Goal: Task Accomplishment & Management: Manage account settings

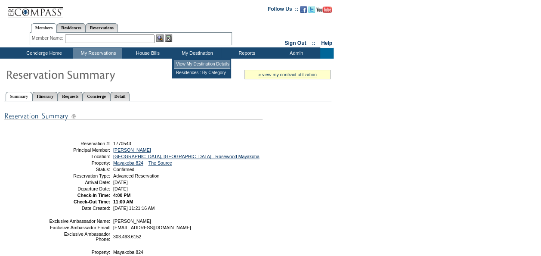
click at [196, 60] on td "View My Destination Details" at bounding box center [202, 64] width 56 height 9
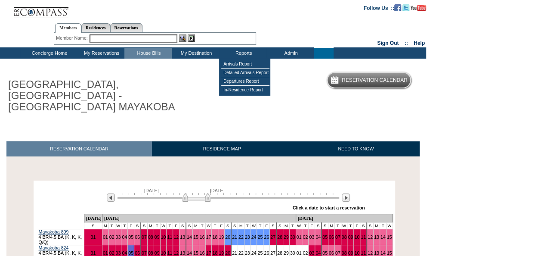
click at [167, 96] on h1 "RIVIERA MAYA, MEXICO - ROSEWOOD MAYAKOBA" at bounding box center [102, 95] width 193 height 37
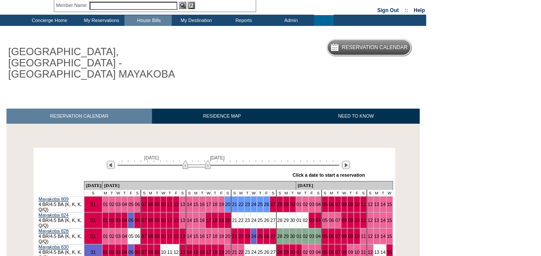
scroll to position [76, 0]
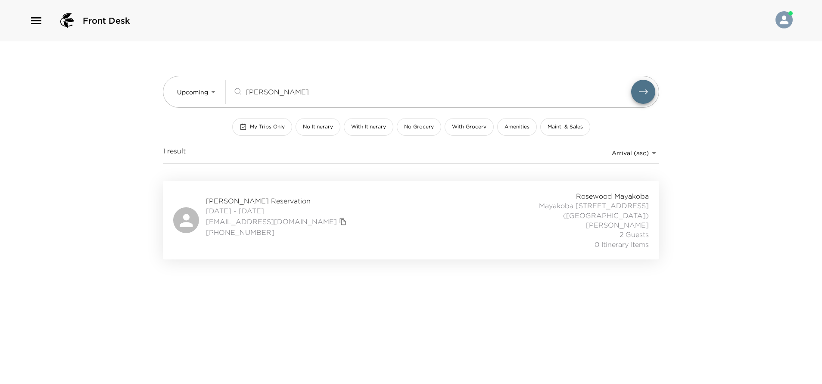
drag, startPoint x: 275, startPoint y: 85, endPoint x: 222, endPoint y: 129, distance: 69.1
click at [222, 129] on div "Upcoming Upcoming fannin ​ My Trips Only No Itinerary With Itinerary No Grocery…" at bounding box center [411, 111] width 496 height 140
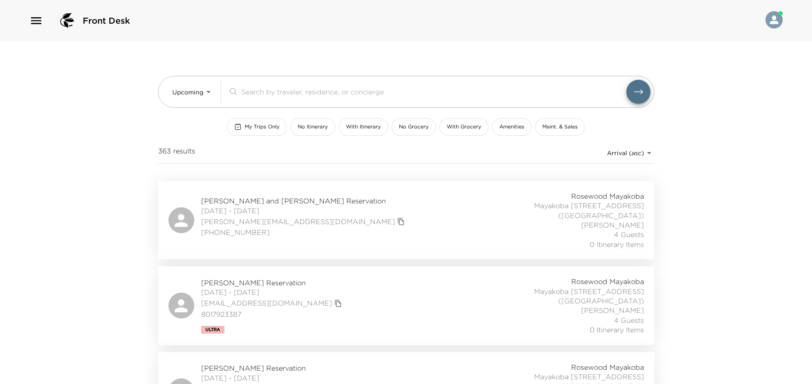
click at [390, 220] on div "Pam and Tom Bernhardt Reservation 09/01/2025 - 09/07/2025 pam@tombernhardt.org …" at bounding box center [405, 220] width 475 height 58
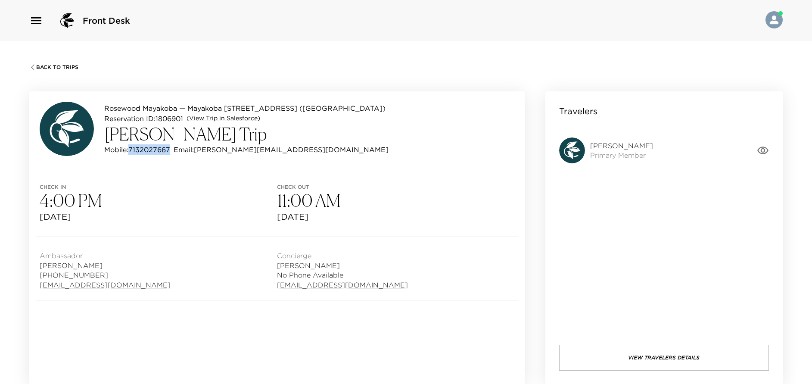
drag, startPoint x: 131, startPoint y: 149, endPoint x: 171, endPoint y: 146, distance: 40.1
click at [170, 146] on p "Mobile: 7132027667" at bounding box center [137, 149] width 66 height 10
copy p "7132027667"
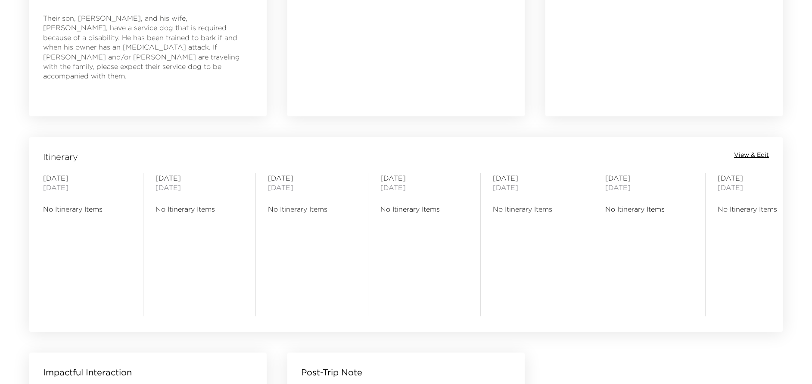
click at [750, 151] on span "View & Edit" at bounding box center [751, 155] width 35 height 9
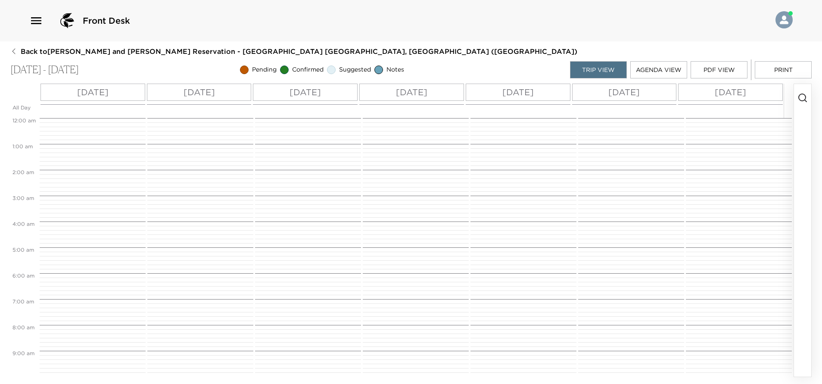
scroll to position [207, 0]
click at [805, 133] on button "button" at bounding box center [802, 230] width 17 height 292
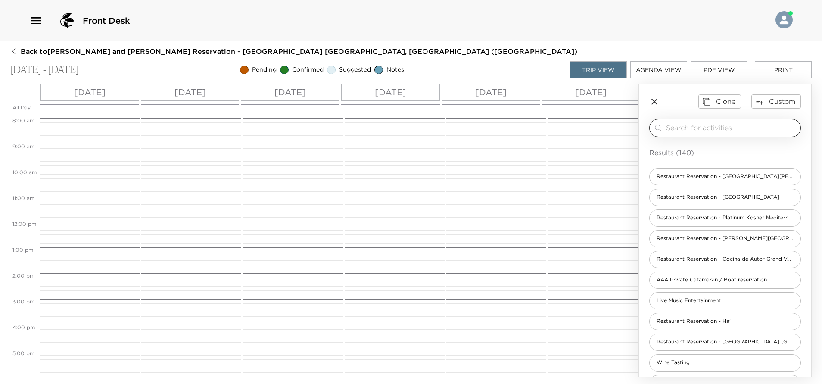
click at [714, 126] on input "search" at bounding box center [731, 128] width 131 height 10
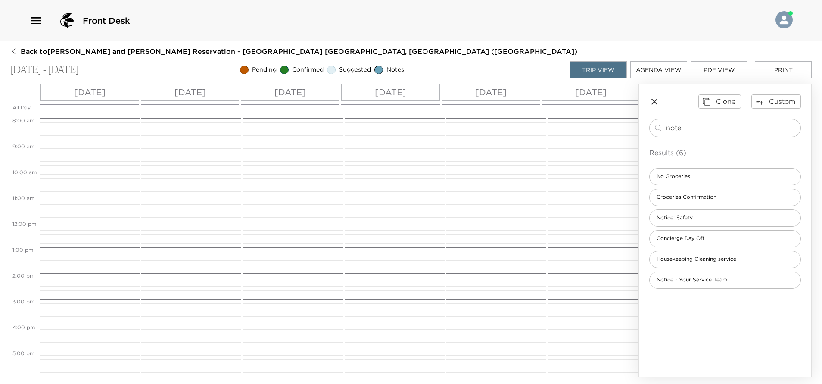
type input "note"
click at [706, 199] on span "Groceries Confirmation" at bounding box center [686, 196] width 74 height 7
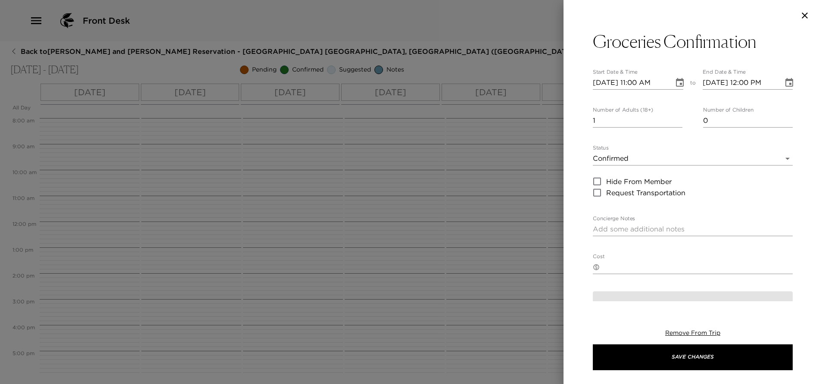
type textarea "I am in receipt of your grocery request. Your order will be stocked in your res…"
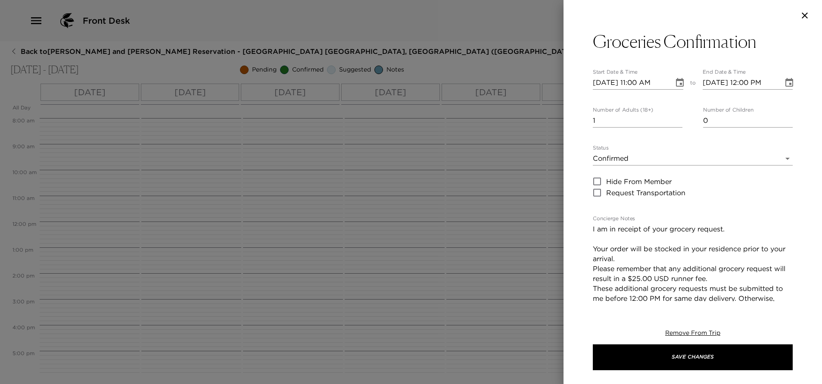
click at [676, 81] on icon "Choose date, selected date is Sep 1, 2025" at bounding box center [679, 83] width 10 height 10
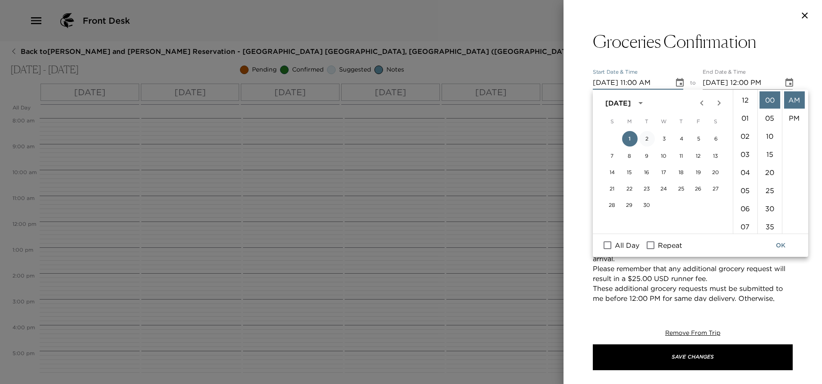
scroll to position [199, 0]
click at [627, 245] on span "All Day" at bounding box center [626, 245] width 25 height 10
click at [616, 245] on input "All Day" at bounding box center [607, 244] width 18 height 11
checkbox input "true"
type input "09/01/2025"
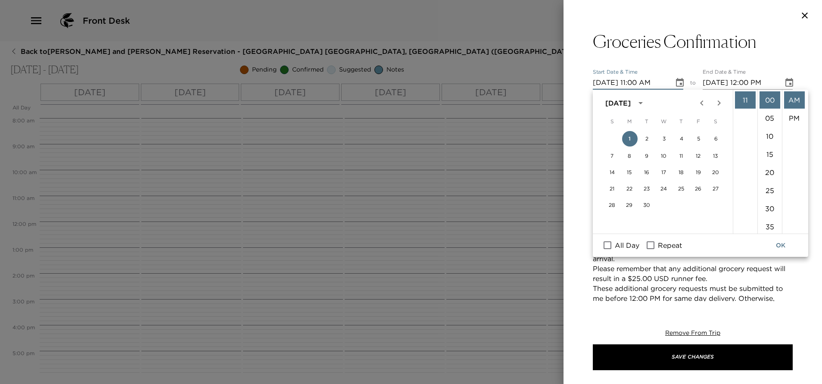
type input "09/01/2025"
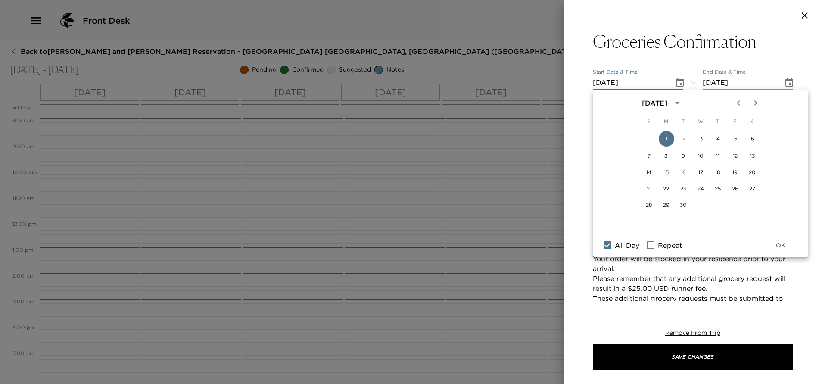
click at [779, 244] on button "OK" at bounding box center [780, 245] width 28 height 16
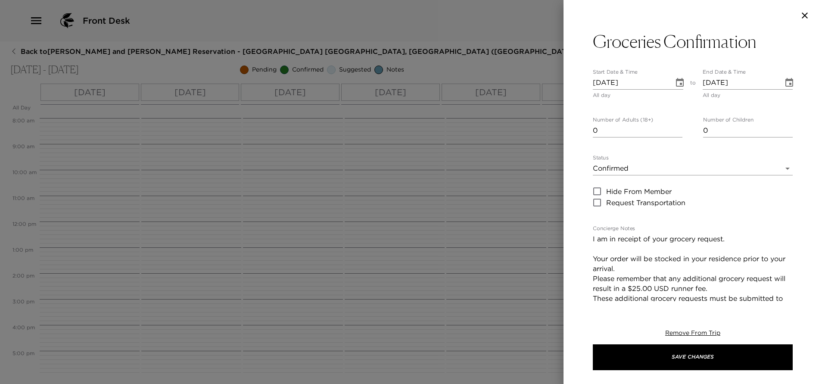
type input "0"
click at [675, 133] on input "0" at bounding box center [638, 131] width 90 height 14
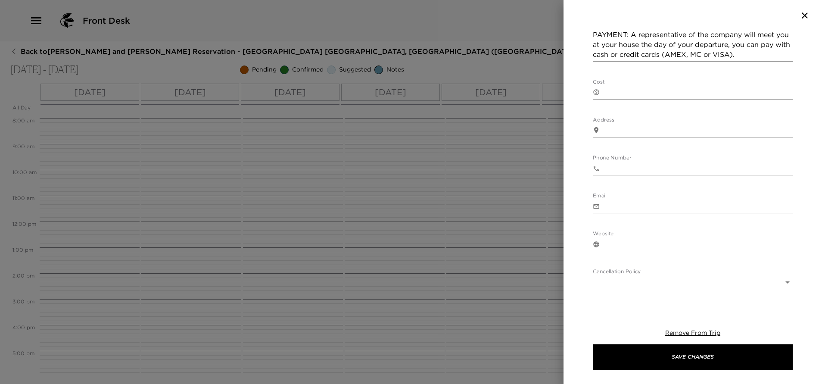
scroll to position [323, 0]
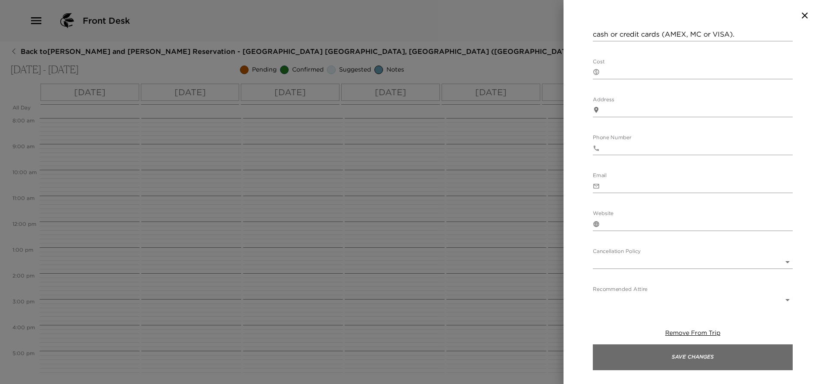
click at [709, 355] on button "Save Changes" at bounding box center [693, 357] width 200 height 26
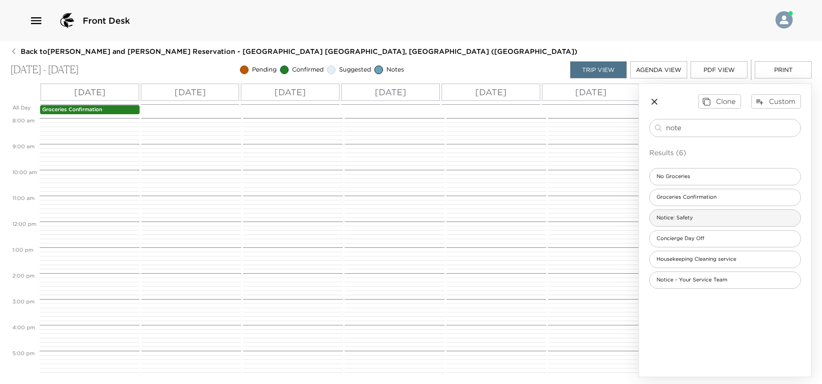
click at [704, 217] on div "Notice: Safety" at bounding box center [725, 217] width 152 height 17
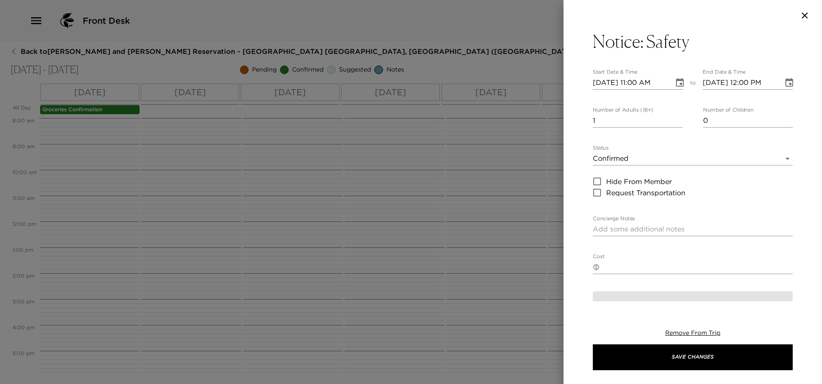
type textarea "As always when traveling, we recommend keeping your doors and windows locked at…"
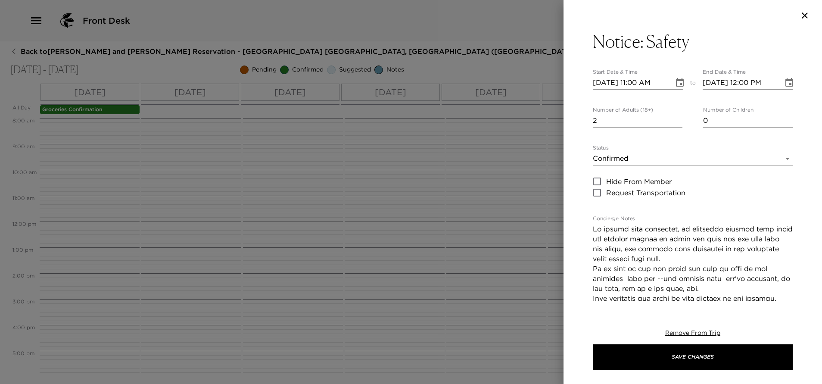
click at [673, 118] on input "2" at bounding box center [638, 121] width 90 height 14
click at [673, 123] on input "1" at bounding box center [638, 121] width 90 height 14
type input "0"
click at [673, 123] on input "0" at bounding box center [638, 121] width 90 height 14
click at [676, 83] on icon "Choose date, selected date is Sep 1, 2025" at bounding box center [680, 82] width 8 height 9
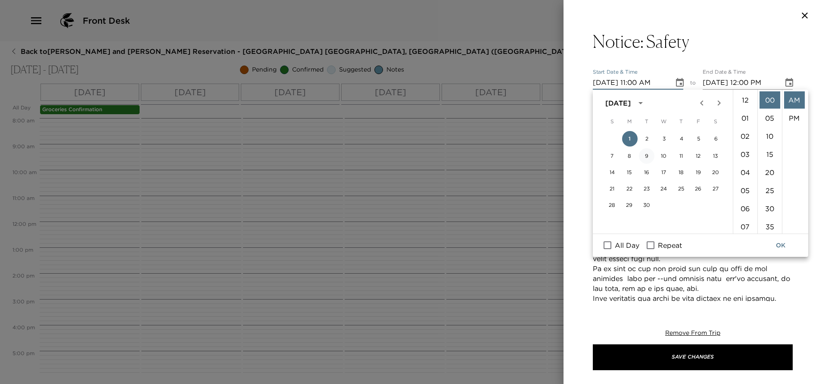
scroll to position [199, 0]
click at [619, 245] on span "All Day" at bounding box center [626, 245] width 25 height 10
click at [616, 245] on input "All Day" at bounding box center [607, 244] width 18 height 11
checkbox input "true"
type input "09/01/2025"
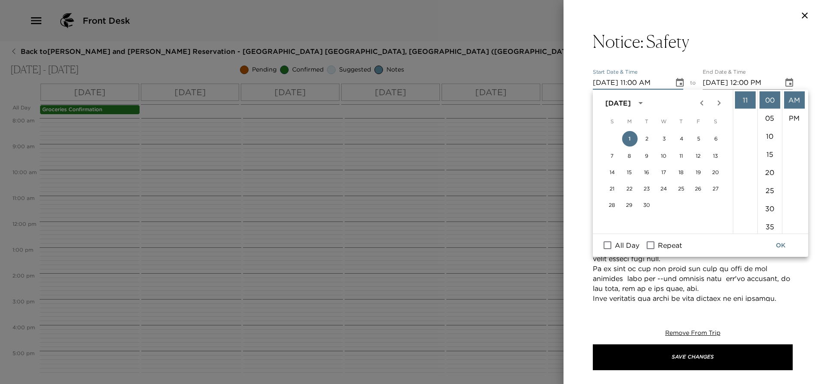
type input "09/01/2025"
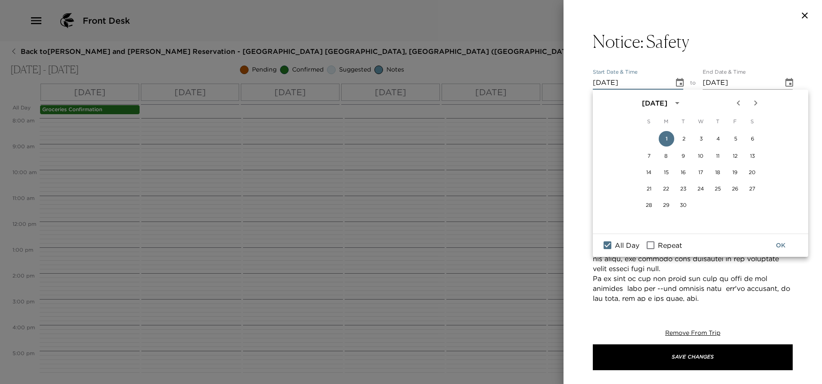
click at [783, 243] on button "OK" at bounding box center [780, 245] width 28 height 16
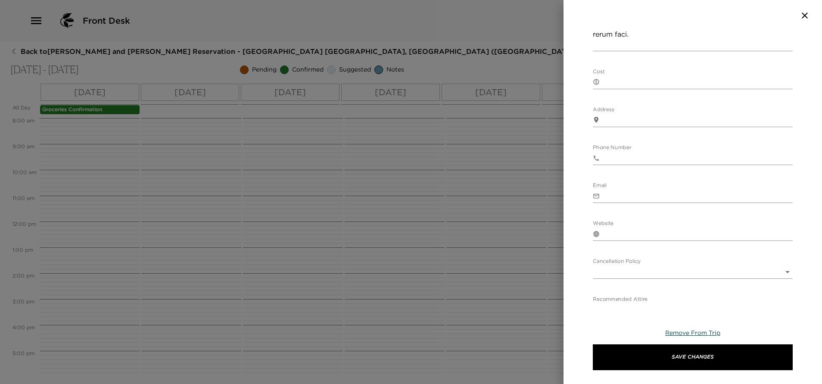
scroll to position [624, 0]
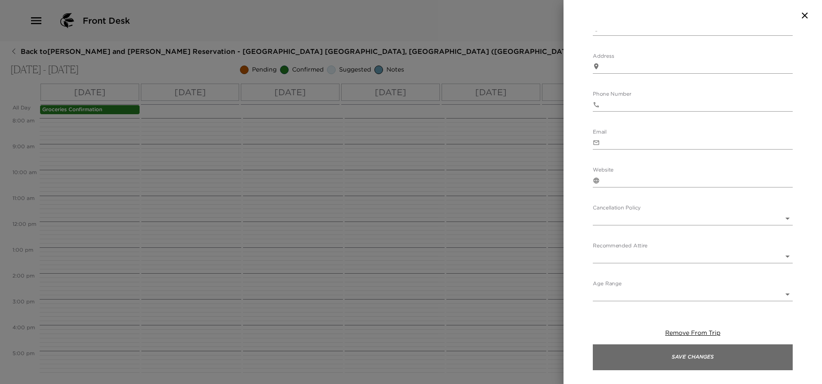
click at [698, 363] on button "Save Changes" at bounding box center [693, 357] width 200 height 26
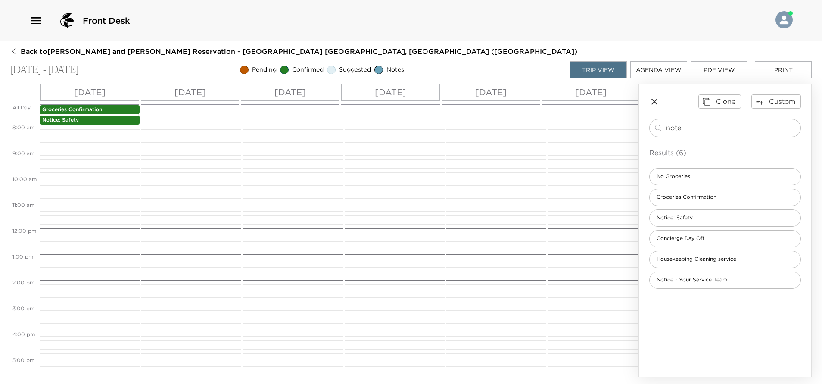
click at [130, 124] on div "Notice: Safety" at bounding box center [90, 120] width 100 height 10
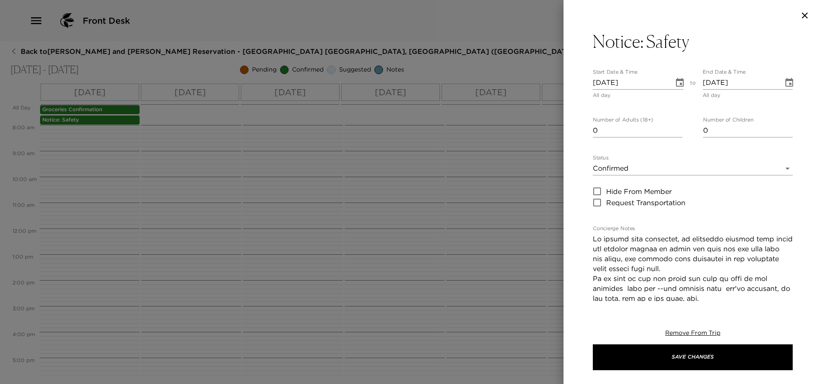
click at [718, 168] on body "Front Desk Back to Pam and Tom Bernhardt Reservation - Mayakoba 809 Riviera May…" at bounding box center [411, 192] width 822 height 384
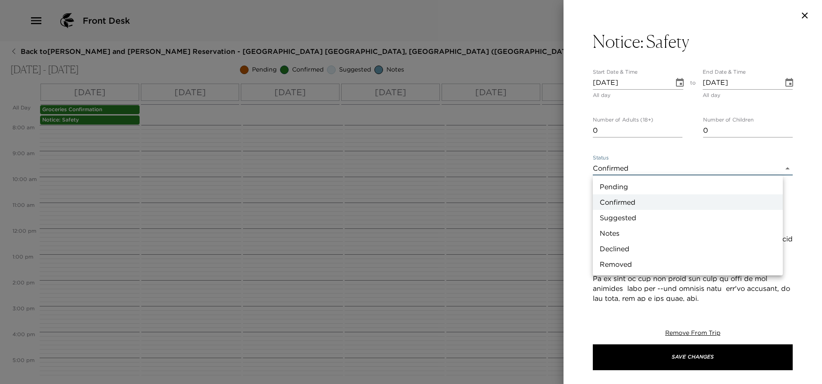
click at [611, 228] on li "Notes" at bounding box center [688, 233] width 190 height 16
type input "Concierge Note"
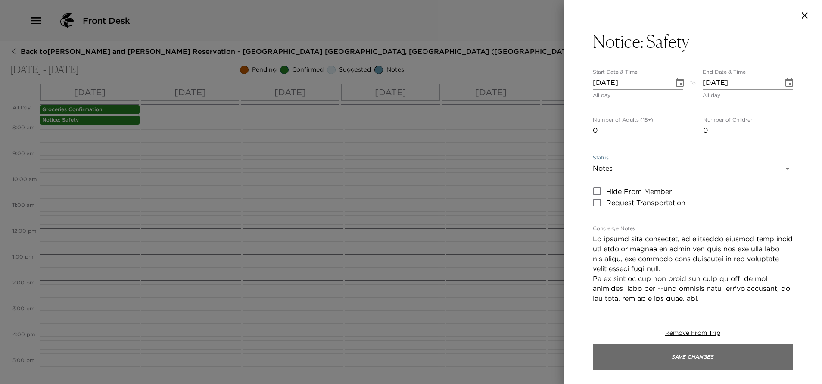
click at [691, 366] on button "Save Changes" at bounding box center [693, 357] width 200 height 26
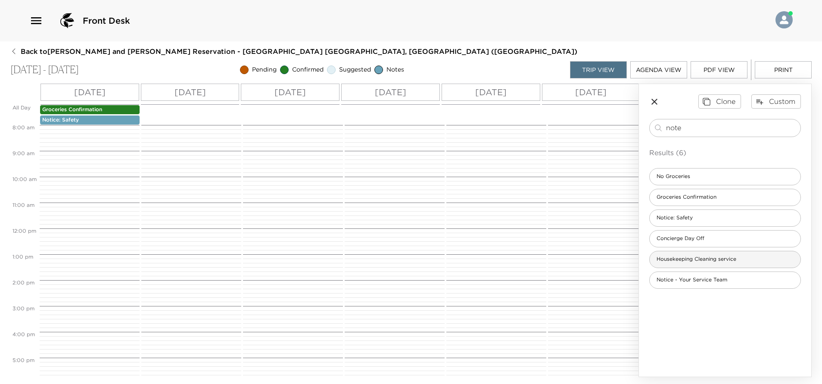
click at [705, 264] on div "Housekeeping Cleaning service" at bounding box center [725, 259] width 152 height 17
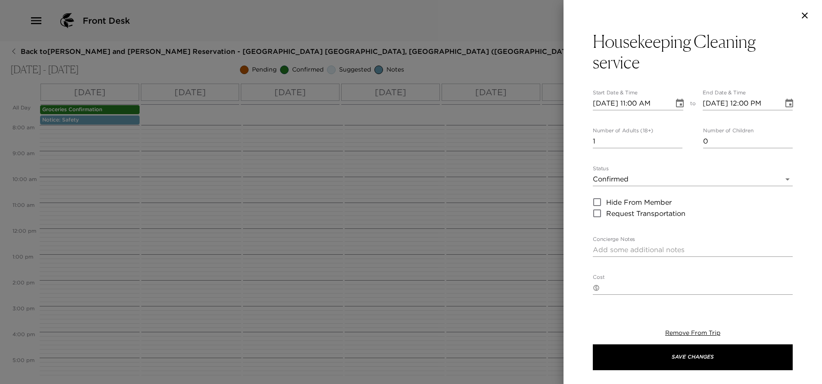
type textarea "Your Housekeeping Cleaning Service has been requested at this time. Associates …"
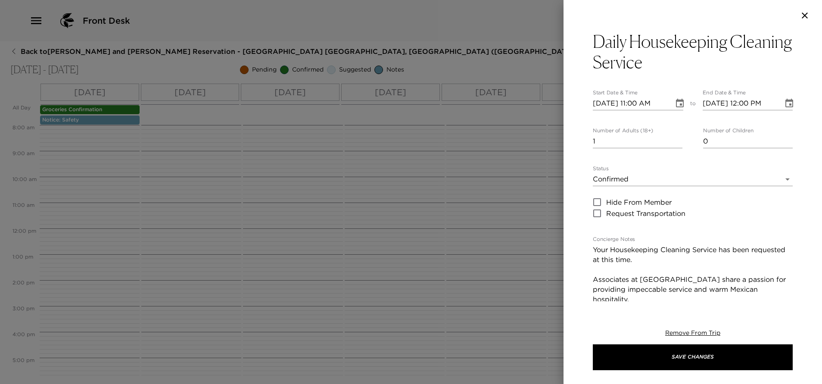
click at [805, 14] on icon "button" at bounding box center [804, 15] width 10 height 10
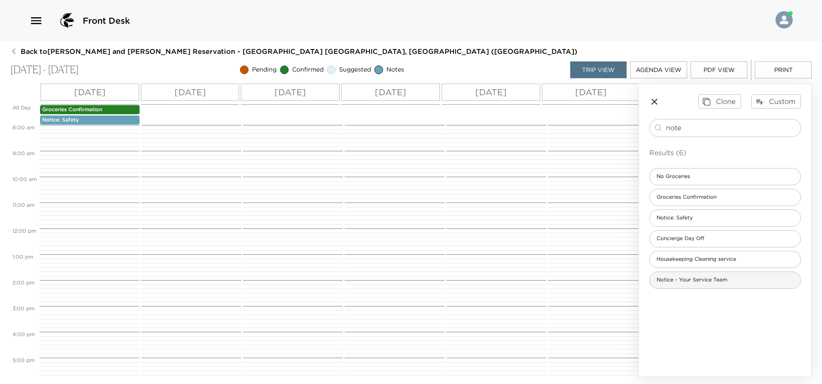
click at [709, 281] on span "Notice - Your Service Team" at bounding box center [691, 279] width 84 height 7
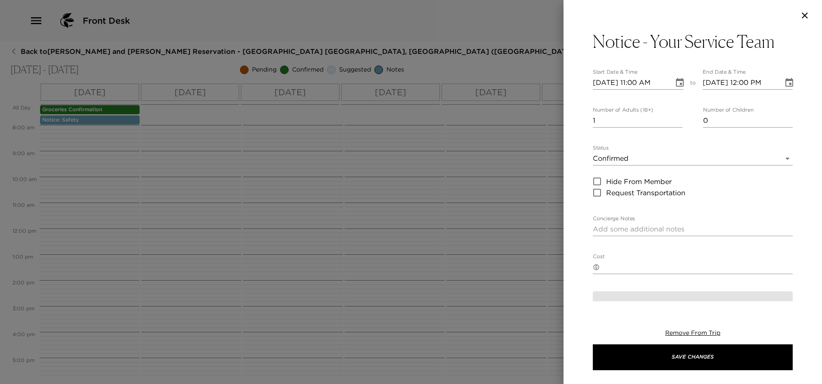
type textarea "Your Service Team: You will meet your concierge and your butler at the villa af…"
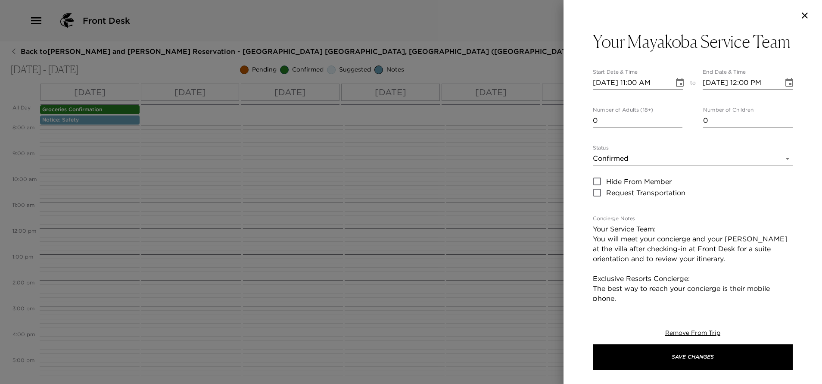
type input "0"
click at [672, 127] on input "0" at bounding box center [638, 121] width 90 height 14
click at [677, 88] on icon "Choose date, selected date is Sep 1, 2025" at bounding box center [679, 83] width 10 height 10
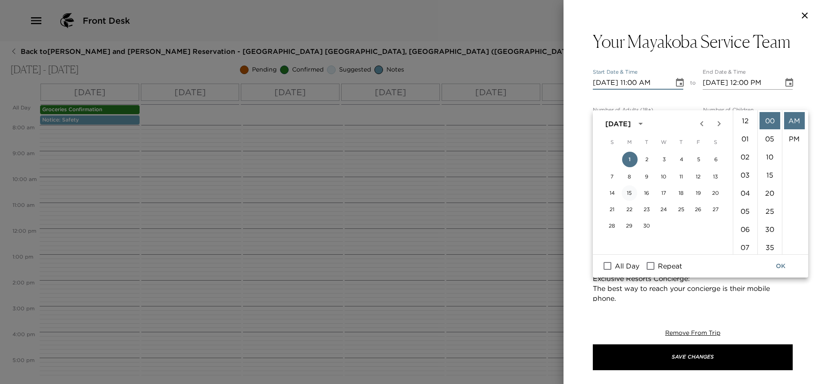
scroll to position [199, 0]
click at [620, 267] on span "All Day" at bounding box center [626, 266] width 25 height 10
click at [616, 267] on input "All Day" at bounding box center [607, 265] width 18 height 11
checkbox input "true"
type input "09/01/2025"
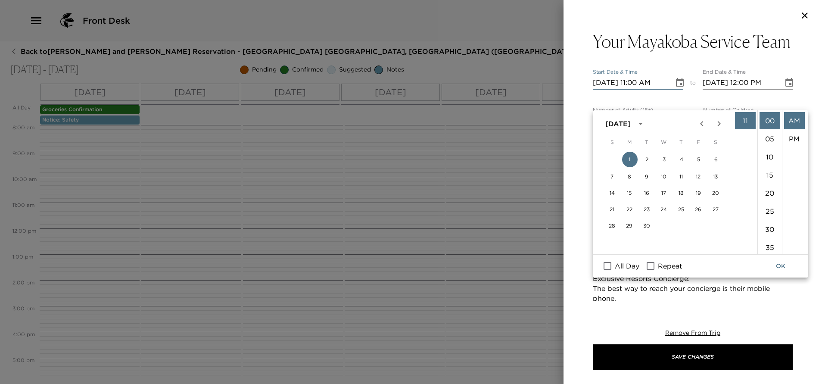
type input "09/01/2025"
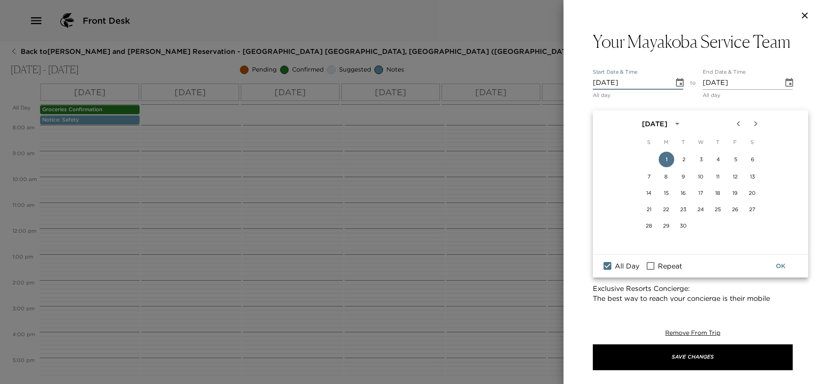
click at [781, 269] on button "OK" at bounding box center [780, 266] width 28 height 16
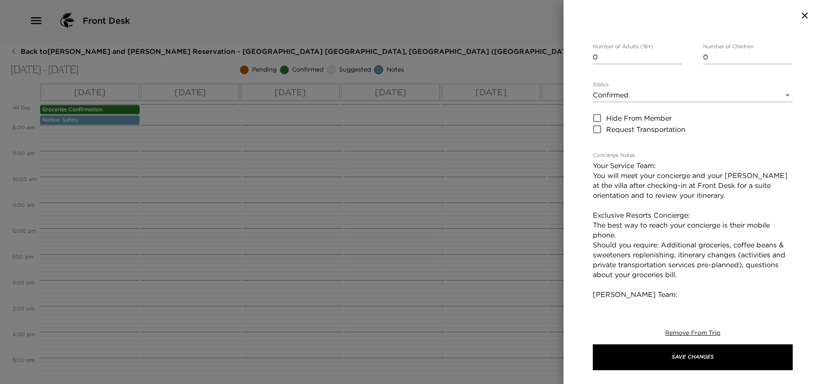
scroll to position [0, 0]
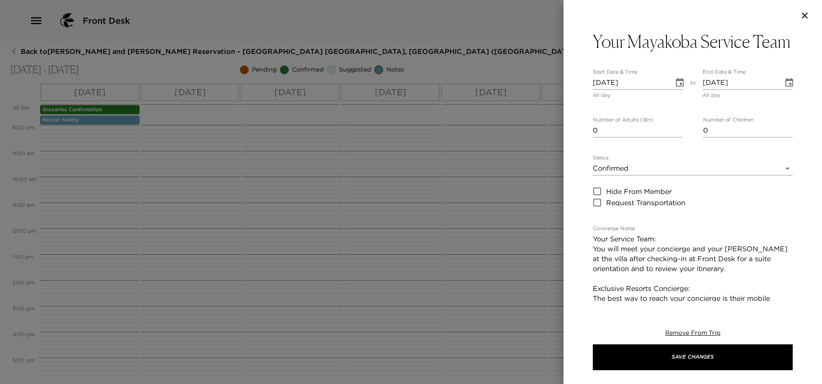
click at [675, 193] on body "Front Desk Back to Pam and Tom Bernhardt Reservation - Mayakoba 809 Riviera May…" at bounding box center [411, 192] width 822 height 384
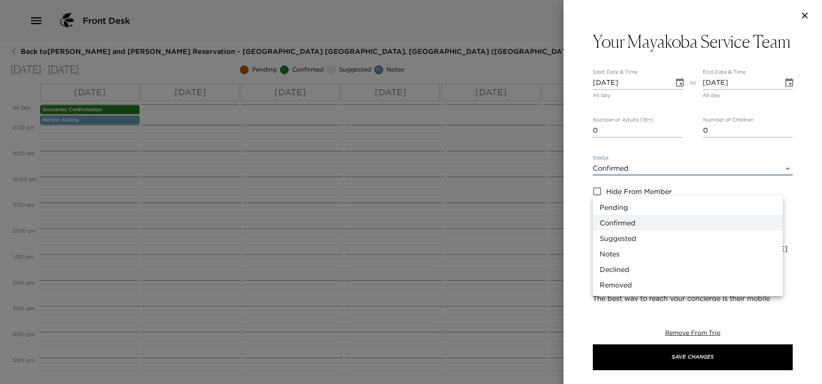
click at [644, 250] on li "Notes" at bounding box center [688, 254] width 190 height 16
type input "Concierge Note"
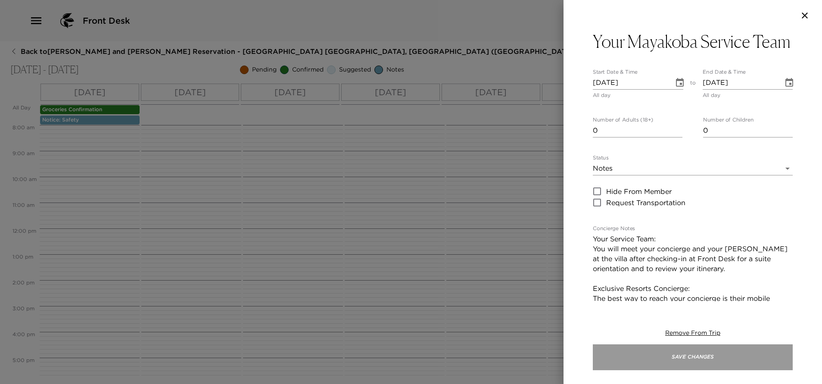
click at [670, 366] on button "Save Changes" at bounding box center [693, 357] width 200 height 26
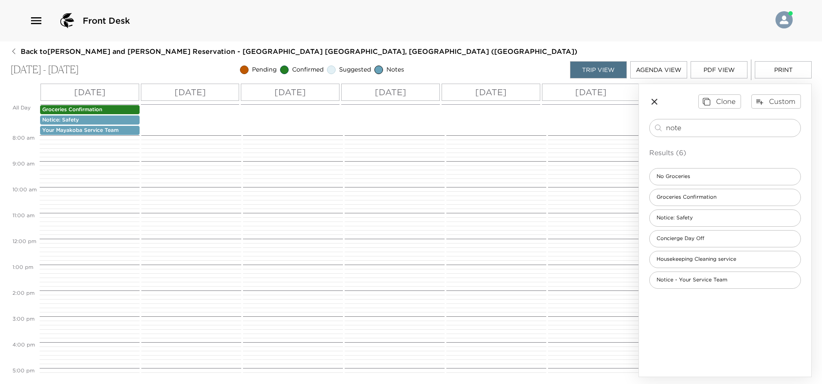
drag, startPoint x: 693, startPoint y: 130, endPoint x: 605, endPoint y: 151, distance: 90.8
click at [608, 152] on div "All Day Mon 09/01 Tue 09/02 Wed 09/03 Thu 09/04 Fri 09/05 Sat 09/06 Sun 09/07 G…" at bounding box center [410, 230] width 801 height 293
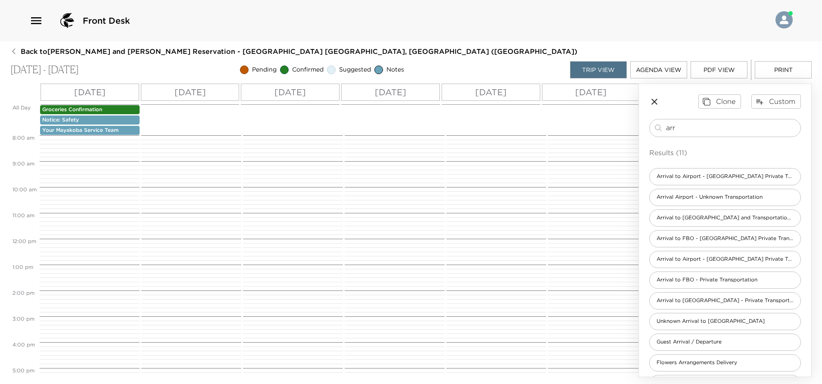
type input "arr"
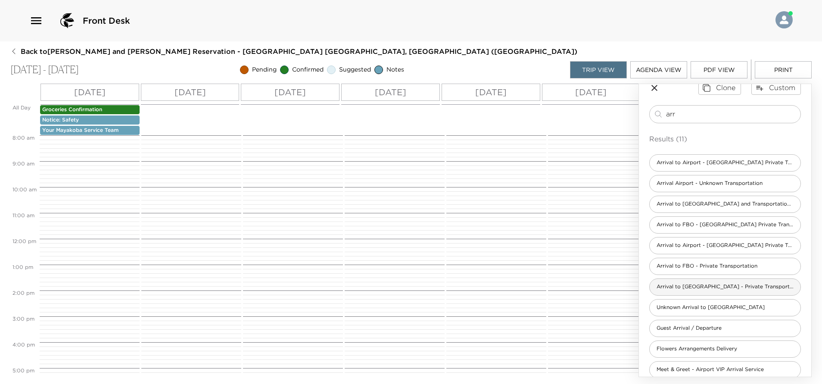
scroll to position [25, 0]
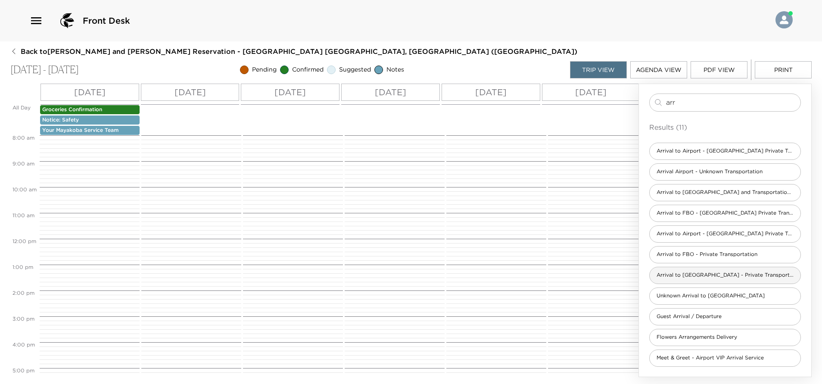
click at [719, 275] on span "Arrival to Cancun Airport - Private Transportation" at bounding box center [724, 274] width 151 height 7
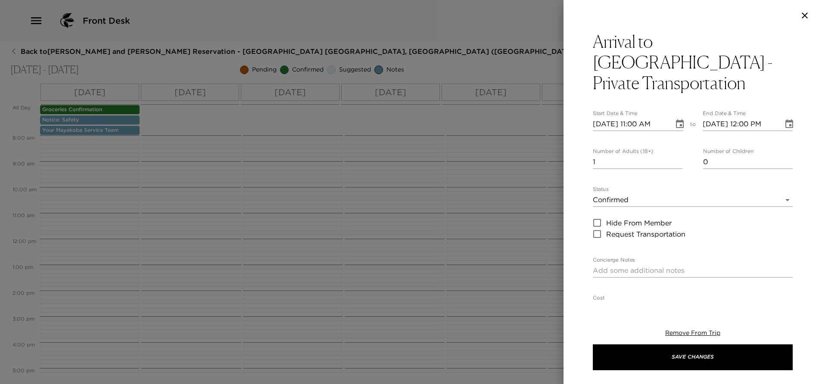
type textarea "I anticipate your arrival on _____ Airlines with flight number _____ and have c…"
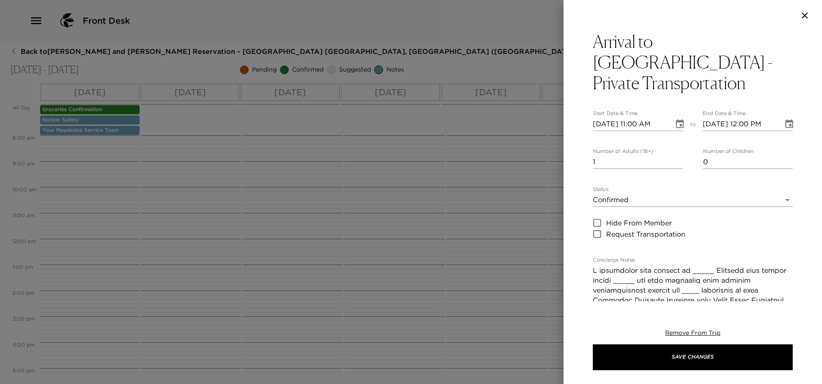
click at [676, 119] on icon "Choose date, selected date is Sep 1, 2025" at bounding box center [680, 123] width 8 height 9
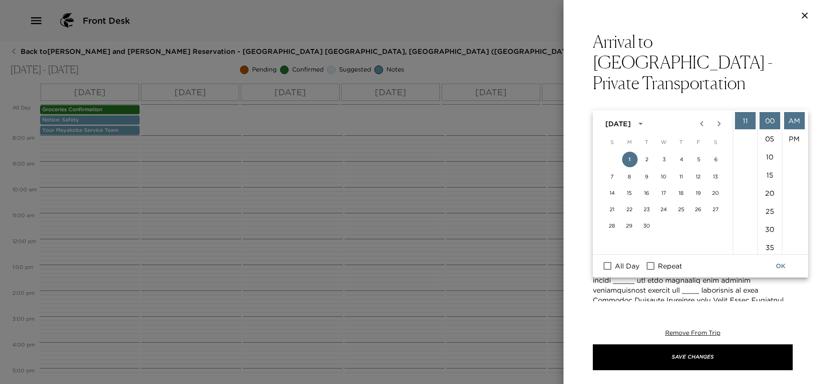
scroll to position [134, 0]
click at [741, 162] on li "10" at bounding box center [745, 166] width 21 height 17
click at [765, 153] on li "45" at bounding box center [769, 154] width 21 height 17
type input "09/01/2025 10:45 AM"
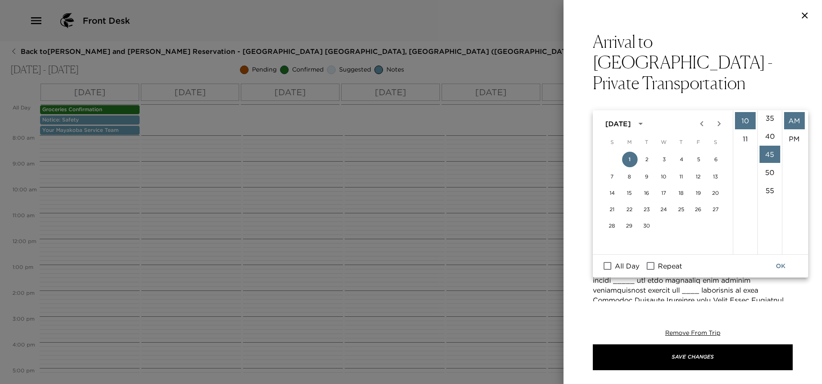
scroll to position [163, 0]
click at [782, 268] on button "OK" at bounding box center [780, 266] width 28 height 16
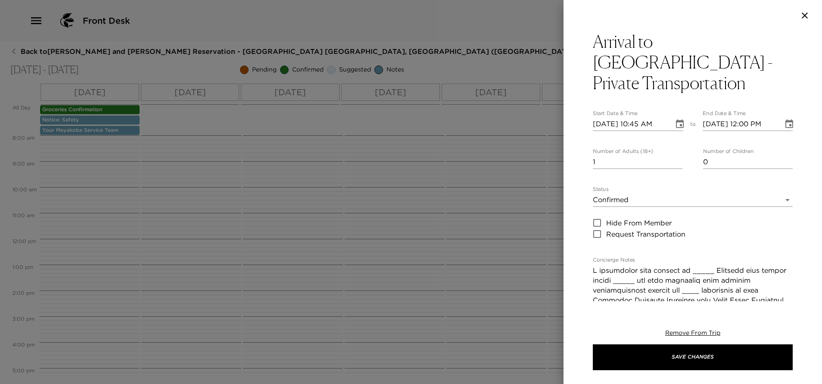
click at [785, 119] on icon "Choose date, selected date is Sep 1, 2025" at bounding box center [789, 123] width 8 height 9
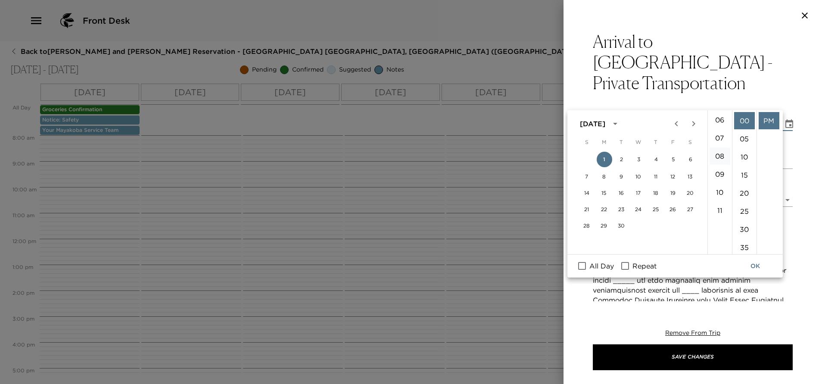
scroll to position [129, 0]
click at [718, 190] on li "11" at bounding box center [719, 190] width 21 height 17
click at [741, 218] on li "45" at bounding box center [744, 218] width 21 height 17
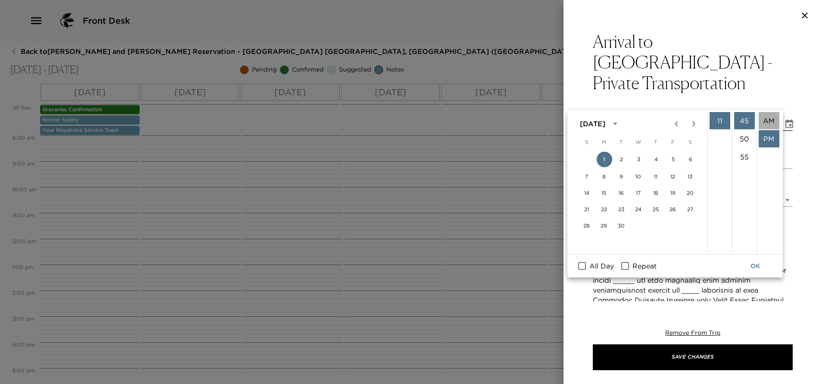
click at [763, 120] on li "AM" at bounding box center [768, 120] width 21 height 17
type input "09/01/2025 11:45 AM"
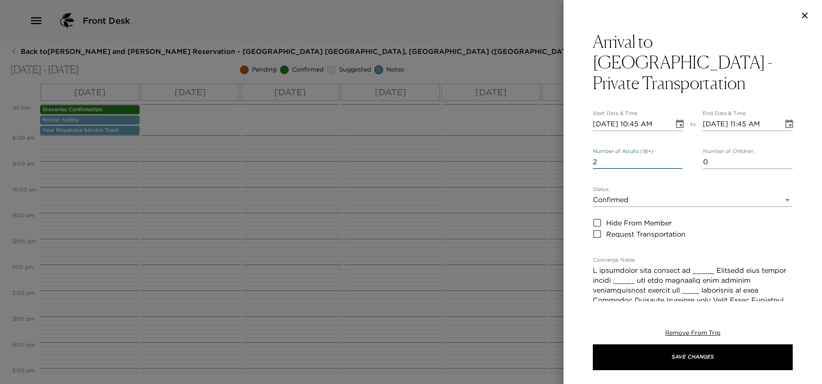
click at [672, 155] on input "2" at bounding box center [638, 162] width 90 height 14
type input "3"
click at [672, 155] on input "3" at bounding box center [638, 162] width 90 height 14
type input "1"
click at [778, 155] on input "1" at bounding box center [748, 162] width 90 height 14
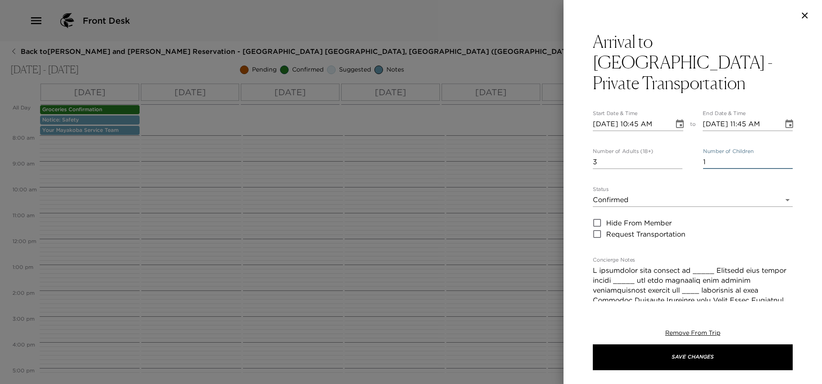
scroll to position [65, 0]
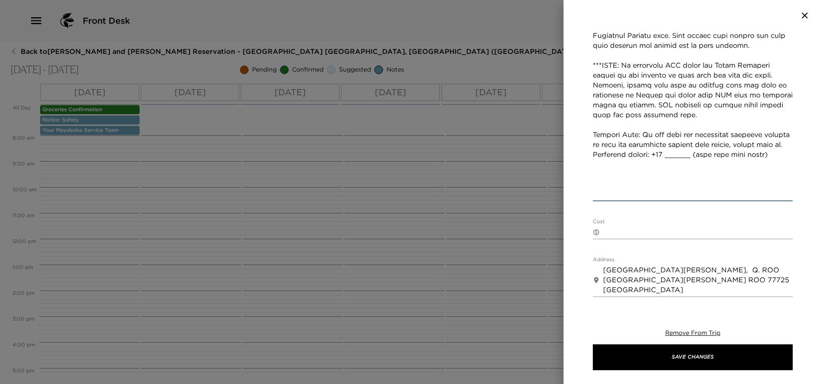
scroll to position [517, 0]
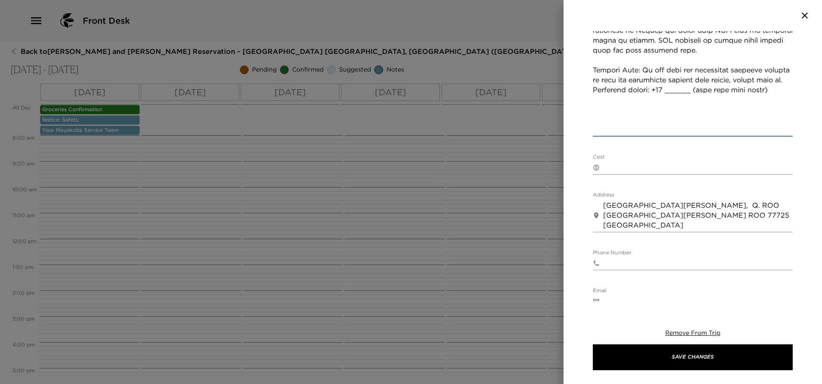
type textarea "I anticipate your arrival on American Airlines with flight number 2179 and have…"
click at [646, 162] on textarea "Cost" at bounding box center [697, 167] width 189 height 10
paste textarea "1 to 5 guests - 175 USD 6 to 10 guests - 245 USD Payment must be done directly …"
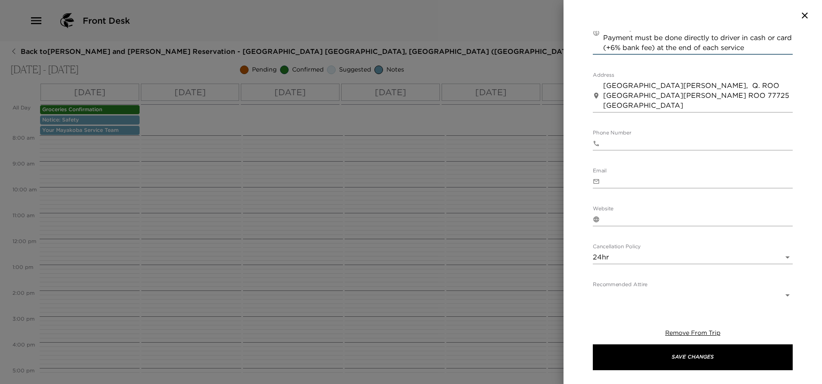
scroll to position [685, 0]
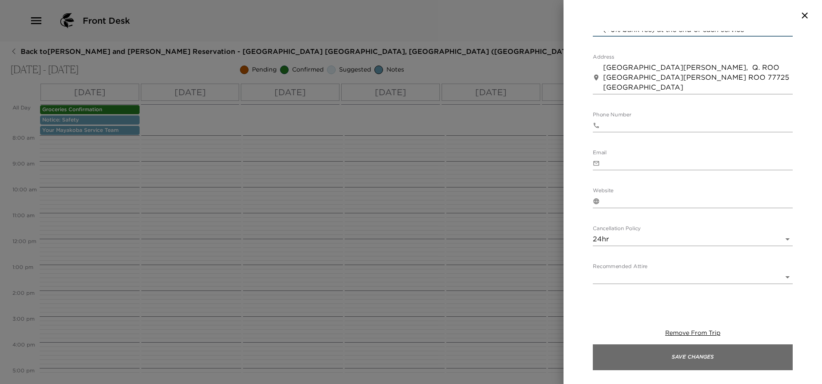
type textarea "1 to 5 guests - 175 USD 6 to 10 guests - 245 USD Payment must be done directly …"
click at [711, 361] on button "Save Changes" at bounding box center [693, 357] width 200 height 26
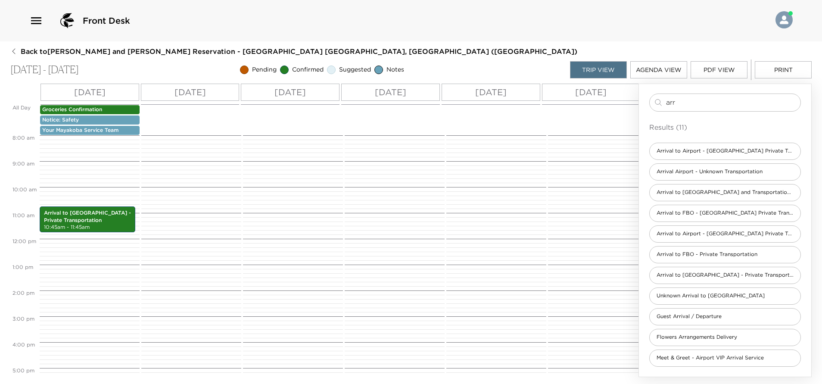
drag, startPoint x: 690, startPoint y: 101, endPoint x: 615, endPoint y: 117, distance: 76.6
click at [615, 117] on div "All Day Mon 09/01 Tue 09/02 Wed 09/03 Thu 09/04 Fri 09/05 Sat 09/06 Sun 09/07 G…" at bounding box center [410, 230] width 801 height 293
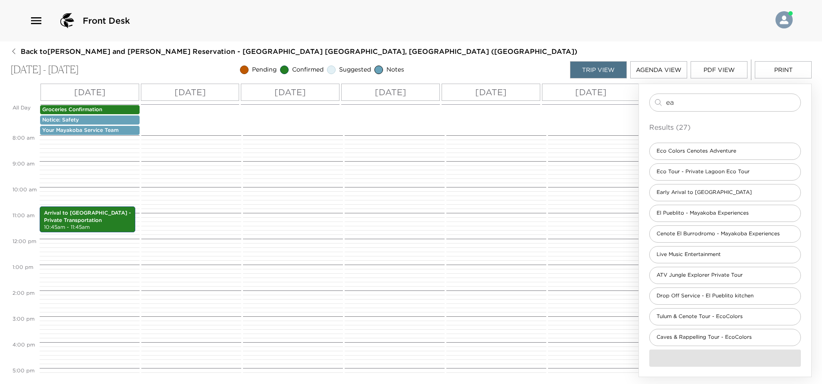
scroll to position [0, 0]
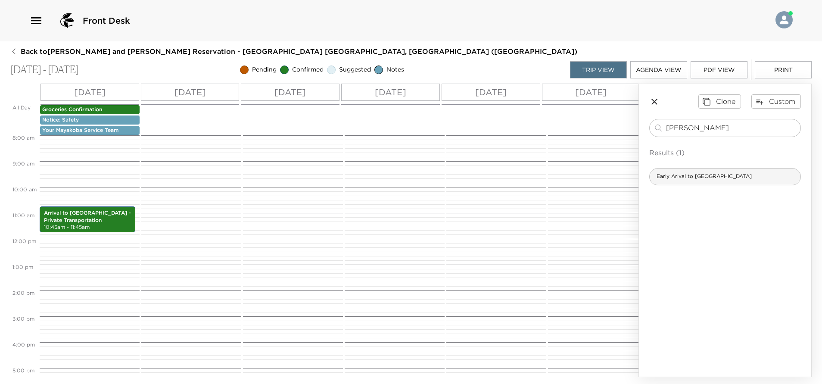
type input "earl"
click at [689, 177] on span "Early Arival to Mayakoba" at bounding box center [703, 176] width 109 height 7
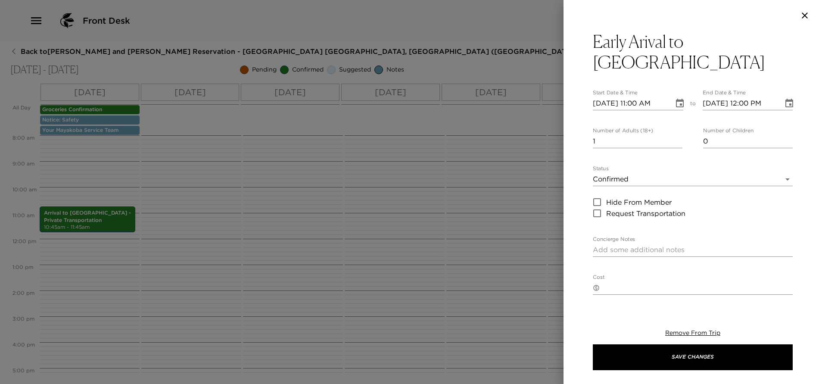
type textarea "Welcome to Mayakoba! At Main Security Gate please give your name to security pe…"
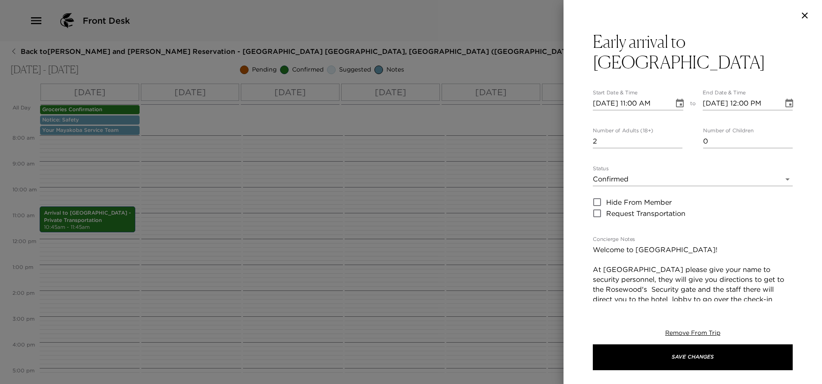
click at [673, 134] on input "2" at bounding box center [638, 141] width 90 height 14
click at [673, 134] on input "3" at bounding box center [638, 141] width 90 height 14
click at [672, 134] on input "4" at bounding box center [638, 141] width 90 height 14
type input "3"
click at [673, 134] on input "3" at bounding box center [638, 141] width 90 height 14
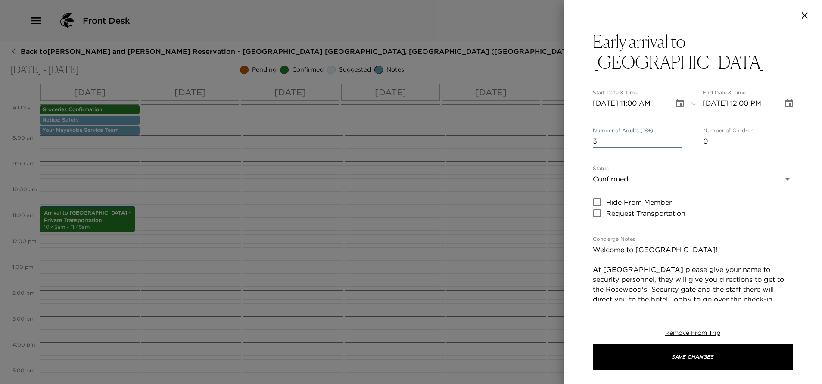
type input "1"
click at [779, 134] on input "1" at bounding box center [748, 141] width 90 height 14
click at [674, 98] on icon "Choose date, selected date is Sep 1, 2025" at bounding box center [679, 103] width 10 height 10
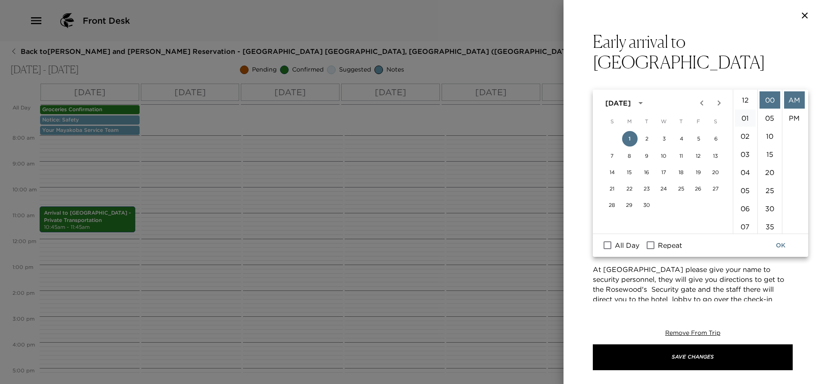
click at [743, 118] on li "01" at bounding box center [745, 117] width 21 height 17
click at [791, 115] on li "PM" at bounding box center [794, 117] width 21 height 17
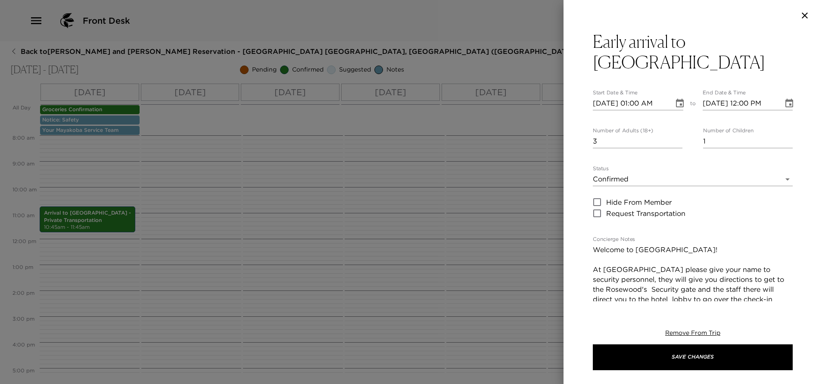
type input "09/01/2025 01:00 PM"
type input "09/01/2025 02:00 PM"
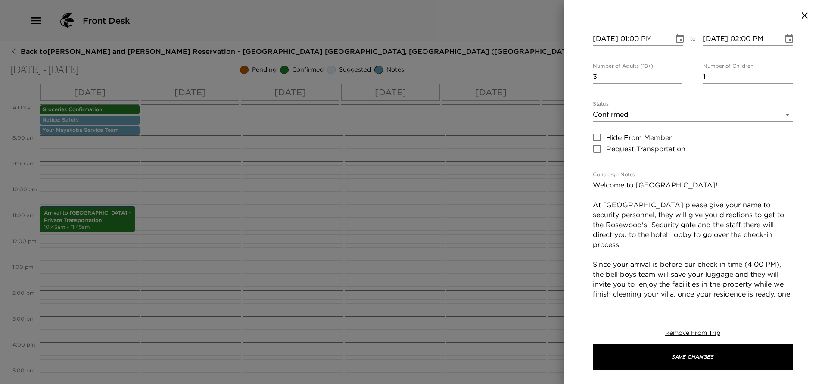
click at [776, 93] on body "Front Desk Back to Pam and Tom Bernhardt Reservation - Mayakoba 809 Riviera May…" at bounding box center [411, 192] width 822 height 384
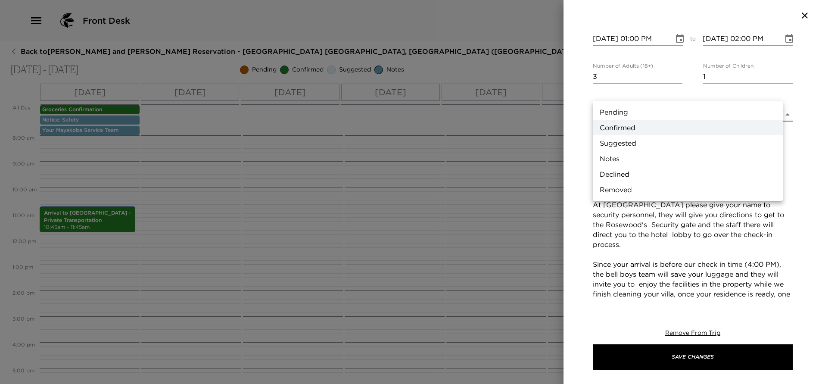
click at [625, 156] on li "Notes" at bounding box center [688, 159] width 190 height 16
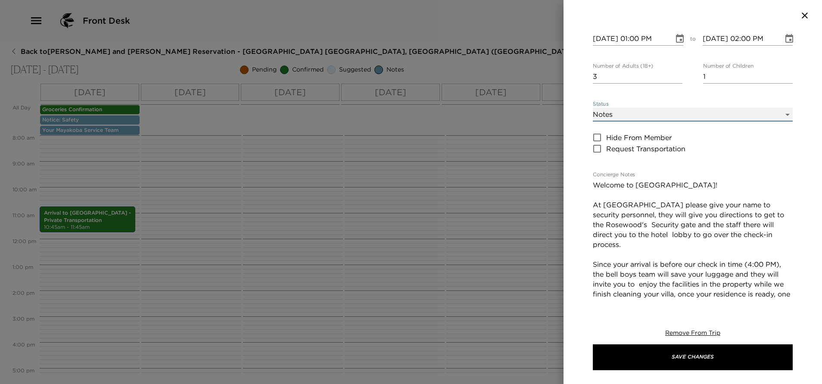
type input "Concierge Note"
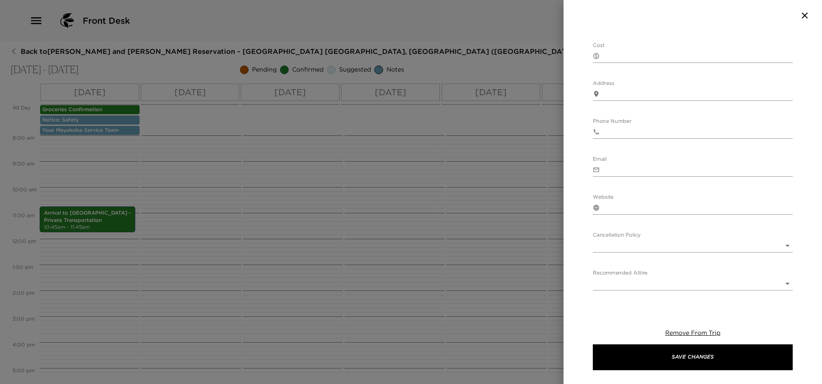
scroll to position [406, 0]
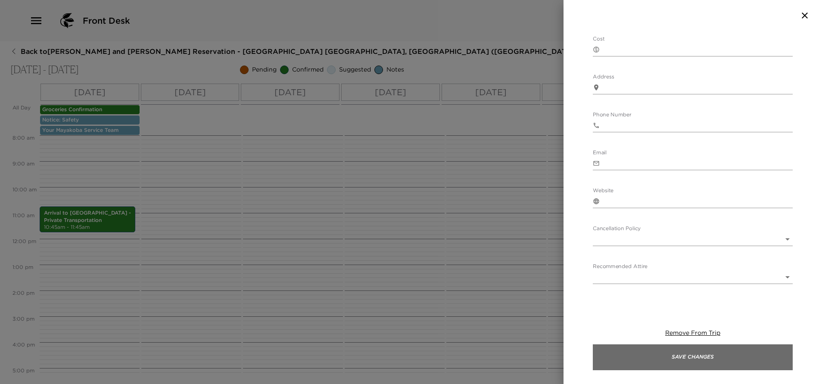
click at [707, 357] on button "Save Changes" at bounding box center [693, 357] width 200 height 26
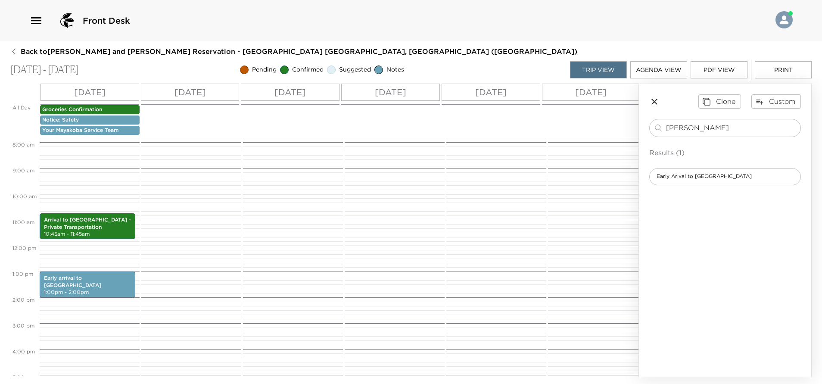
scroll to position [195, 0]
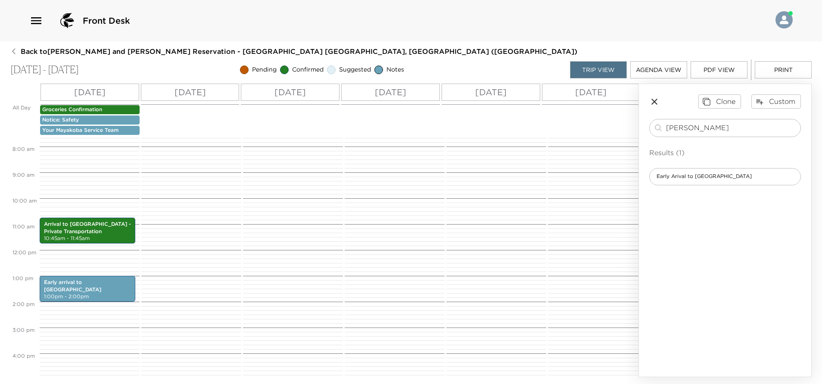
click at [193, 90] on p "Tue 09/02" at bounding box center [189, 92] width 31 height 13
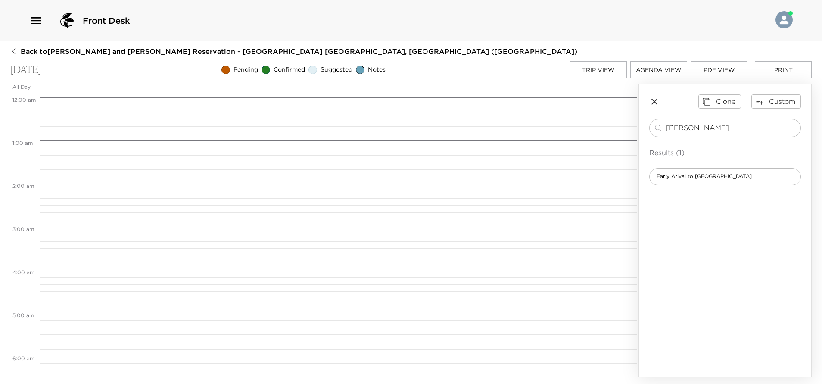
scroll to position [344, 0]
drag, startPoint x: 696, startPoint y: 130, endPoint x: 578, endPoint y: 160, distance: 121.5
click at [578, 160] on div "All Day Tue 09/02 12:00 AM 1:00 AM 2:00 AM 3:00 AM 4:00 AM 5:00 AM 6:00 AM 7:00…" at bounding box center [410, 230] width 801 height 293
type input "casa"
click at [726, 177] on span "Restaurant Reservation - Casa del Lago" at bounding box center [717, 176] width 137 height 7
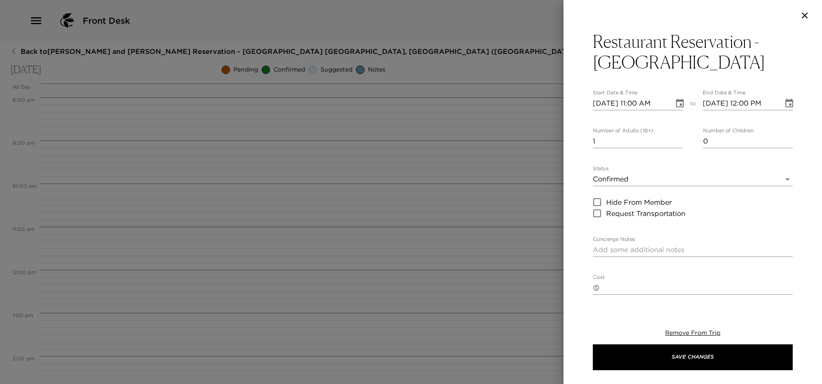
type textarea "Your dinner reservation at Casa del lago has been confirmed by ___ In the eveni…"
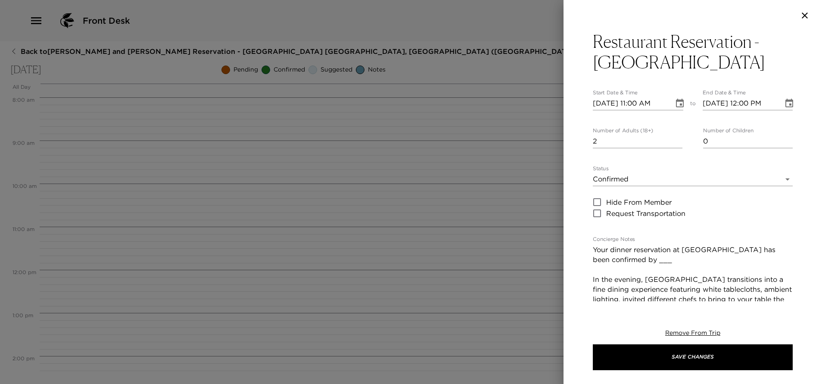
click at [675, 139] on input "2" at bounding box center [638, 141] width 90 height 14
click at [675, 139] on input "3" at bounding box center [638, 141] width 90 height 14
click at [675, 139] on input "4" at bounding box center [638, 141] width 90 height 14
type input "3"
click at [674, 141] on input "3" at bounding box center [638, 141] width 90 height 14
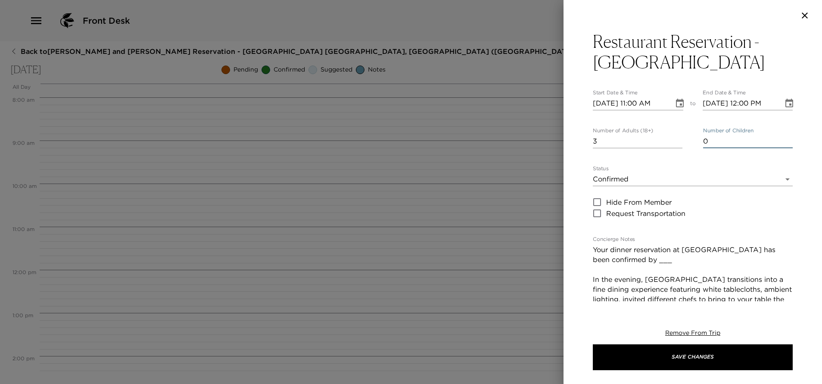
click at [778, 143] on input "0" at bounding box center [748, 141] width 90 height 14
type input "1"
click at [778, 139] on input "1" at bounding box center [748, 141] width 90 height 14
click at [674, 102] on icon "Choose date, selected date is Sep 2, 2025" at bounding box center [679, 103] width 10 height 10
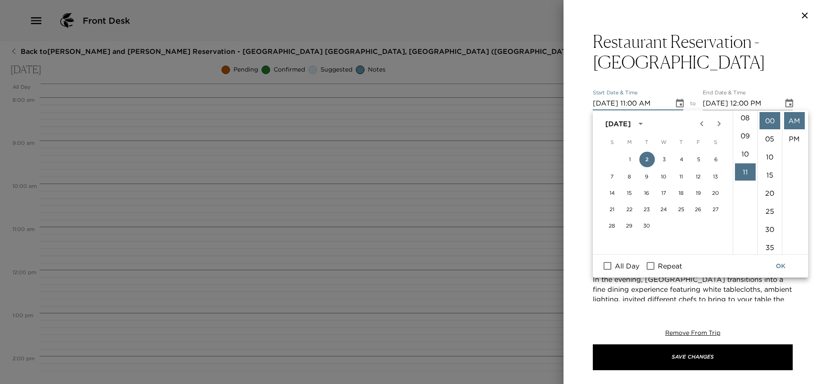
scroll to position [70, 0]
click at [743, 153] on li "06" at bounding box center [745, 159] width 21 height 17
click at [792, 137] on li "PM" at bounding box center [794, 138] width 21 height 17
type input "09/02/2025 06:00 PM"
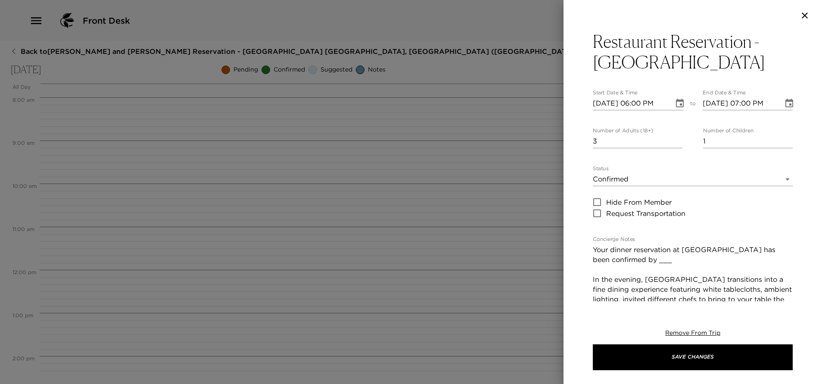
scroll to position [18, 0]
click at [784, 103] on icon "Choose date, selected date is Sep 2, 2025" at bounding box center [789, 103] width 10 height 10
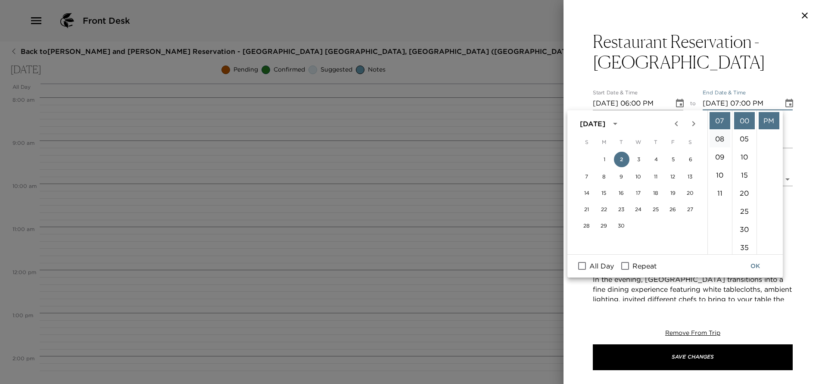
scroll to position [62, 0]
click at [717, 162] on li "06" at bounding box center [719, 166] width 21 height 17
click at [744, 171] on li "15" at bounding box center [744, 174] width 21 height 17
type input "09/02/2025 06:15 PM"
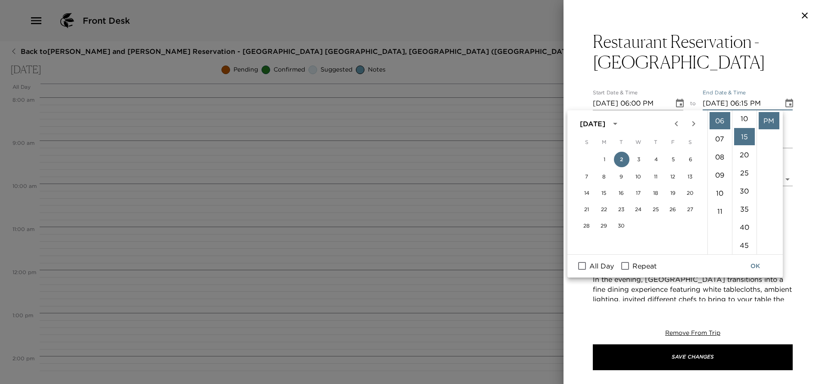
scroll to position [54, 0]
click at [753, 264] on button "OK" at bounding box center [755, 266] width 28 height 16
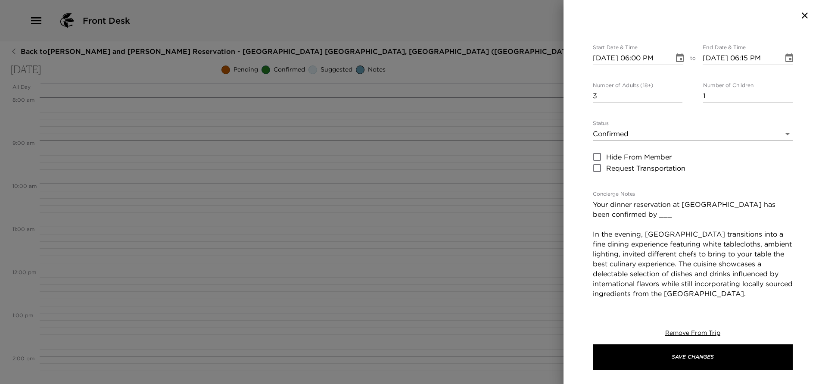
scroll to position [65, 0]
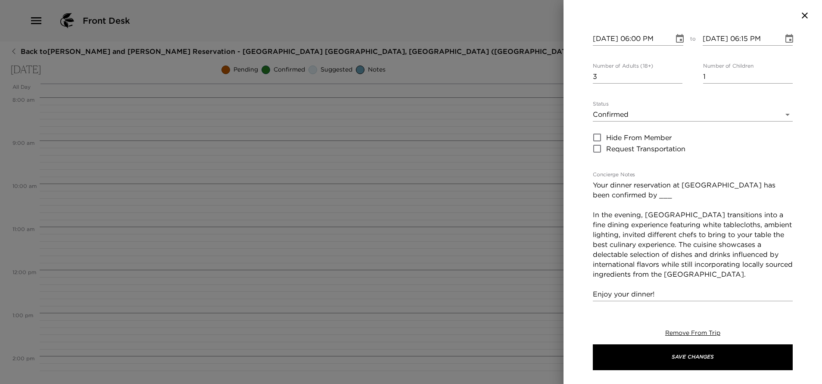
click at [654, 195] on textarea "Your dinner reservation at Casa del lago has been confirmed by ___ In the eveni…" at bounding box center [693, 239] width 200 height 119
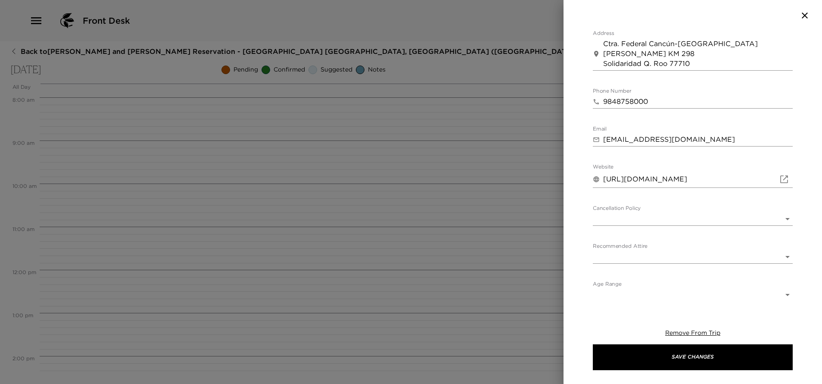
scroll to position [391, 0]
type textarea "Your dinner reservation at Casa del lago has been confirmed by ALLIANTS In the …"
click at [652, 224] on body "Front Desk Back to Pam and Tom Bernhardt Reservation - Mayakoba 809 Riviera May…" at bounding box center [411, 192] width 822 height 384
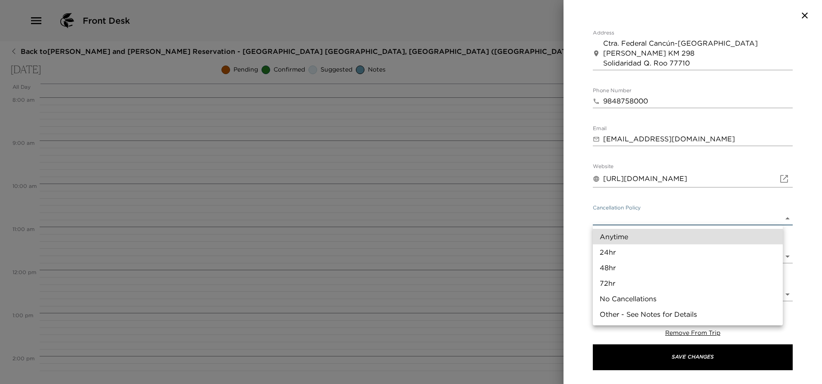
click at [639, 248] on li "24hr" at bounding box center [688, 252] width 190 height 16
type input "24hr"
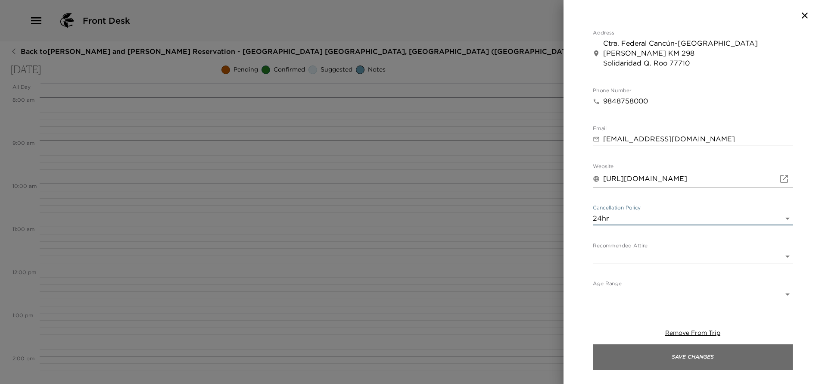
click at [657, 354] on button "Save Changes" at bounding box center [693, 357] width 200 height 26
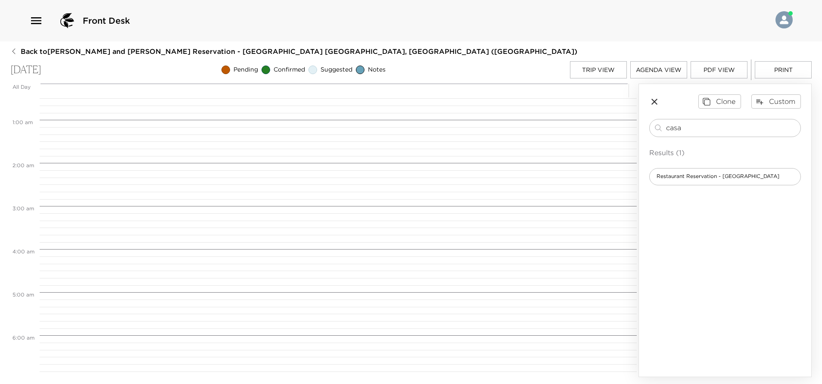
scroll to position [0, 0]
click at [608, 73] on button "Trip View" at bounding box center [598, 69] width 57 height 17
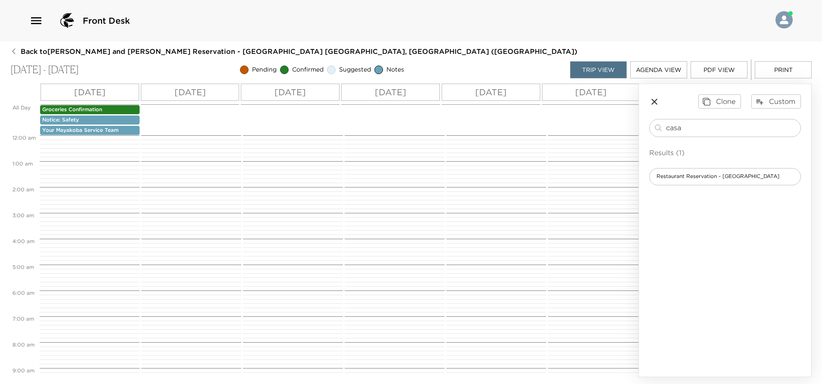
scroll to position [278, 0]
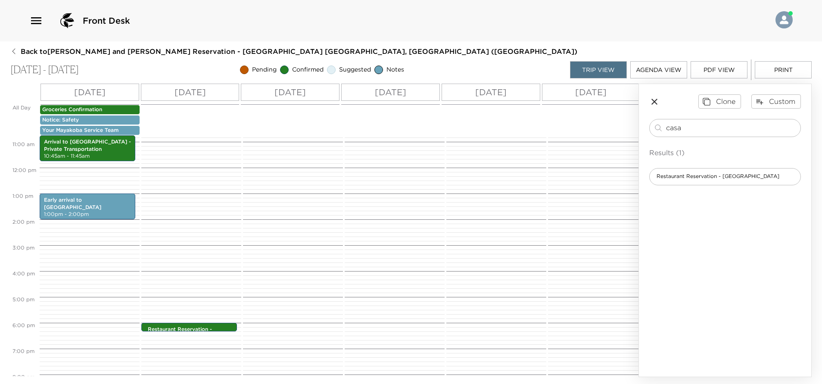
click at [306, 90] on p "Wed 09/03" at bounding box center [289, 92] width 31 height 13
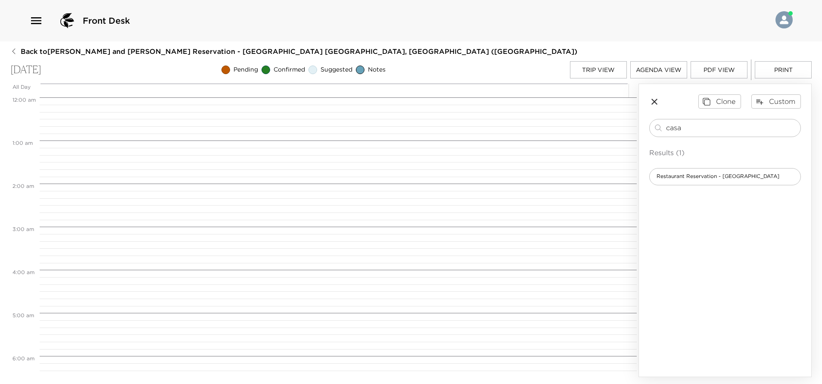
scroll to position [344, 0]
drag, startPoint x: 698, startPoint y: 123, endPoint x: 657, endPoint y: 145, distance: 46.4
click at [657, 145] on div "casa ​ Results (1) Restaurant Reservation - Casa del Lago" at bounding box center [725, 152] width 152 height 66
type input "AGAVE"
click at [726, 177] on span "Restaurant Reservation - Agave Azul" at bounding box center [703, 176] width 109 height 7
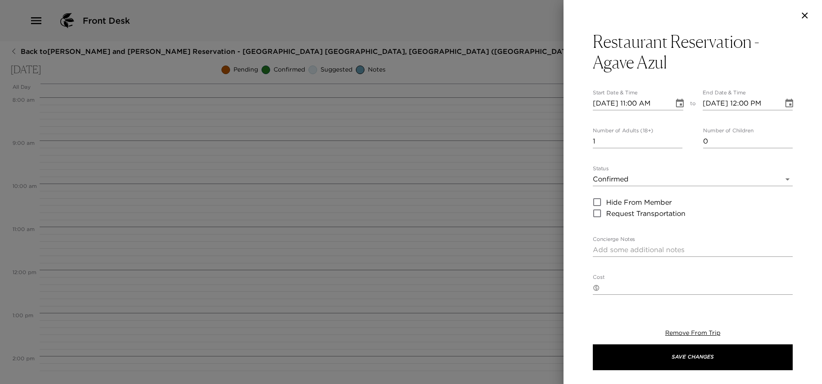
type textarea "Your dinner reservation at Agave Azul Restaurant, Asian influenced, has been co…"
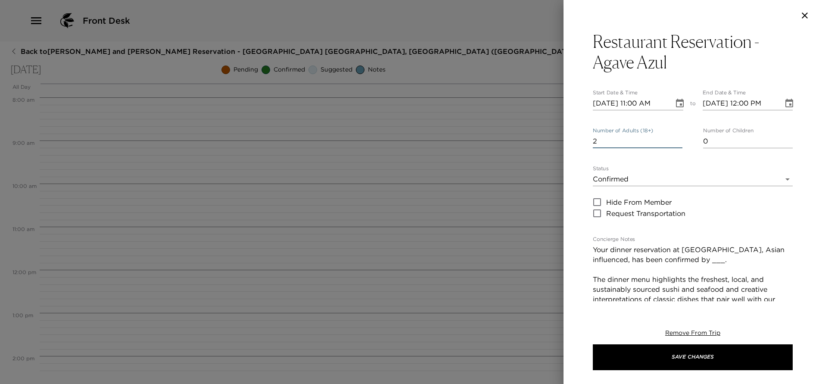
click at [673, 138] on input "2" at bounding box center [638, 141] width 90 height 14
click at [673, 138] on input "3" at bounding box center [638, 141] width 90 height 14
click at [673, 138] on input "4" at bounding box center [638, 141] width 90 height 14
type input "3"
click at [674, 143] on input "3" at bounding box center [638, 141] width 90 height 14
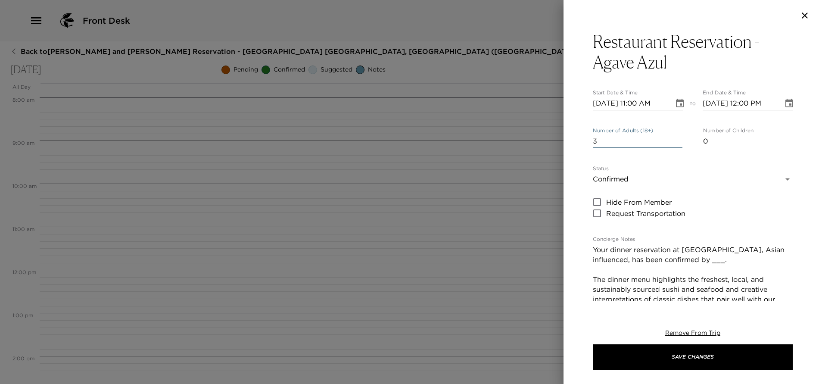
click at [779, 143] on input "0" at bounding box center [748, 141] width 90 height 14
type input "1"
click at [778, 137] on input "1" at bounding box center [748, 141] width 90 height 14
click at [676, 104] on icon "Choose date, selected date is Sep 3, 2025" at bounding box center [680, 103] width 8 height 9
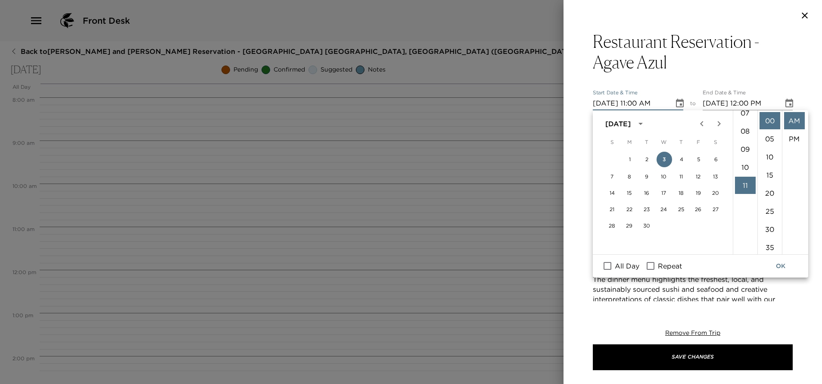
scroll to position [70, 0]
click at [741, 154] on li "06" at bounding box center [745, 159] width 21 height 17
click at [793, 135] on li "PM" at bounding box center [794, 138] width 21 height 17
type input "09/03/2025 06:00 PM"
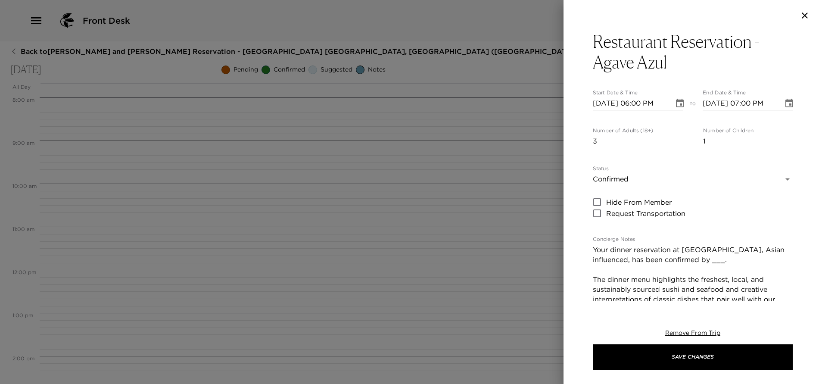
scroll to position [18, 0]
click at [784, 105] on icon "Choose date, selected date is Sep 3, 2025" at bounding box center [789, 103] width 10 height 10
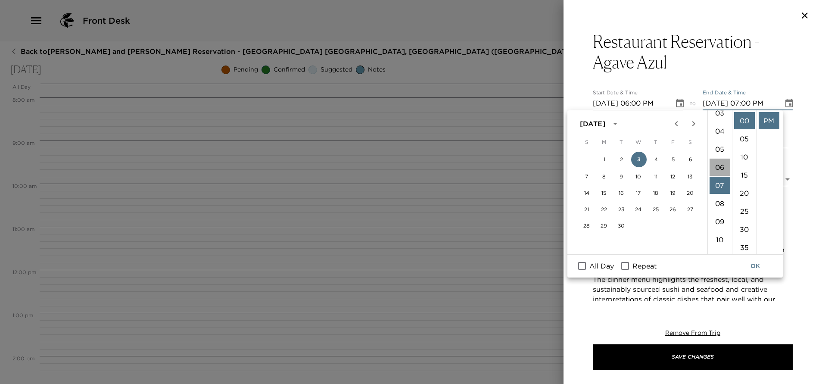
click at [718, 166] on li "06" at bounding box center [719, 166] width 21 height 17
click at [742, 171] on li "15" at bounding box center [744, 174] width 21 height 17
type input "09/03/2025 06:15 PM"
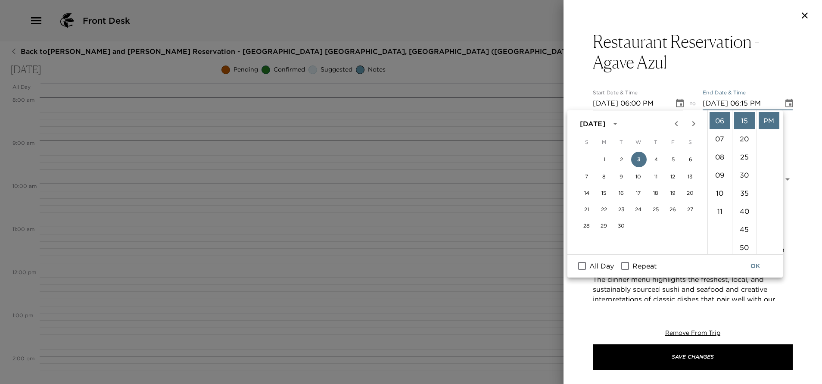
click at [752, 267] on button "OK" at bounding box center [755, 266] width 28 height 16
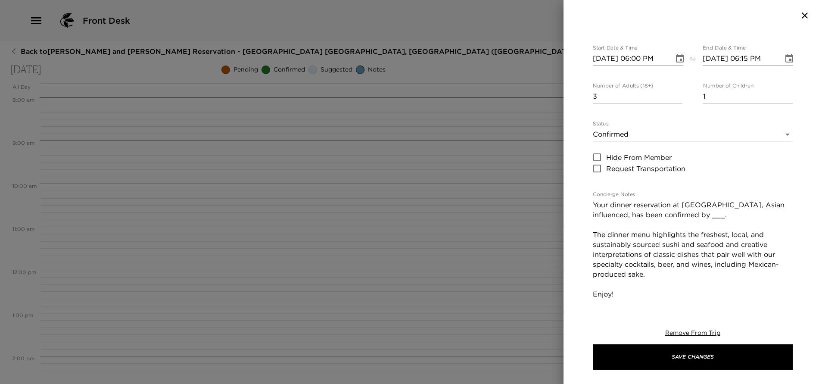
scroll to position [65, 0]
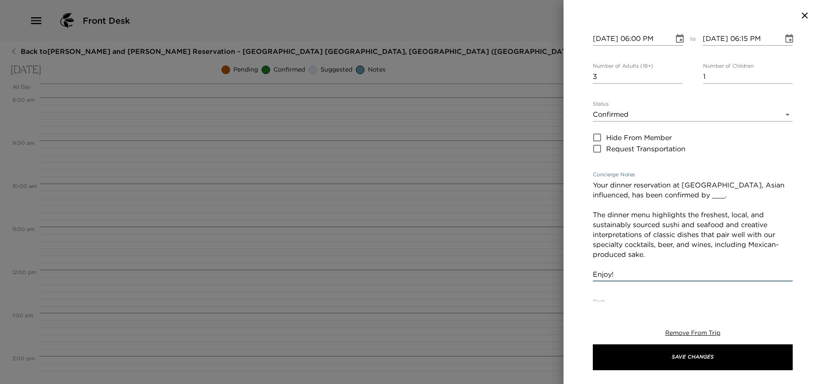
click at [744, 195] on textarea "Your dinner reservation at Agave Azul Restaurant, Asian influenced, has been co…" at bounding box center [693, 229] width 200 height 99
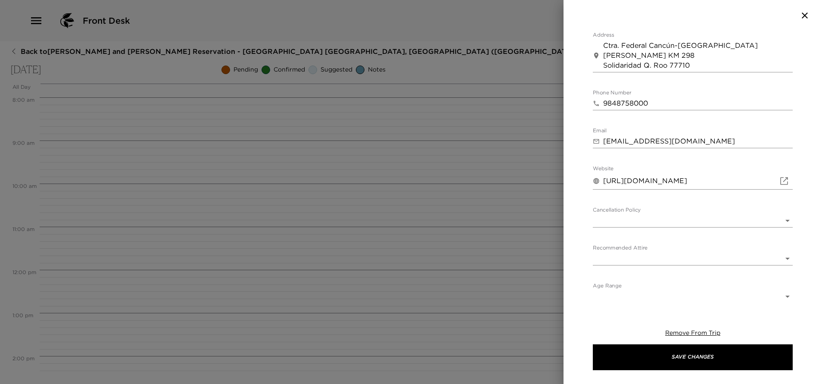
scroll to position [371, 0]
type textarea "Your dinner reservation at Agave Azul Restaurant, Asian influenced, has been co…"
click at [685, 220] on body "Front Desk Back to Pam and Tom Bernhardt Reservation - Mayakoba 809 Riviera May…" at bounding box center [411, 192] width 822 height 384
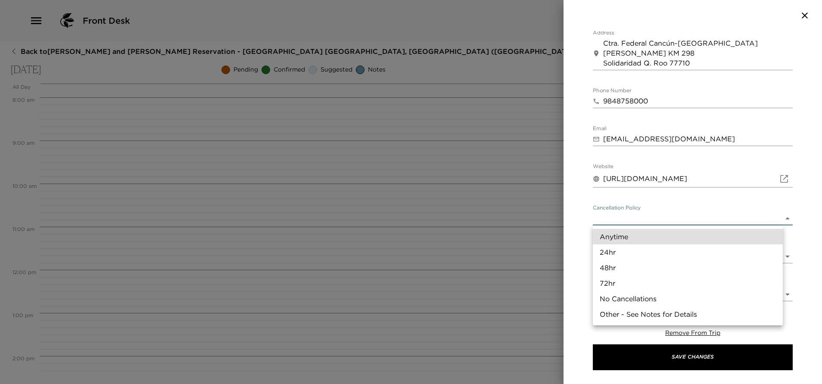
click at [632, 251] on li "24hr" at bounding box center [688, 252] width 190 height 16
type input "24hr"
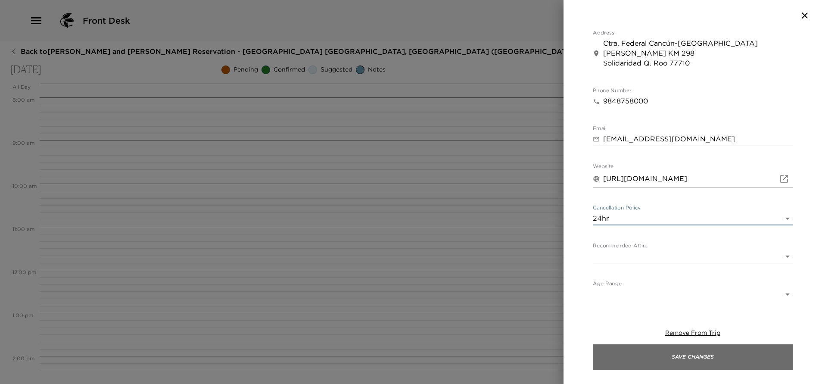
click at [667, 359] on button "Save Changes" at bounding box center [693, 357] width 200 height 26
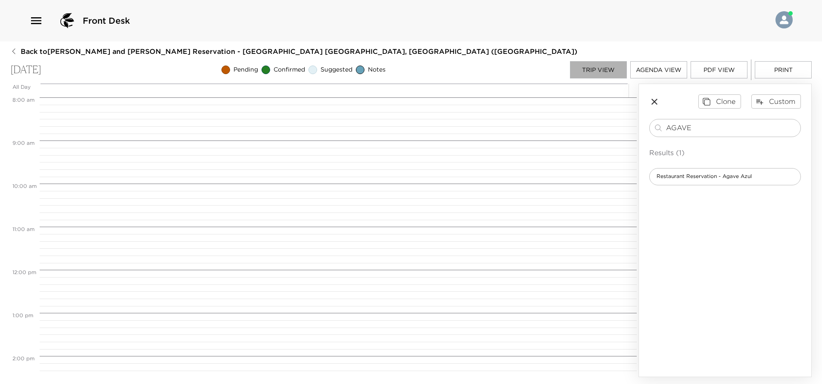
click at [610, 67] on button "Trip View" at bounding box center [598, 69] width 57 height 17
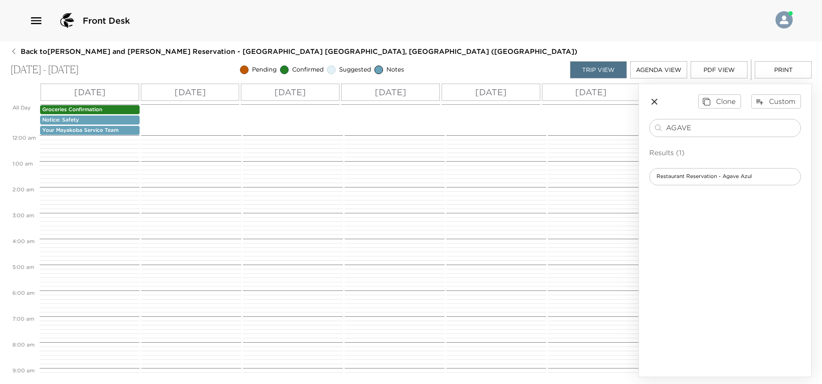
scroll to position [278, 0]
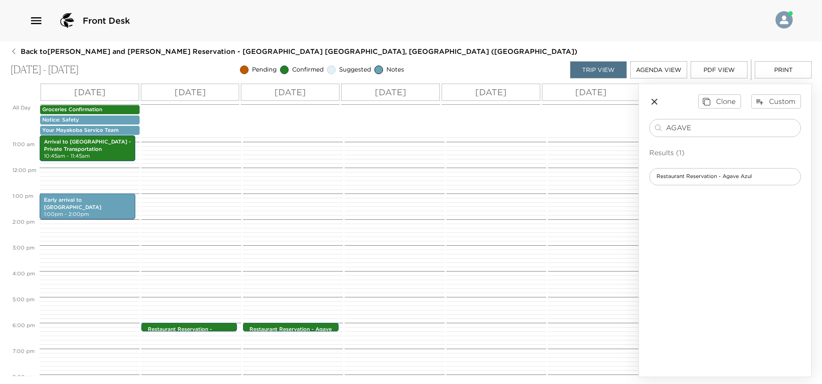
click at [388, 94] on p "Thu 09/04" at bounding box center [390, 92] width 31 height 13
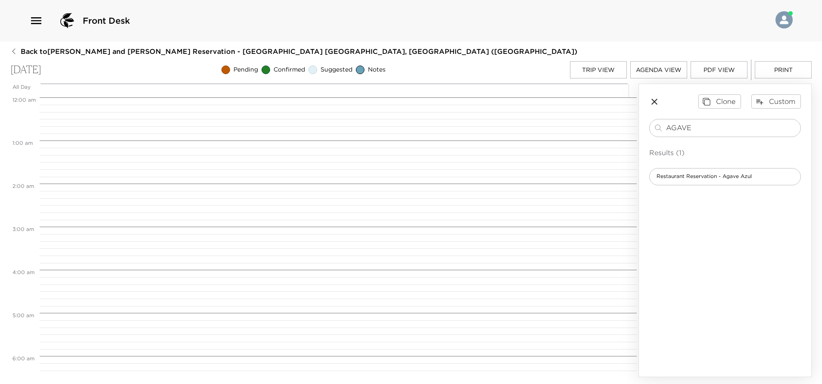
scroll to position [344, 0]
drag, startPoint x: 709, startPoint y: 125, endPoint x: 618, endPoint y: 183, distance: 107.9
click at [618, 183] on div "All Day Thu 09/04 12:00 AM 1:00 AM 2:00 AM 3:00 AM 4:00 AM 5:00 AM 6:00 AM 7:00…" at bounding box center [410, 230] width 801 height 293
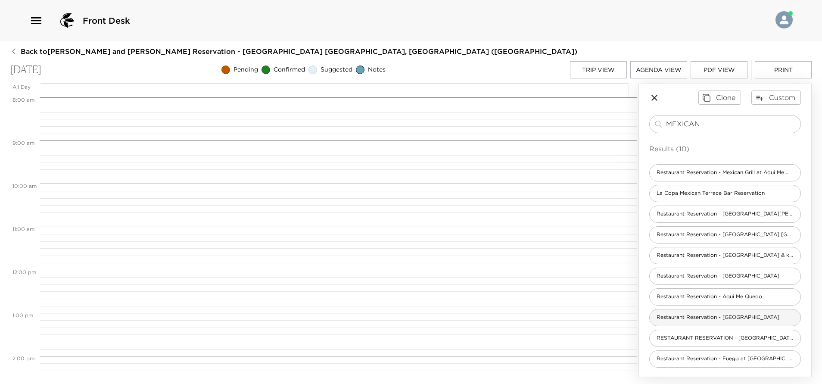
scroll to position [5, 0]
type input "MEXICAN"
click at [743, 171] on span "Restaurant Reservation - Mexican Grill at Aqui Me Quedo" at bounding box center [724, 171] width 151 height 7
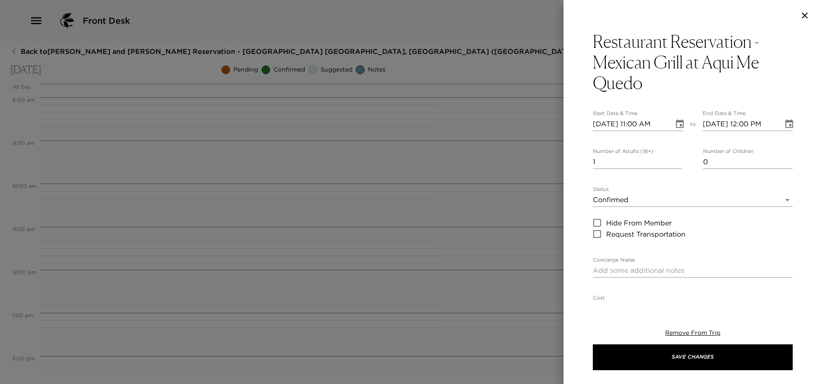
type textarea "Your dinenr reservation for this special event Mexican Grill at Aqui Me Quedo R…"
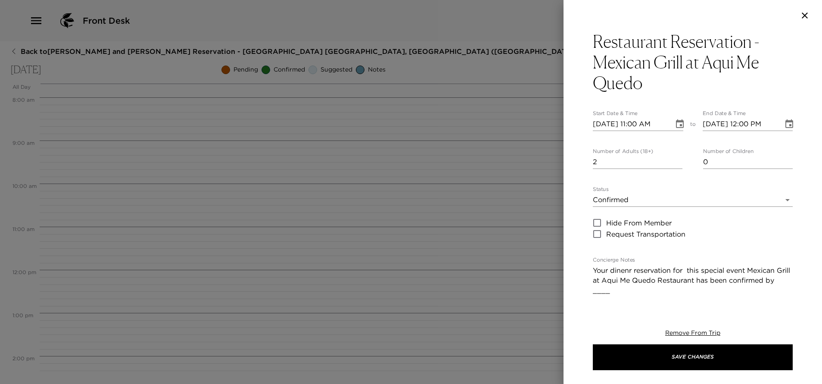
click at [673, 158] on input "2" at bounding box center [638, 162] width 90 height 14
click at [673, 158] on input "3" at bounding box center [638, 162] width 90 height 14
click at [673, 158] on input "4" at bounding box center [638, 162] width 90 height 14
click at [671, 158] on input "5" at bounding box center [638, 162] width 90 height 14
click at [673, 164] on input "4" at bounding box center [638, 162] width 90 height 14
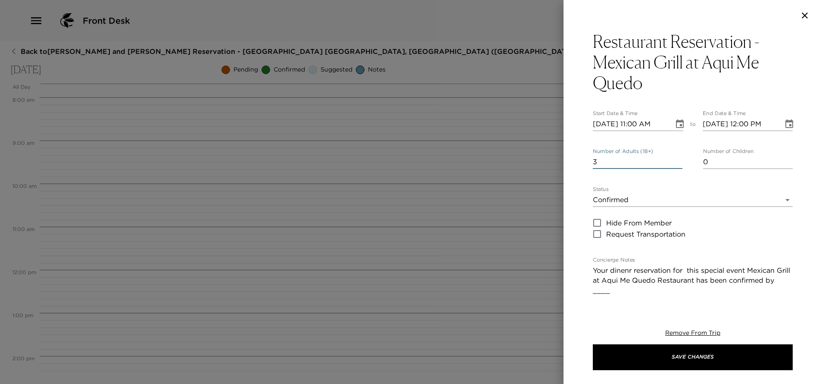
type input "3"
click at [673, 164] on input "3" at bounding box center [638, 162] width 90 height 14
click at [779, 167] on input "0" at bounding box center [748, 162] width 90 height 14
click at [779, 163] on input "0" at bounding box center [748, 162] width 90 height 14
type input "1"
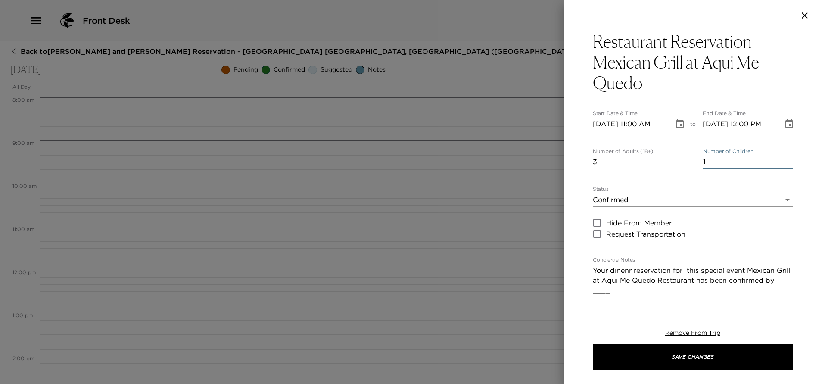
click at [778, 158] on input "1" at bounding box center [748, 162] width 90 height 14
click at [676, 121] on icon "Choose date, selected date is Sep 4, 2025" at bounding box center [680, 123] width 8 height 9
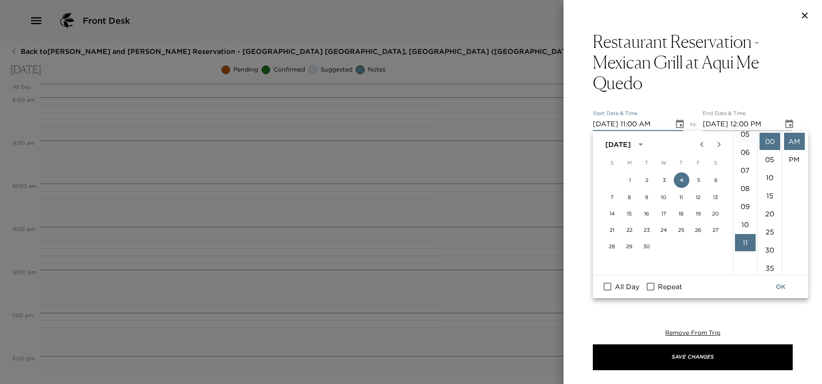
scroll to position [70, 0]
click at [745, 180] on li "06" at bounding box center [745, 179] width 21 height 17
click at [767, 252] on li "30" at bounding box center [769, 249] width 21 height 17
click at [792, 161] on li "PM" at bounding box center [794, 159] width 21 height 17
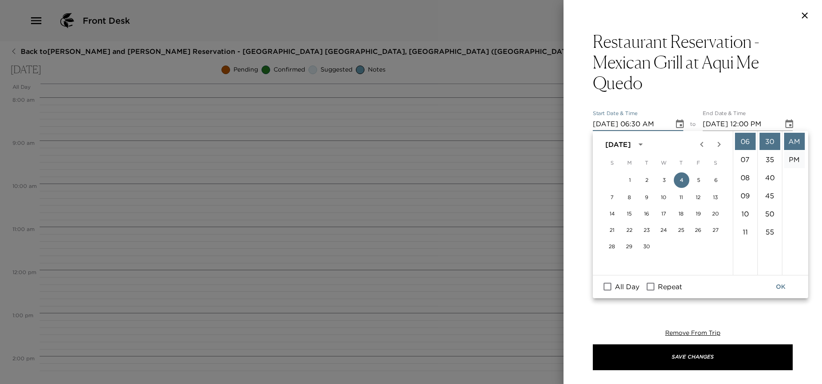
type input "09/04/2025 06:30 PM"
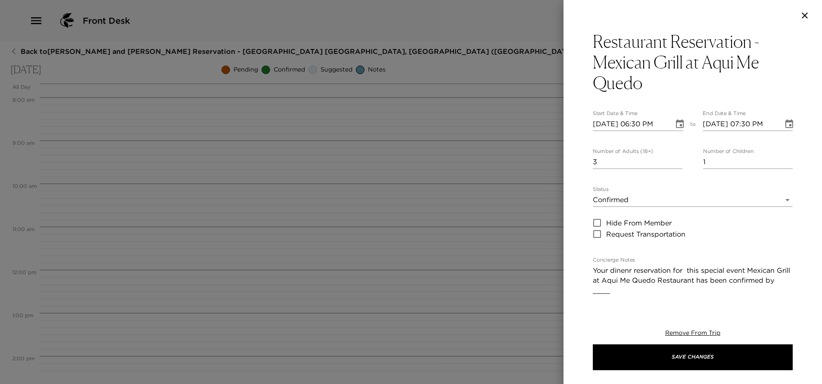
scroll to position [18, 0]
click at [785, 124] on icon "Choose date, selected date is Sep 4, 2025" at bounding box center [789, 123] width 8 height 9
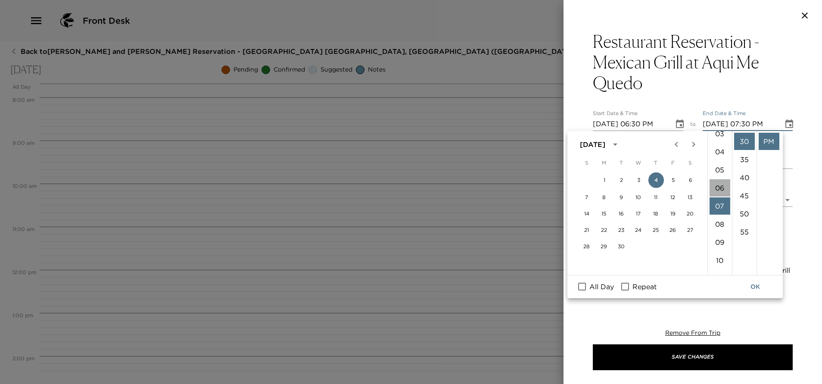
click at [721, 187] on li "06" at bounding box center [719, 187] width 21 height 17
click at [741, 195] on li "45" at bounding box center [744, 195] width 21 height 17
type input "09/04/2025 06:45 PM"
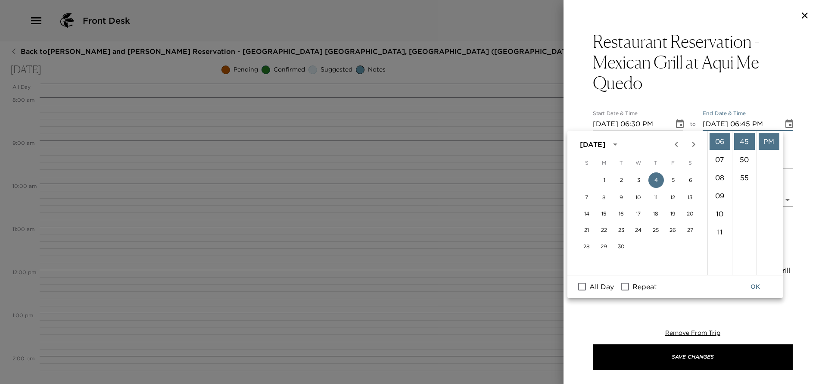
click at [757, 289] on button "OK" at bounding box center [755, 287] width 28 height 16
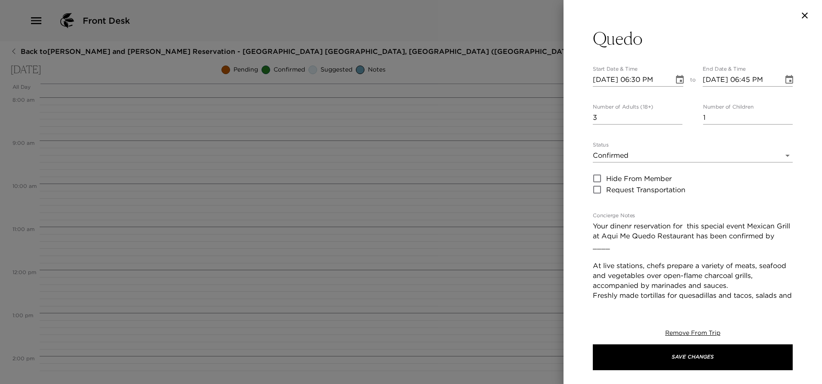
scroll to position [65, 0]
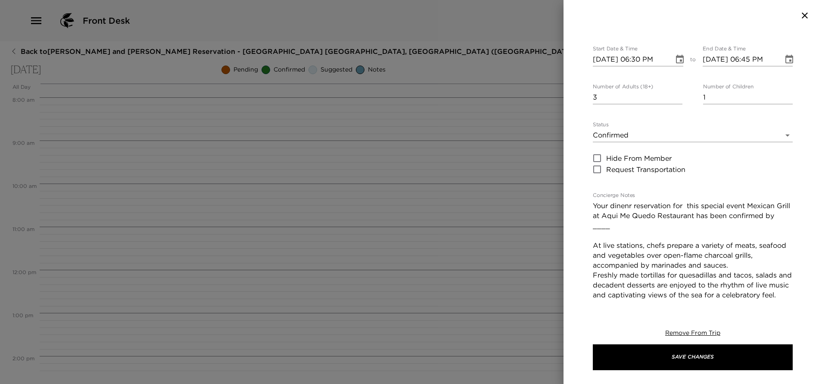
click at [618, 228] on textarea "Your dinenr reservation for this special event Mexican Grill at Aqui Me Quedo R…" at bounding box center [693, 295] width 200 height 188
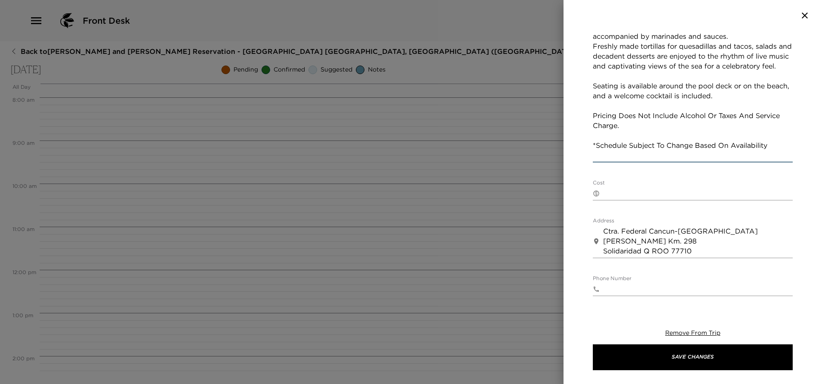
scroll to position [323, 0]
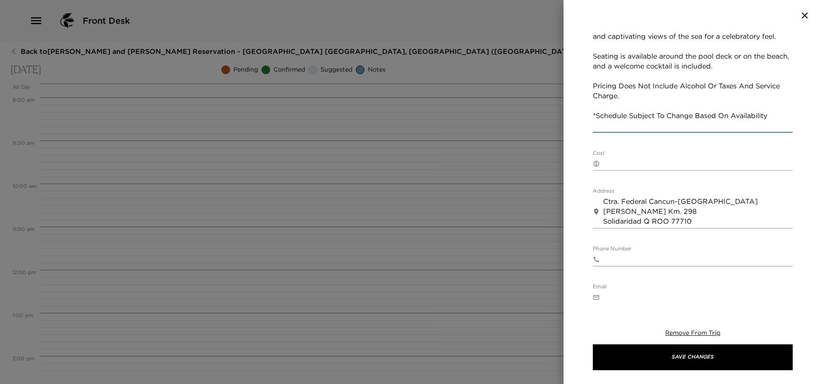
type textarea "Your dinenr reservation for this special event Mexican Grill at Aqui Me Quedo R…"
click at [647, 158] on textarea "Cost" at bounding box center [697, 163] width 189 height 10
paste textarea "FULL MEXICAN GRILL EXPERIENCE - $3900 Includes: Complete grill experience / sof…"
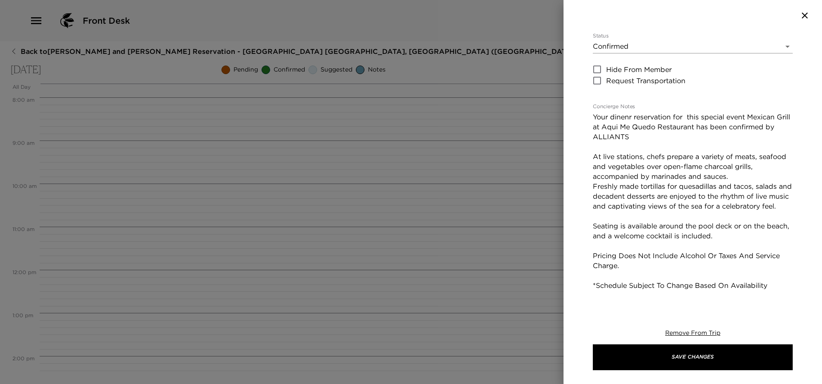
scroll to position [129, 0]
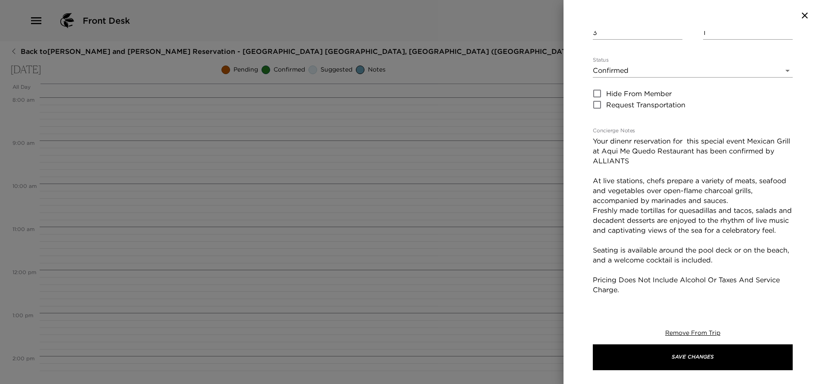
type textarea "FULL MEXICAN GRILL EXPERIENCE - $3900 Includes: Complete grill experience / sof…"
click at [688, 171] on textarea "Your dinner reservation for this special event Mexican Grill at Aqui Me Quedo R…" at bounding box center [693, 230] width 200 height 188
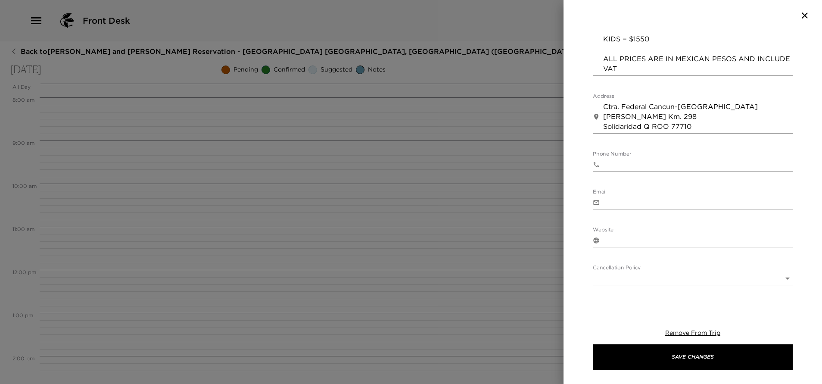
scroll to position [577, 0]
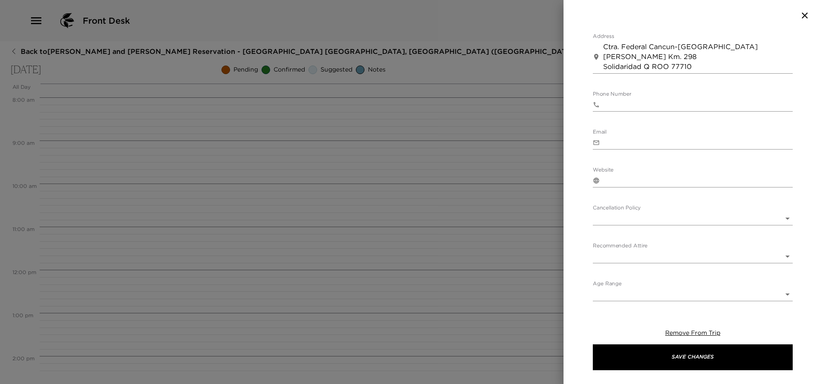
type textarea "Your dinner reservation for this special event Mexican Grill at Aqui Me Quedo R…"
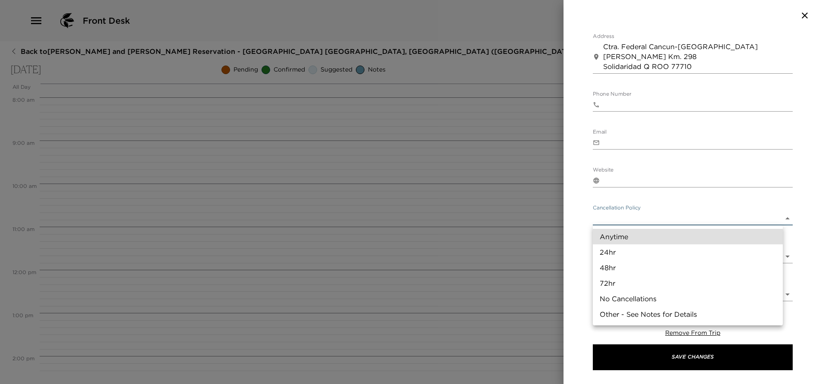
click at [670, 220] on body "Front Desk Back to Pam and Tom Bernhardt Reservation - Mayakoba 809 Riviera May…" at bounding box center [411, 192] width 822 height 384
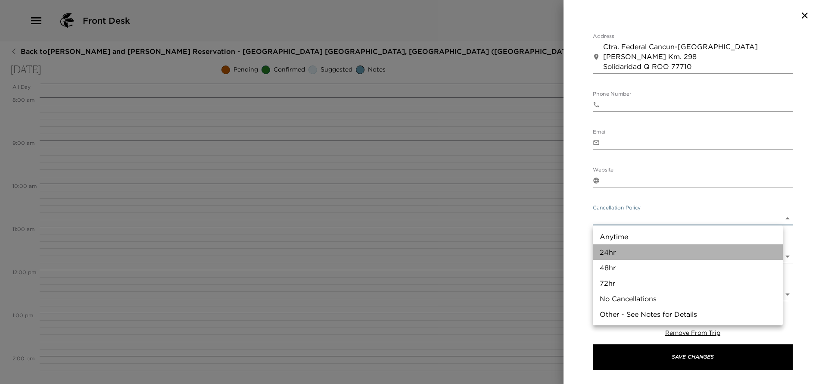
click at [647, 247] on li "24hr" at bounding box center [688, 252] width 190 height 16
type input "24hr"
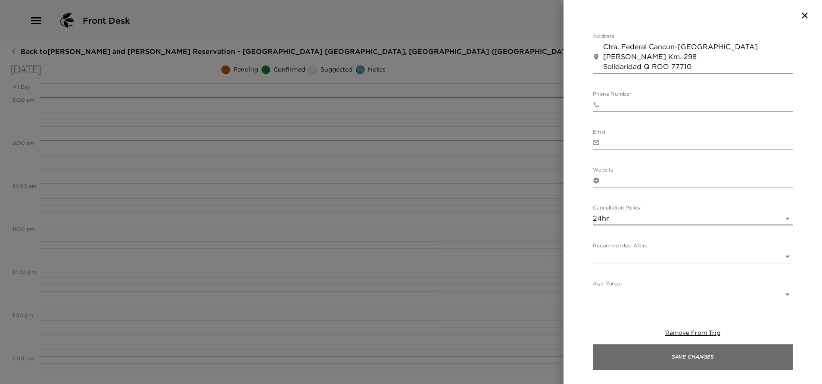
click at [668, 356] on button "Save Changes" at bounding box center [693, 357] width 200 height 26
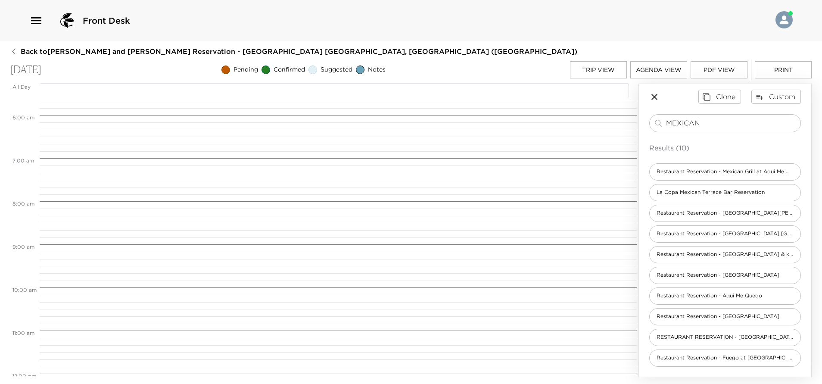
scroll to position [409, 0]
drag, startPoint x: 593, startPoint y: 59, endPoint x: 605, endPoint y: 76, distance: 21.4
click at [594, 60] on div "Back to Pam and Tom Bernhardt Reservation - Mayakoba 809 Riviera Maya, Mexico (…" at bounding box center [410, 212] width 801 height 330
drag, startPoint x: 602, startPoint y: 67, endPoint x: 605, endPoint y: 72, distance: 5.4
click at [605, 72] on button "Trip View" at bounding box center [598, 69] width 57 height 17
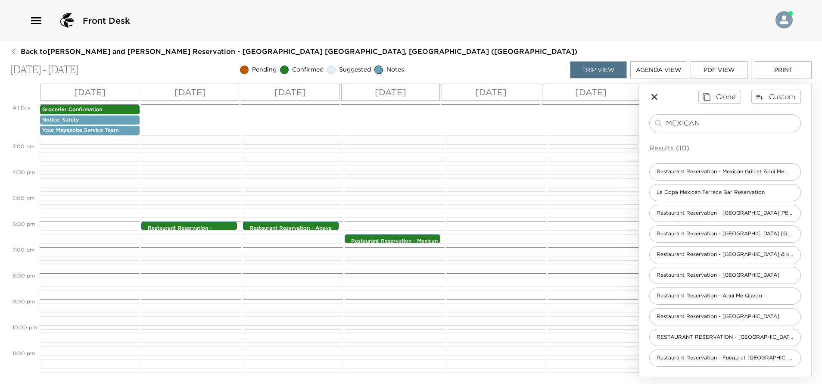
scroll to position [389, 0]
drag, startPoint x: 715, startPoint y: 118, endPoint x: 622, endPoint y: 151, distance: 98.7
click at [622, 151] on div "All Day Mon 09/01 Tue 09/02 Wed 09/03 Thu 09/04 Fri 09/05 Sat 09/06 Sun 09/07 G…" at bounding box center [410, 230] width 801 height 293
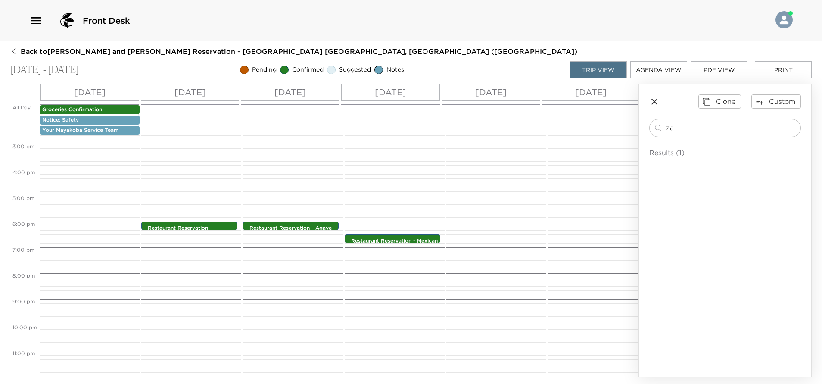
scroll to position [0, 0]
type input "zapote"
click at [740, 174] on span "Restaurant Reservation - Zapote Bar & Restaurant" at bounding box center [721, 176] width 144 height 7
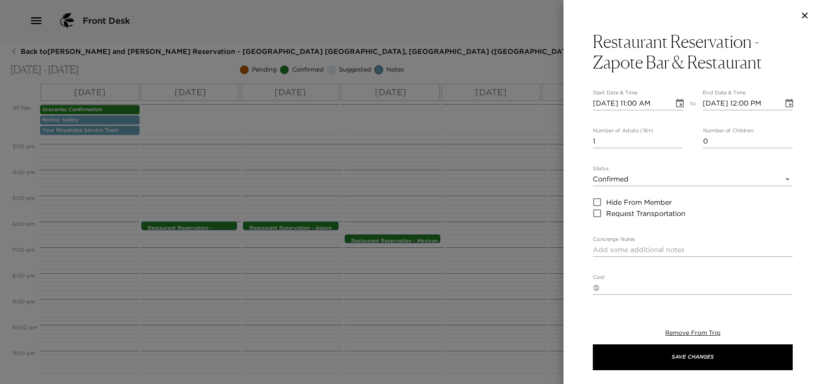
type textarea "Your dinner reservation at Zapote Bar & Restaurant has been confirmed by ____ Z…"
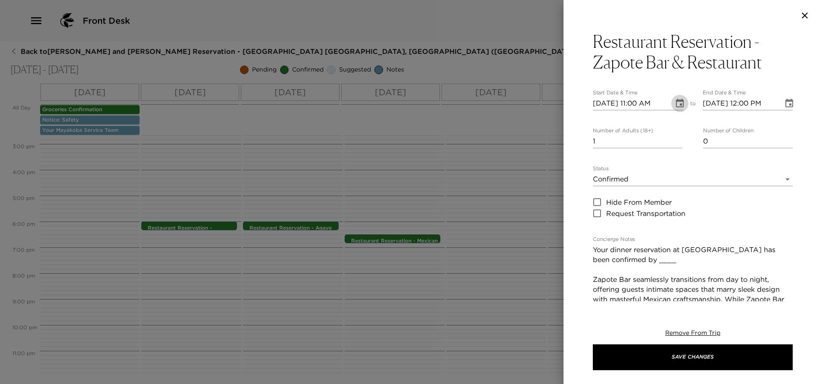
click at [674, 105] on icon "Choose date, selected date is Sep 1, 2025" at bounding box center [679, 103] width 10 height 10
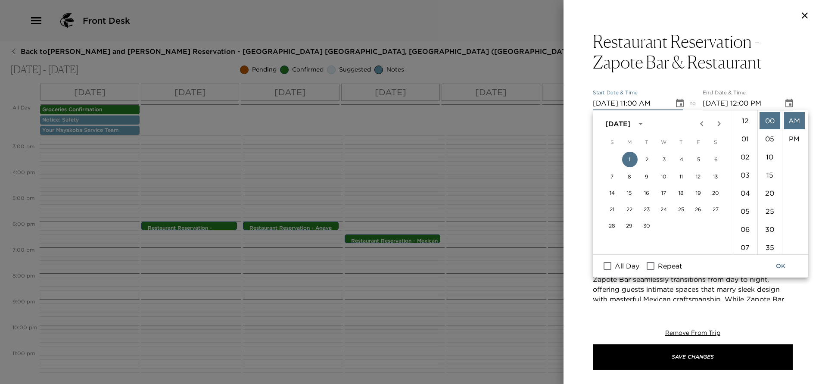
scroll to position [199, 0]
click at [698, 158] on button "5" at bounding box center [699, 160] width 16 height 16
type input "09/05/2025 11:00 AM"
type input "09/05/2025 12:00 PM"
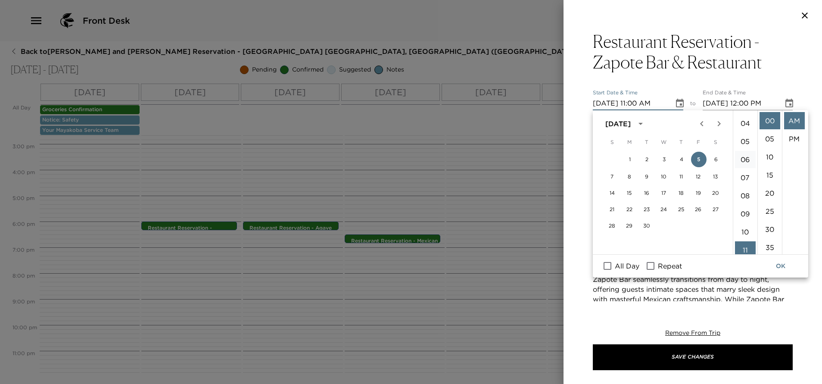
click at [743, 156] on li "06" at bounding box center [745, 159] width 21 height 17
click at [790, 138] on li "PM" at bounding box center [794, 138] width 21 height 17
type input "09/05/2025 06:00 PM"
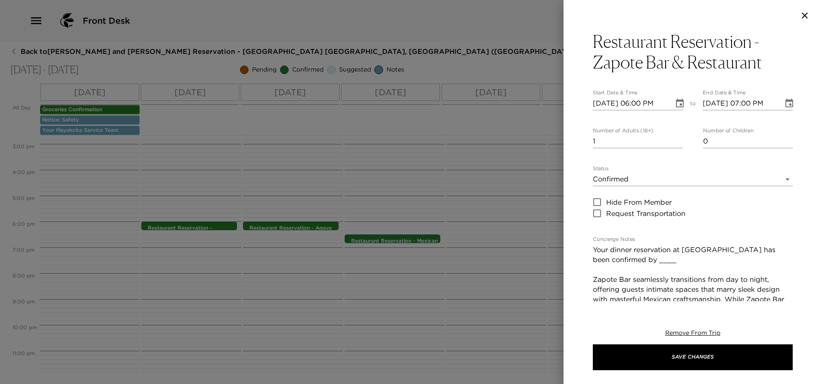
scroll to position [18, 0]
click at [784, 103] on icon "Choose date, selected date is Sep 5, 2025" at bounding box center [789, 103] width 10 height 10
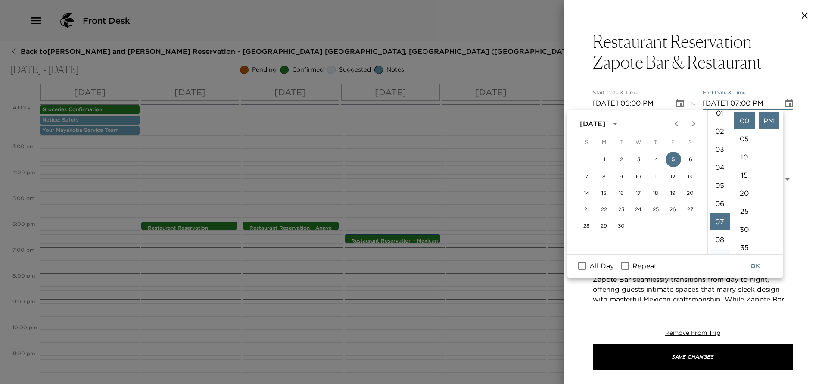
scroll to position [0, 0]
click at [716, 161] on li "06" at bounding box center [719, 164] width 21 height 17
click at [742, 175] on li "15" at bounding box center [744, 174] width 21 height 17
type input "09/05/2025 06:15 PM"
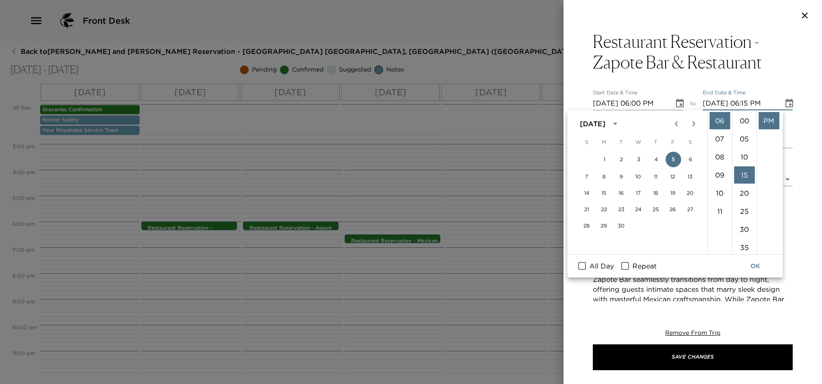
scroll to position [54, 0]
click at [755, 265] on button "OK" at bounding box center [755, 266] width 28 height 16
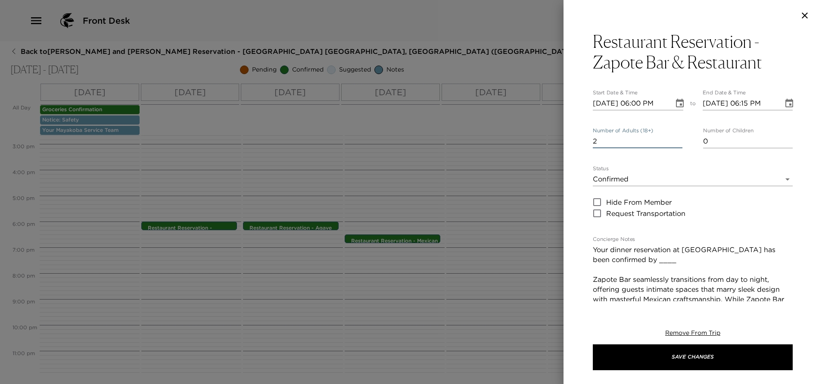
click at [674, 138] on input "2" at bounding box center [638, 141] width 90 height 14
type input "3"
click at [674, 138] on input "3" at bounding box center [638, 141] width 90 height 14
type input "1"
click at [779, 138] on input "1" at bounding box center [748, 141] width 90 height 14
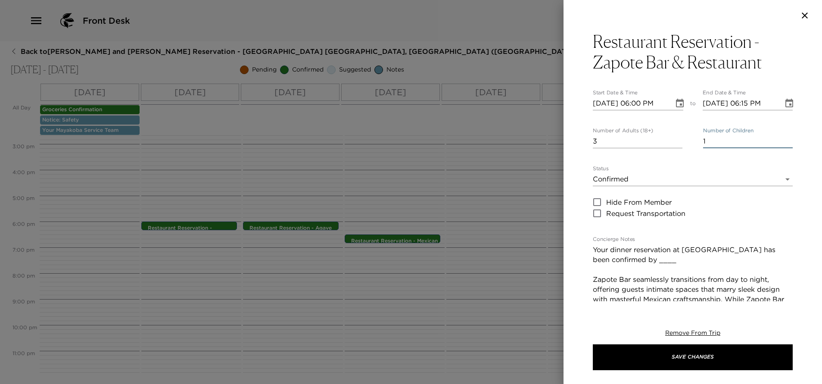
click at [676, 261] on textarea "Your dinner reservation at Zapote Bar & Restaurant has been confirmed by ____ Z…" at bounding box center [693, 329] width 200 height 168
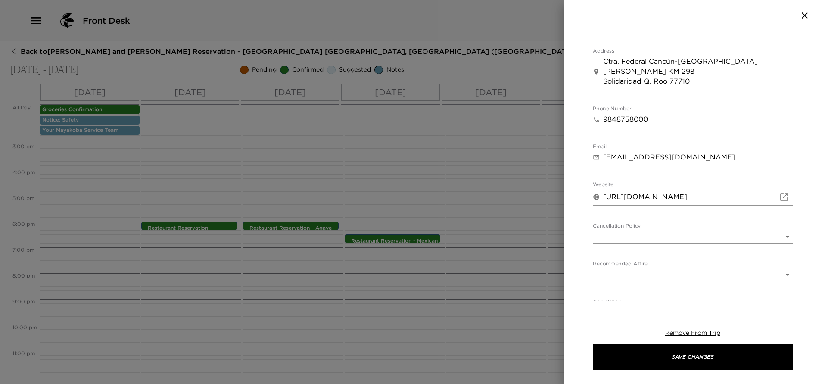
scroll to position [441, 0]
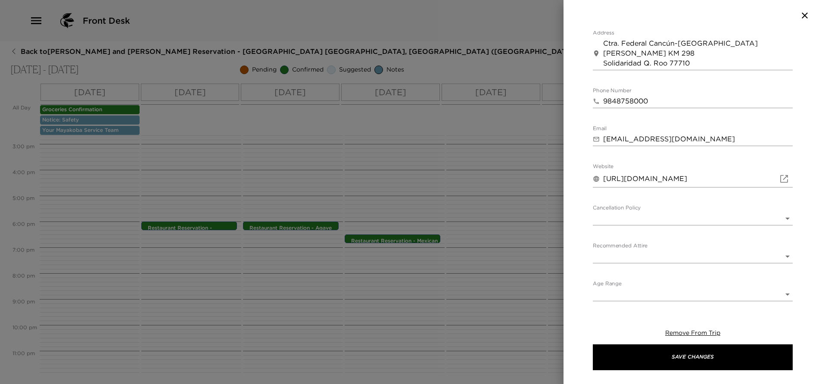
type textarea "Your dinner reservation at Zapote Bar & Restaurant has been confirmed by ALLIAN…"
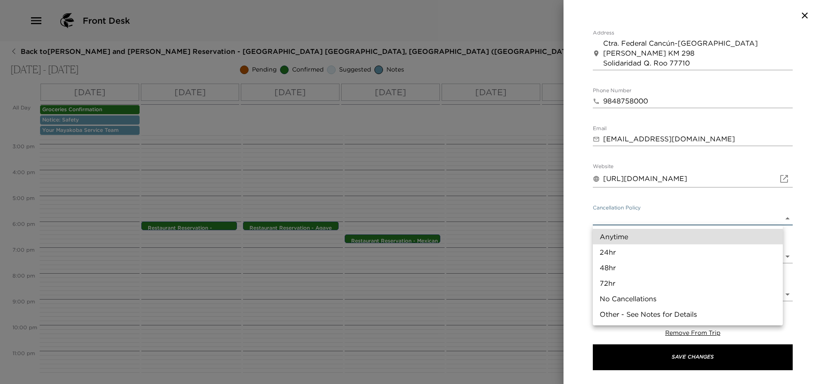
click at [630, 222] on body "Front Desk Back to Pam and Tom Bernhardt Reservation - Mayakoba 809 Riviera May…" at bounding box center [411, 192] width 822 height 384
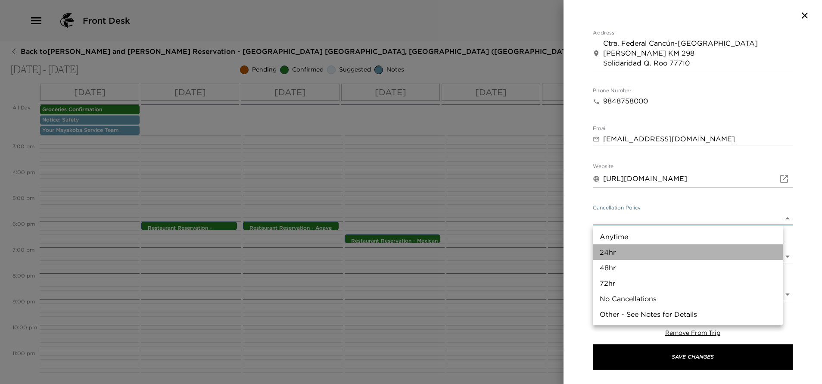
click at [630, 249] on li "24hr" at bounding box center [688, 252] width 190 height 16
type input "24hr"
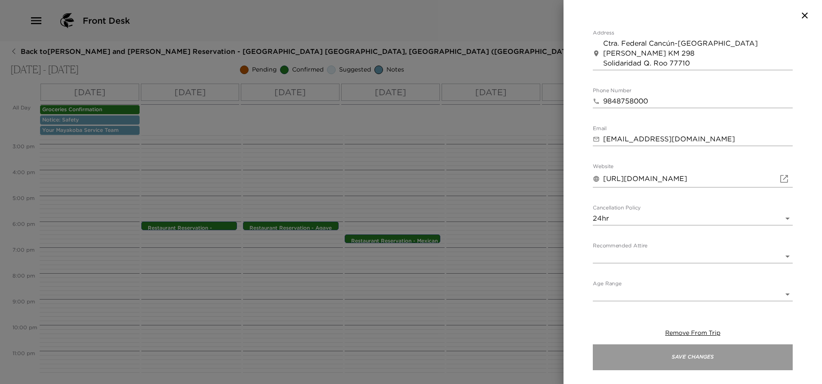
click at [690, 361] on button "Save Changes" at bounding box center [693, 357] width 200 height 26
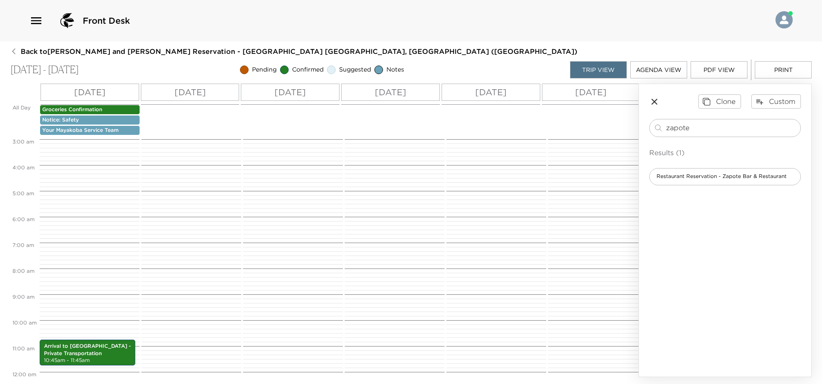
scroll to position [0, 0]
click at [581, 94] on p "Sat 09/06" at bounding box center [590, 92] width 31 height 13
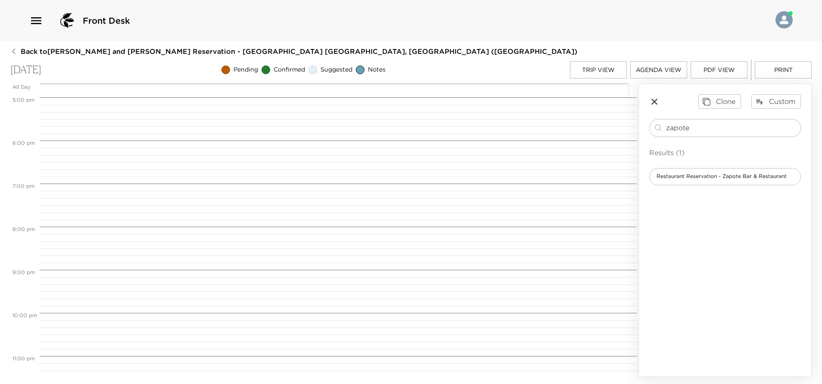
scroll to position [755, 0]
click at [597, 67] on button "Trip View" at bounding box center [598, 69] width 57 height 17
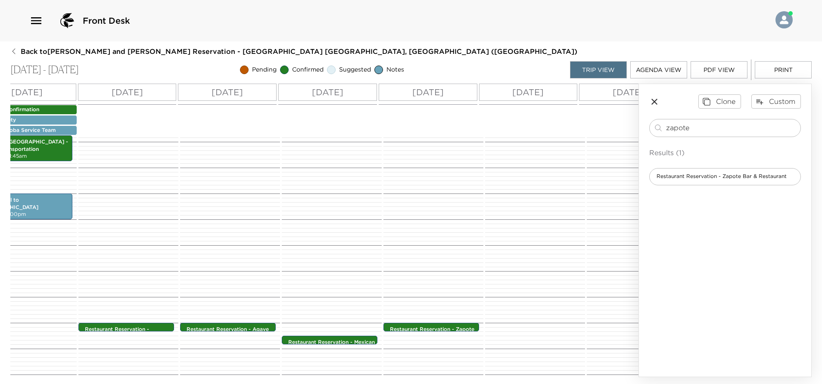
scroll to position [0, 123]
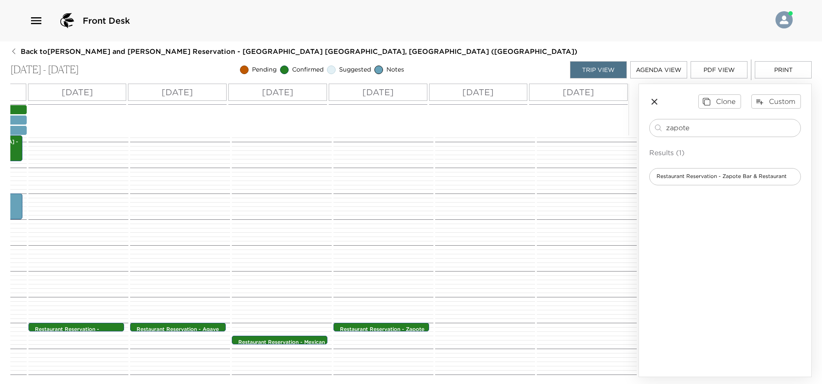
click at [584, 95] on p "Sun 09/07" at bounding box center [577, 92] width 31 height 13
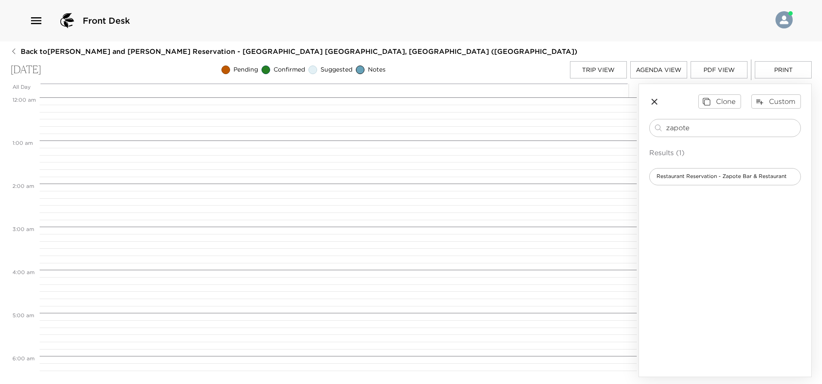
scroll to position [344, 0]
drag, startPoint x: 710, startPoint y: 123, endPoint x: 614, endPoint y: 169, distance: 107.5
click at [614, 169] on div "All Day Sun 09/07 12:00 AM 1:00 AM 2:00 AM 3:00 AM 4:00 AM 5:00 AM 6:00 AM 7:00…" at bounding box center [410, 230] width 801 height 293
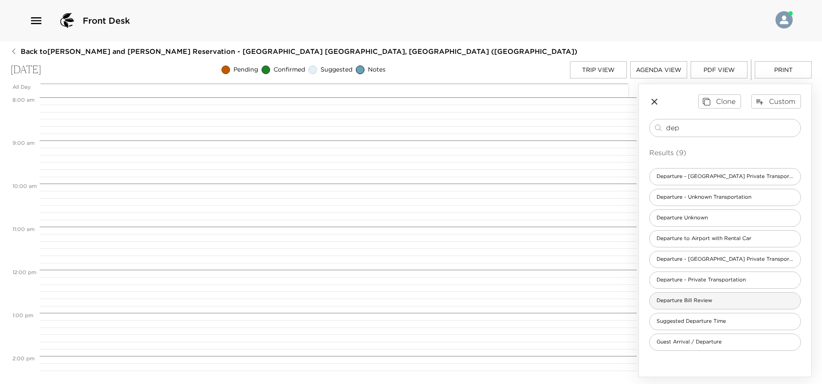
type input "dep"
click at [707, 301] on span "Departure Bill Review" at bounding box center [683, 300] width 69 height 7
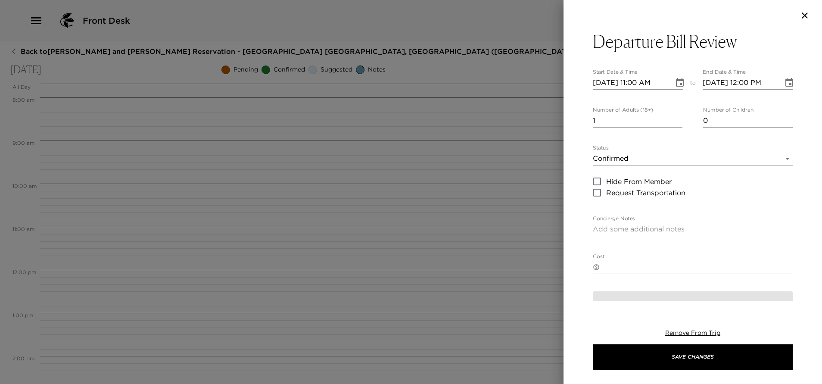
type textarea "In preparation for your departure today, I would like to visit you personally t…"
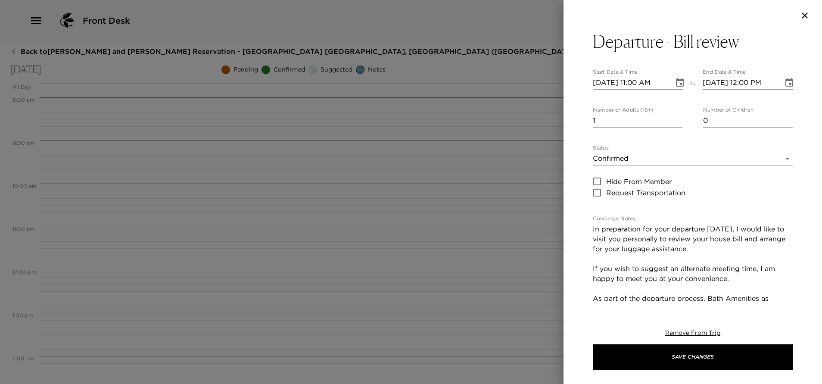
click at [676, 84] on icon "Choose date, selected date is Sep 7, 2025" at bounding box center [680, 82] width 8 height 9
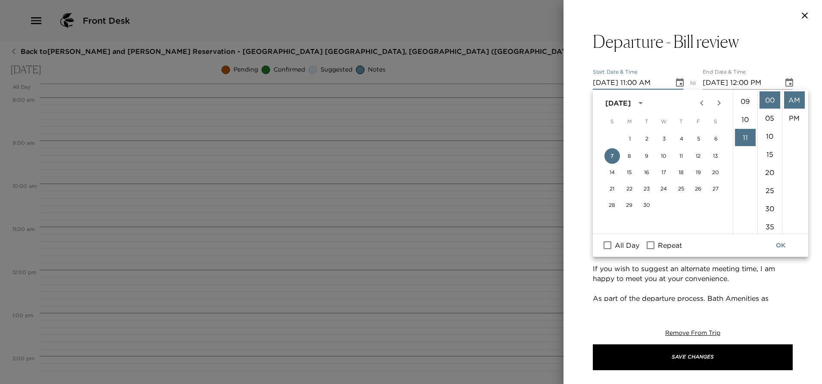
scroll to position [134, 0]
click at [740, 109] on li "08" at bounding box center [745, 110] width 21 height 17
click at [766, 208] on li "30" at bounding box center [769, 208] width 21 height 17
type input "09/07/2025 08:30 AM"
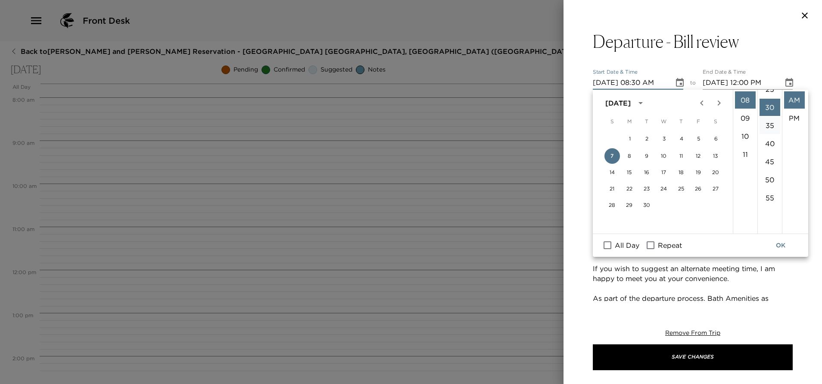
scroll to position [109, 0]
click at [782, 250] on button "OK" at bounding box center [780, 245] width 28 height 16
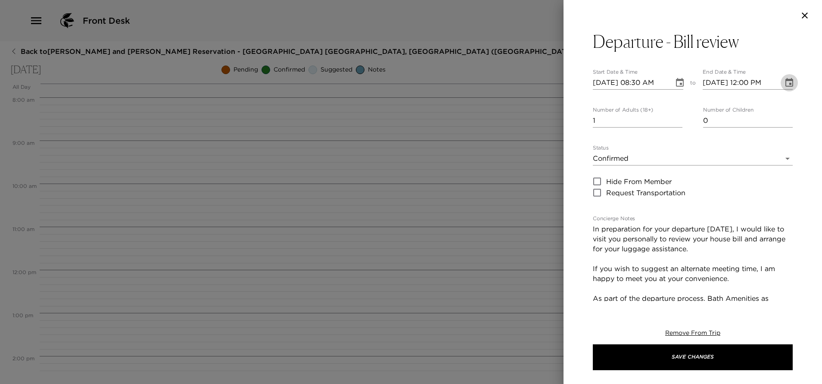
click at [784, 84] on icon "Choose date, selected date is Sep 7, 2025" at bounding box center [789, 83] width 10 height 10
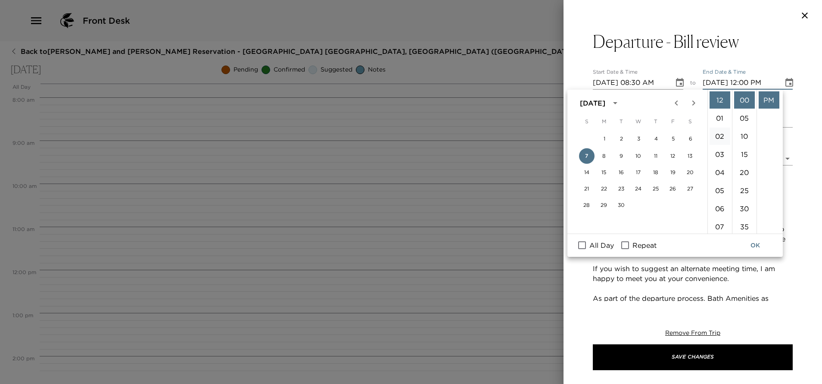
scroll to position [65, 0]
click at [718, 177] on li "08" at bounding box center [719, 179] width 21 height 17
click at [741, 182] on li "40" at bounding box center [744, 179] width 21 height 17
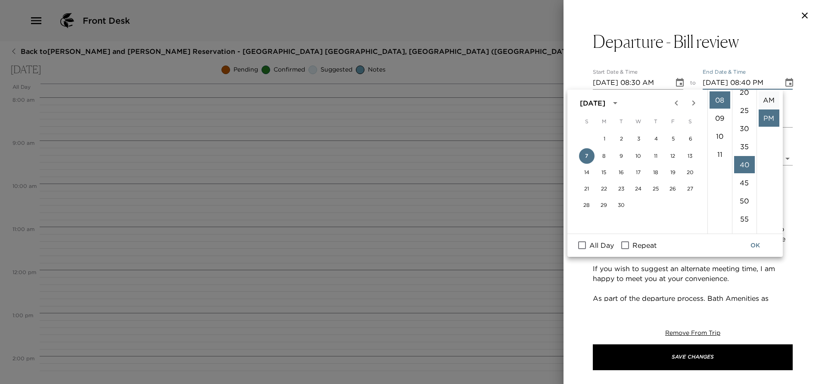
click at [769, 96] on li "AM" at bounding box center [768, 99] width 21 height 17
type input "09/07/2025 08:40 AM"
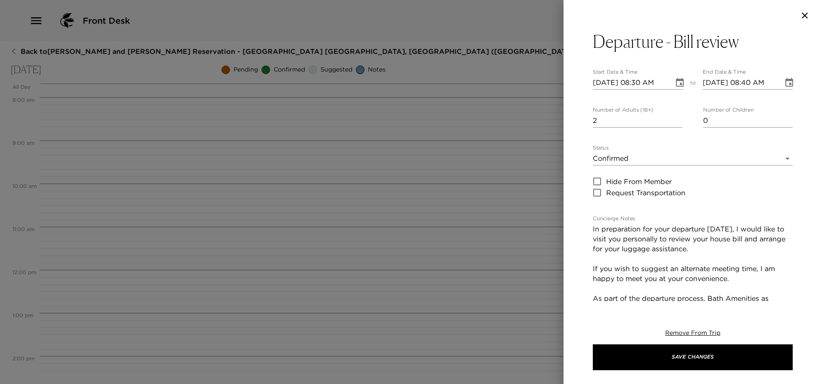
click at [674, 119] on input "2" at bounding box center [638, 121] width 90 height 14
type input "3"
click at [674, 119] on input "3" at bounding box center [638, 121] width 90 height 14
type input "1"
click at [780, 117] on input "1" at bounding box center [748, 121] width 90 height 14
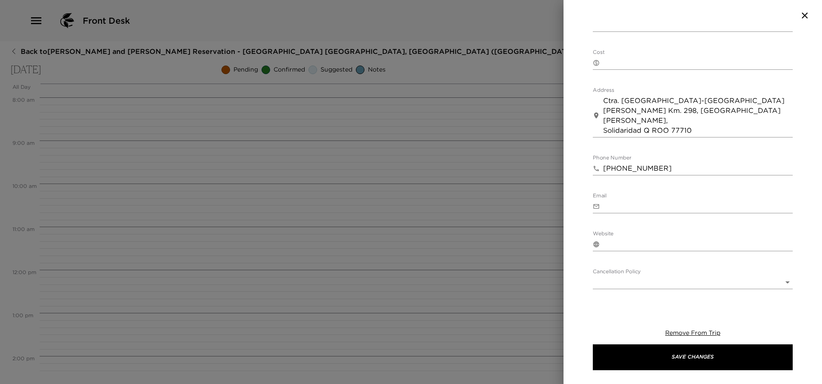
scroll to position [387, 0]
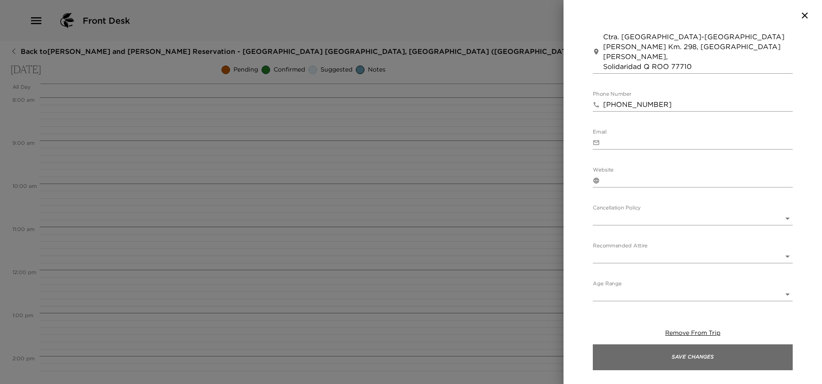
click at [693, 362] on button "Save Changes" at bounding box center [693, 357] width 200 height 26
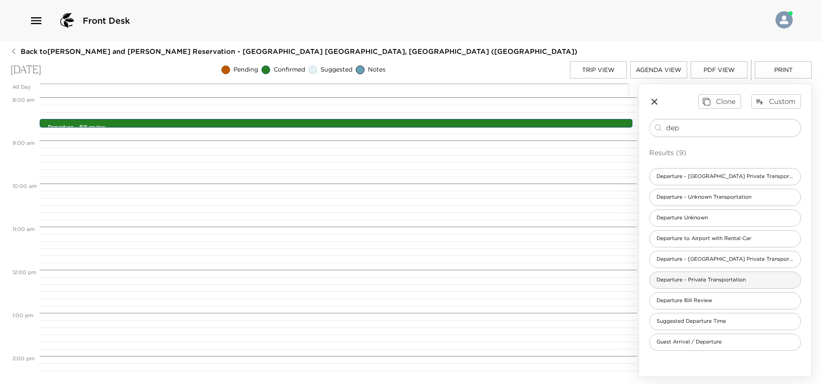
click at [716, 283] on span "Departure - Private Transportation" at bounding box center [700, 279] width 103 height 7
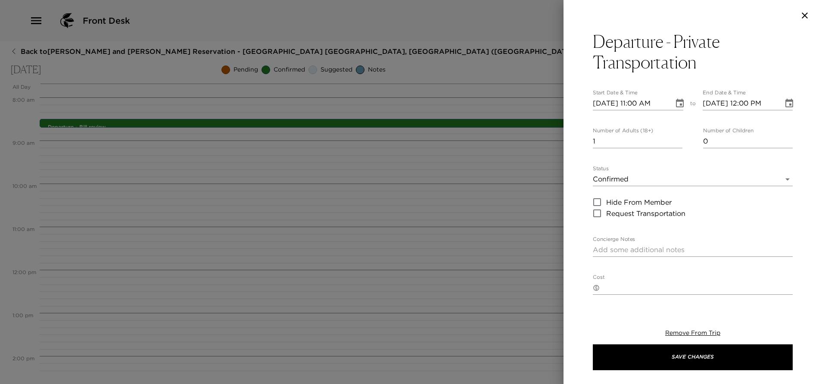
type textarea "Your private transportation has been confirmed with World Class Transfers by __…"
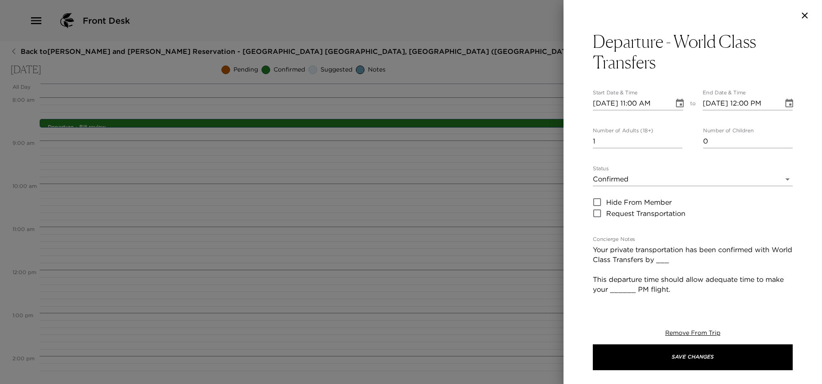
click at [675, 102] on icon "Choose date, selected date is Sep 7, 2025" at bounding box center [679, 103] width 10 height 10
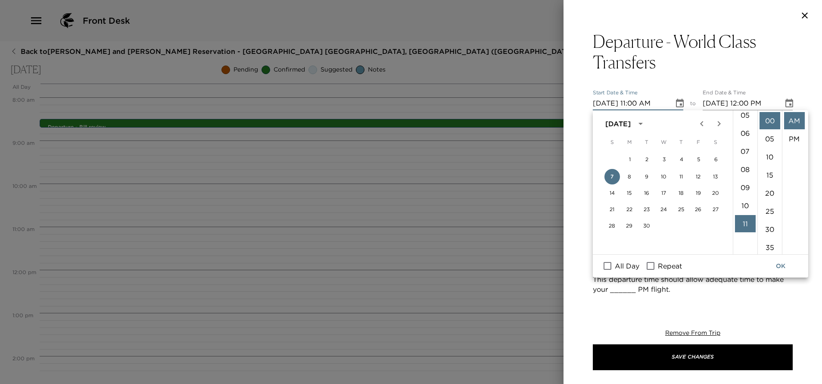
scroll to position [70, 0]
click at [744, 195] on li "08" at bounding box center [745, 195] width 21 height 17
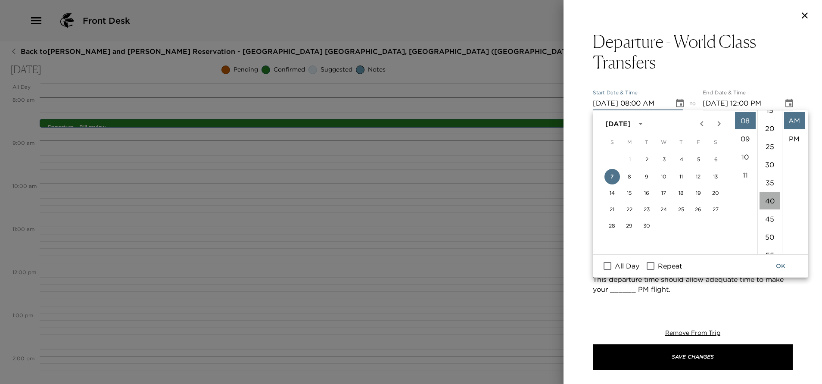
click at [769, 196] on li "40" at bounding box center [769, 200] width 21 height 17
type input "09/07/2025 08:40 AM"
click at [779, 264] on button "OK" at bounding box center [780, 266] width 28 height 16
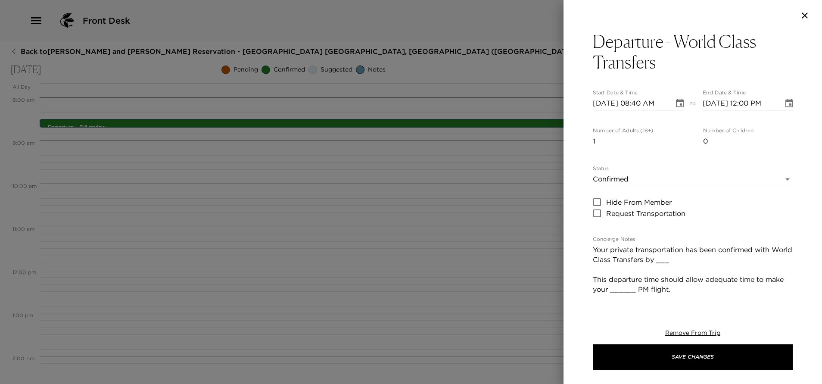
click at [784, 103] on icon "Choose date, selected date is Sep 7, 2025" at bounding box center [789, 103] width 10 height 10
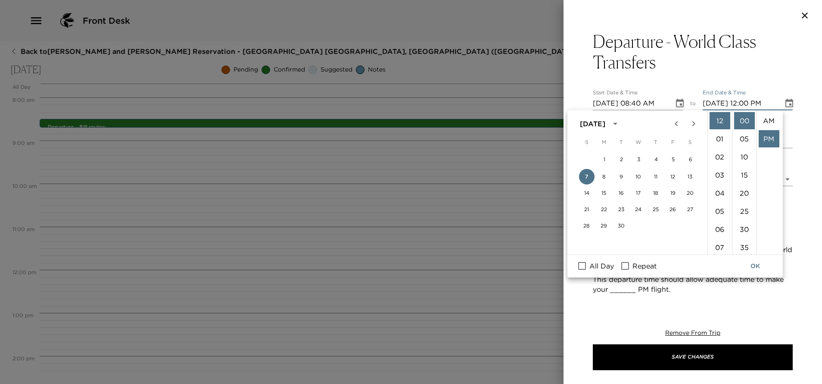
scroll to position [18, 0]
click at [784, 84] on div "Departure - World Class Transfers Start Date & Time 09/07/2025 08:40 AM to End …" at bounding box center [692, 166] width 258 height 270
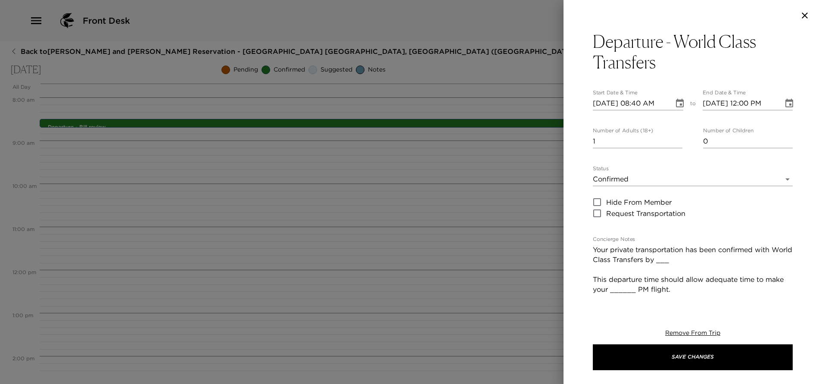
click at [784, 104] on icon "Choose date, selected date is Sep 7, 2025" at bounding box center [789, 103] width 10 height 10
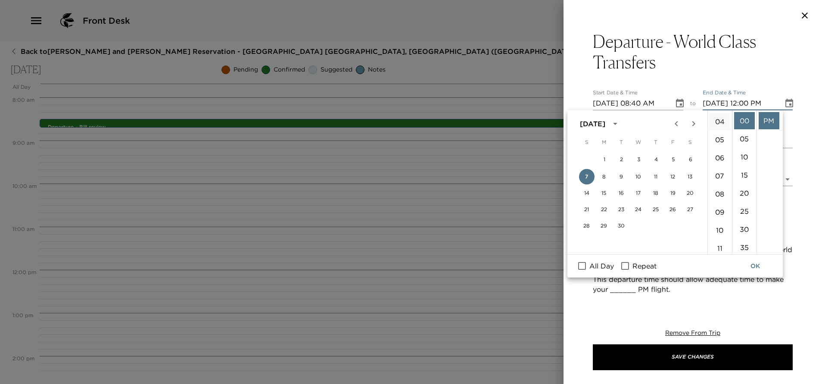
scroll to position [129, 0]
click at [720, 153] on li "09" at bounding box center [719, 154] width 21 height 17
click at [743, 134] on li "40" at bounding box center [744, 135] width 21 height 17
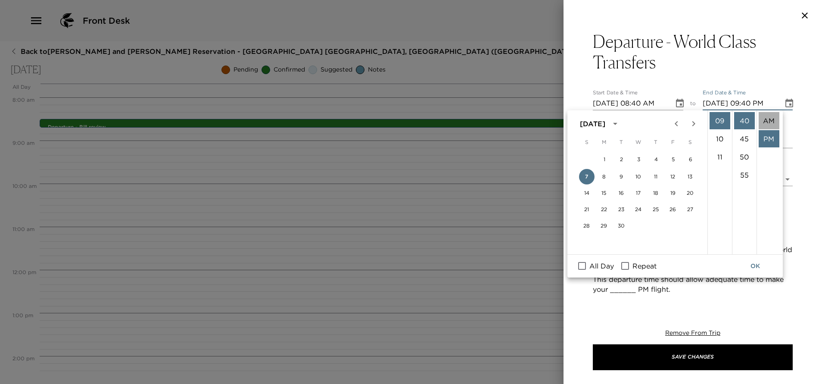
click at [765, 116] on li "AM" at bounding box center [768, 120] width 21 height 17
type input "09/07/2025 09:40 AM"
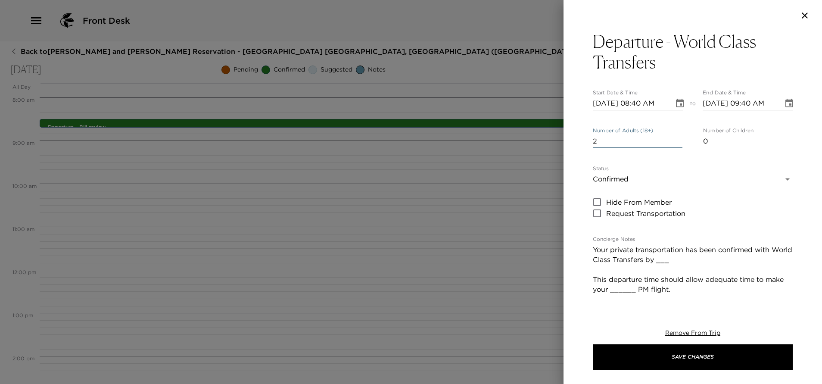
click at [674, 138] on input "2" at bounding box center [638, 141] width 90 height 14
type input "3"
click at [673, 137] on input "3" at bounding box center [638, 141] width 90 height 14
type input "1"
click at [778, 138] on input "1" at bounding box center [748, 141] width 90 height 14
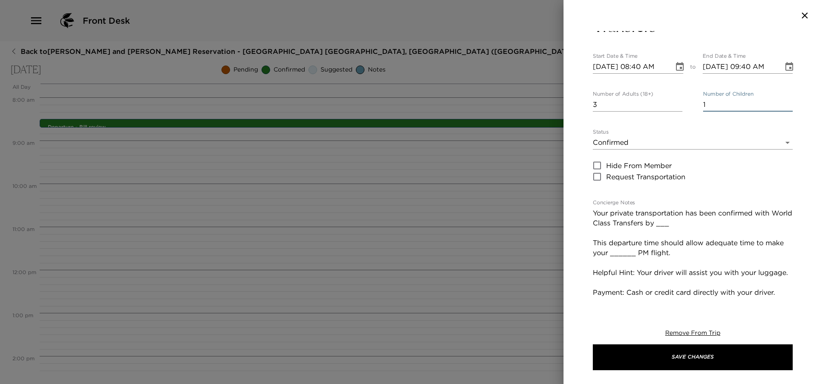
scroll to position [65, 0]
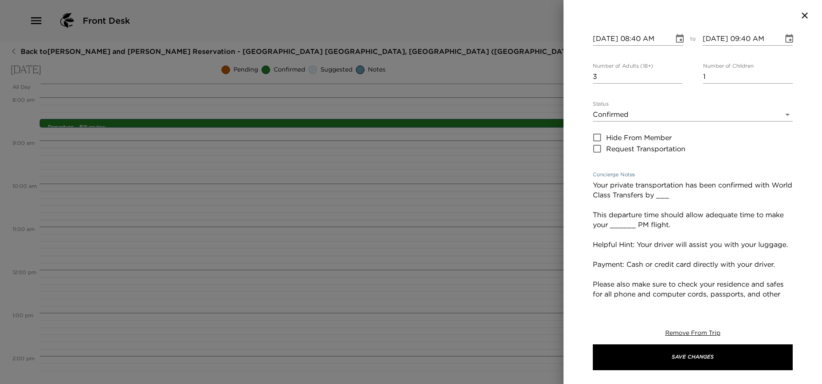
click at [692, 193] on textarea "Your private transportation has been confirmed with World Class Transfers by __…" at bounding box center [693, 264] width 200 height 168
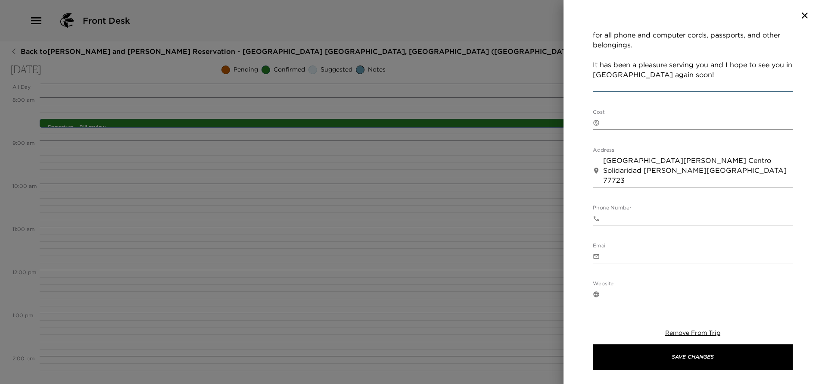
scroll to position [323, 0]
type textarea "Your private transportation has been confirmed with World Class Transfers by Pe…"
click at [639, 125] on textarea "Cost" at bounding box center [697, 123] width 189 height 10
paste textarea "1 to 5 guests - 175 USD 6 to 10 guests - 245 USD Payment must be done directly …"
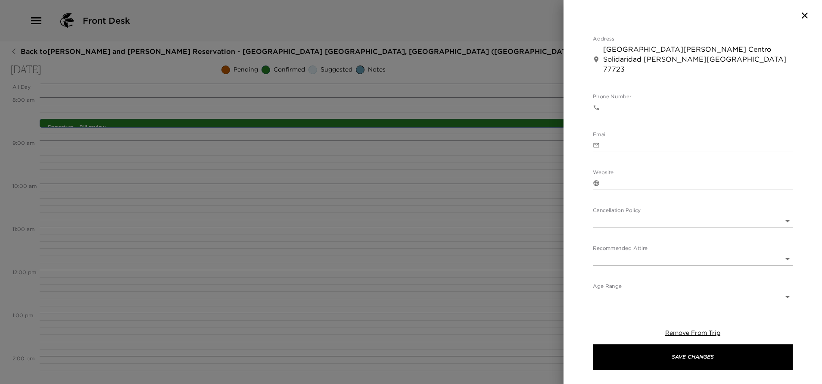
scroll to position [467, 0]
type textarea "1 to 5 guests - 175 USD 6 to 10 guests - 245 USD Payment must be done directly …"
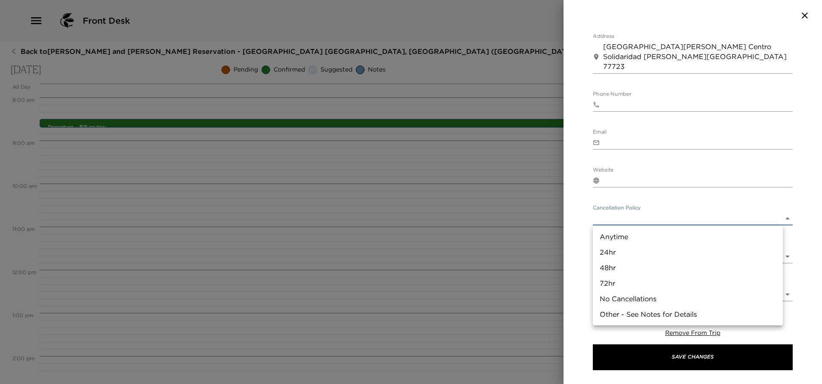
click at [659, 219] on body "Front Desk Back to Pam and Tom Bernhardt Reservation - Mayakoba 809 Riviera May…" at bounding box center [411, 192] width 822 height 384
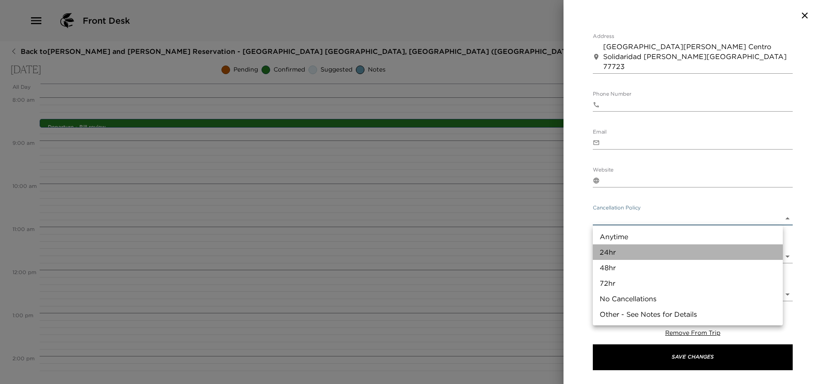
click at [642, 249] on li "24hr" at bounding box center [688, 252] width 190 height 16
type input "24hr"
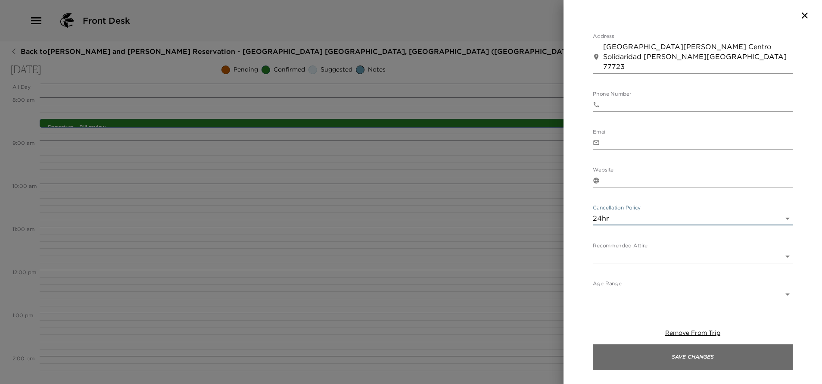
click at [698, 353] on button "Save Changes" at bounding box center [693, 357] width 200 height 26
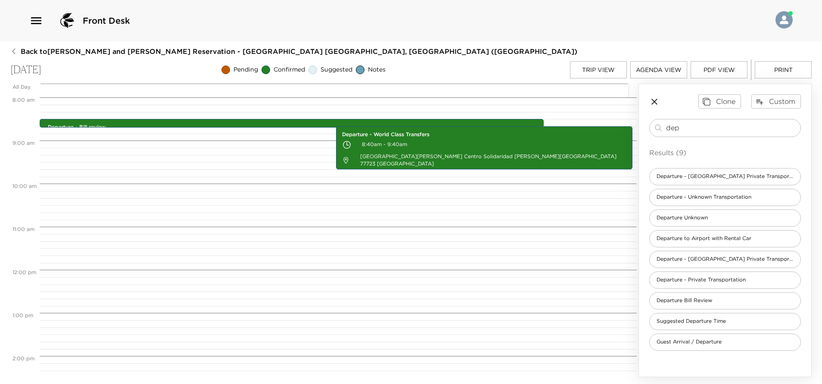
click at [232, 111] on div "Departure - Bill review 8:30am - 8:40am Ctra. Federal Cancun-Playa del Carmen K…" at bounding box center [337, 269] width 594 height 1033
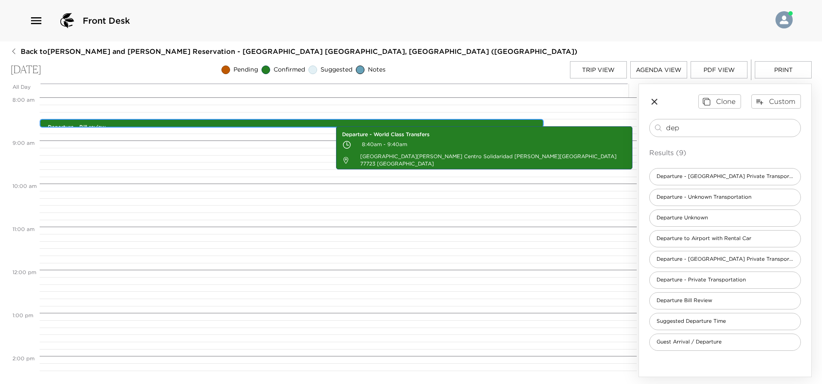
click at [229, 124] on p "Departure - Bill review" at bounding box center [294, 127] width 492 height 7
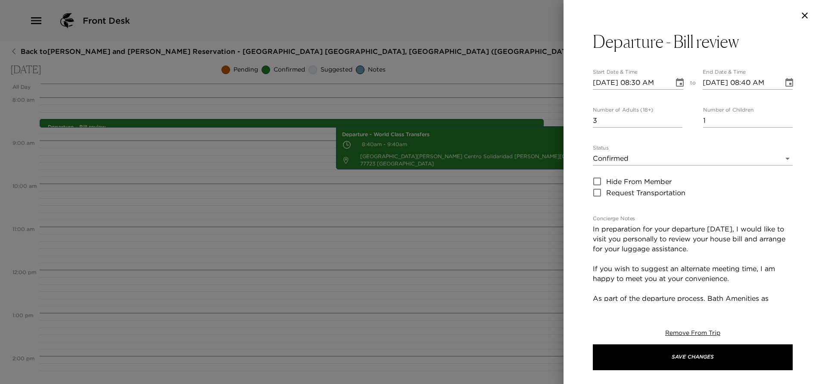
click at [674, 83] on icon "Choose date, selected date is Sep 7, 2025" at bounding box center [679, 83] width 10 height 10
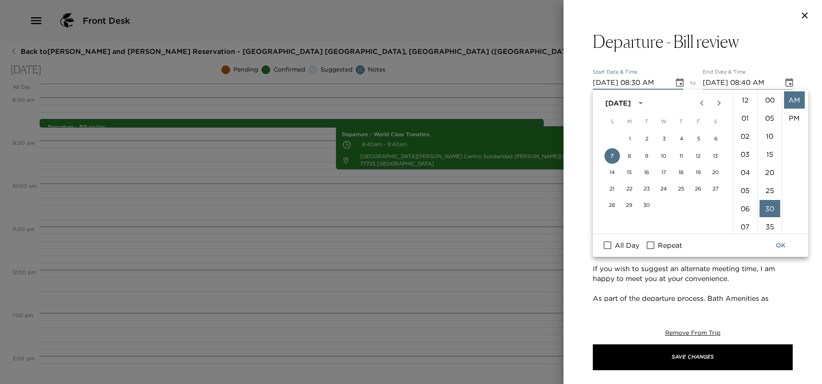
scroll to position [109, 0]
click at [766, 149] on li "25" at bounding box center [769, 146] width 21 height 17
type input "09/07/2025 08:25 AM"
click at [783, 251] on button "OK" at bounding box center [780, 245] width 28 height 16
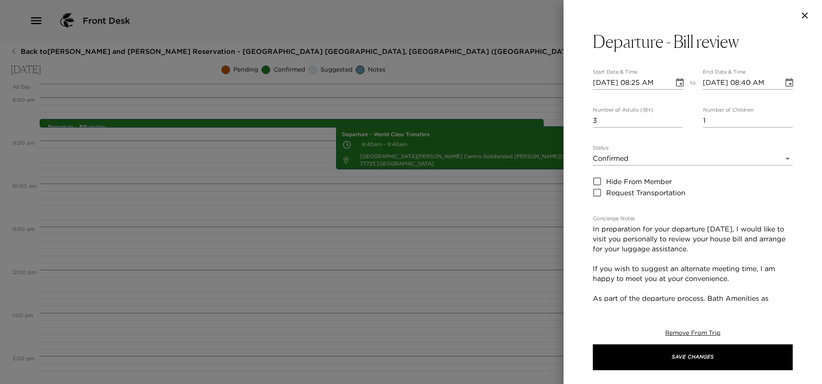
click at [785, 79] on icon "Choose date, selected date is Sep 7, 2025" at bounding box center [789, 82] width 8 height 9
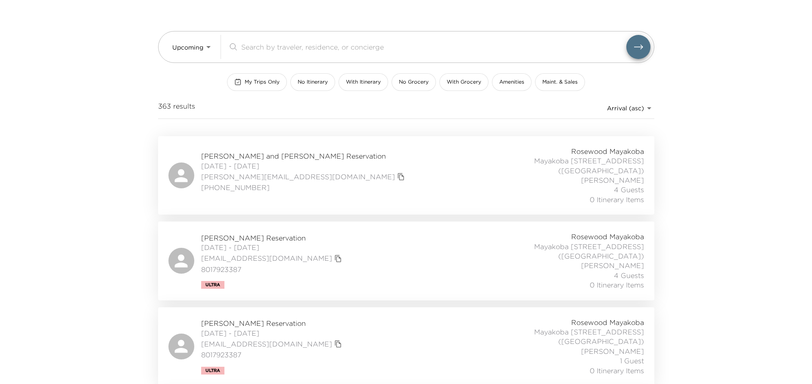
scroll to position [65, 0]
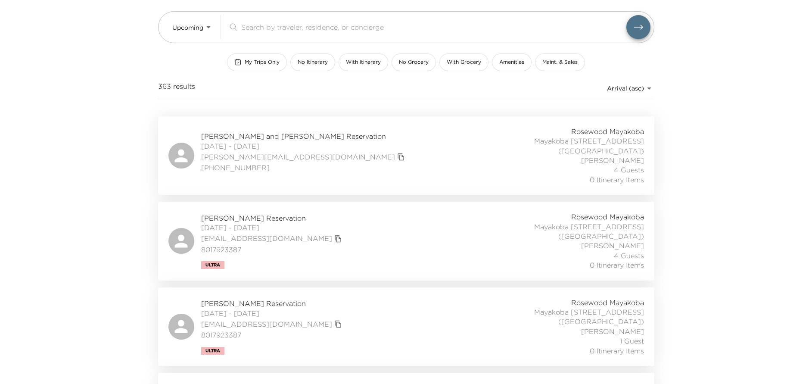
click at [330, 213] on div "Andrea Clarke Reservation 09/01/2025 - 09/05/2025 aeclarke@gmail.com 8017923387…" at bounding box center [405, 241] width 475 height 58
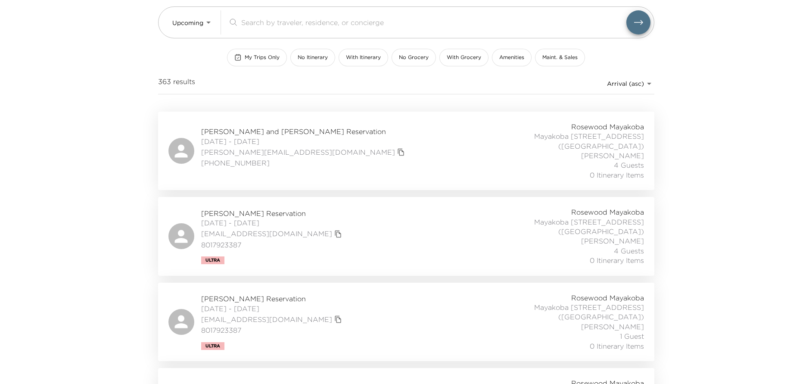
scroll to position [0, 0]
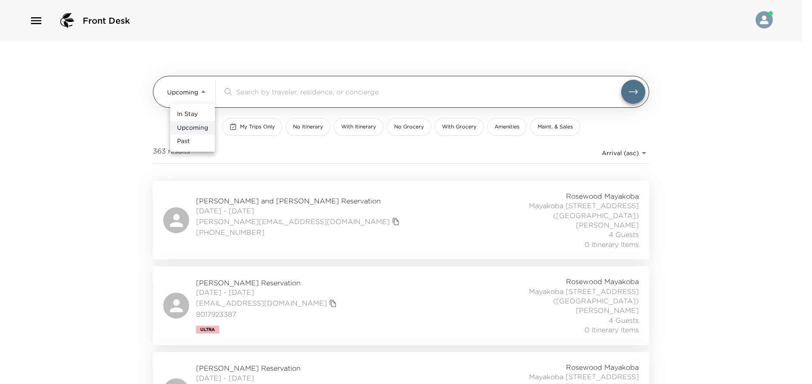
click at [211, 91] on body "Front Desk Upcoming Upcoming ​ My Trips Only No Itinerary With Itinerary No Gro…" at bounding box center [406, 192] width 812 height 384
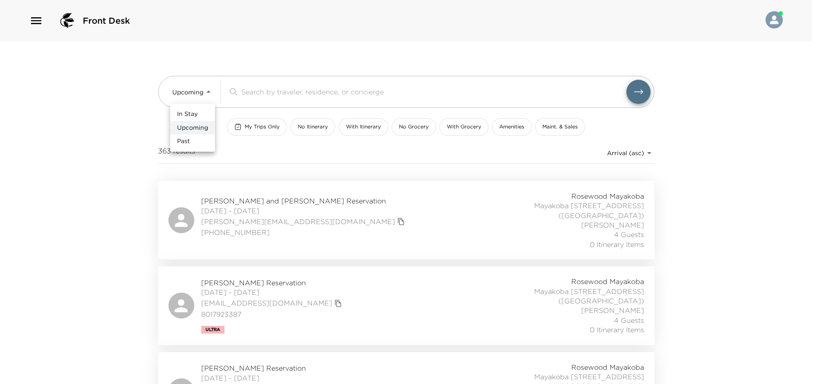
click at [202, 116] on li "In Stay" at bounding box center [192, 114] width 45 height 14
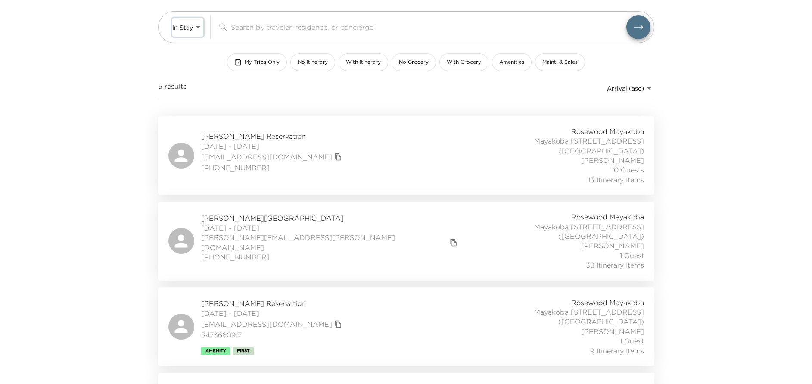
scroll to position [129, 0]
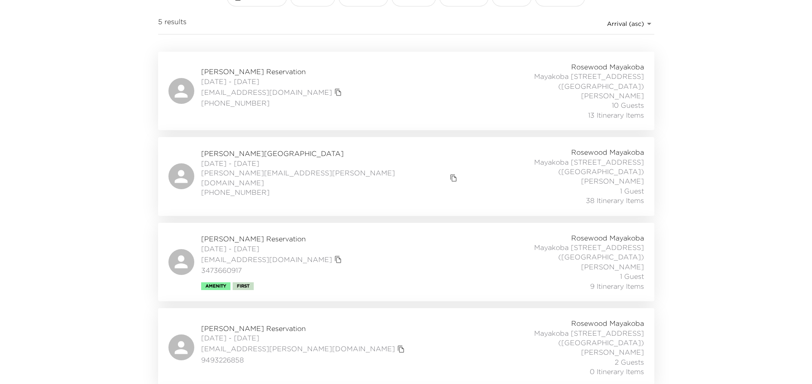
click at [351, 100] on div "John Swords Reservation 08/24/2025 - 08/31/2025 jhswordsdallas@aol.com 214-697-…" at bounding box center [405, 91] width 475 height 58
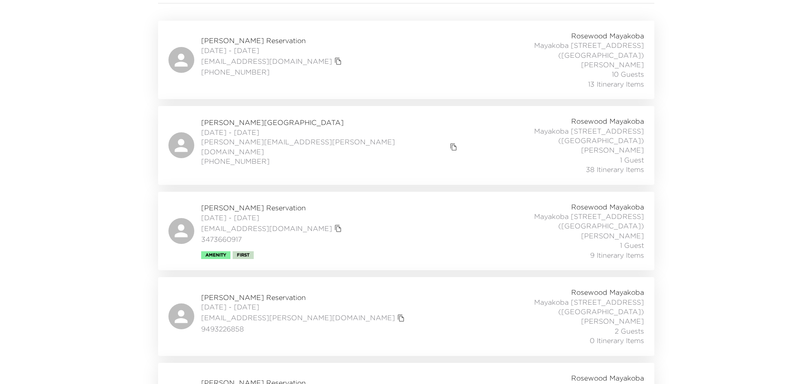
scroll to position [177, 0]
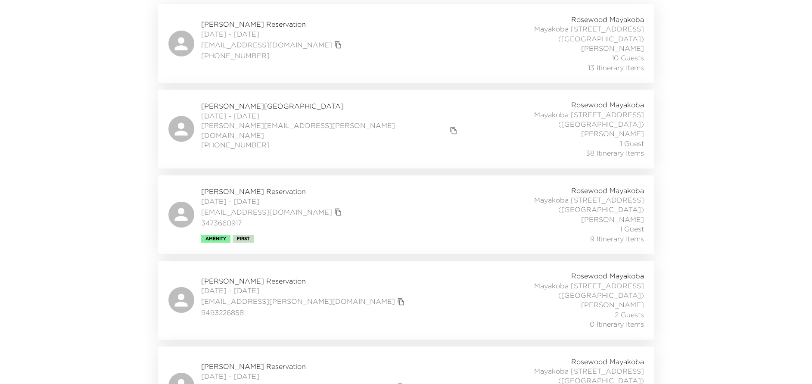
click at [333, 110] on div "Inna Khidekel Reservation 08/24/2025 - 08/31/2025 inna.khidekel@bridgeig.com (6…" at bounding box center [405, 129] width 475 height 58
click at [357, 357] on div "Irina Khidekel Reservation 08/31/2025 - 09/01/2025 dr.khidekel@gmail.com (415) …" at bounding box center [405, 386] width 475 height 58
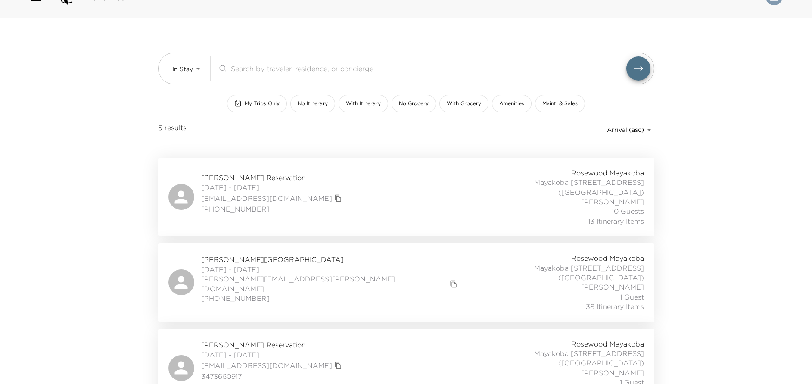
scroll to position [0, 0]
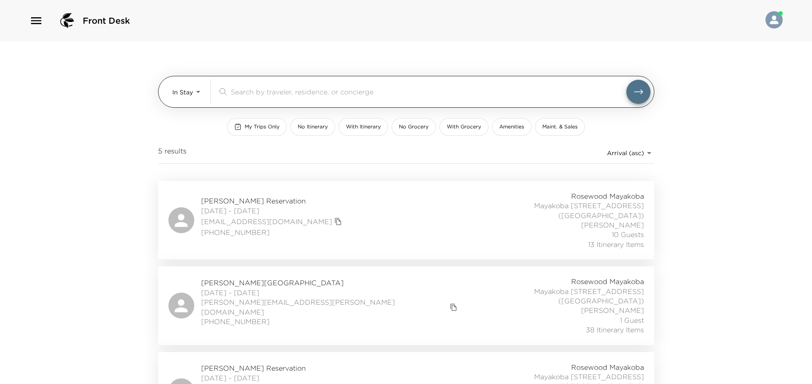
click at [199, 87] on body "Front Desk In Stay In-Stay ​ My Trips Only No Itinerary With Itinerary No Groce…" at bounding box center [406, 192] width 812 height 384
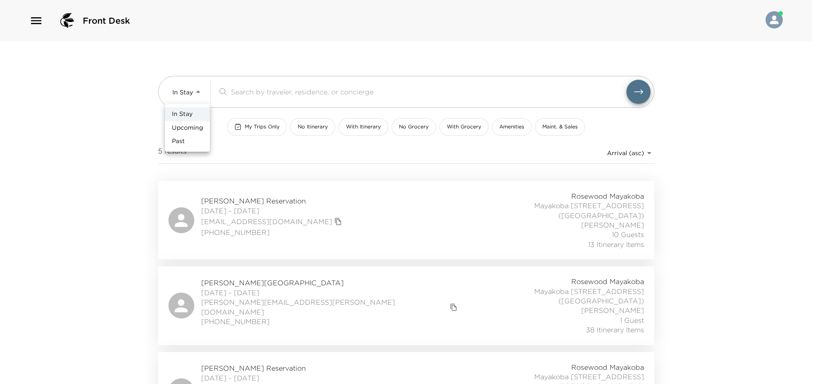
click at [191, 140] on li "Past" at bounding box center [187, 141] width 45 height 14
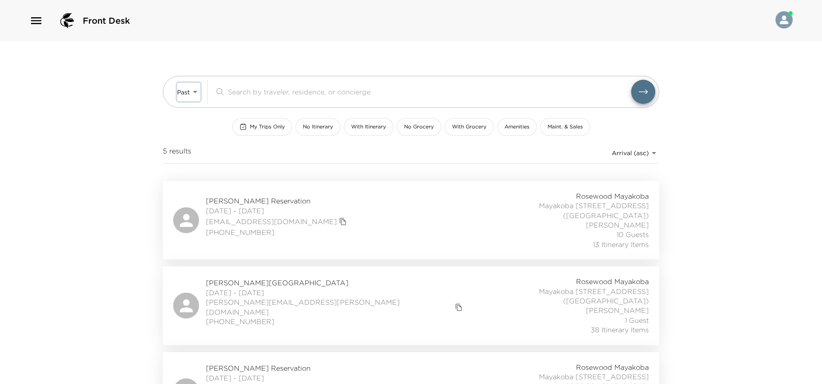
type input "Past"
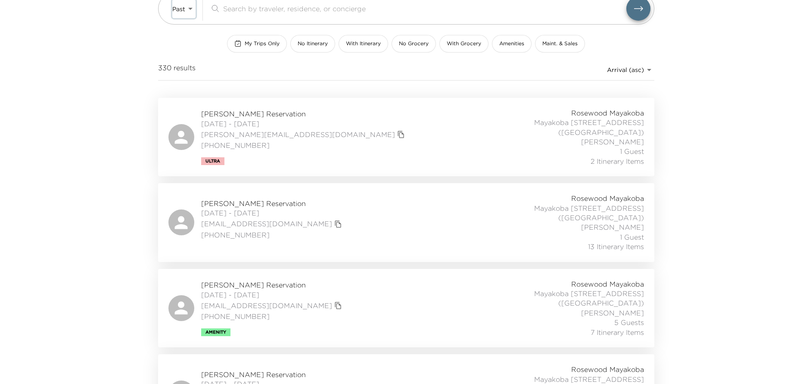
scroll to position [129, 0]
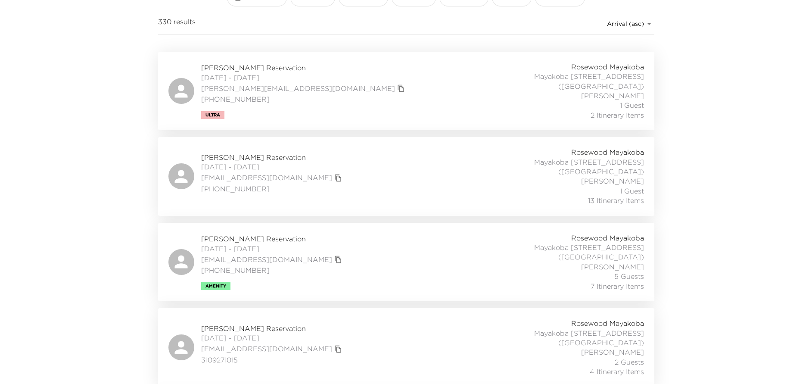
click at [618, 23] on body "Front Desk Past Past ​ My Trips Only No Itinerary With Itinerary No Grocery Wit…" at bounding box center [406, 63] width 812 height 384
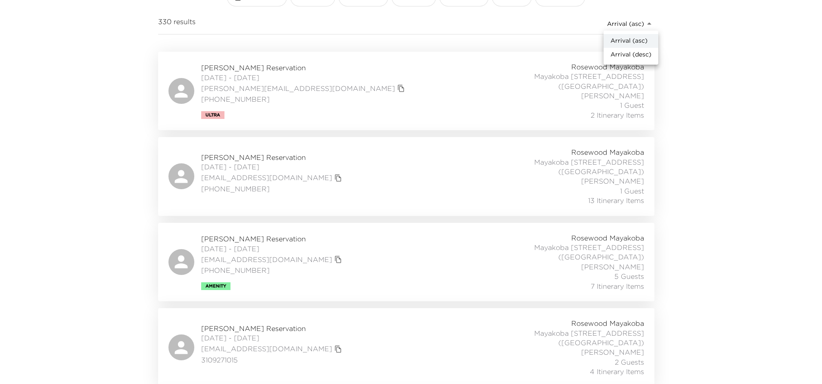
click at [625, 52] on span "Arrival (desc)" at bounding box center [630, 54] width 41 height 9
type input "reservations_prod_arrival_desc"
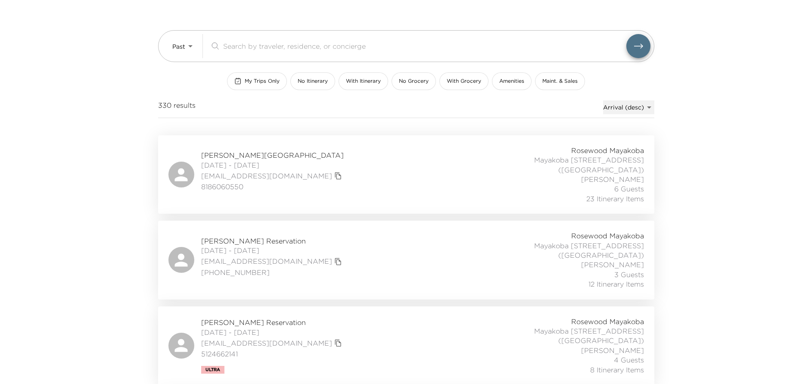
scroll to position [0, 0]
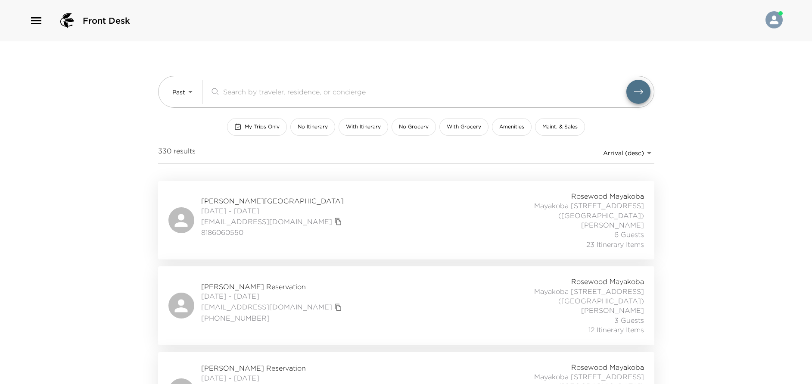
click at [354, 213] on div "Tanya Oppenheim Reservation 08/23/2025 - 08/30/2025 tanyaoppenheim@gmail.com 81…" at bounding box center [405, 220] width 475 height 58
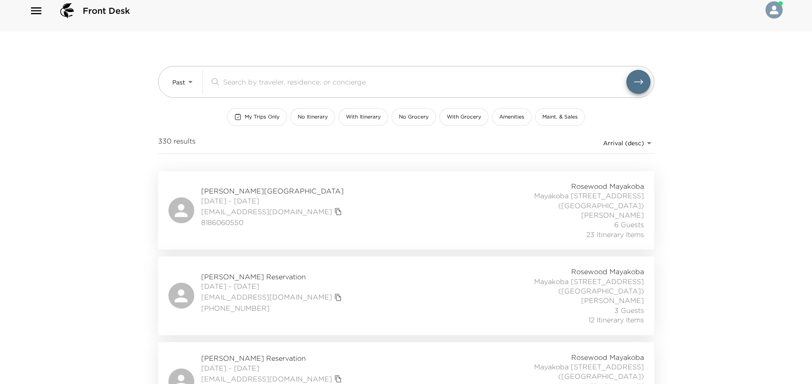
scroll to position [65, 0]
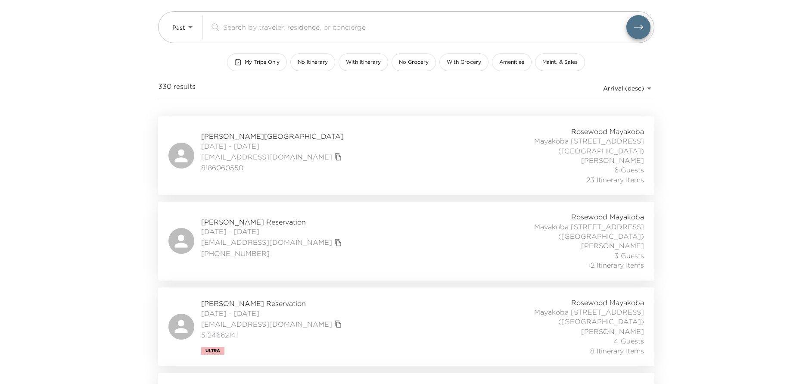
click at [363, 215] on div "Brad Pierce Reservation 08/22/2025 - 08/27/2025 bpierce1000@fastmail.com 512-96…" at bounding box center [405, 241] width 475 height 58
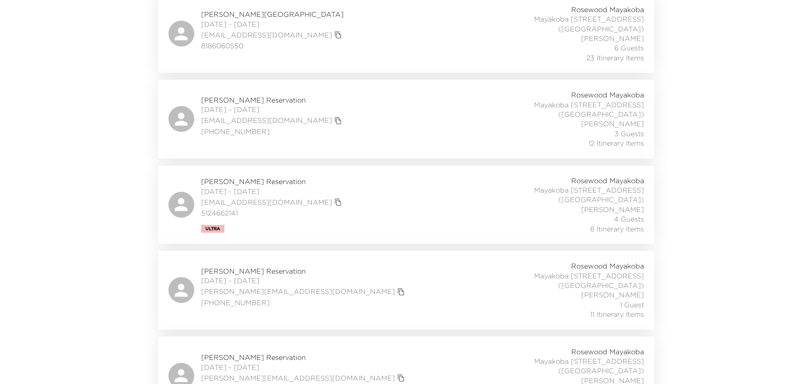
scroll to position [194, 0]
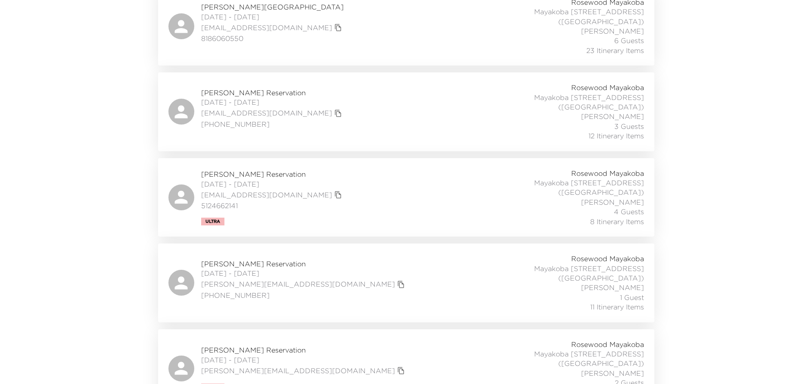
click at [360, 180] on div "Amy Parker Reservation 08/19/2025 - 08/23/2025 amyparker1103@gmail.com 51246621…" at bounding box center [405, 197] width 475 height 58
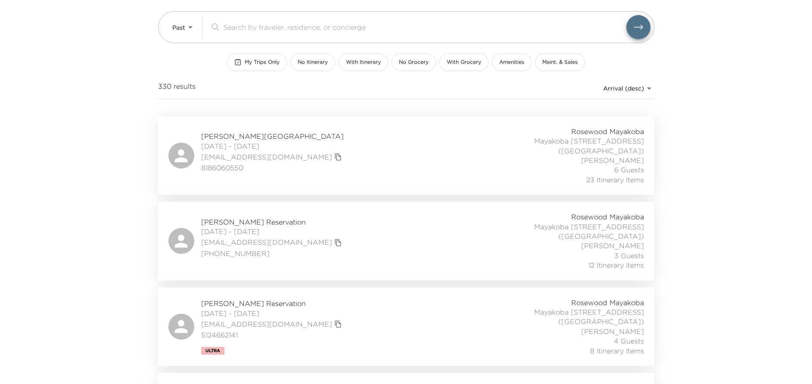
scroll to position [0, 0]
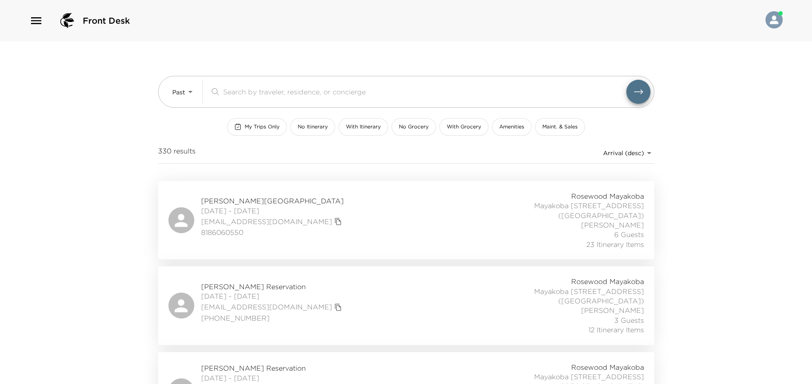
click at [89, 127] on div "Front Desk Past Past ​ My Trips Only No Itinerary With Itinerary No Grocery Wit…" at bounding box center [406, 192] width 812 height 384
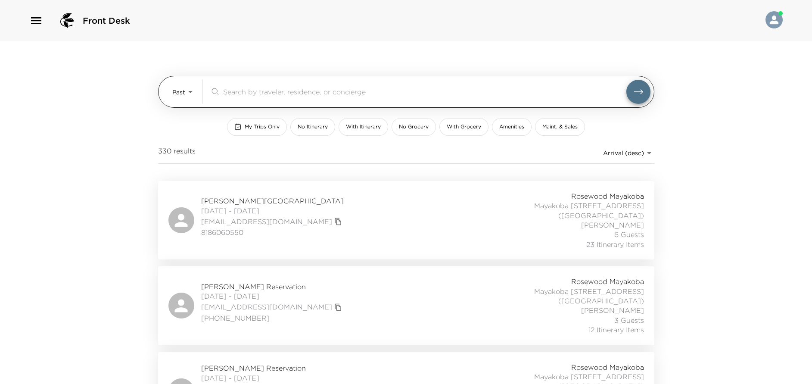
click at [190, 93] on body "Front Desk Past Past ​ My Trips Only No Itinerary With Itinerary No Grocery Wit…" at bounding box center [406, 192] width 812 height 384
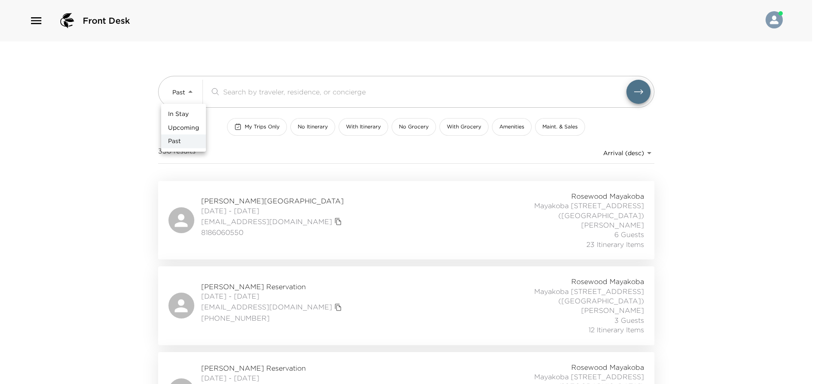
click at [187, 124] on span "Upcoming" at bounding box center [183, 128] width 31 height 9
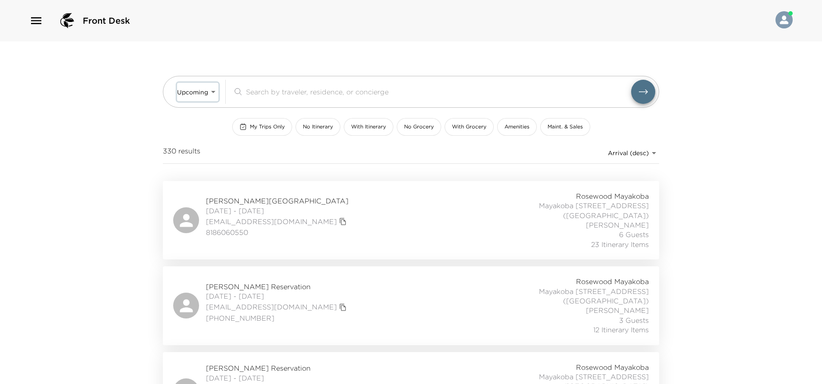
type input "Upcoming"
click at [621, 153] on body "Front Desk Upcoming Upcoming ​ My Trips Only No Itinerary With Itinerary No Gro…" at bounding box center [406, 192] width 812 height 384
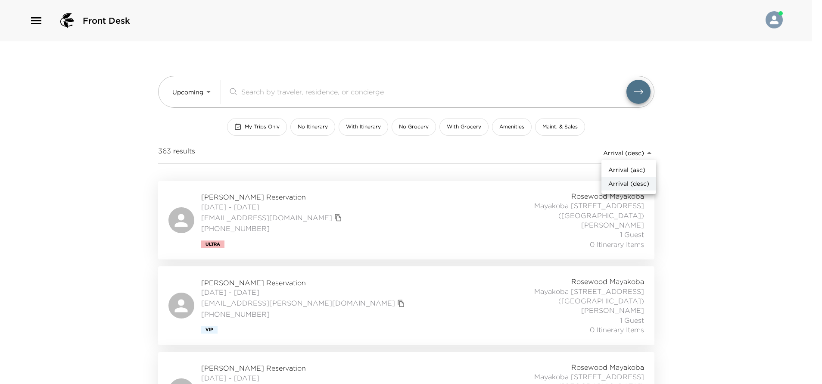
click at [643, 172] on span "Arrival (asc)" at bounding box center [626, 170] width 37 height 9
type input "reservations_prod_arrival_asc"
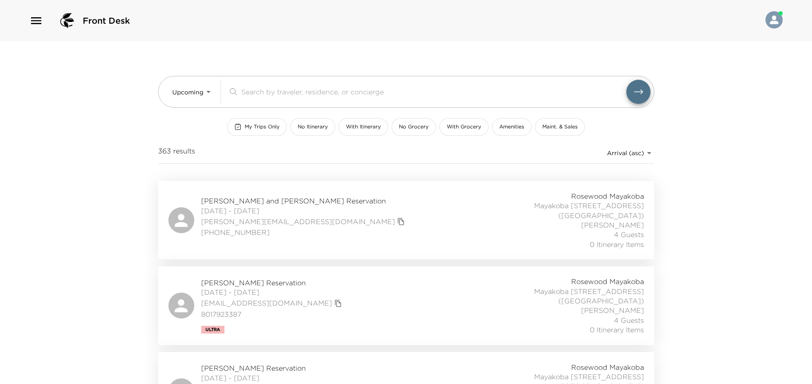
click at [343, 303] on div "Andrea Clarke Reservation 09/01/2025 - 09/05/2025 aeclarke@gmail.com 8017923387…" at bounding box center [405, 305] width 475 height 58
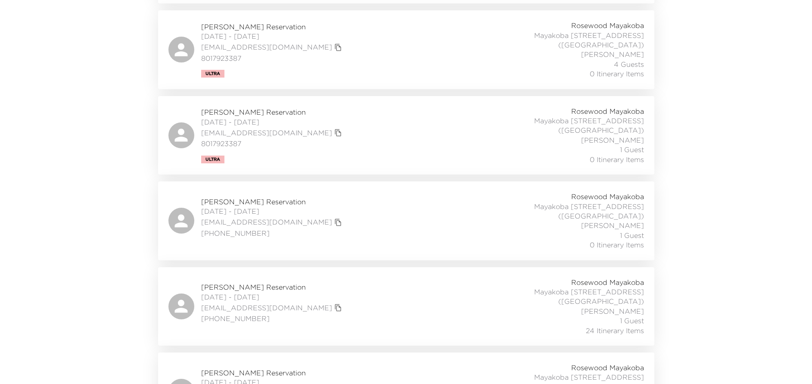
scroll to position [258, 0]
click at [347, 275] on div "Jennifer Temel Reservation 09/06/2025 - 09/13/2025 jtemel@mgh.harvard.edu 617-9…" at bounding box center [405, 304] width 475 height 58
click at [336, 197] on div "Peter Nieh Reservation 09/06/2025 - 09/10/2025 petern@mail.com 650-678-6400 Ros…" at bounding box center [405, 218] width 475 height 58
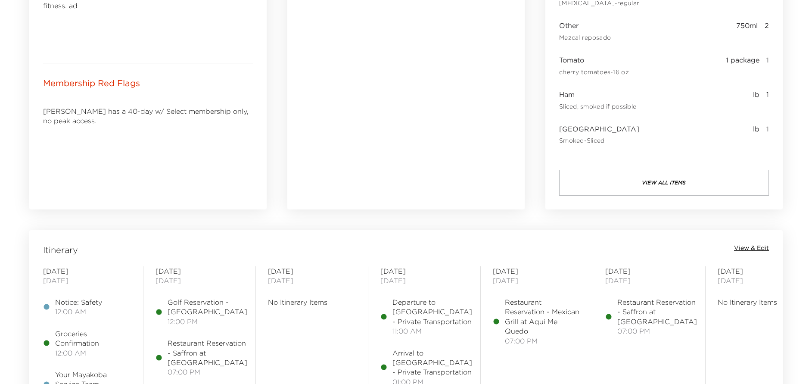
scroll to position [517, 0]
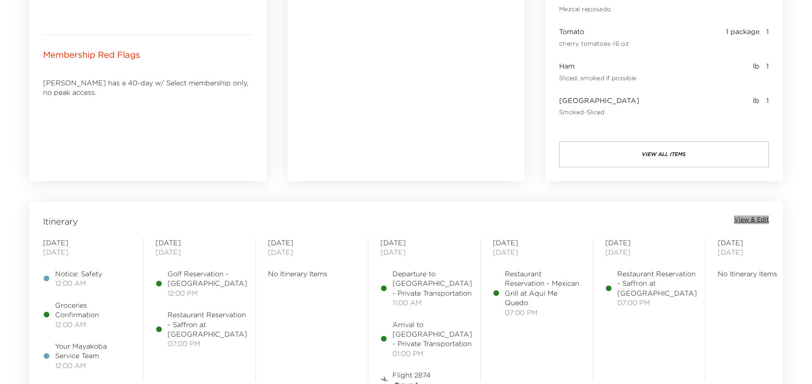
click at [754, 218] on span "View & Edit" at bounding box center [751, 219] width 35 height 9
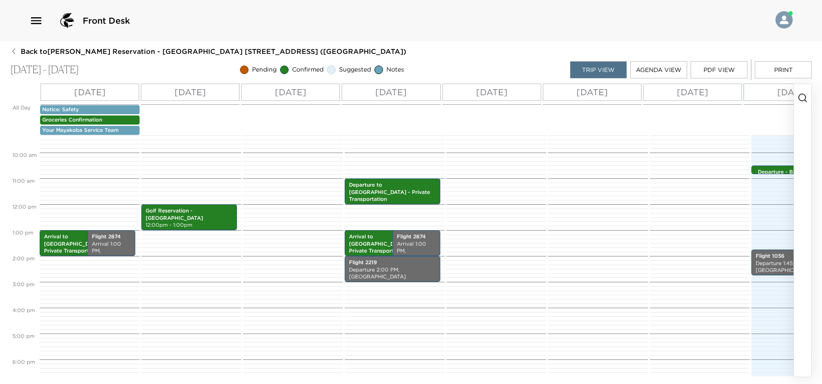
scroll to position [258, 0]
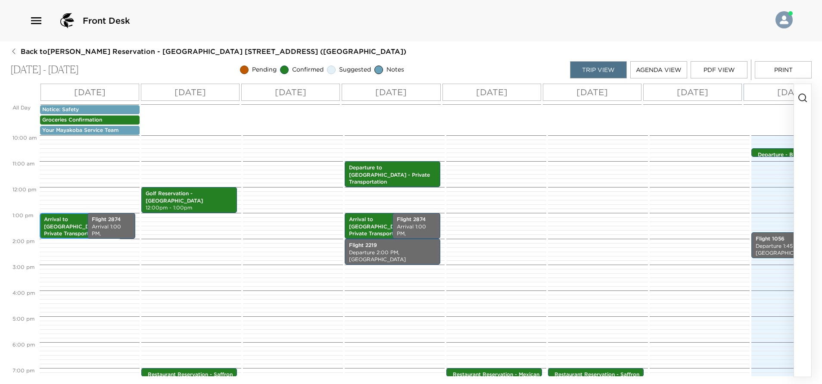
click at [71, 227] on p "Arrival to Cancun Airport - Private Transportation" at bounding box center [80, 227] width 73 height 22
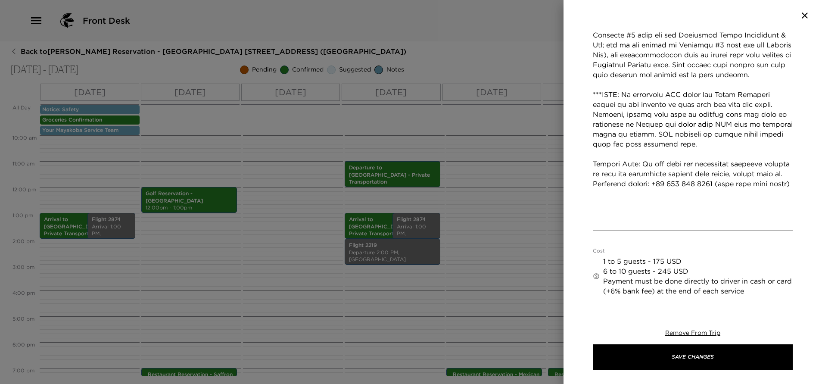
scroll to position [453, 0]
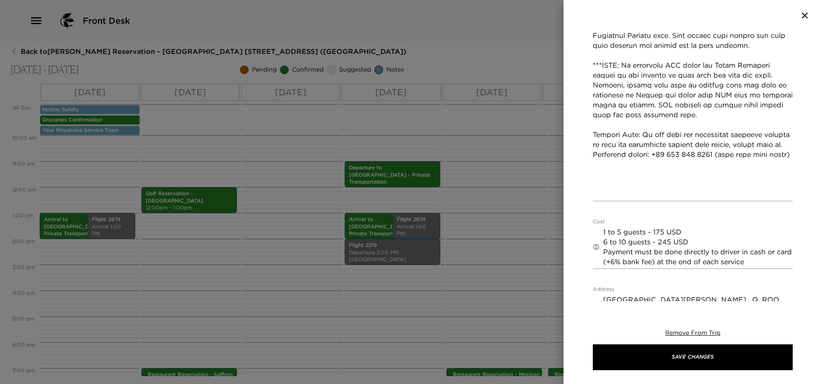
drag, startPoint x: 600, startPoint y: 212, endPoint x: 646, endPoint y: 227, distance: 48.8
click at [646, 227] on div "​ 1 to 5 guests - 175 USD 6 to 10 guests - 245 USD Payment must be done directl…" at bounding box center [693, 246] width 200 height 43
click at [804, 16] on icon "button" at bounding box center [804, 15] width 6 height 6
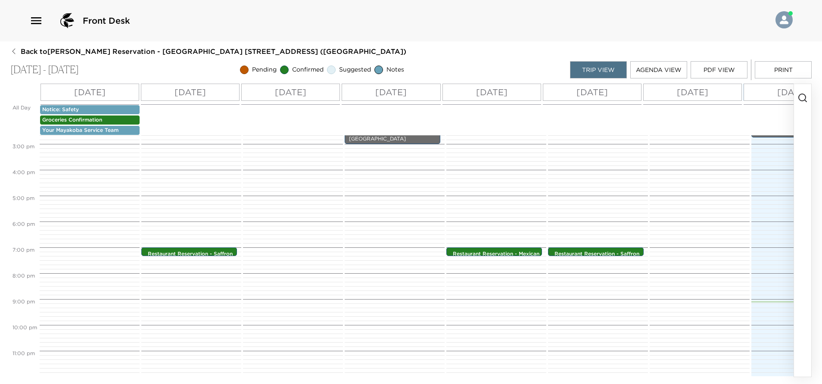
scroll to position [389, 0]
click at [498, 250] on p "Restaurant Reservation - Mexican Grill at Aqui Me Quedo" at bounding box center [496, 257] width 87 height 15
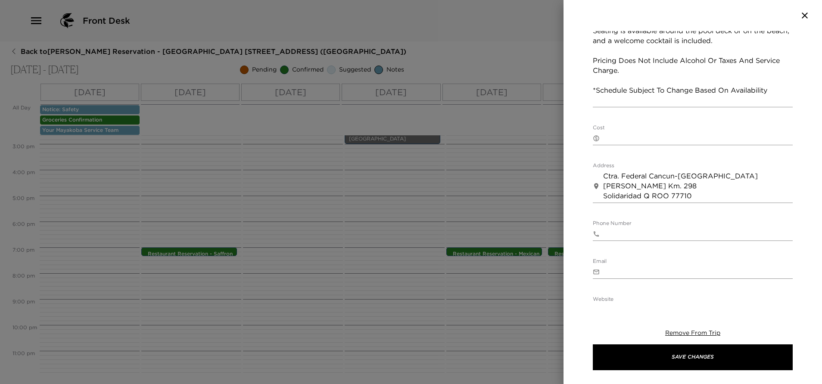
scroll to position [348, 0]
click at [803, 16] on icon "button" at bounding box center [804, 15] width 10 height 10
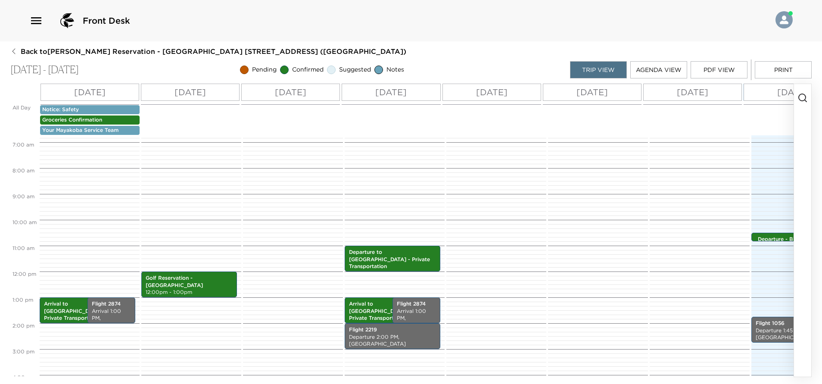
scroll to position [194, 0]
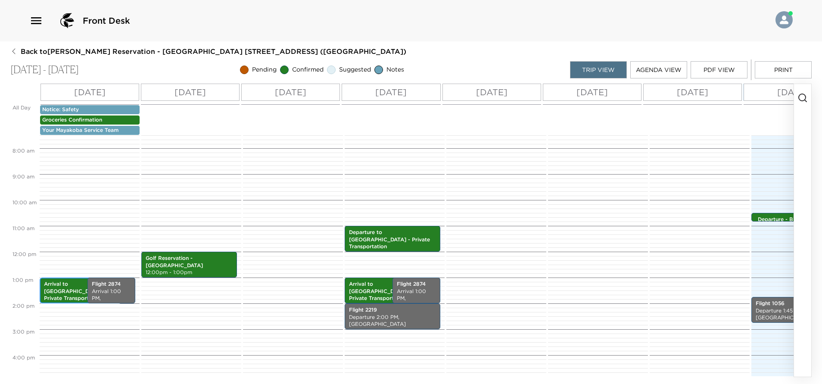
click at [72, 292] on p "Arrival to Cancun Airport - Private Transportation" at bounding box center [80, 291] width 73 height 22
click at [71, 292] on p "Arrival to Cancun Airport - Private Transportation" at bounding box center [80, 291] width 73 height 22
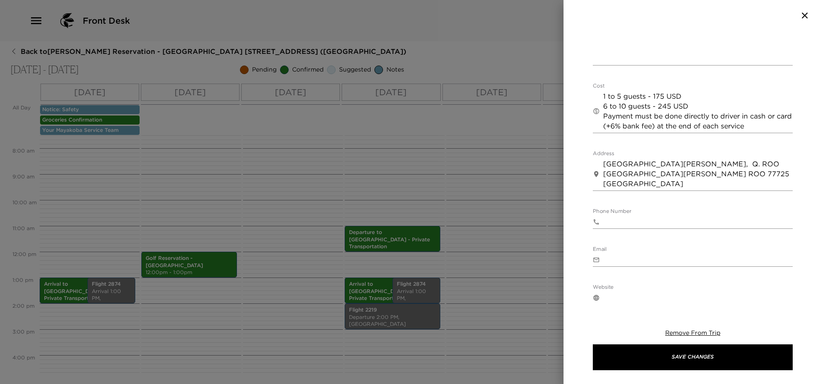
scroll to position [555, 0]
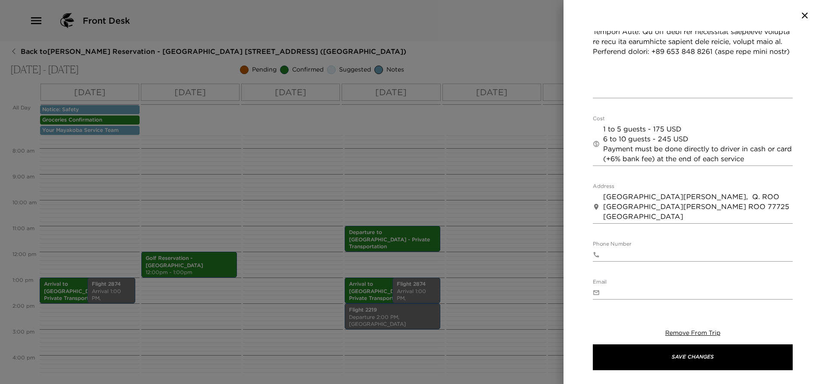
drag, startPoint x: 602, startPoint y: 110, endPoint x: 649, endPoint y: 119, distance: 47.8
click at [653, 130] on div "​ 1 to 5 guests - 175 USD 6 to 10 guests - 245 USD Payment must be done directl…" at bounding box center [693, 143] width 200 height 43
drag, startPoint x: 604, startPoint y: 106, endPoint x: 791, endPoint y: 142, distance: 191.0
click at [791, 142] on div "Arrival to Cancun Airport - Private Transportation Start Date & Time 08/24/2025…" at bounding box center [692, 166] width 258 height 270
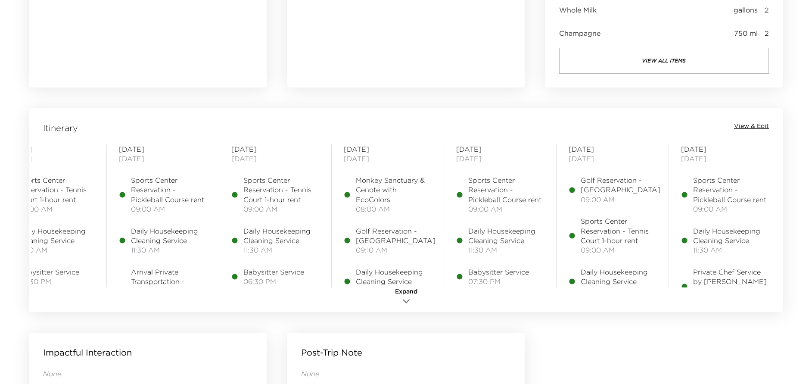
scroll to position [581, 0]
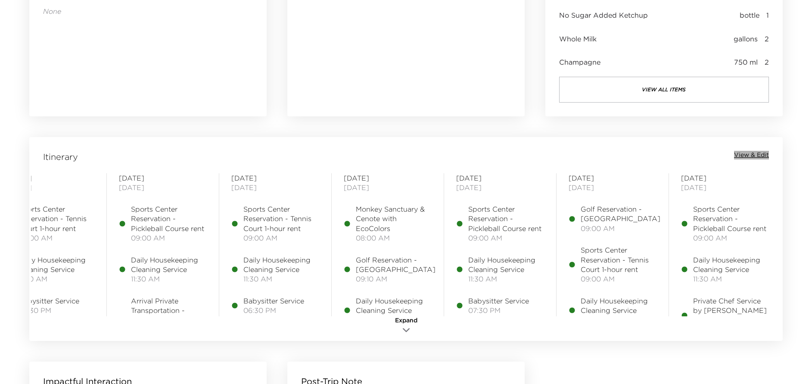
click at [754, 156] on span "View & Edit" at bounding box center [751, 155] width 35 height 9
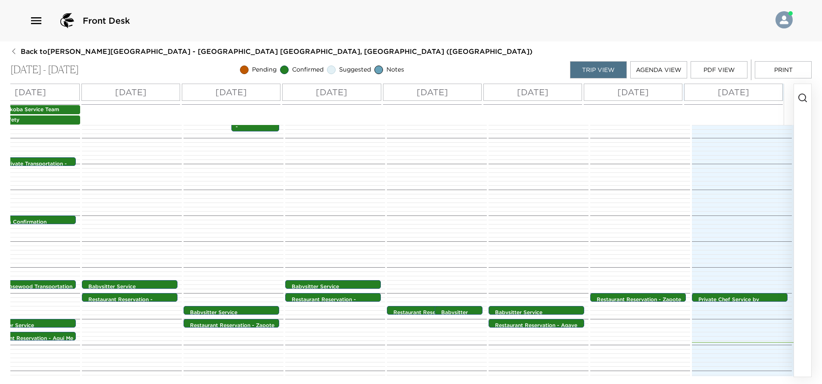
scroll to position [0, 69]
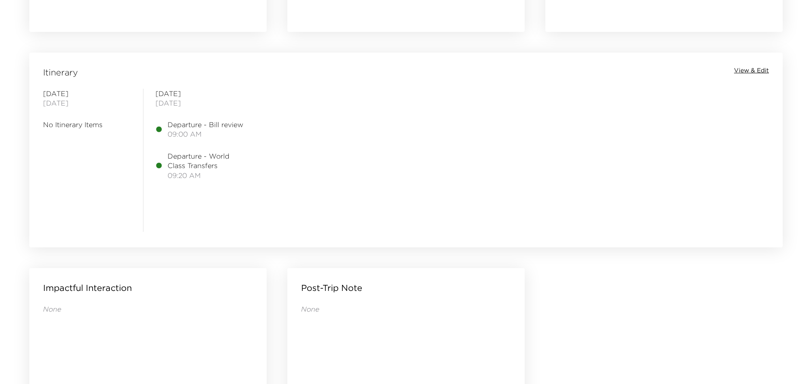
scroll to position [646, 0]
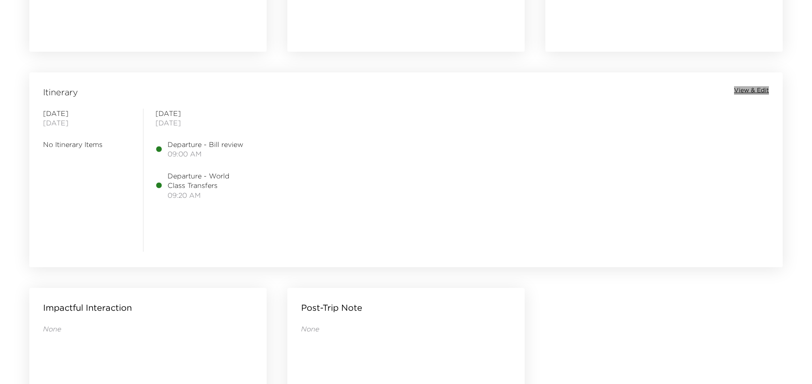
click at [754, 89] on span "View & Edit" at bounding box center [751, 90] width 35 height 9
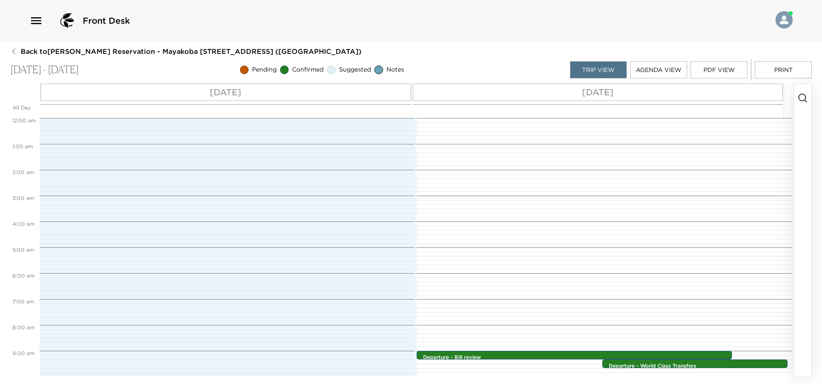
scroll to position [207, 0]
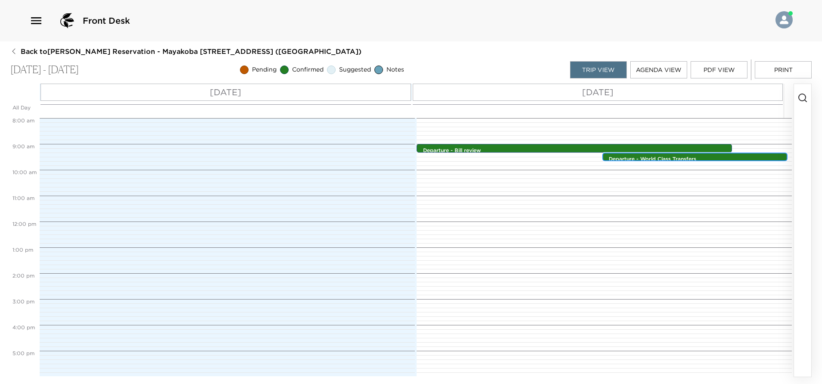
click at [639, 155] on p "Departure - World Class Transfers" at bounding box center [696, 158] width 177 height 7
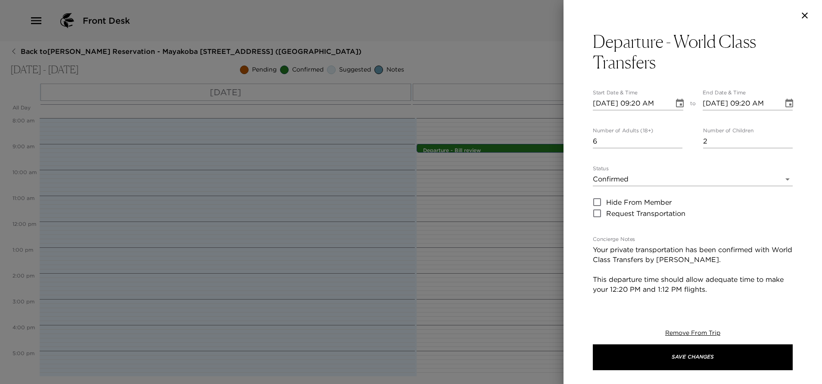
click at [805, 13] on icon "button" at bounding box center [804, 15] width 10 height 10
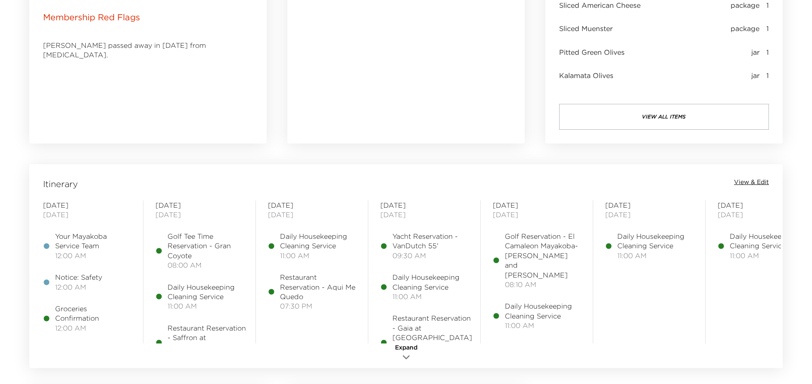
scroll to position [581, 0]
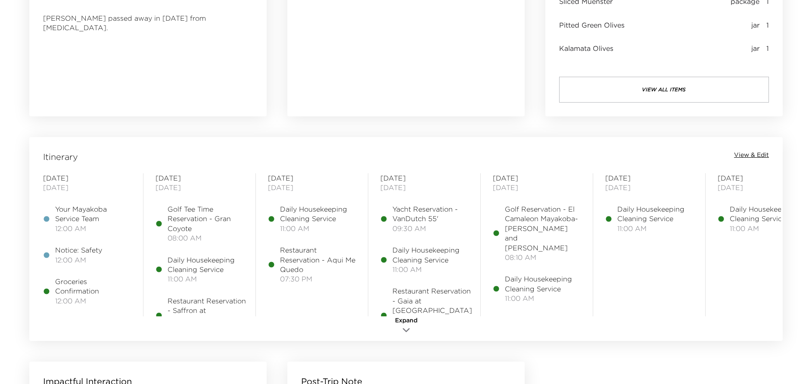
click at [407, 326] on icon "button" at bounding box center [406, 330] width 10 height 10
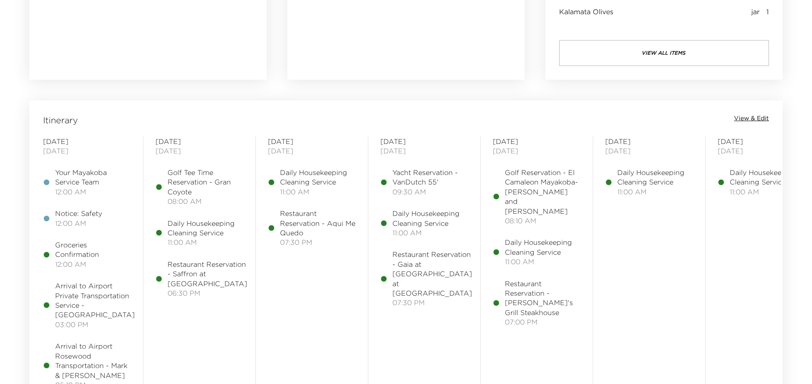
scroll to position [646, 0]
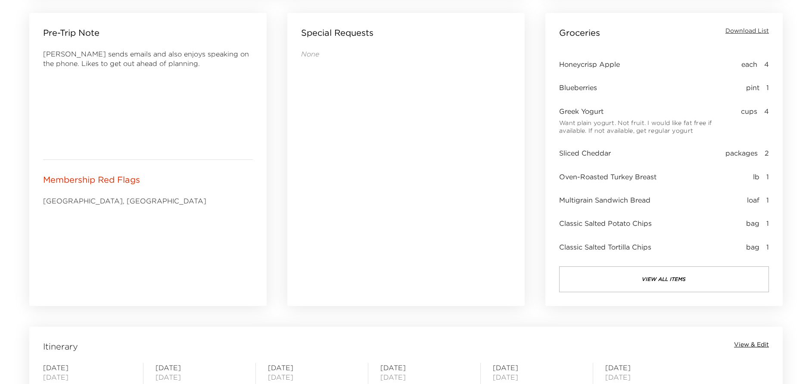
scroll to position [581, 0]
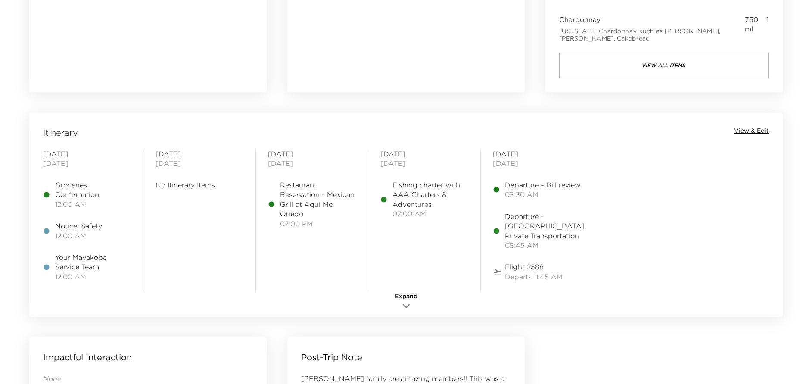
scroll to position [646, 0]
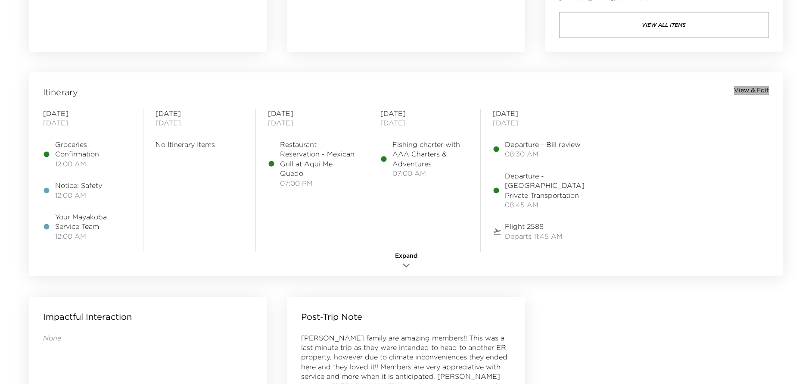
click at [761, 89] on span "View & Edit" at bounding box center [751, 90] width 35 height 9
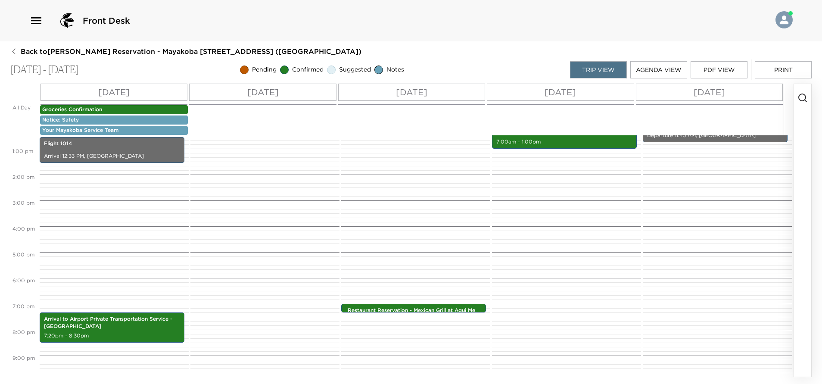
scroll to position [323, 0]
click at [418, 309] on p "Restaurant Reservation - Mexican Grill at Aqui Me Quedo" at bounding box center [415, 313] width 136 height 15
click at [417, 307] on p "Restaurant Reservation - Mexican Grill at Aqui Me Quedo" at bounding box center [415, 313] width 136 height 15
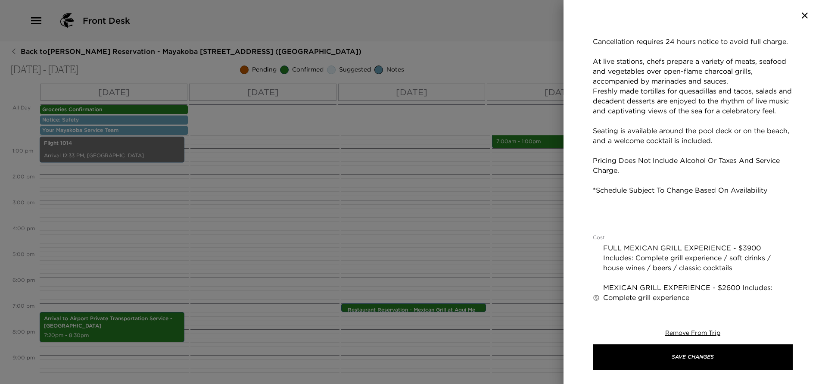
scroll to position [388, 0]
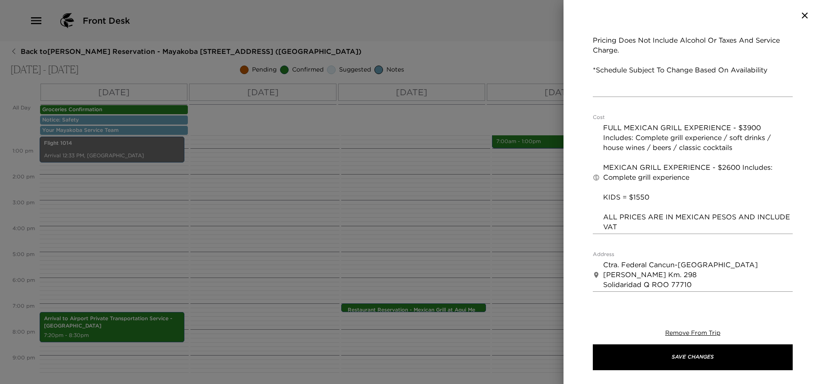
drag, startPoint x: 602, startPoint y: 126, endPoint x: 698, endPoint y: 196, distance: 118.9
click at [713, 205] on div "​ FULL MEXICAN GRILL EXPERIENCE - $3900 Includes: Complete grill experience / s…" at bounding box center [693, 177] width 200 height 113
drag, startPoint x: 598, startPoint y: 127, endPoint x: 605, endPoint y: 131, distance: 8.7
click at [605, 131] on div "​ FULL MEXICAN GRILL EXPERIENCE - $3900 Includes: Complete grill experience / s…" at bounding box center [693, 177] width 200 height 113
drag, startPoint x: 602, startPoint y: 127, endPoint x: 662, endPoint y: 192, distance: 87.8
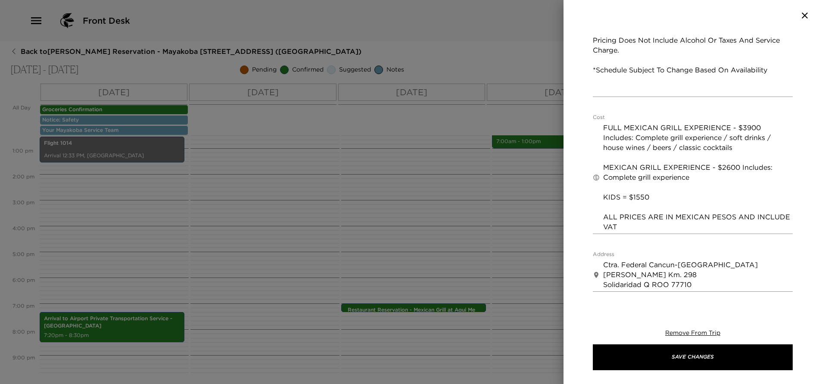
click at [662, 192] on div "​ FULL MEXICAN GRILL EXPERIENCE - $3900 Includes: Complete grill experience / s…" at bounding box center [693, 177] width 200 height 113
drag, startPoint x: 666, startPoint y: 225, endPoint x: 599, endPoint y: 127, distance: 118.2
click at [599, 127] on div "​ FULL MEXICAN GRILL EXPERIENCE - $3900 Includes: Complete grill experience / s…" at bounding box center [693, 177] width 200 height 113
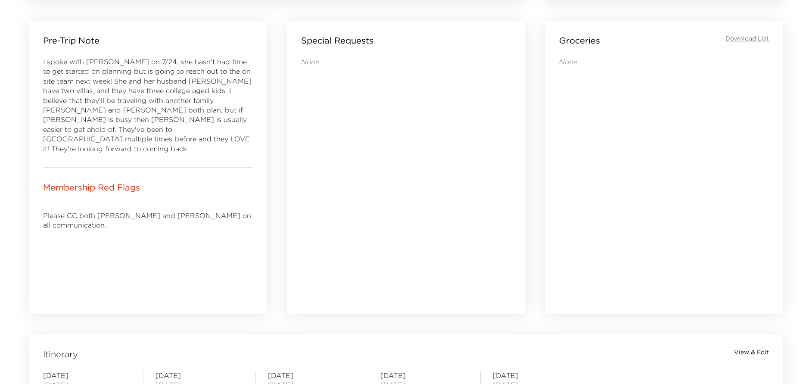
scroll to position [452, 0]
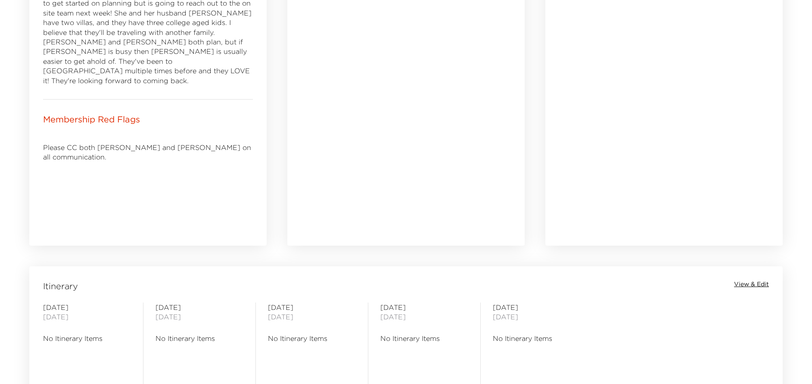
click at [755, 283] on span "View & Edit" at bounding box center [751, 284] width 35 height 9
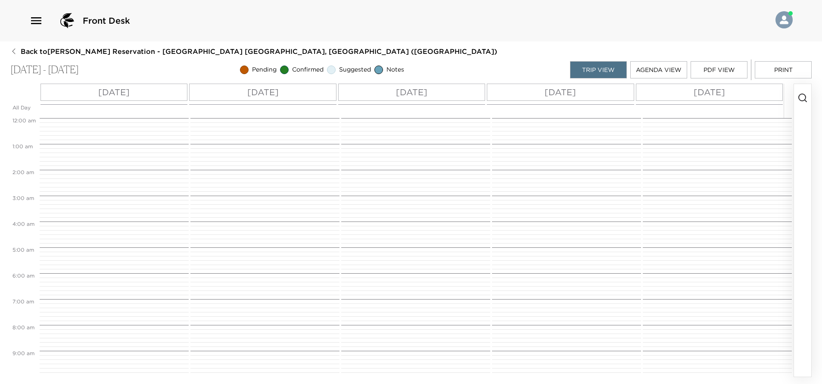
scroll to position [207, 0]
click at [802, 124] on button "button" at bounding box center [802, 230] width 17 height 292
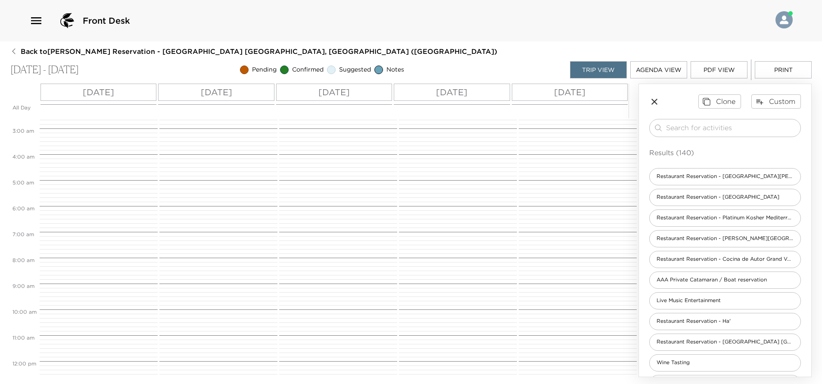
scroll to position [0, 0]
click at [684, 127] on input "search" at bounding box center [731, 128] width 131 height 10
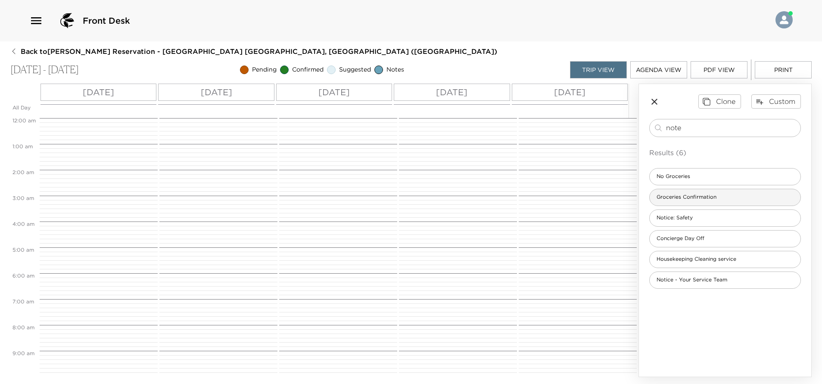
type input "note"
click at [706, 197] on span "Groceries Confirmation" at bounding box center [686, 196] width 74 height 7
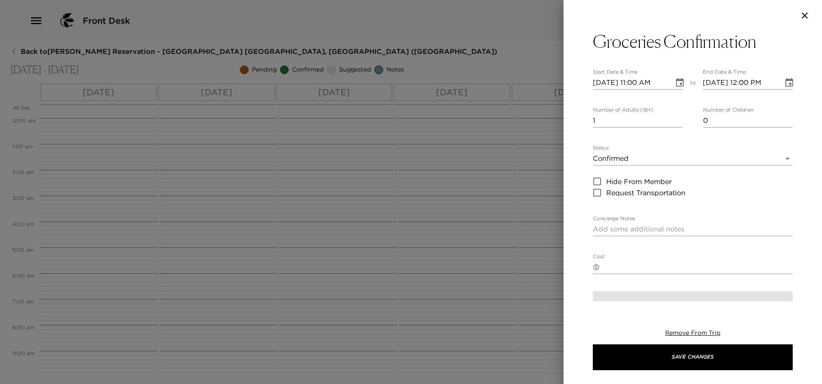
type textarea "I am in receipt of your grocery request. Your order will be stocked in your res…"
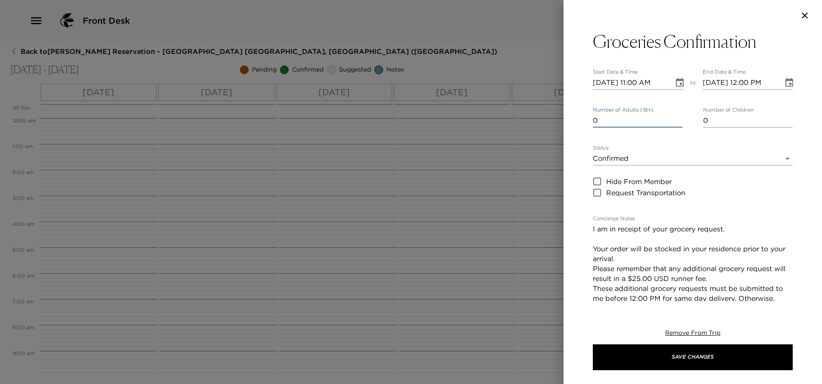
type input "0"
click at [673, 123] on input "0" at bounding box center [638, 121] width 90 height 14
click at [676, 75] on button "Choose date, selected date is Sep 1, 2025" at bounding box center [679, 82] width 17 height 17
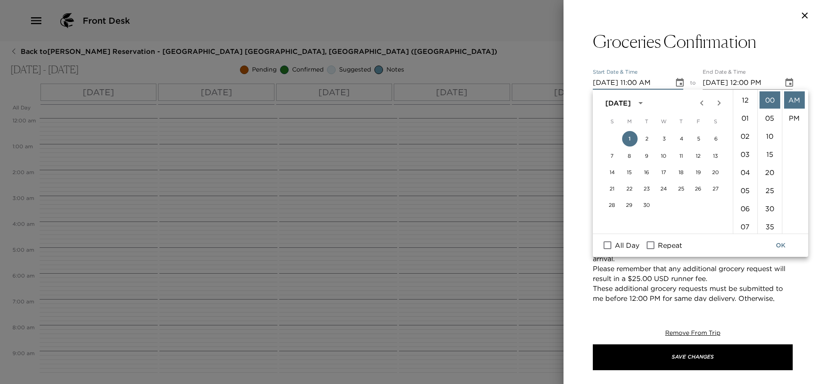
scroll to position [199, 0]
click at [619, 246] on span "All Day" at bounding box center [626, 245] width 25 height 10
click at [616, 246] on input "All Day" at bounding box center [607, 244] width 18 height 11
checkbox input "true"
type input "09/01/2025"
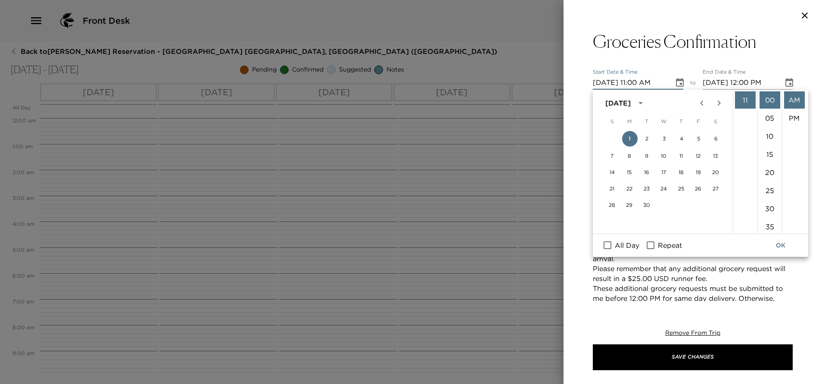
type input "09/01/2025"
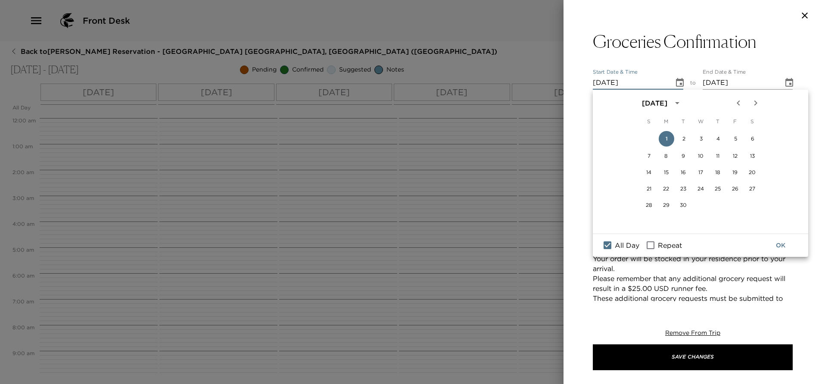
click at [787, 247] on button "OK" at bounding box center [780, 245] width 28 height 16
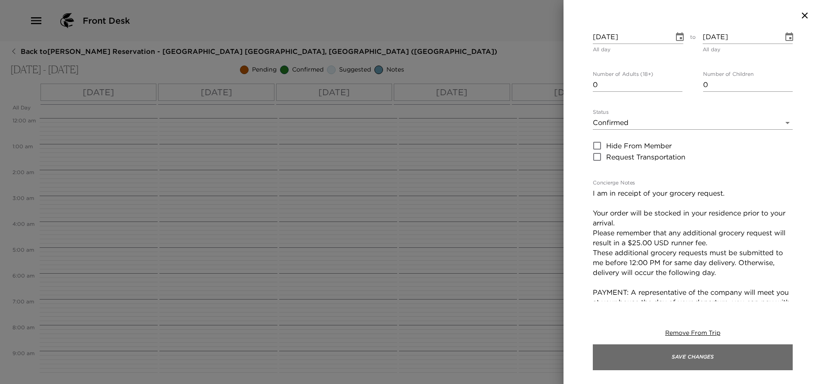
scroll to position [65, 0]
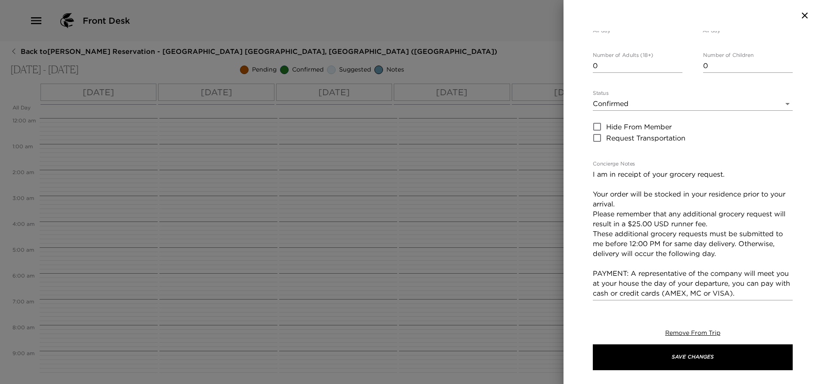
click at [698, 338] on div "Remove From Trip Save Changes" at bounding box center [693, 349] width 200 height 69
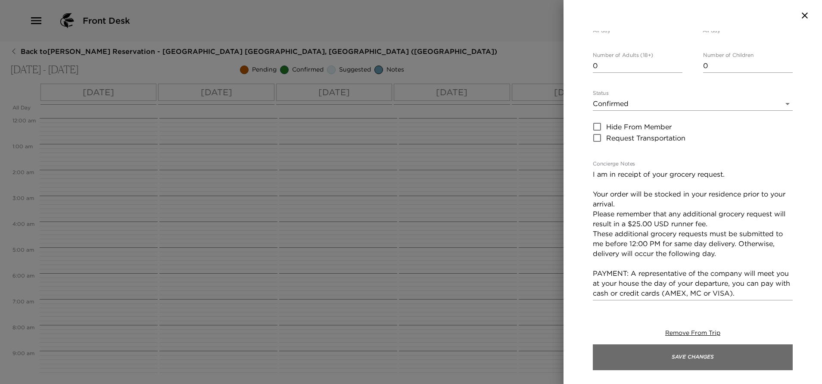
click at [693, 349] on button "Save Changes" at bounding box center [693, 357] width 200 height 26
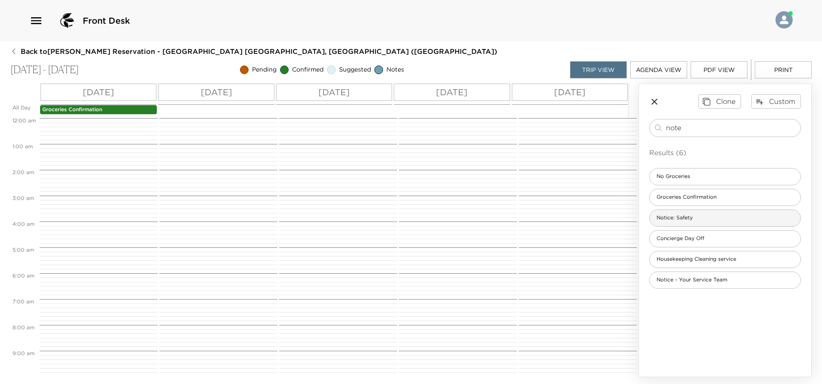
click at [697, 220] on span "Notice: Safety" at bounding box center [674, 217] width 50 height 7
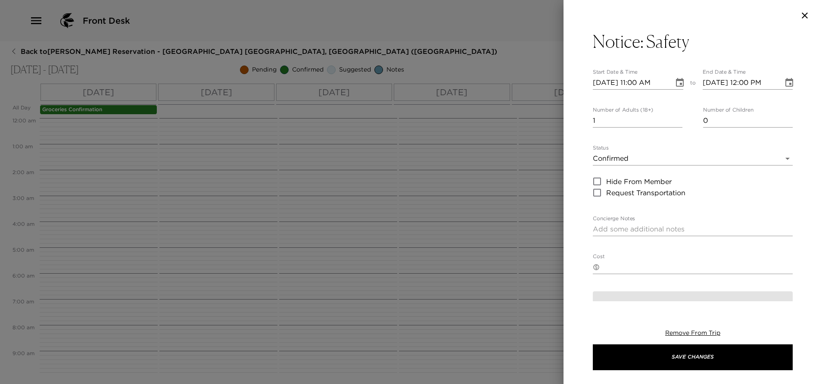
type textarea "As always when traveling, we recommend keeping your doors and windows locked at…"
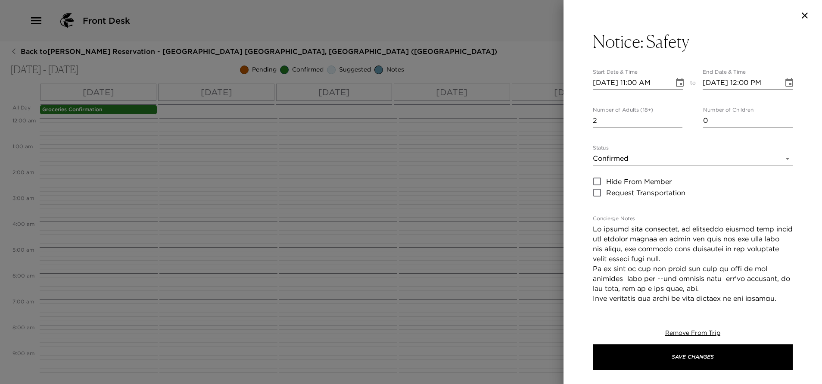
click at [674, 118] on input "2" at bounding box center [638, 121] width 90 height 14
click at [673, 123] on input "1" at bounding box center [638, 121] width 90 height 14
type input "0"
click at [673, 123] on input "0" at bounding box center [638, 121] width 90 height 14
click at [674, 85] on icon "Choose date, selected date is Sep 1, 2025" at bounding box center [679, 83] width 10 height 10
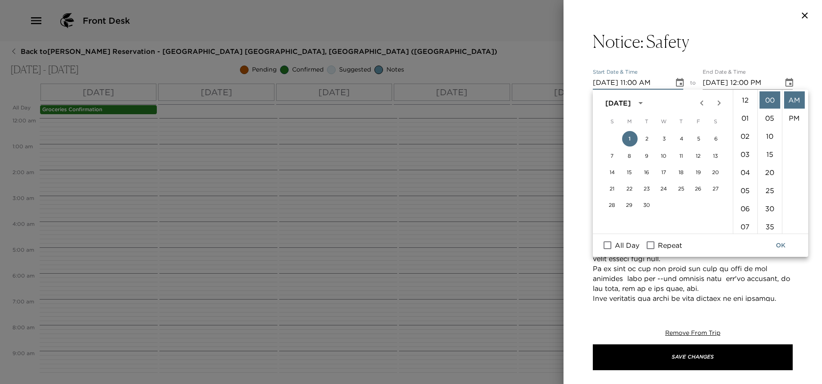
scroll to position [199, 0]
click at [623, 241] on span "All Day" at bounding box center [626, 245] width 25 height 10
click at [616, 241] on input "All Day" at bounding box center [607, 244] width 18 height 11
checkbox input "true"
type input "09/01/2025"
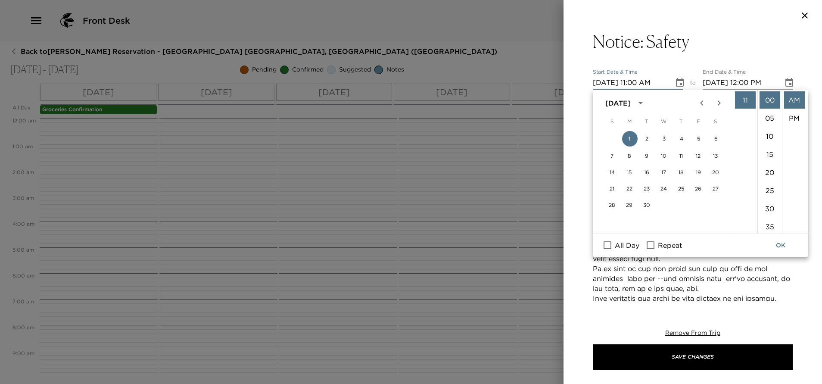
type input "09/01/2025"
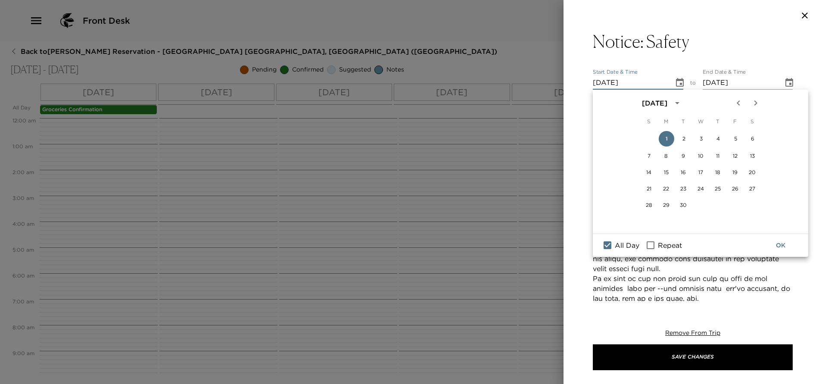
click at [780, 242] on button "OK" at bounding box center [780, 245] width 28 height 16
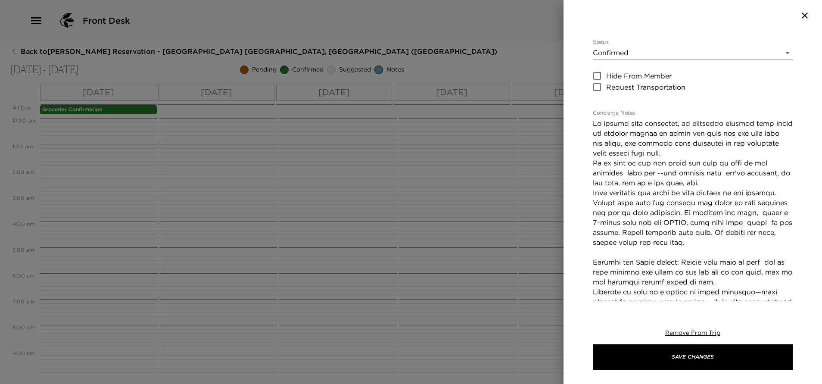
scroll to position [0, 0]
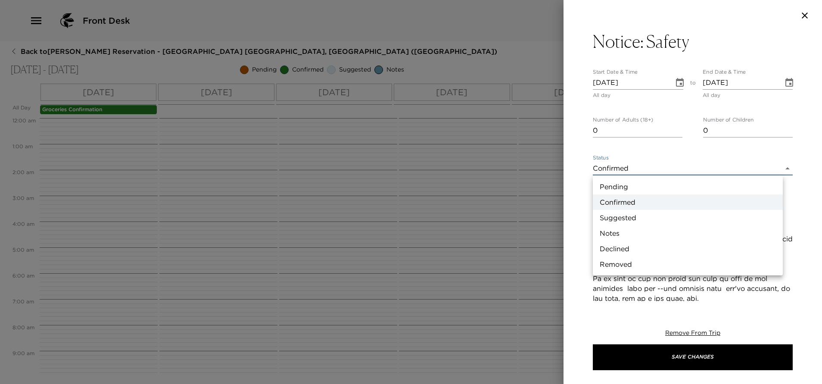
click at [646, 168] on body "Front Desk Back to Andrea Clarke Reservation - Mayakoba 828 Riviera Maya, Mexic…" at bounding box center [411, 192] width 822 height 384
click at [608, 236] on li "Notes" at bounding box center [688, 233] width 190 height 16
type input "Concierge Note"
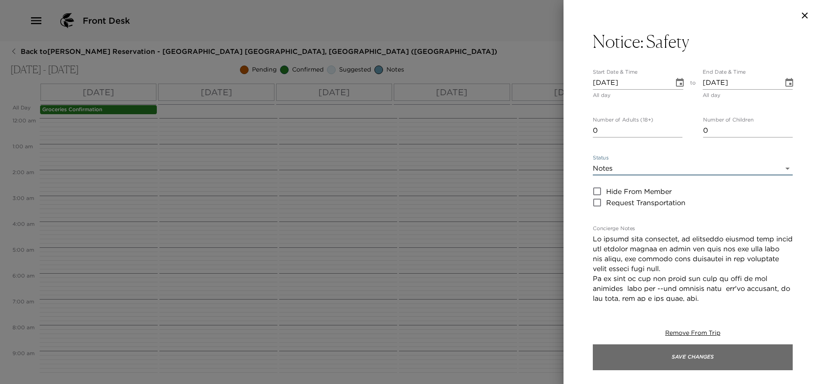
click at [671, 357] on button "Save Changes" at bounding box center [693, 357] width 200 height 26
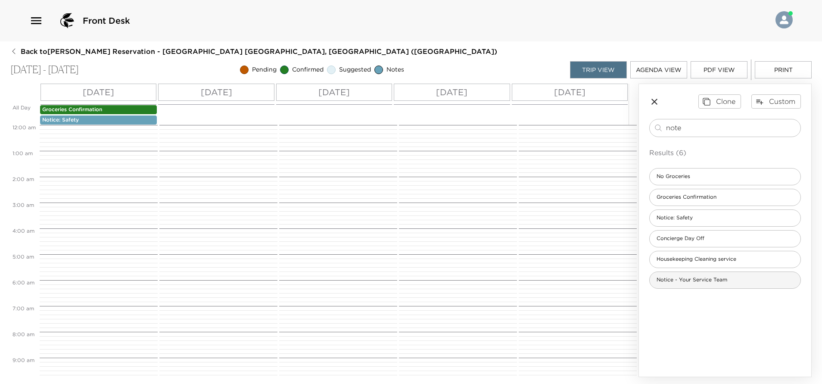
click at [708, 278] on span "Notice - Your Service Team" at bounding box center [691, 279] width 84 height 7
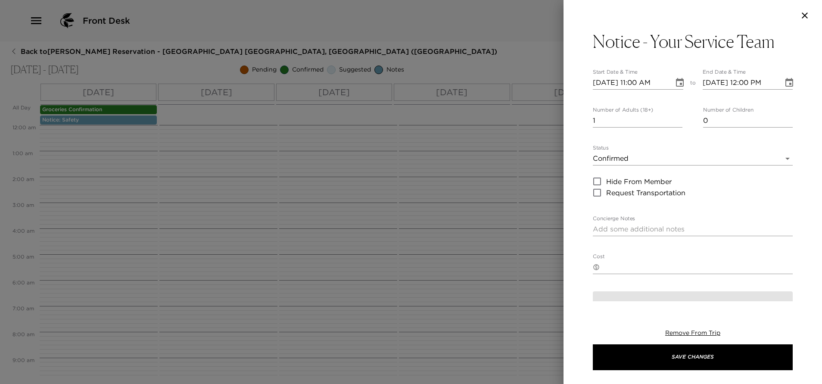
type textarea "Your Service Team: You will meet your concierge and your butler at the villa af…"
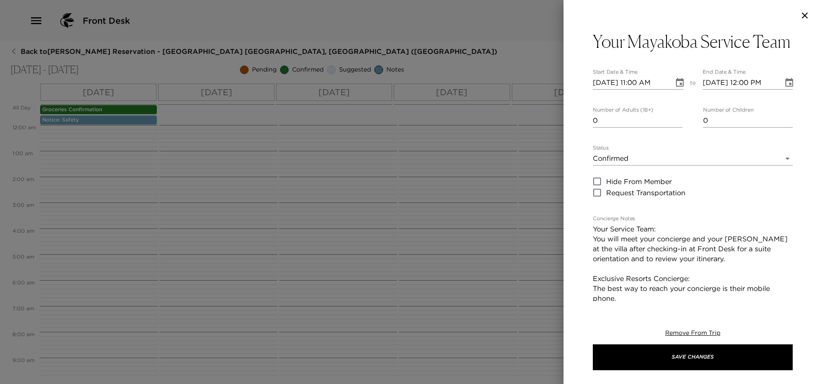
type input "0"
click at [675, 127] on input "0" at bounding box center [638, 121] width 90 height 14
click at [673, 91] on button "Choose date, selected date is Sep 1, 2025" at bounding box center [679, 82] width 17 height 17
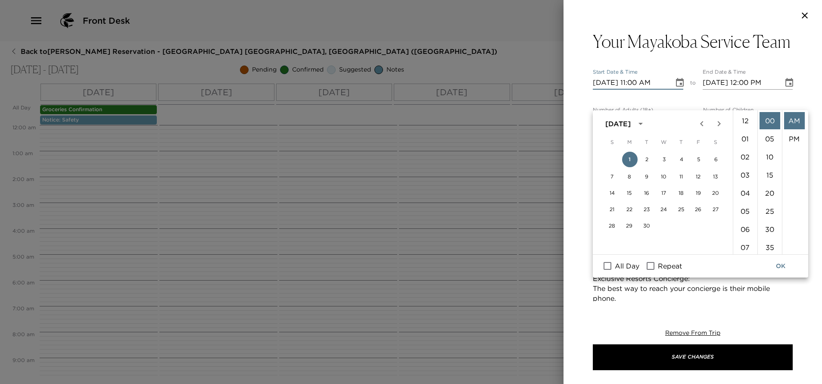
scroll to position [199, 0]
click at [606, 267] on input "All Day" at bounding box center [607, 265] width 18 height 11
checkbox input "true"
type input "09/01/2025"
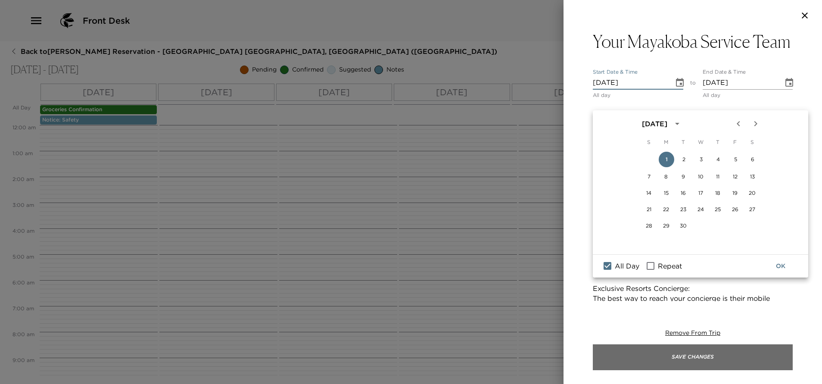
click at [664, 351] on button "Save Changes" at bounding box center [693, 357] width 200 height 26
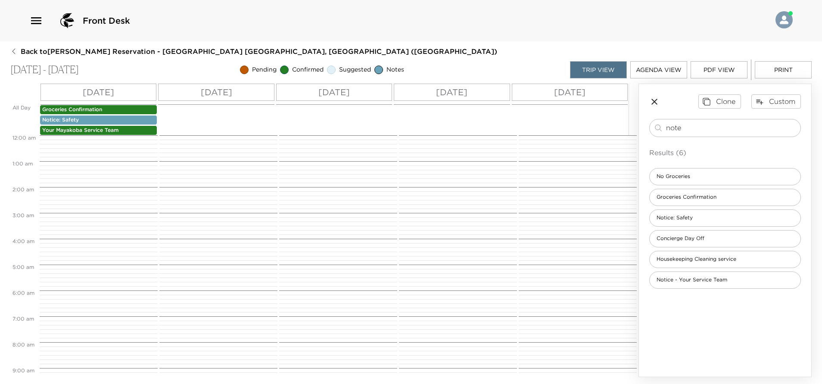
click at [127, 131] on p "Your Mayakoba Service Team" at bounding box center [98, 130] width 112 height 7
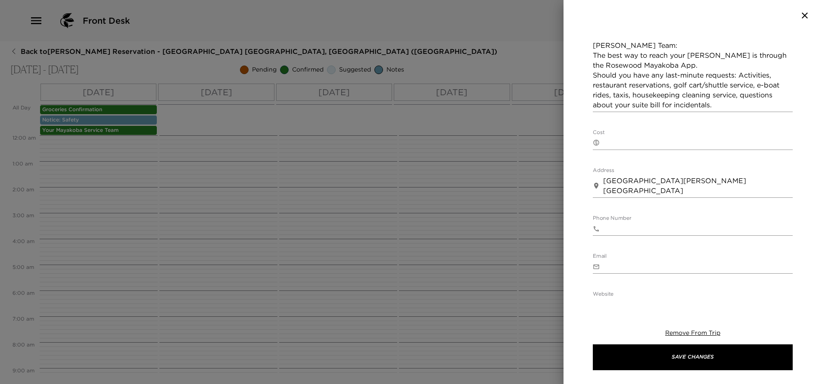
scroll to position [0, 0]
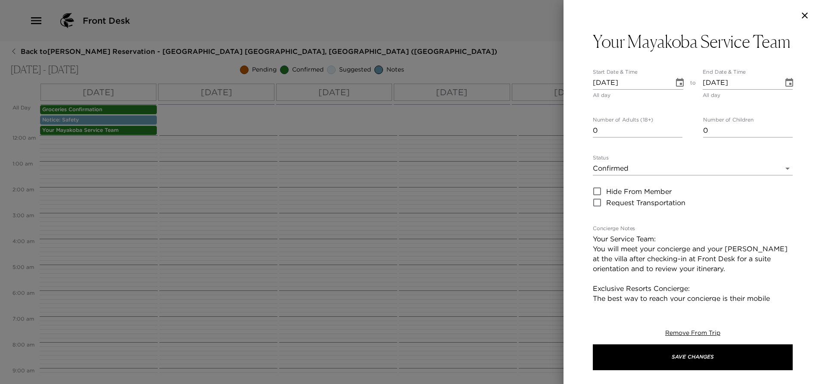
click at [629, 175] on div "Status Confirmed Confirmed" at bounding box center [693, 165] width 200 height 21
click at [628, 192] on body "Front Desk Back to Andrea Clarke Reservation - Mayakoba 828 Riviera Maya, Mexic…" at bounding box center [411, 192] width 822 height 384
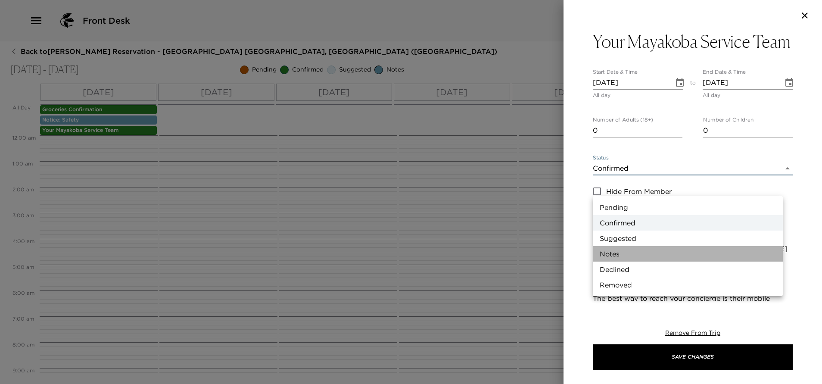
click at [617, 250] on li "Notes" at bounding box center [688, 254] width 190 height 16
type input "Concierge Note"
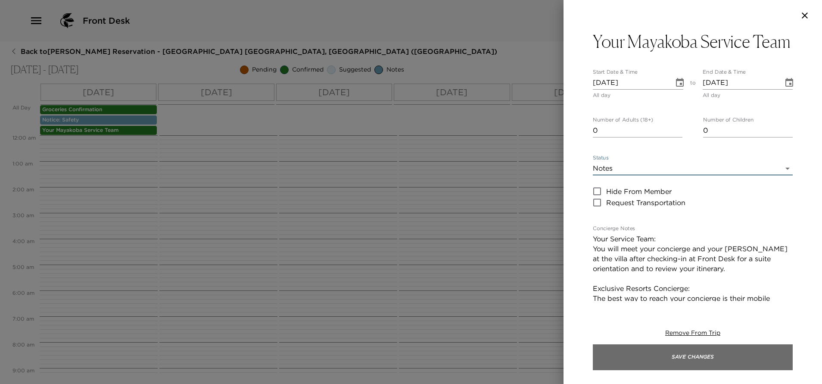
click at [668, 360] on button "Save Changes" at bounding box center [693, 357] width 200 height 26
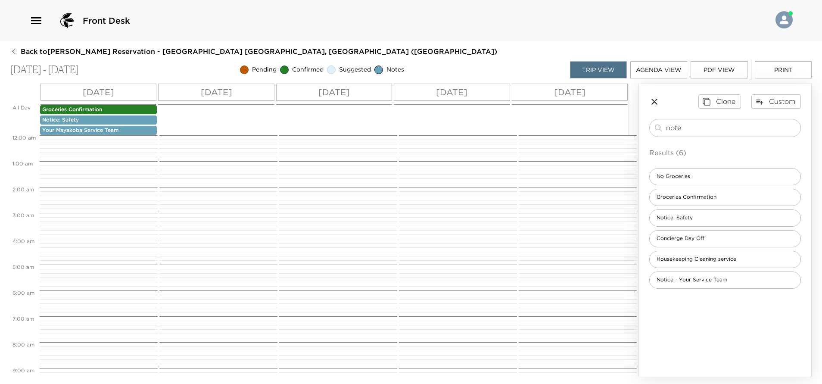
drag, startPoint x: 696, startPoint y: 134, endPoint x: 608, endPoint y: 168, distance: 94.9
click at [609, 167] on div "All Day Mon 09/01 Tue 09/02 Wed 09/03 Thu 09/04 Fri 09/05 Groceries Confirmatio…" at bounding box center [410, 230] width 801 height 293
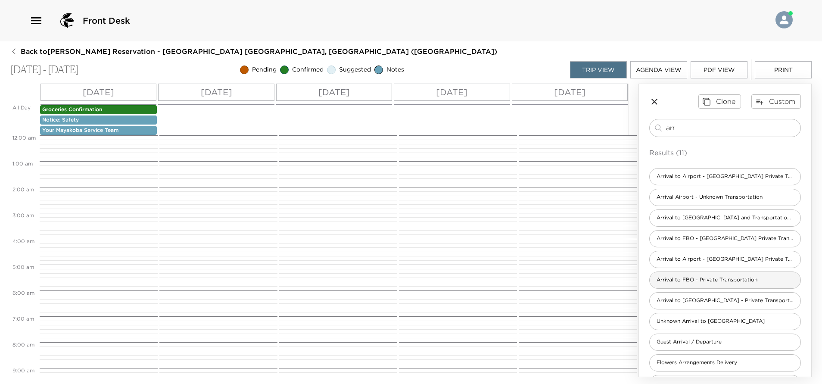
type input "arr"
click at [714, 281] on span "Arrival to FBO - Private Transportation" at bounding box center [706, 279] width 115 height 7
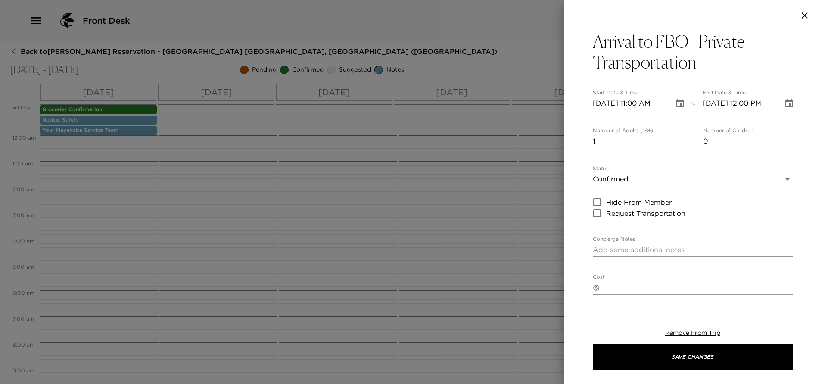
type textarea "I anticipate your arrival on a private plane with tail number ____ and have con…"
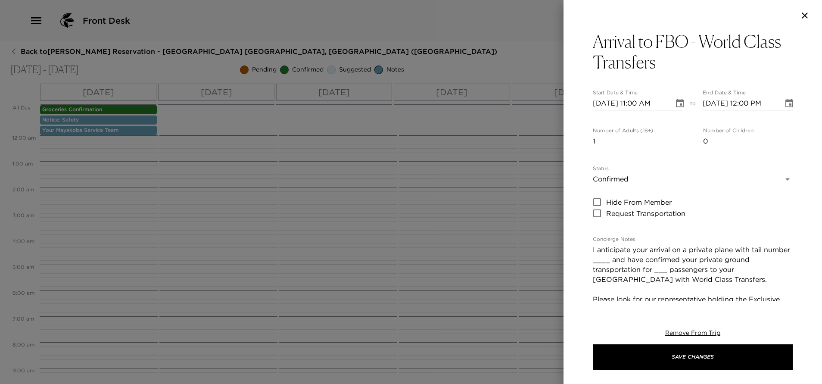
click at [674, 105] on icon "Choose date, selected date is Sep 1, 2025" at bounding box center [679, 103] width 10 height 10
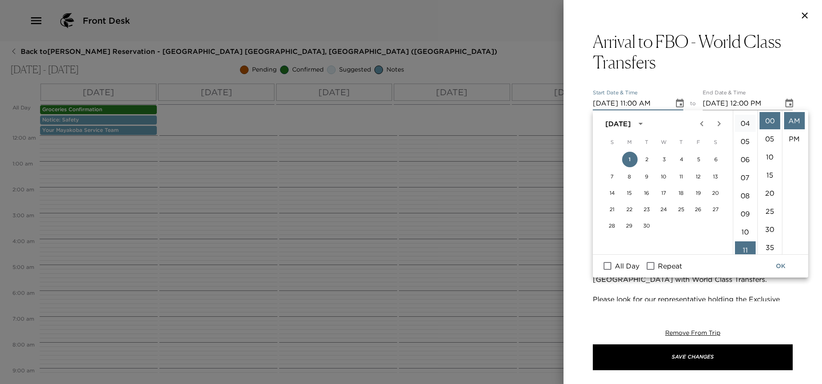
scroll to position [5, 0]
click at [768, 229] on li "30" at bounding box center [769, 228] width 21 height 17
click at [744, 171] on li "03" at bounding box center [745, 169] width 21 height 17
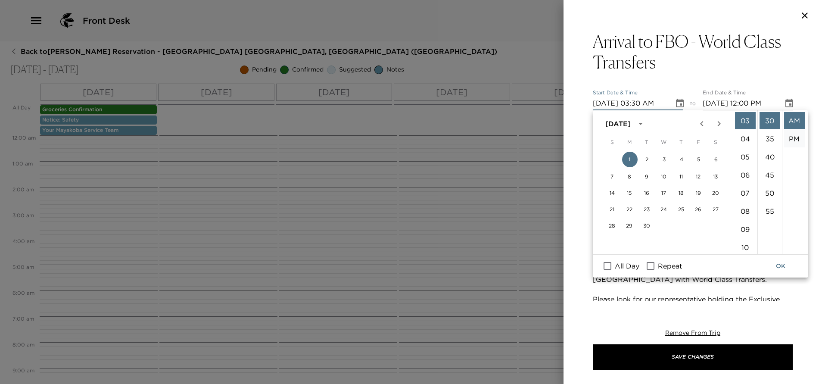
click at [792, 137] on li "PM" at bounding box center [794, 138] width 21 height 17
type input "09/01/2025 03:30 PM"
type input "09/01/2025 04:30 PM"
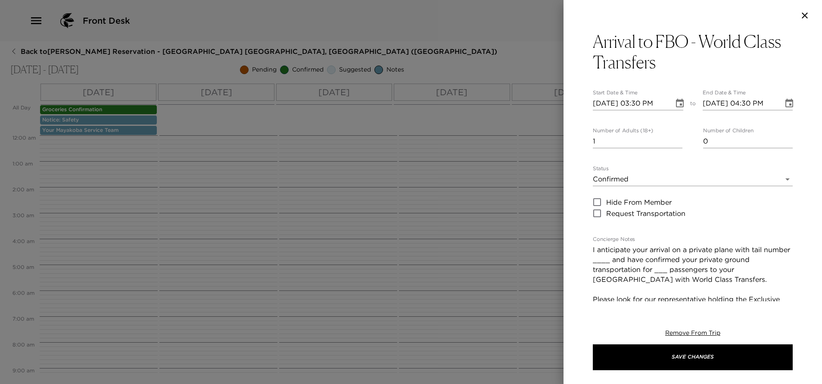
scroll to position [18, 0]
click at [674, 137] on input "2" at bounding box center [638, 141] width 90 height 14
click at [674, 137] on input "3" at bounding box center [638, 141] width 90 height 14
click at [674, 137] on input "4" at bounding box center [638, 141] width 90 height 14
click at [674, 137] on input "5" at bounding box center [638, 141] width 90 height 14
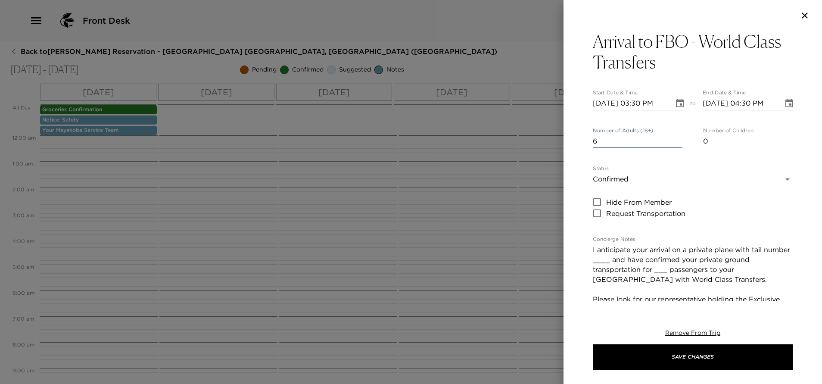
click at [674, 137] on input "6" at bounding box center [638, 141] width 90 height 14
click at [674, 137] on input "7" at bounding box center [638, 141] width 90 height 14
click at [674, 137] on input "8" at bounding box center [638, 141] width 90 height 14
click at [674, 137] on input "9" at bounding box center [638, 141] width 90 height 14
type input "10"
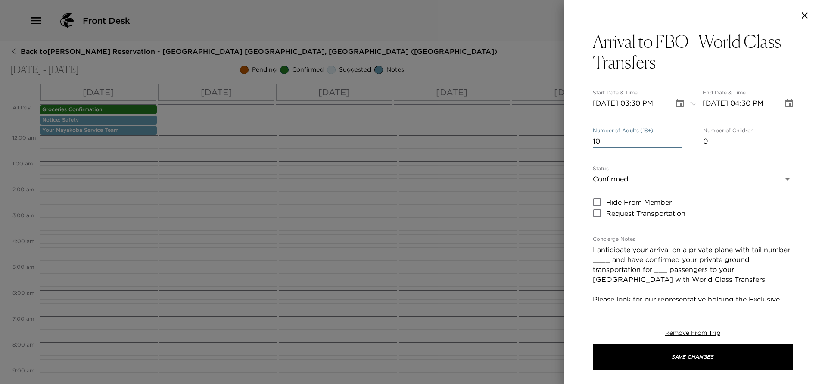
click at [674, 137] on input "10" at bounding box center [638, 141] width 90 height 14
click at [637, 260] on textarea "I anticipate your arrival on a private plane with tail number ____ and have con…" at bounding box center [693, 314] width 200 height 139
paste textarea "N416KC"
click at [693, 270] on textarea "I anticipate your arrival on a private plane with tail number N416KC and have c…" at bounding box center [693, 319] width 200 height 149
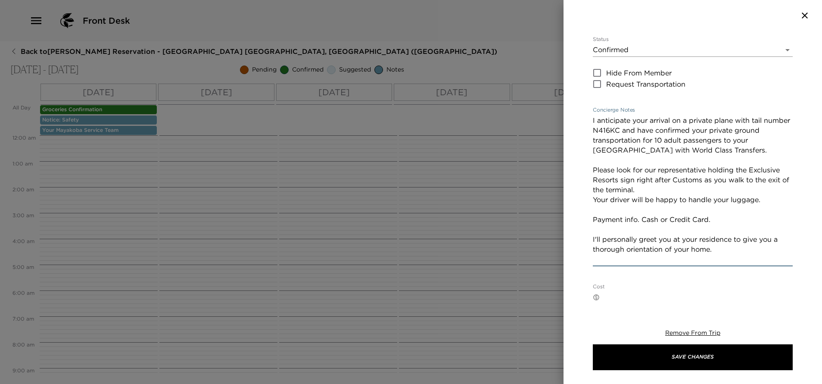
scroll to position [194, 0]
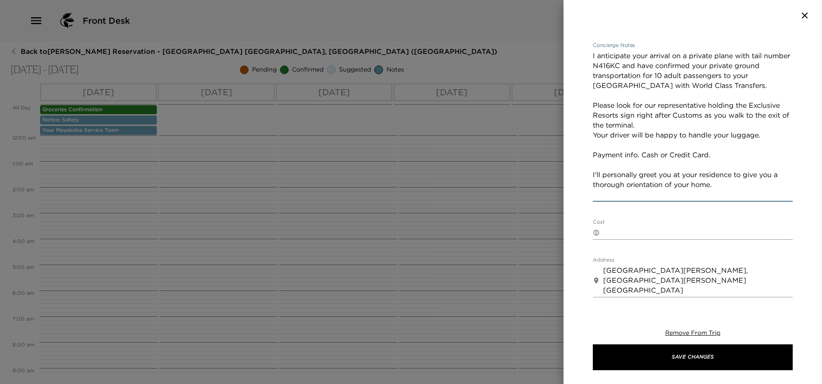
type textarea "I anticipate your arrival on a private plane with tail number N416KC and have c…"
click at [621, 233] on textarea "Cost" at bounding box center [697, 232] width 189 height 10
paste textarea "1 to 5 guests - 175 USD 6 to 10 guests - 245 USD Payment must be done directly …"
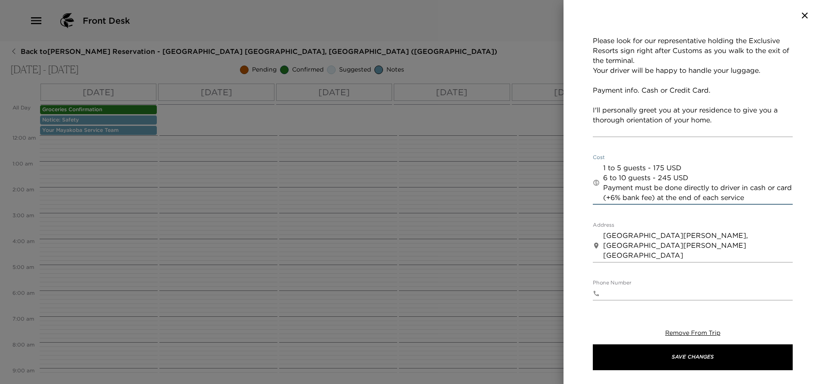
scroll to position [447, 0]
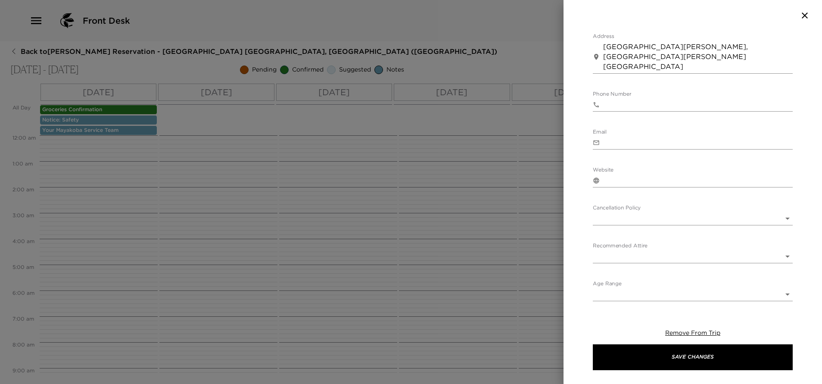
type textarea "1 to 5 guests - 175 USD 6 to 10 guests - 245 USD Payment must be done directly …"
click at [682, 219] on body "Front Desk Back to Andrea Clarke Reservation - Mayakoba 828 Riviera Maya, Mexic…" at bounding box center [411, 192] width 822 height 384
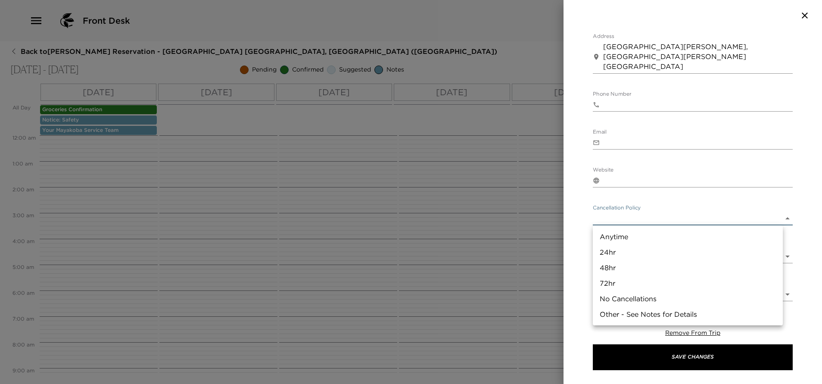
click at [608, 249] on li "24hr" at bounding box center [688, 252] width 190 height 16
type input "24hr"
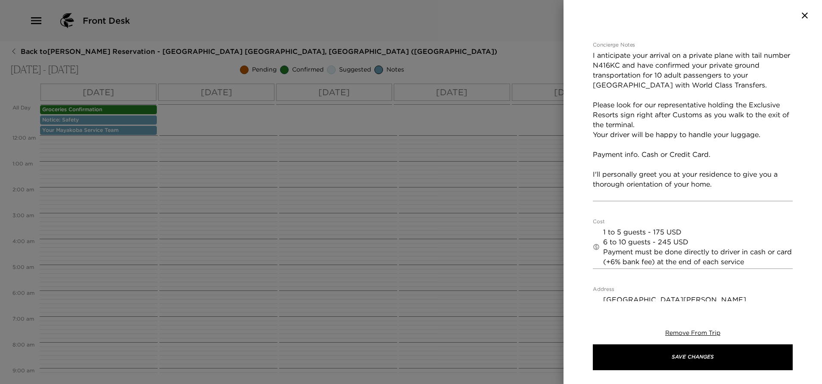
scroll to position [189, 0]
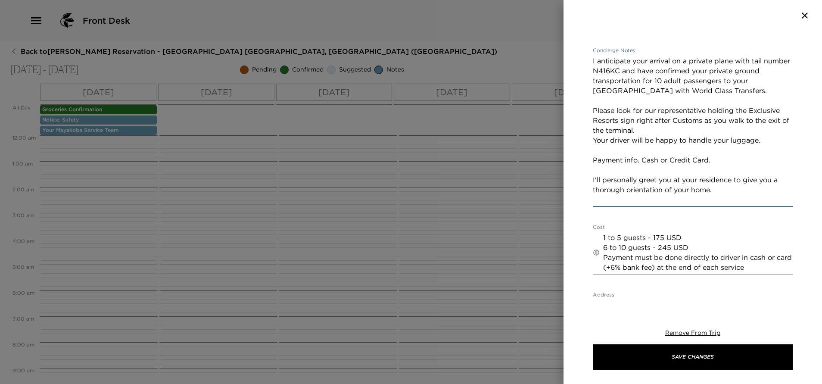
drag, startPoint x: 720, startPoint y: 171, endPoint x: 587, endPoint y: 169, distance: 132.6
click at [587, 169] on div "Arrival to FBO - World Class Transfers Start Date & Time 09/01/2025 03:30 PM to…" at bounding box center [692, 166] width 258 height 270
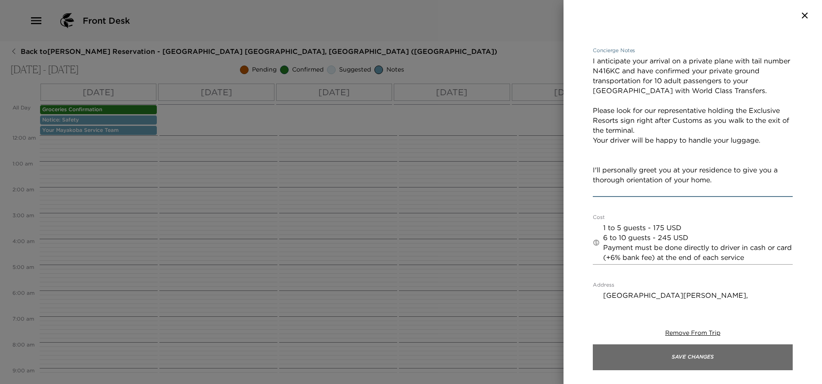
type textarea "I anticipate your arrival on a private plane with tail number N416KC and have c…"
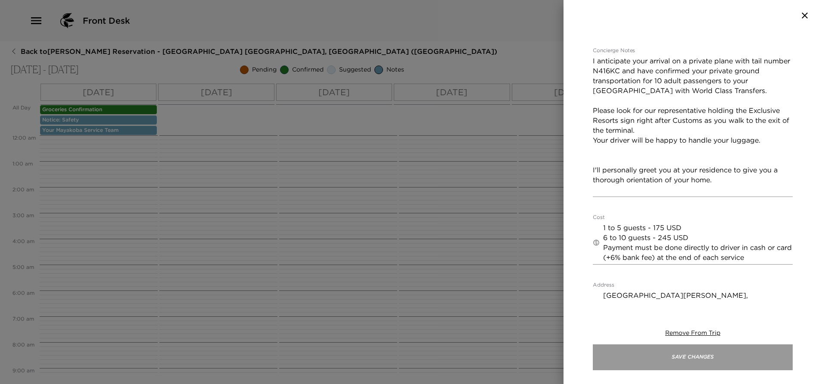
click at [700, 358] on button "Save Changes" at bounding box center [693, 357] width 200 height 26
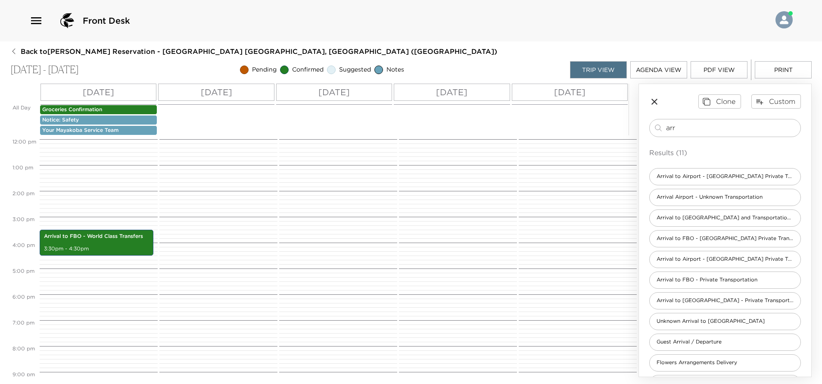
scroll to position [379, 0]
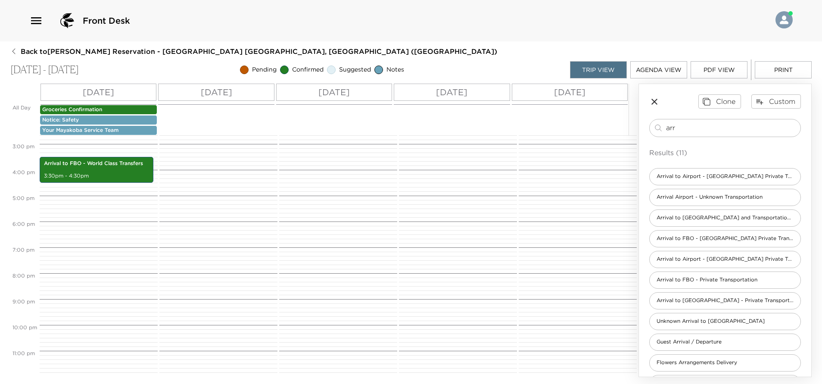
drag, startPoint x: 698, startPoint y: 125, endPoint x: 590, endPoint y: 135, distance: 108.1
click at [592, 133] on div "All Day Mon 09/01 Tue 09/02 Wed 09/03 Thu 09/04 Fri 09/05 Groceries Confirmatio…" at bounding box center [410, 230] width 801 height 293
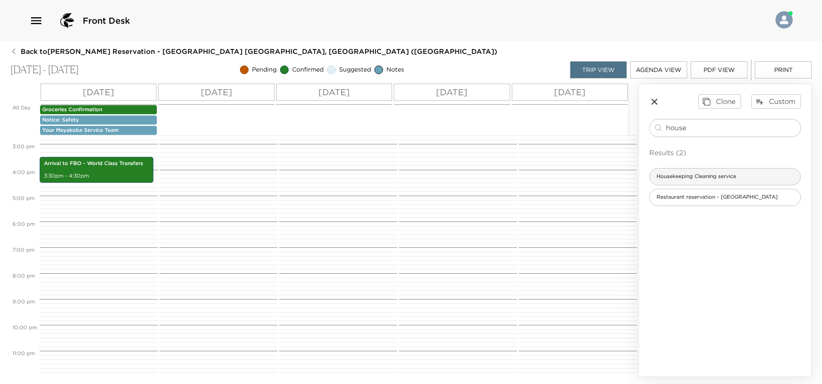
type input "house"
click at [727, 174] on span "Housekeeping Cleaning service" at bounding box center [695, 176] width 93 height 7
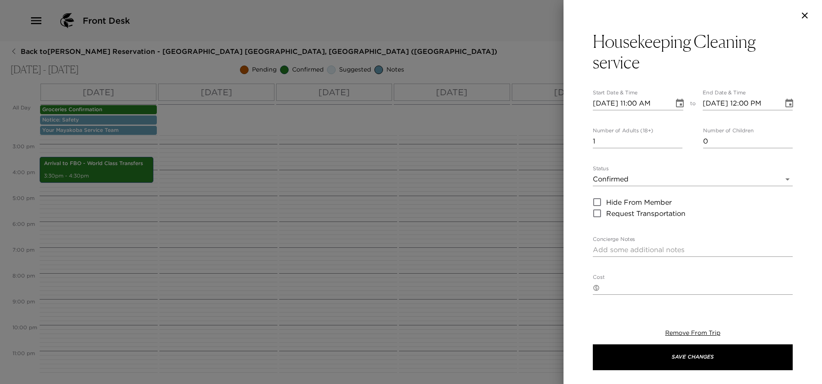
type textarea "Your Housekeeping Cleaning Service has been requested at this time. Associates …"
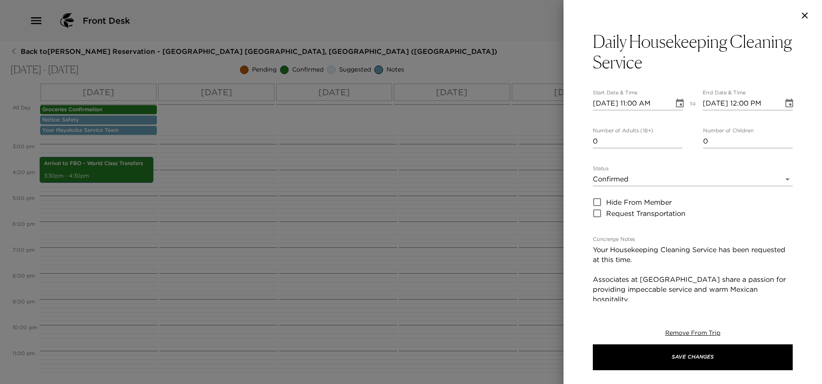
type input "0"
click at [673, 142] on input "0" at bounding box center [638, 141] width 90 height 14
click at [677, 105] on icon "Choose date, selected date is Sep 1, 2025" at bounding box center [679, 103] width 10 height 10
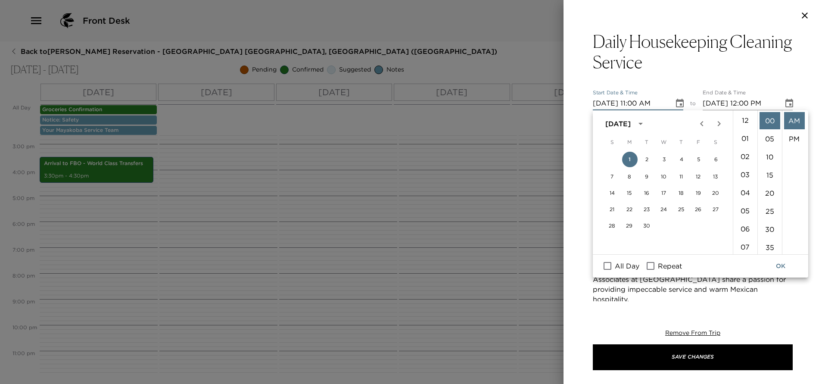
scroll to position [0, 0]
click at [746, 119] on li "12" at bounding box center [745, 120] width 21 height 17
click at [794, 134] on li "PM" at bounding box center [794, 138] width 21 height 17
type input "09/01/2025 12:00 PM"
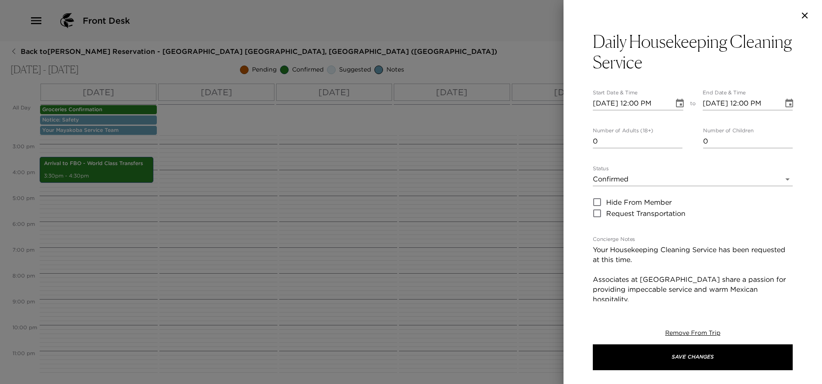
click at [784, 103] on icon "Choose date, selected date is Sep 1, 2025" at bounding box center [789, 103] width 10 height 10
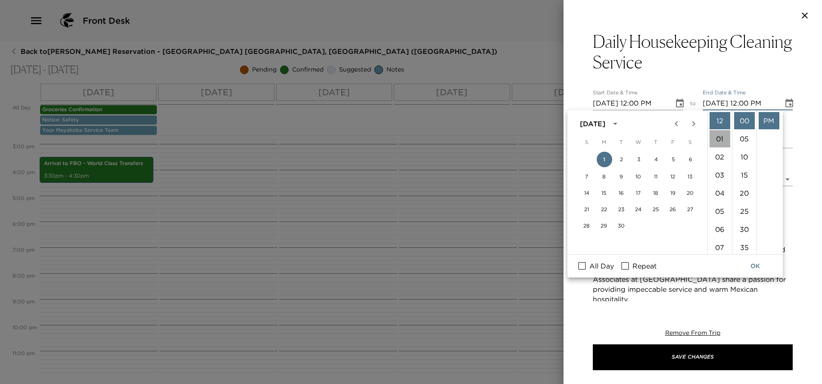
click at [713, 135] on li "01" at bounding box center [719, 138] width 21 height 17
type input "09/01/2025 01:00 PM"
click at [753, 264] on button "OK" at bounding box center [755, 266] width 28 height 16
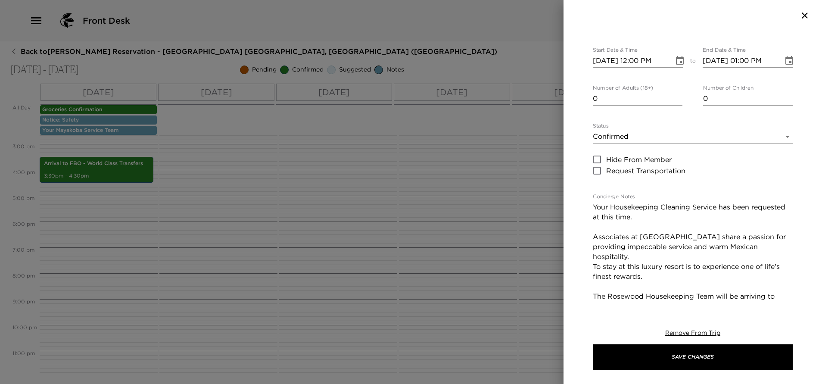
scroll to position [0, 0]
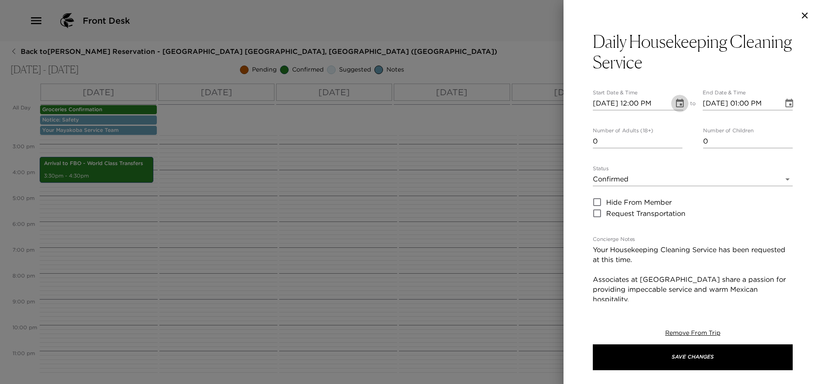
click at [676, 100] on icon "Choose date, selected date is Sep 1, 2025" at bounding box center [680, 103] width 8 height 9
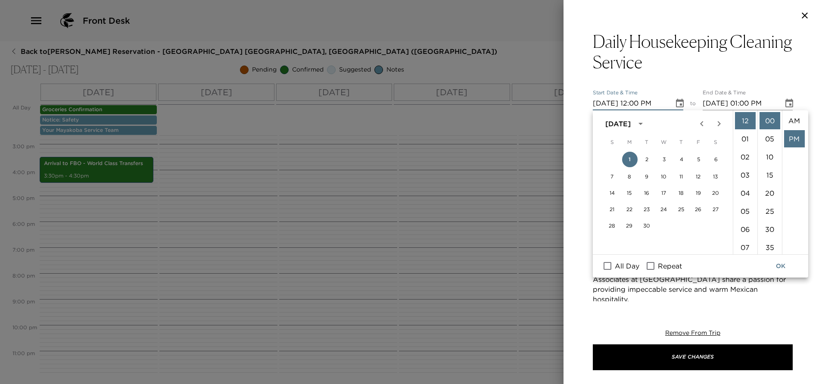
scroll to position [18, 0]
click at [654, 264] on input "Repeat" at bounding box center [650, 265] width 18 height 11
checkbox input "true"
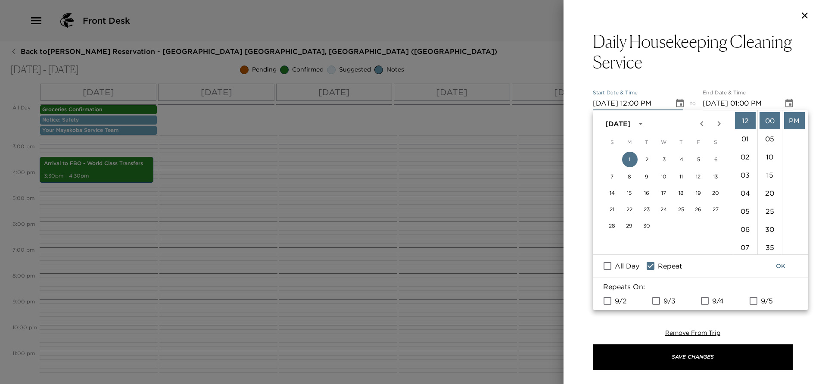
click at [604, 304] on input "9/2" at bounding box center [607, 300] width 18 height 11
checkbox input "true"
click at [655, 299] on input "9/3" at bounding box center [656, 300] width 18 height 11
checkbox input "true"
click at [708, 302] on input "9/4" at bounding box center [704, 300] width 18 height 11
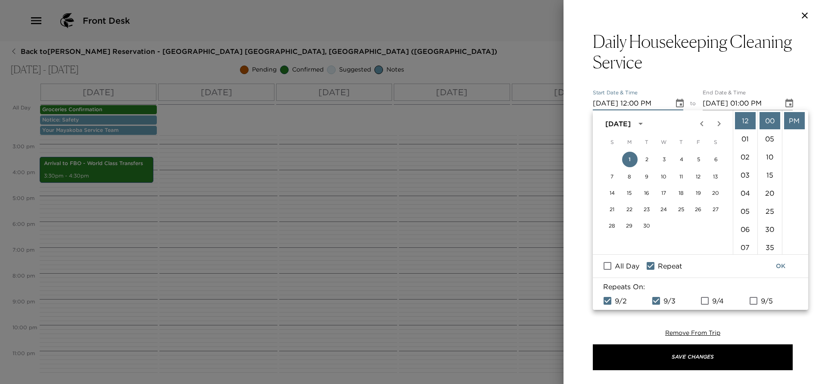
checkbox input "true"
click at [779, 264] on button "OK" at bounding box center [780, 266] width 28 height 16
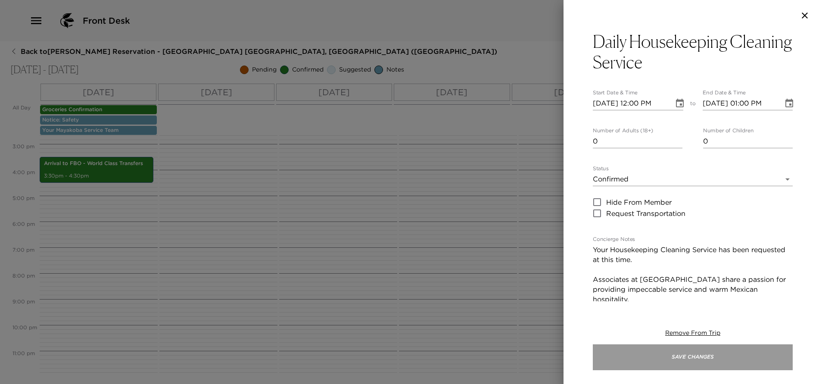
click at [716, 357] on button "Save Changes" at bounding box center [693, 357] width 200 height 26
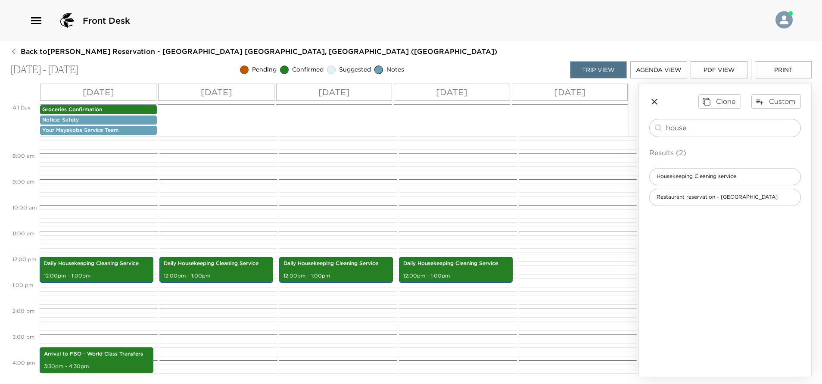
scroll to position [258, 0]
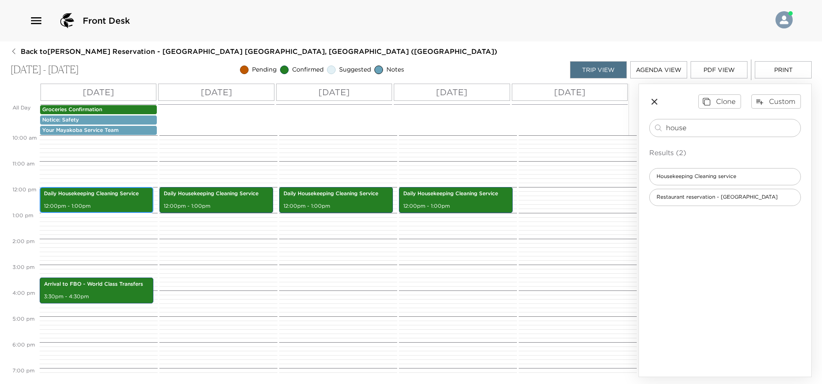
click at [111, 200] on div "Daily Housekeeping Cleaning Service 12:00pm - 1:00pm" at bounding box center [96, 199] width 109 height 23
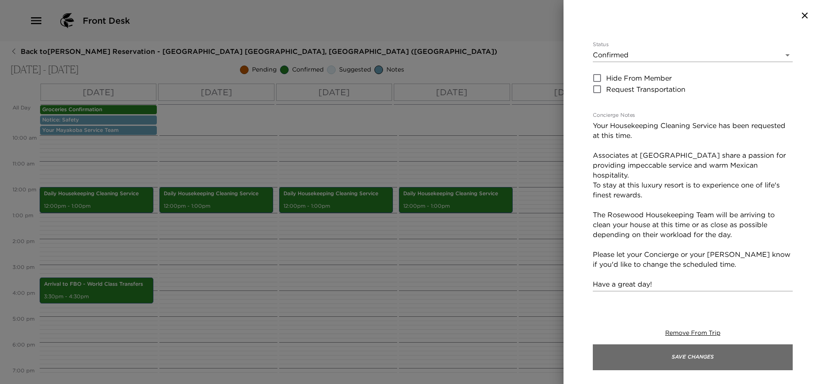
scroll to position [129, 0]
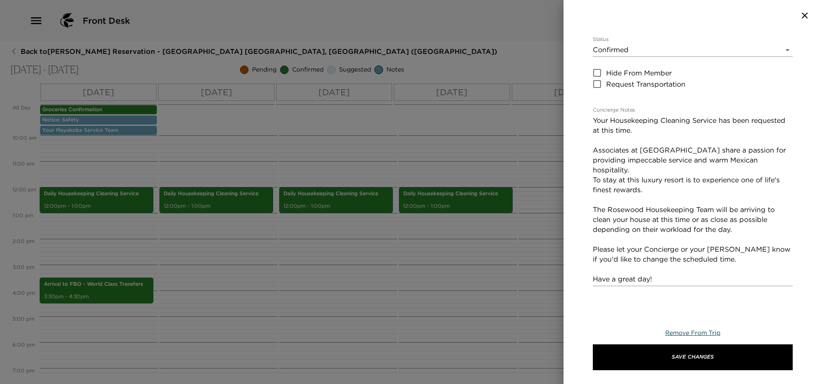
click at [690, 330] on span "Remove From Trip" at bounding box center [692, 333] width 55 height 8
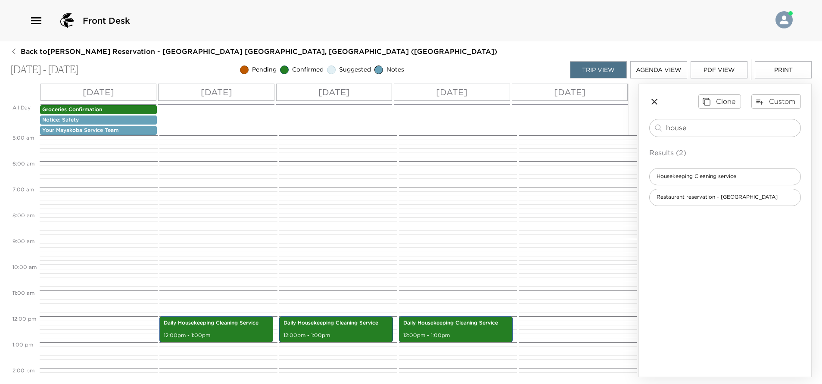
scroll to position [0, 0]
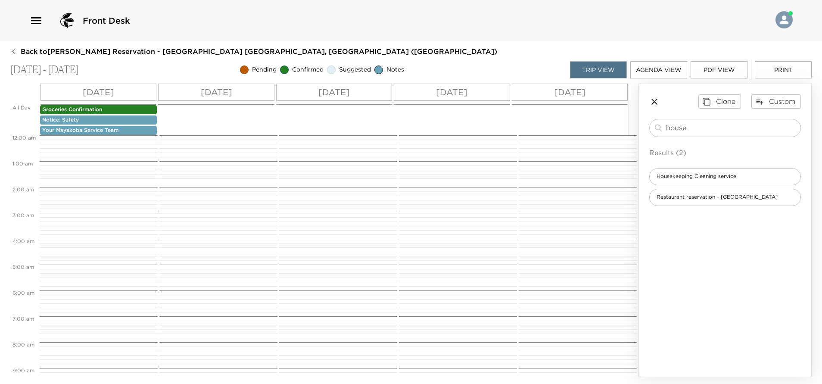
click at [563, 93] on p "Fri 09/05" at bounding box center [569, 92] width 31 height 13
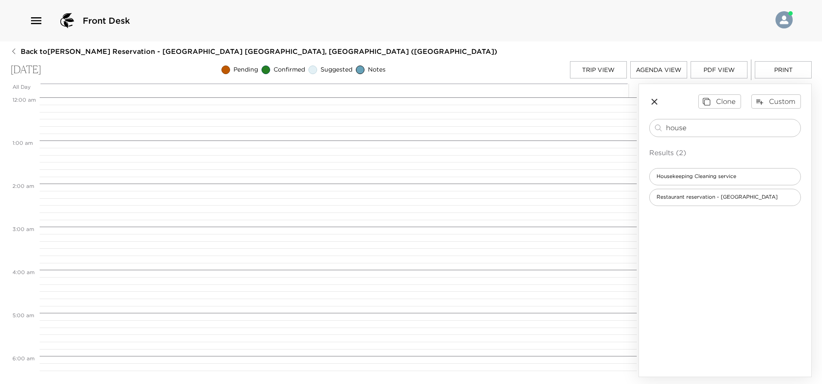
scroll to position [344, 0]
click at [686, 127] on input "house" at bounding box center [731, 128] width 131 height 10
drag, startPoint x: 689, startPoint y: 127, endPoint x: 610, endPoint y: 152, distance: 82.7
click at [616, 152] on div "All Day Fri 09/05 12:00 AM 1:00 AM 2:00 AM 3:00 AM 4:00 AM 5:00 AM 6:00 AM 7:00…" at bounding box center [410, 230] width 801 height 293
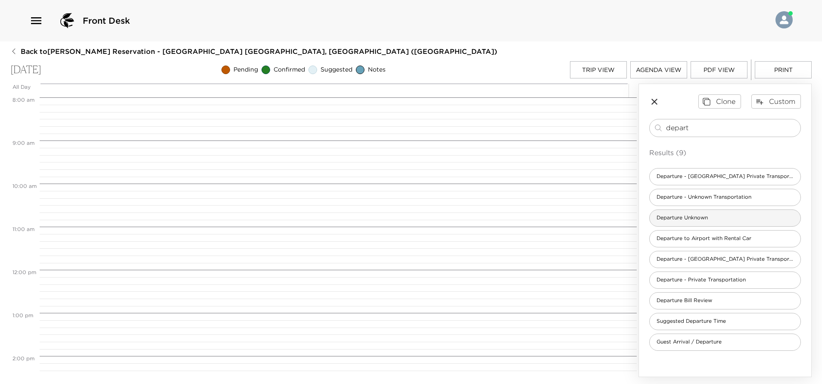
type input "depart"
click at [712, 217] on span "Departure Unknown" at bounding box center [681, 217] width 65 height 7
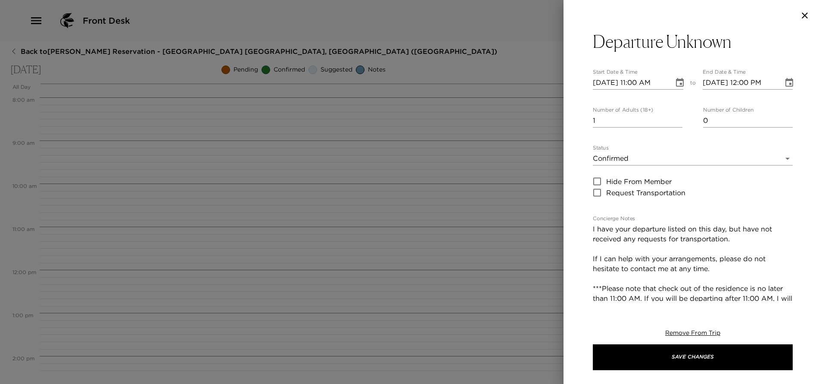
click at [729, 241] on textarea "I have your departure listed on this day, but have not received any requests fo…" at bounding box center [693, 323] width 200 height 198
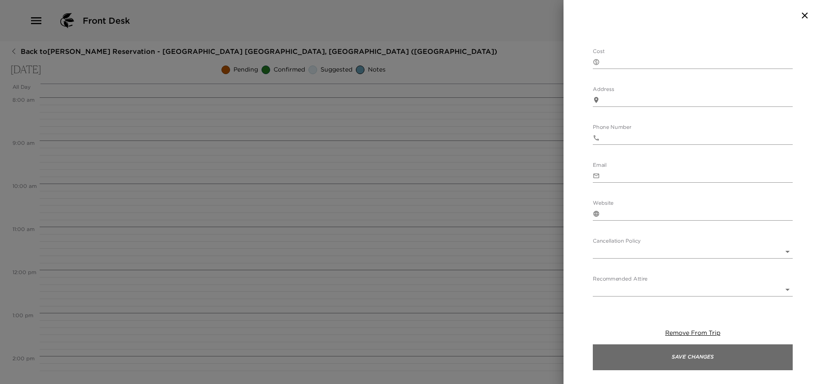
scroll to position [426, 0]
type textarea "I have your departure listed on this day, but have not received any information…"
click at [697, 355] on button "Save Changes" at bounding box center [693, 357] width 200 height 26
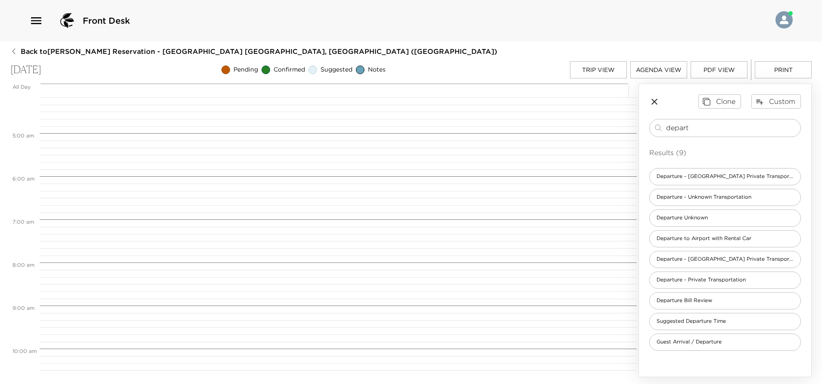
scroll to position [151, 0]
click at [610, 65] on button "Trip View" at bounding box center [598, 69] width 57 height 17
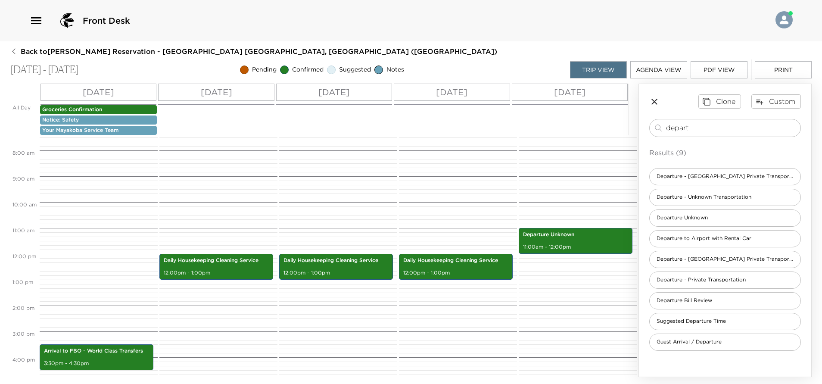
scroll to position [194, 0]
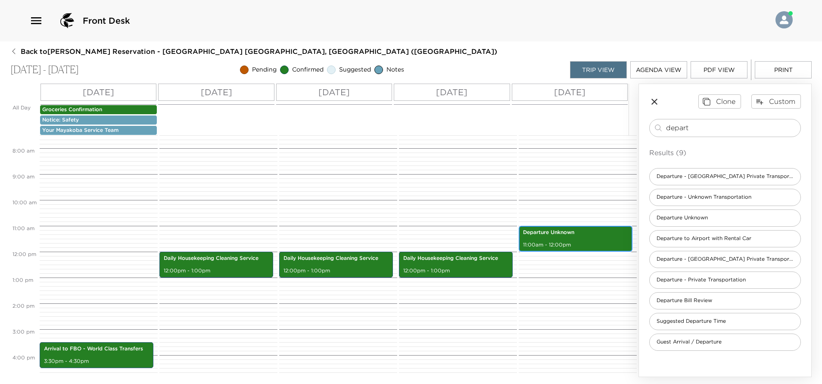
click at [575, 233] on p "Departure Unknown" at bounding box center [575, 232] width 105 height 7
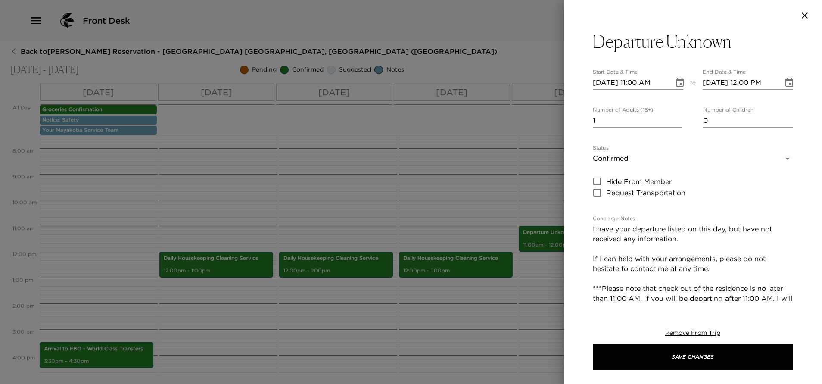
click at [676, 84] on icon "Choose date, selected date is Sep 5, 2025" at bounding box center [680, 82] width 8 height 9
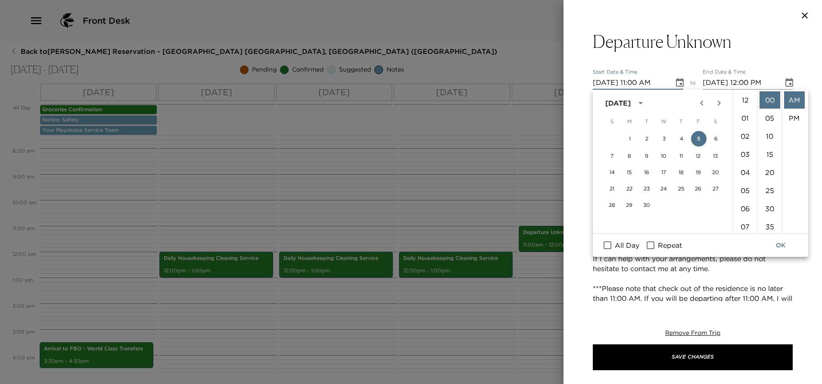
scroll to position [199, 0]
click at [609, 247] on input "All Day" at bounding box center [607, 244] width 18 height 11
checkbox input "true"
type input "09/05/2025"
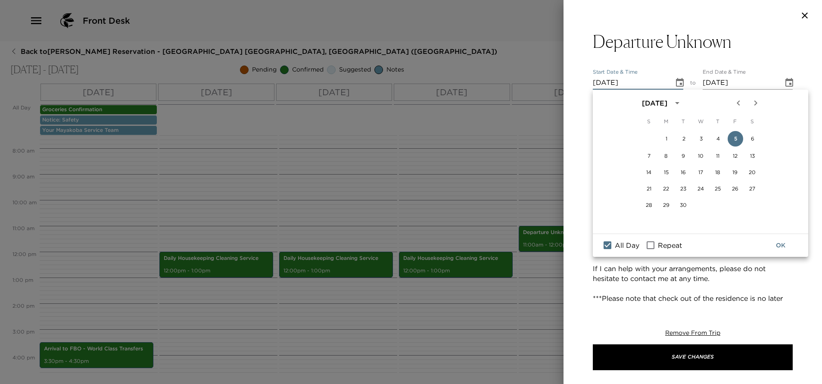
click at [779, 245] on button "OK" at bounding box center [780, 245] width 28 height 16
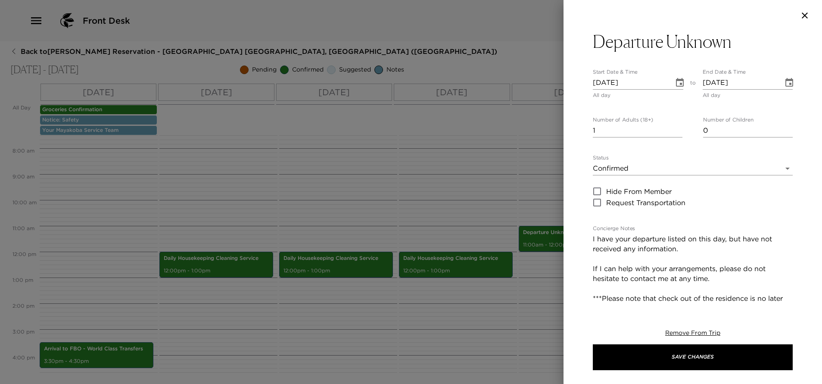
click at [675, 172] on body "Front Desk Back to Andrea Clarke Reservation - Mayakoba 828 Riviera Maya, Mexic…" at bounding box center [411, 192] width 822 height 384
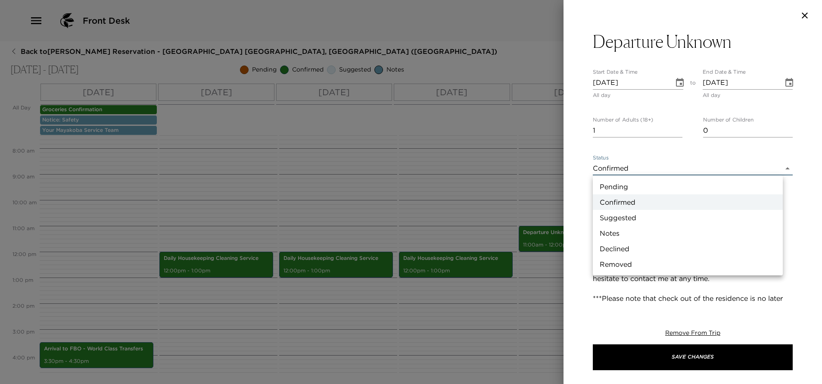
click at [621, 231] on li "Notes" at bounding box center [688, 233] width 190 height 16
type input "Concierge Note"
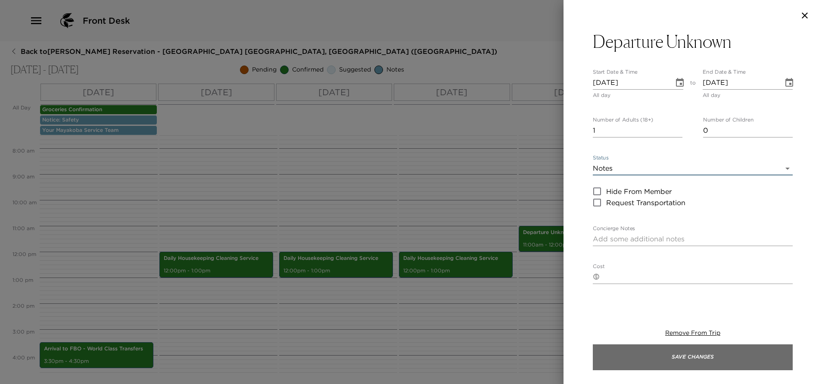
click at [669, 361] on button "Save Changes" at bounding box center [693, 357] width 200 height 26
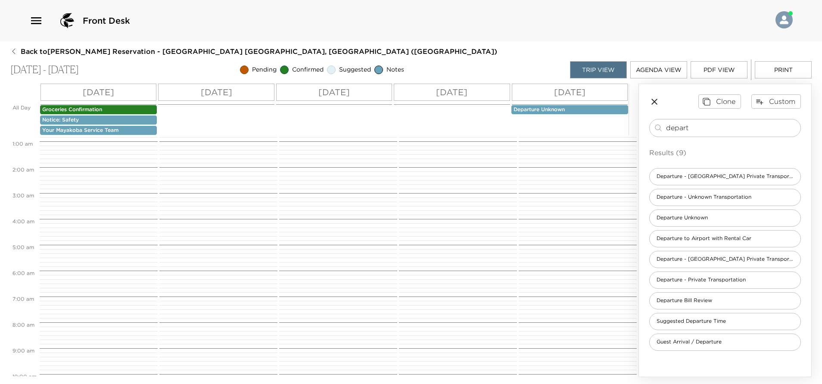
scroll to position [0, 0]
click at [565, 111] on p "Departure Unknown" at bounding box center [569, 109] width 112 height 7
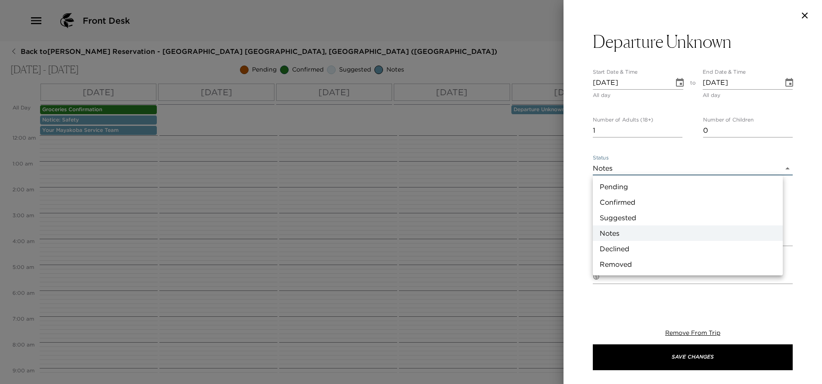
click at [632, 171] on body "Front Desk Back to Andrea Clarke Reservation - Mayakoba 828 Riviera Maya, Mexic…" at bounding box center [411, 192] width 822 height 384
click at [618, 198] on li "Confirmed" at bounding box center [688, 202] width 190 height 16
type input "Confirmed"
type textarea "I have your departure listed on this day, but have not received any requests fo…"
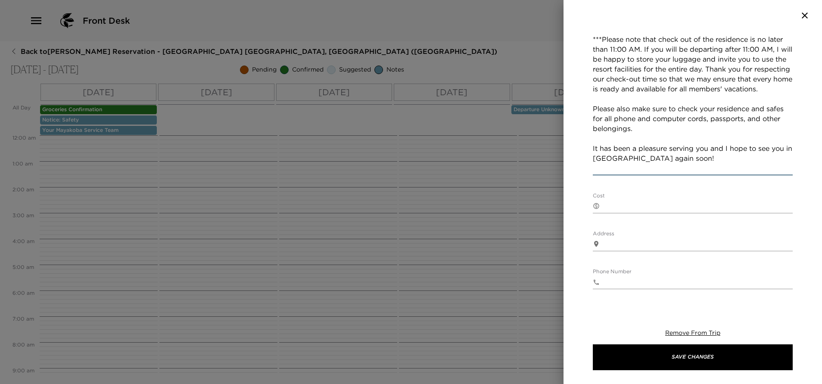
scroll to position [258, 0]
drag, startPoint x: 593, startPoint y: 239, endPoint x: 708, endPoint y: 171, distance: 134.4
click at [708, 171] on textarea "I have your departure listed on this day, but have not received any requests fo…" at bounding box center [693, 74] width 200 height 198
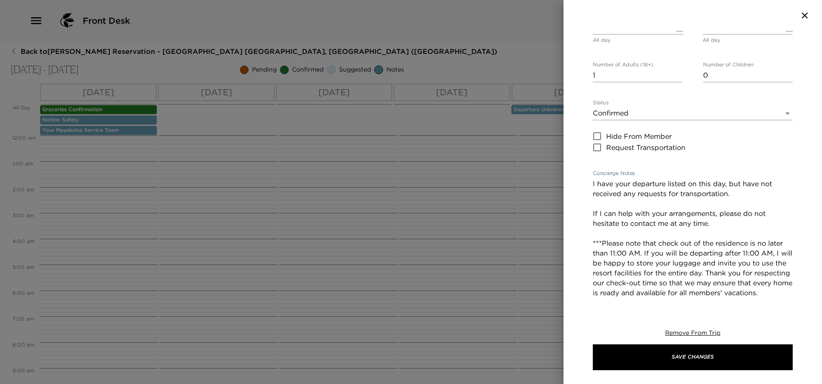
scroll to position [0, 0]
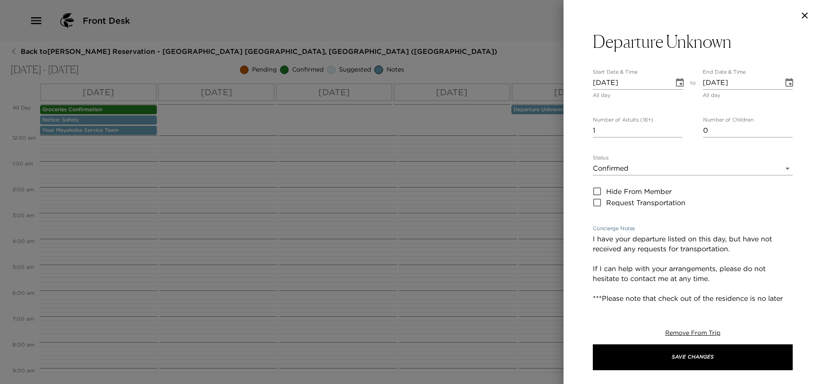
click at [641, 164] on body "Front Desk Back to Andrea Clarke Reservation - Mayakoba 828 Riviera Maya, Mexic…" at bounding box center [411, 192] width 822 height 384
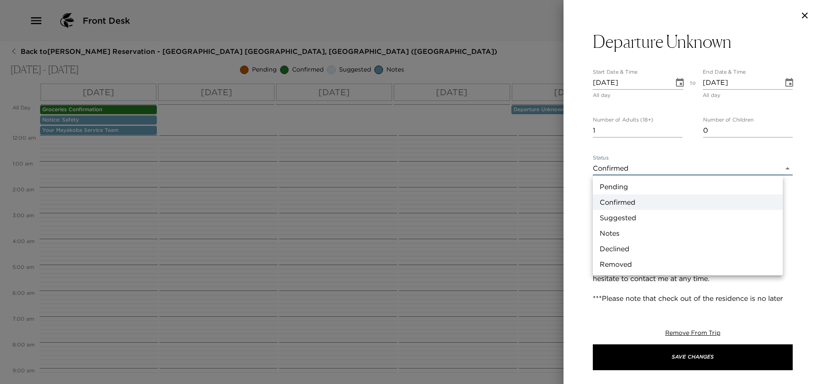
click at [618, 236] on li "Notes" at bounding box center [688, 233] width 190 height 16
type input "Concierge Note"
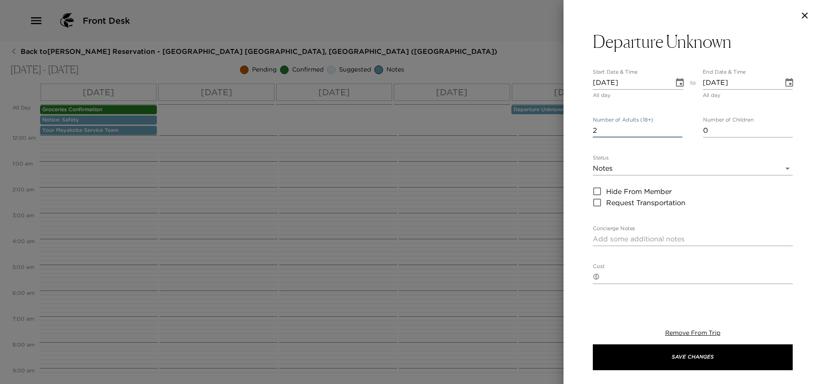
click at [673, 129] on input "2" at bounding box center [638, 131] width 90 height 14
click at [673, 129] on input "3" at bounding box center [638, 131] width 90 height 14
click at [673, 129] on input "4" at bounding box center [638, 131] width 90 height 14
click at [673, 129] on input "5" at bounding box center [638, 131] width 90 height 14
click at [674, 129] on input "6" at bounding box center [638, 131] width 90 height 14
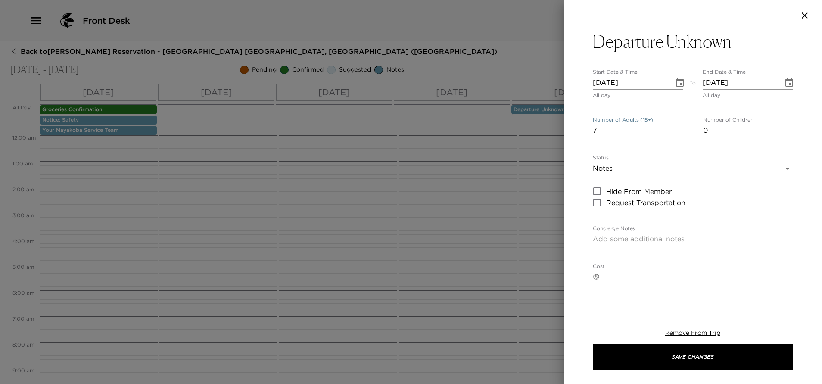
click at [674, 129] on input "7" at bounding box center [638, 131] width 90 height 14
click at [674, 129] on input "8" at bounding box center [638, 131] width 90 height 14
click at [674, 129] on input "9" at bounding box center [638, 131] width 90 height 14
type input "10"
click at [674, 128] on input "10" at bounding box center [638, 131] width 90 height 14
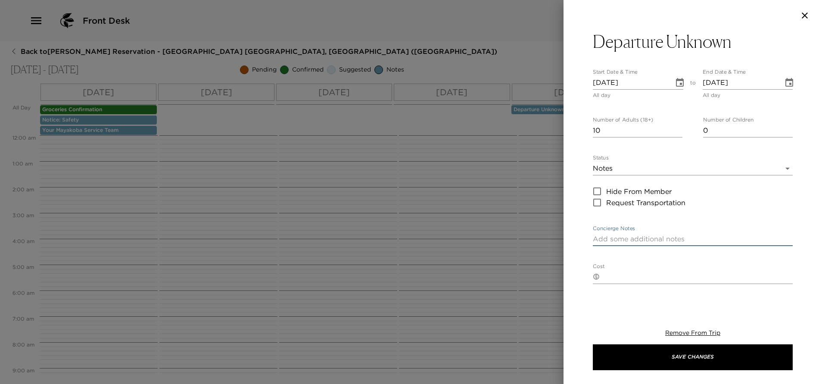
click at [670, 235] on textarea "Concierge Notes" at bounding box center [693, 239] width 200 height 10
paste textarea "I have your departure listed on this day, but have not received any requests fo…"
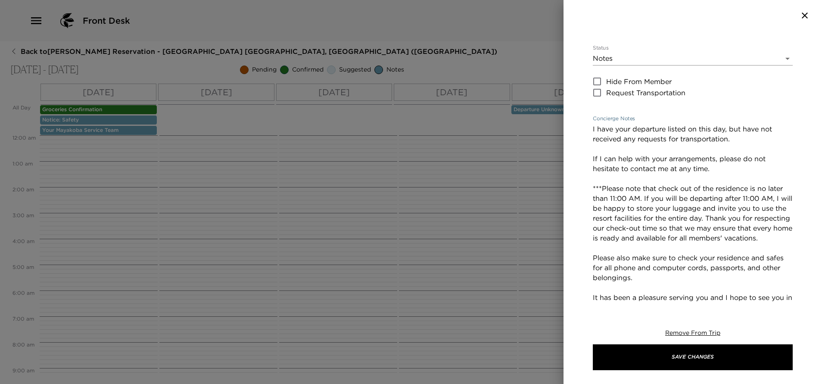
scroll to position [130, 0]
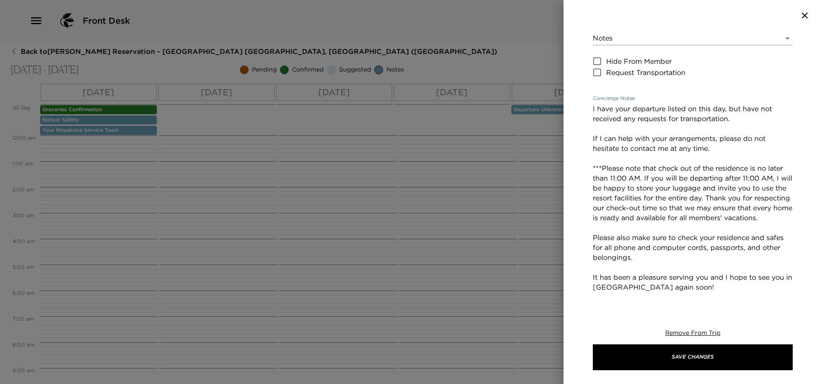
drag, startPoint x: 741, startPoint y: 109, endPoint x: 745, endPoint y: 109, distance: 4.3
click at [743, 120] on textarea "I have your departure listed on this day, however, I have not received any requ…" at bounding box center [693, 203] width 200 height 198
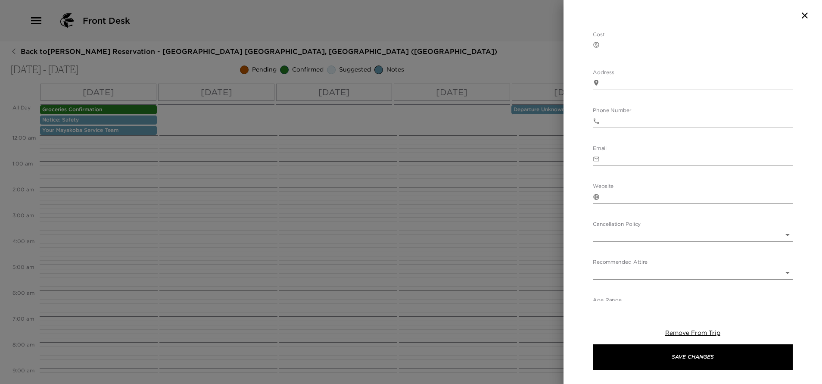
scroll to position [436, 0]
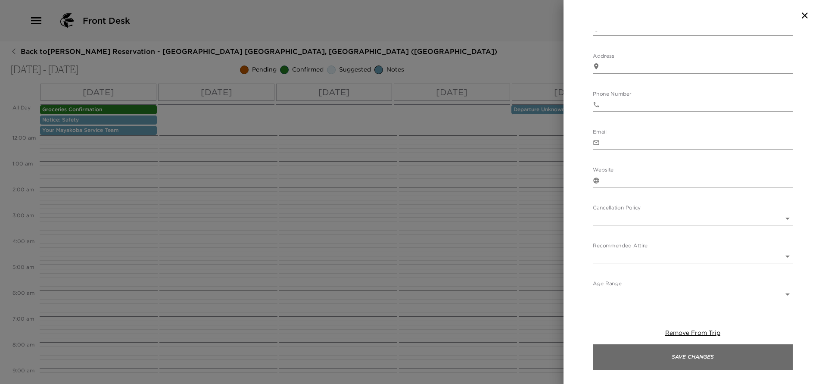
type textarea "I have your departure listed on this day, however, I have not received informat…"
click at [716, 353] on button "Save Changes" at bounding box center [693, 357] width 200 height 26
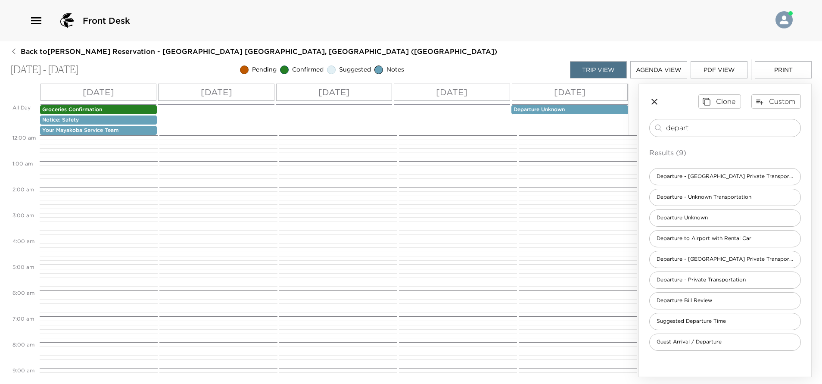
click at [729, 72] on button "PDF View" at bounding box center [718, 69] width 57 height 17
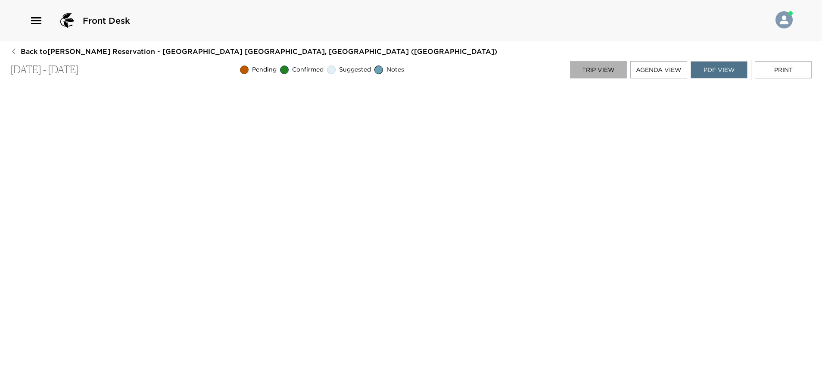
click at [602, 73] on button "Trip View" at bounding box center [598, 69] width 57 height 17
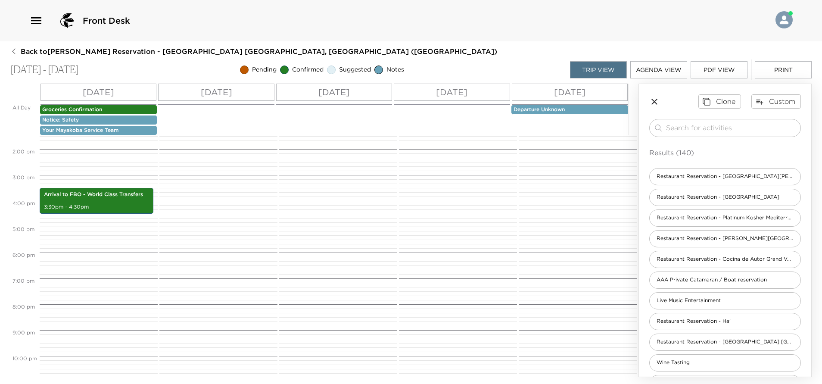
scroll to position [379, 0]
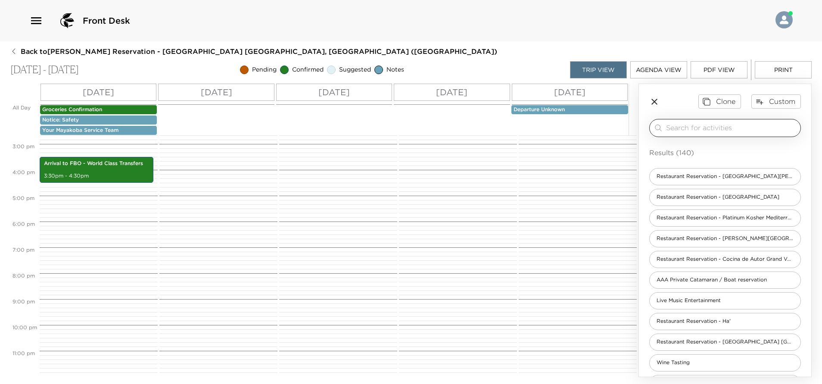
click at [689, 126] on input "search" at bounding box center [731, 128] width 131 height 10
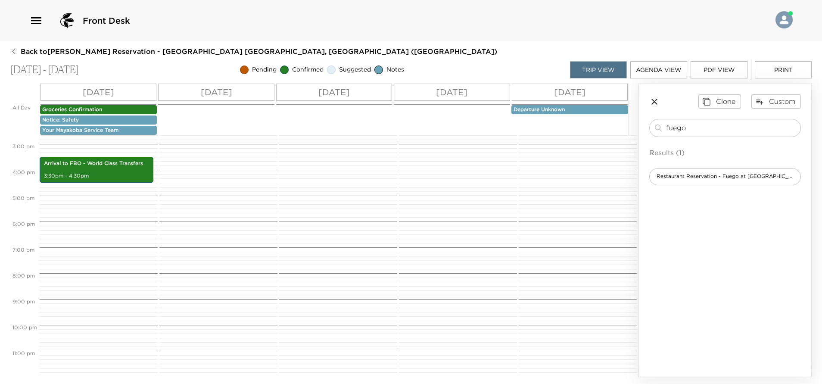
type input "fuego"
click at [706, 175] on span "Restaurant Reservation - Fuego at Maykana Fairmont" at bounding box center [724, 176] width 151 height 7
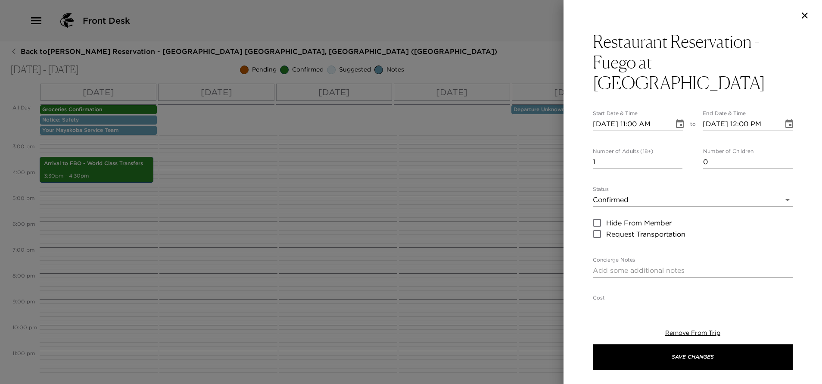
type textarea "Your dinner reservation at Fuego at Maykana at the Fairmont has been confirmed …"
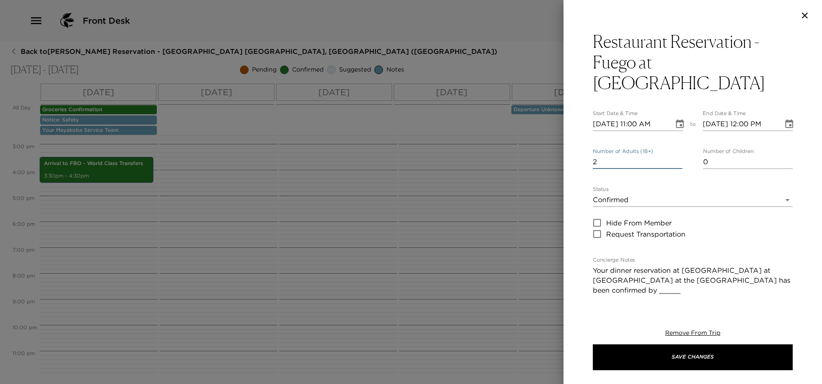
click at [675, 155] on input "2" at bounding box center [638, 162] width 90 height 14
click at [675, 155] on input "3" at bounding box center [638, 162] width 90 height 14
click at [675, 155] on input "4" at bounding box center [638, 162] width 90 height 14
click at [675, 155] on input "5" at bounding box center [638, 162] width 90 height 14
click at [675, 155] on input "6" at bounding box center [638, 162] width 90 height 14
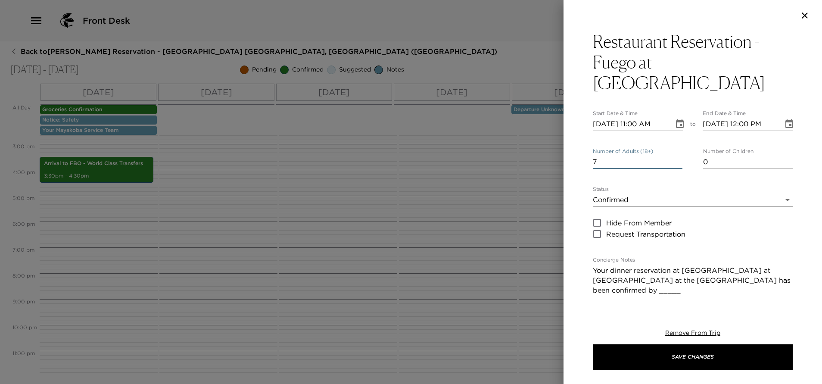
click at [675, 155] on input "7" at bounding box center [638, 162] width 90 height 14
click at [675, 155] on input "8" at bounding box center [638, 162] width 90 height 14
click at [675, 155] on input "9" at bounding box center [638, 162] width 90 height 14
type input "10"
click at [675, 155] on input "10" at bounding box center [638, 162] width 90 height 14
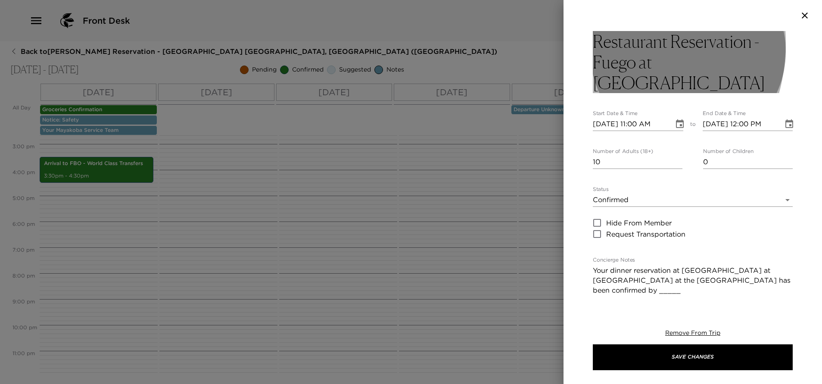
click at [595, 43] on h3 "Restaurant Reservation - Fuego at Maykana Fairmont" at bounding box center [693, 62] width 200 height 62
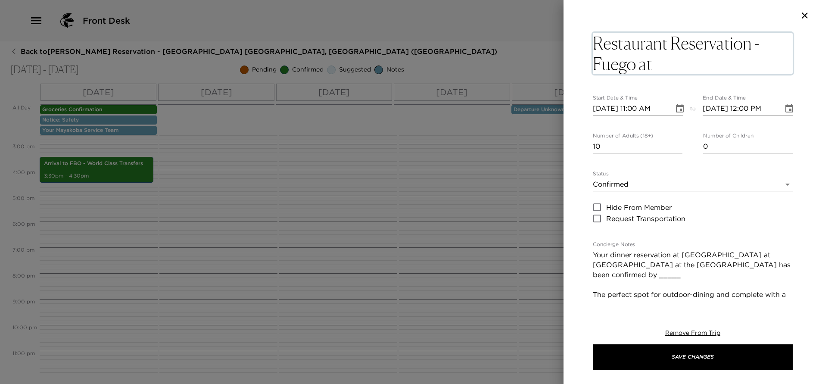
click at [595, 43] on textarea "Restaurant Reservation - Fuego at Maykana Fairmont" at bounding box center [693, 53] width 200 height 41
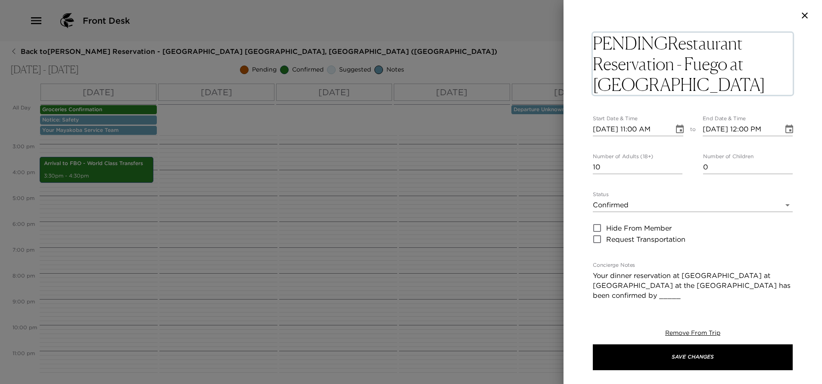
type textarea "PENDING Restaurant Reservation - Fuego at Maykana Fairmont"
click at [677, 130] on button "Choose date, selected date is Sep 1, 2025" at bounding box center [679, 129] width 17 height 17
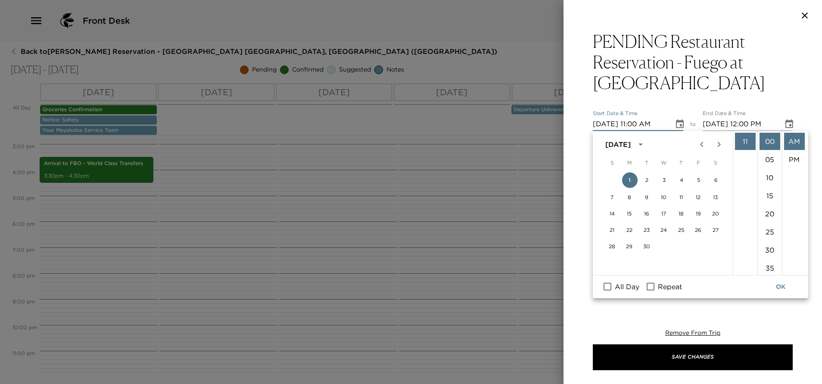
scroll to position [70, 0]
click at [739, 199] on li "07" at bounding box center [745, 197] width 21 height 17
click at [789, 157] on li "PM" at bounding box center [794, 159] width 21 height 17
type input "09/01/2025 07:00 PM"
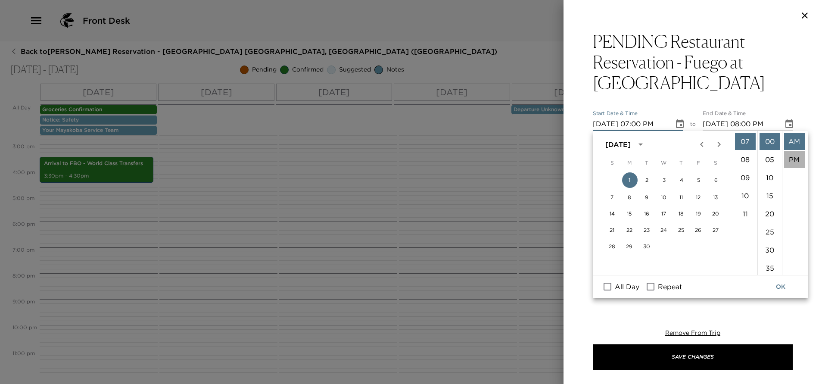
scroll to position [18, 0]
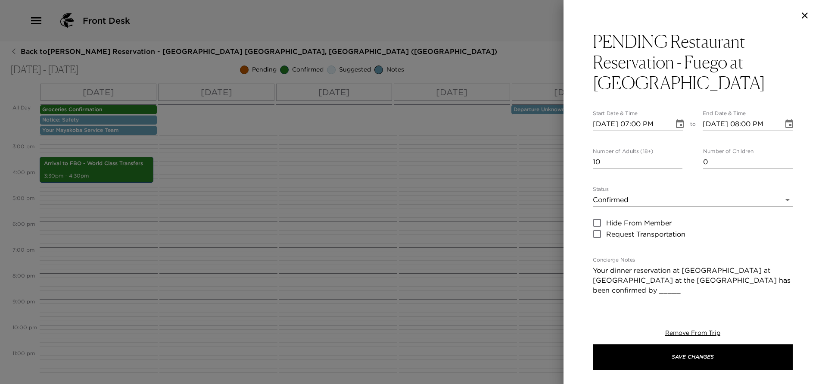
click at [784, 125] on icon "Choose date, selected date is Sep 1, 2025" at bounding box center [789, 124] width 10 height 10
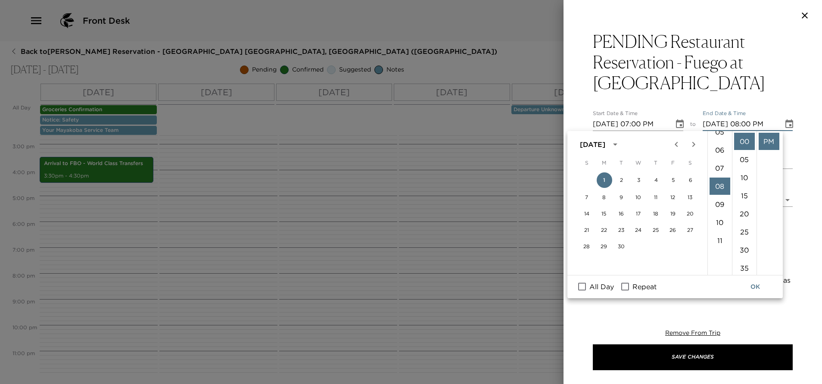
scroll to position [80, 0]
click at [719, 183] on li "07" at bounding box center [719, 187] width 21 height 17
click at [746, 195] on li "15" at bounding box center [744, 195] width 21 height 17
type input "09/01/2025 07:15 PM"
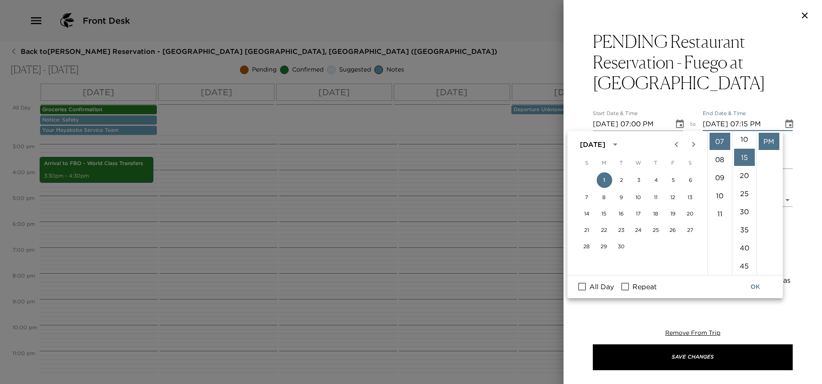
scroll to position [54, 0]
drag, startPoint x: 756, startPoint y: 286, endPoint x: 759, endPoint y: 281, distance: 6.2
click at [759, 284] on button "OK" at bounding box center [755, 287] width 28 height 16
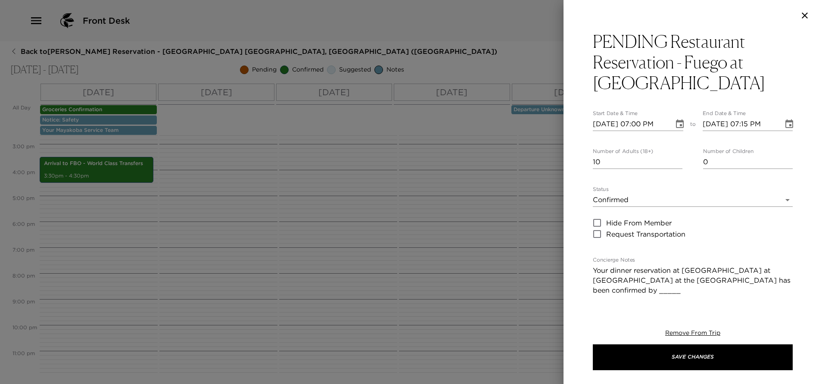
click at [658, 203] on body "Front Desk Back to Andrea Clarke Reservation - Mayakoba 828 Riviera Maya, Mexic…" at bounding box center [411, 192] width 822 height 384
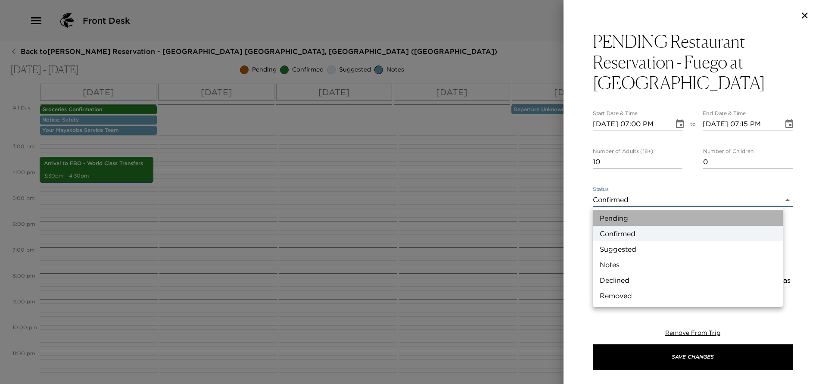
click at [639, 219] on li "Pending" at bounding box center [688, 218] width 190 height 16
type input "Pending"
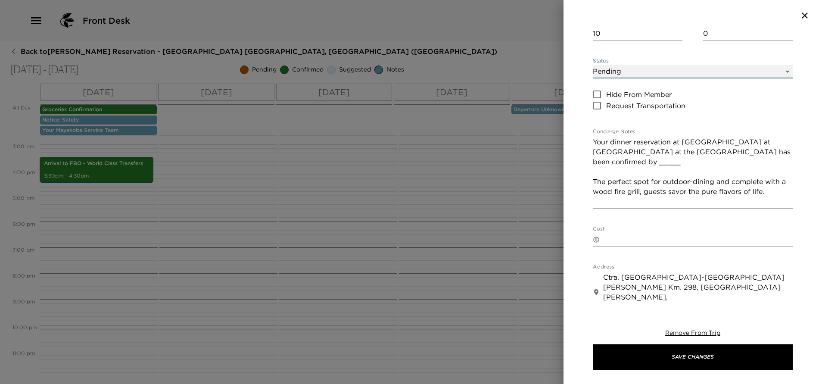
scroll to position [129, 0]
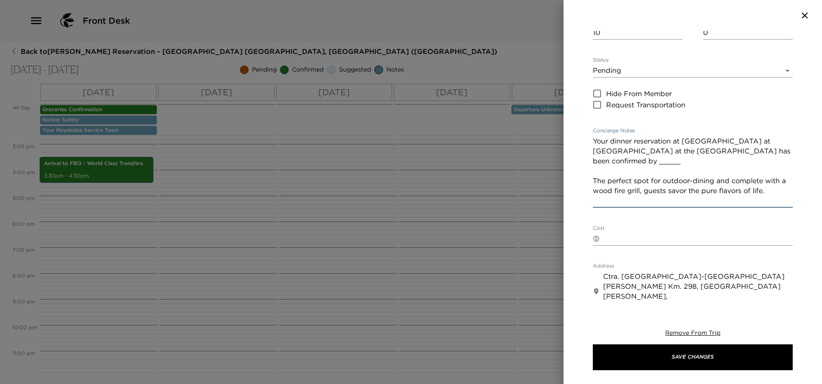
drag, startPoint x: 734, startPoint y: 151, endPoint x: 583, endPoint y: 137, distance: 151.8
click at [583, 137] on div "PENDING Restaurant Reservation - Fuego at Maykana Fairmont Start Date & Time 09…" at bounding box center [692, 166] width 258 height 270
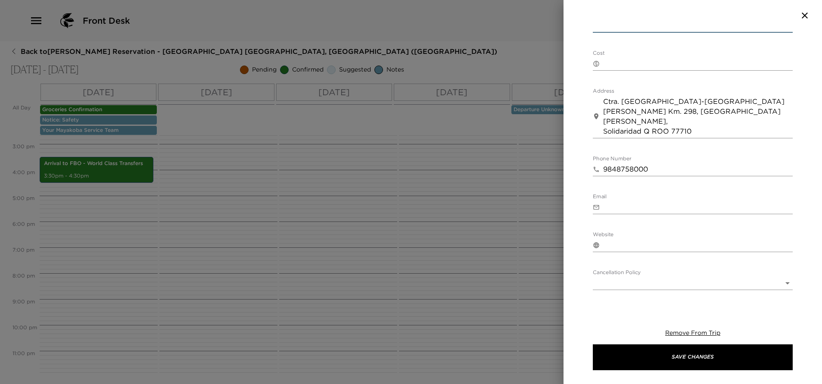
scroll to position [379, 0]
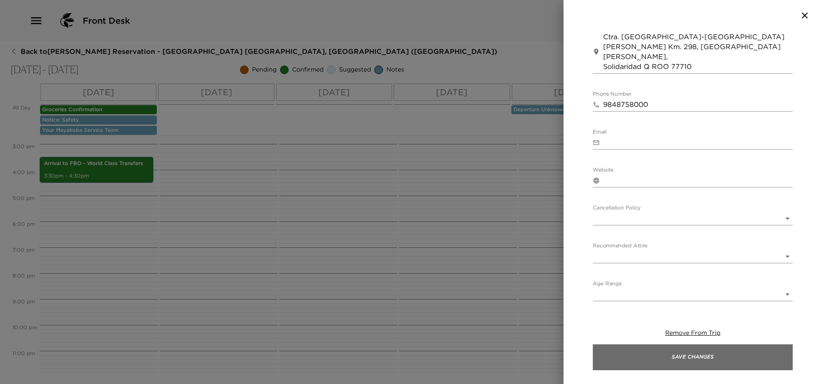
type textarea "Your reservation at Fuego has been properly requested by your concierge. Pendin…"
click at [694, 359] on button "Save Changes" at bounding box center [693, 357] width 200 height 26
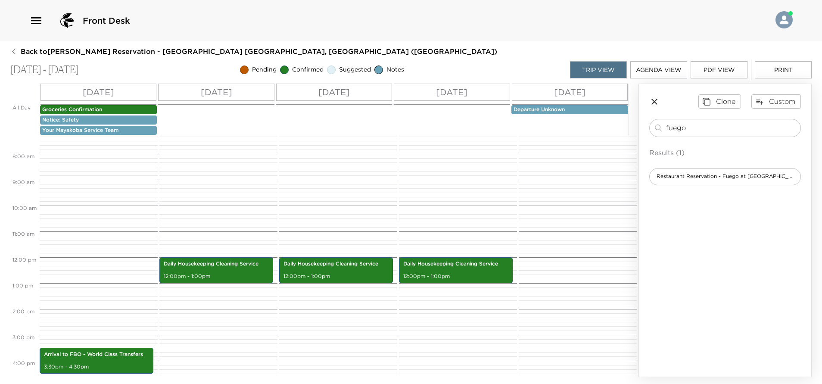
scroll to position [186, 0]
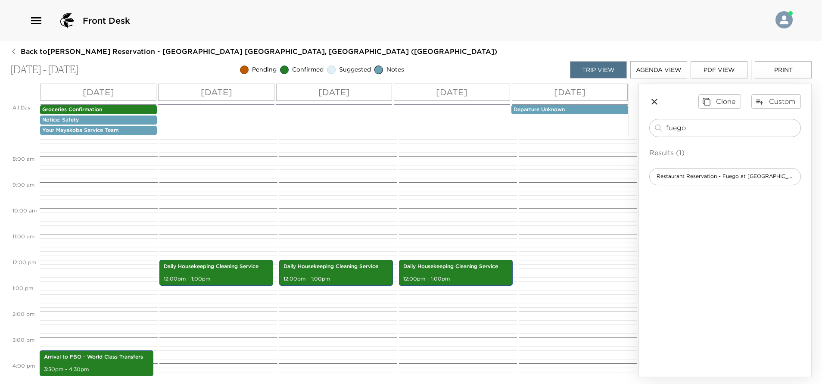
click at [714, 67] on button "PDF View" at bounding box center [718, 69] width 57 height 17
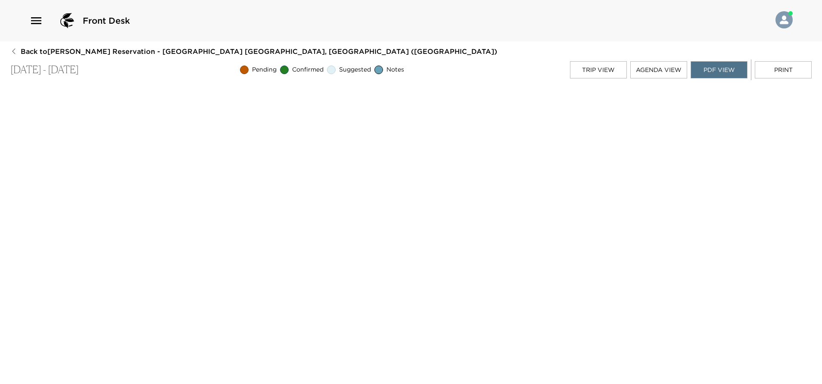
scroll to position [2, 0]
click at [605, 68] on button "Trip View" at bounding box center [598, 69] width 57 height 17
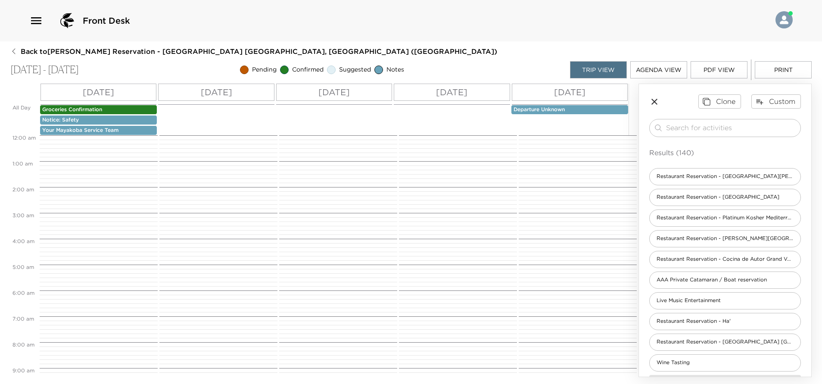
scroll to position [310, 0]
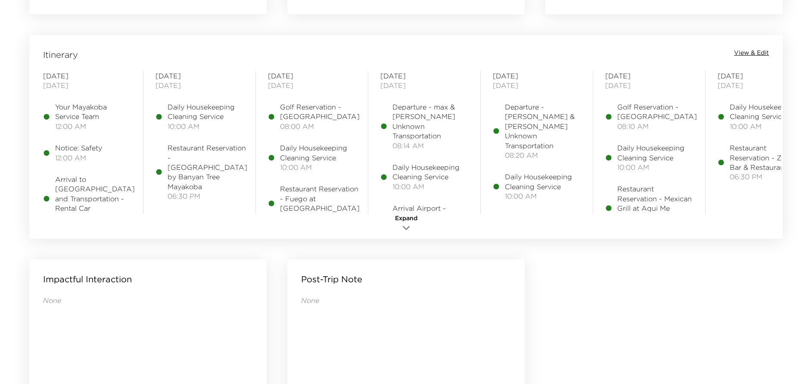
scroll to position [710, 0]
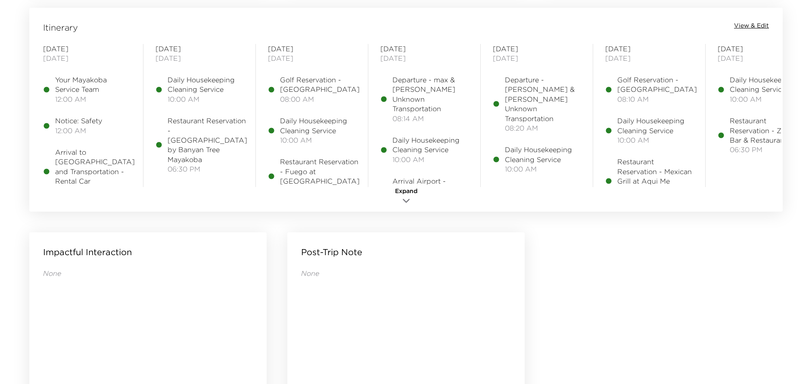
click at [761, 25] on span "View & Edit" at bounding box center [751, 26] width 35 height 9
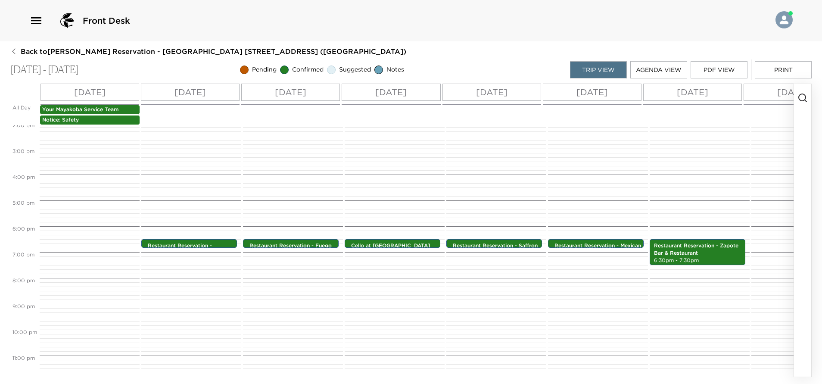
scroll to position [379, 0]
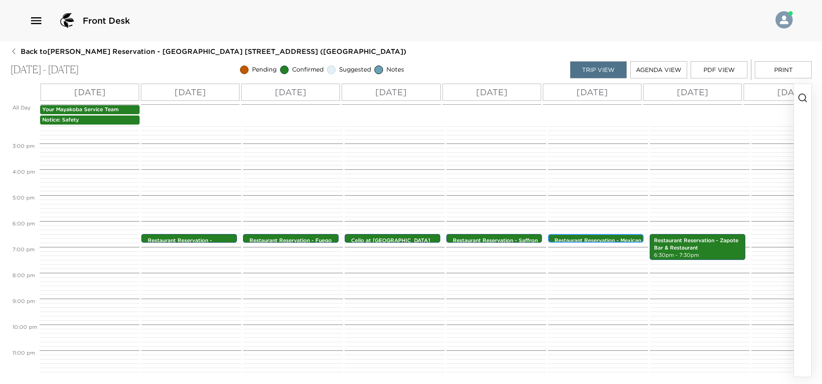
click at [617, 235] on div "Restaurant Reservation - Mexican Grill at Aqui Me Quedo 6:30pm - 6:30pm" at bounding box center [597, 238] width 90 height 7
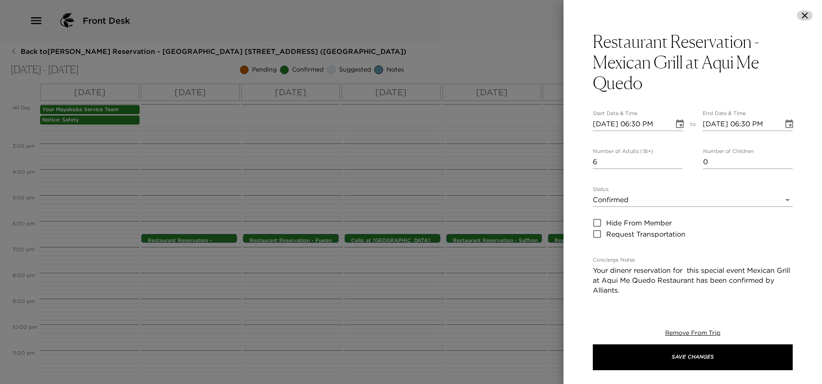
click at [806, 13] on icon "button" at bounding box center [804, 15] width 10 height 10
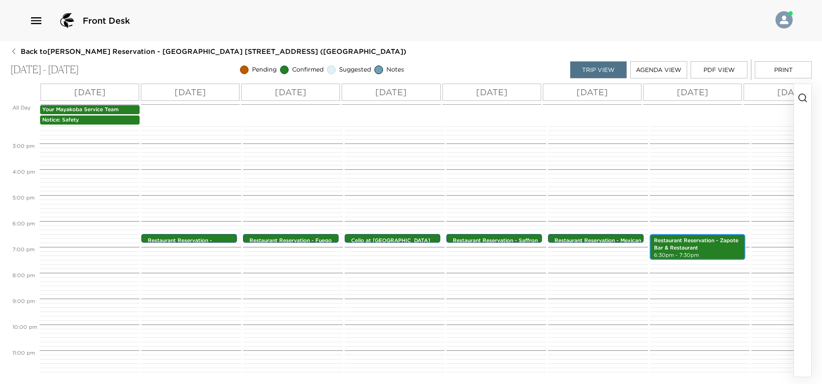
click at [704, 251] on p "6:30pm - 7:30pm" at bounding box center [697, 254] width 87 height 7
click at [721, 251] on p "6:30pm - 7:30pm" at bounding box center [697, 254] width 87 height 7
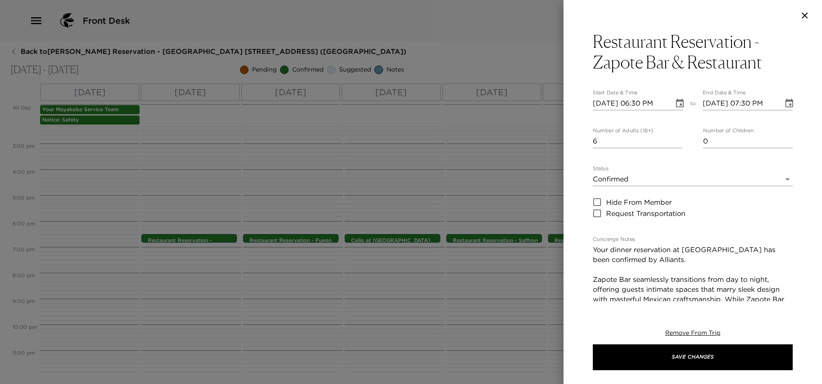
click at [800, 12] on icon "button" at bounding box center [804, 15] width 10 height 10
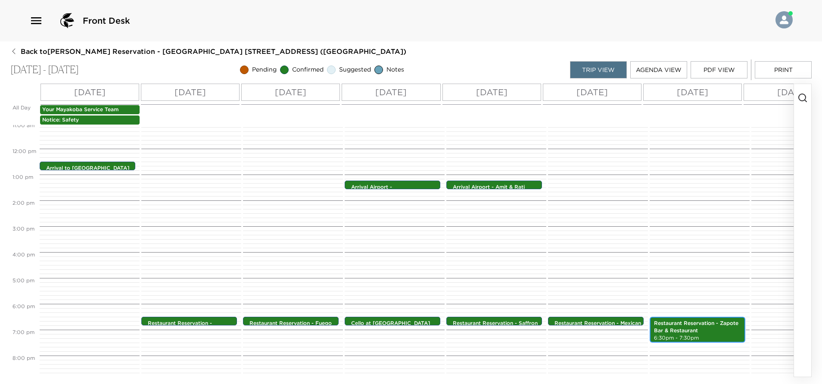
scroll to position [314, 0]
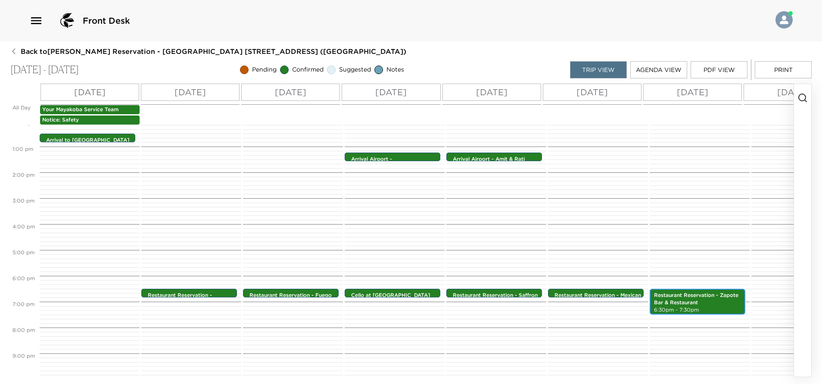
click at [687, 304] on p "Restaurant Reservation - Zapote Bar & Restaurant" at bounding box center [697, 299] width 87 height 15
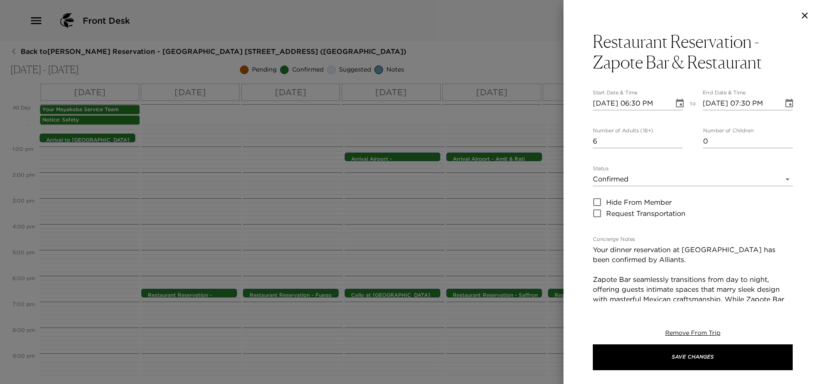
click at [674, 103] on icon "Choose date, selected date is Sep 12, 2025" at bounding box center [679, 103] width 10 height 10
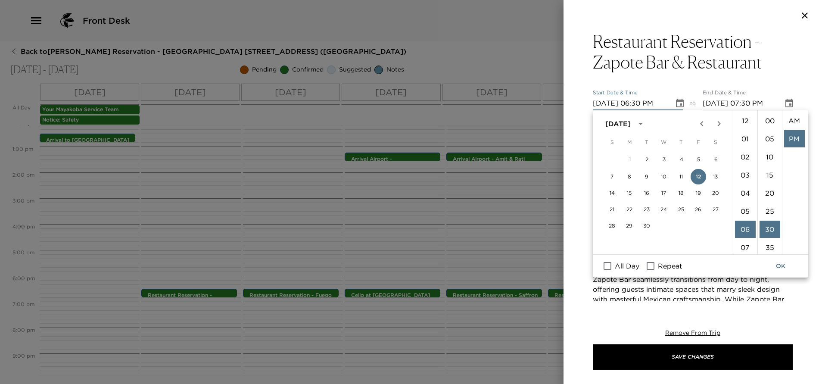
scroll to position [18, 0]
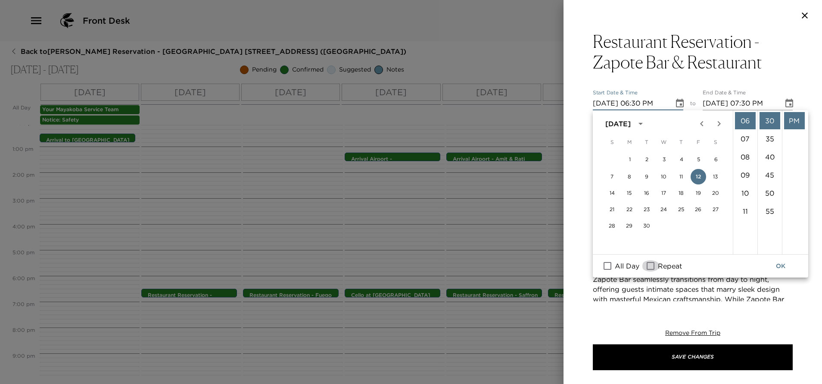
click at [652, 264] on input "Repeat" at bounding box center [650, 265] width 18 height 11
checkbox input "true"
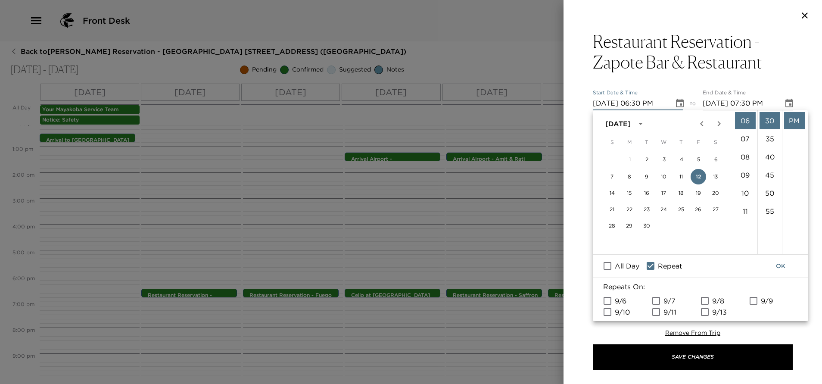
click at [607, 301] on input "9/6" at bounding box center [607, 300] width 18 height 11
checkbox input "true"
click at [784, 263] on button "OK" at bounding box center [780, 266] width 28 height 16
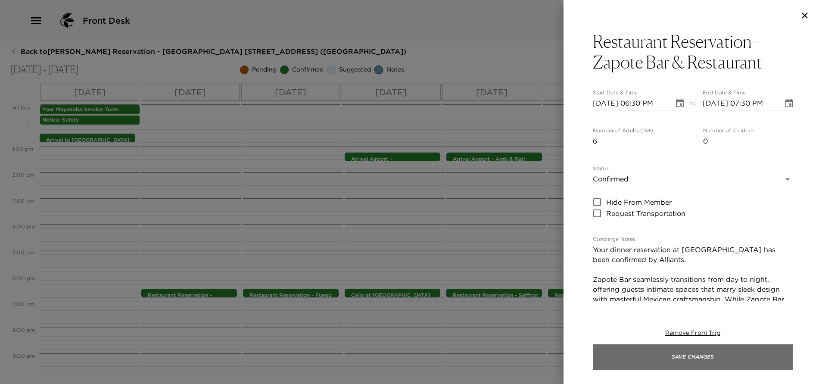
click at [708, 356] on button "Save Changes" at bounding box center [693, 357] width 200 height 26
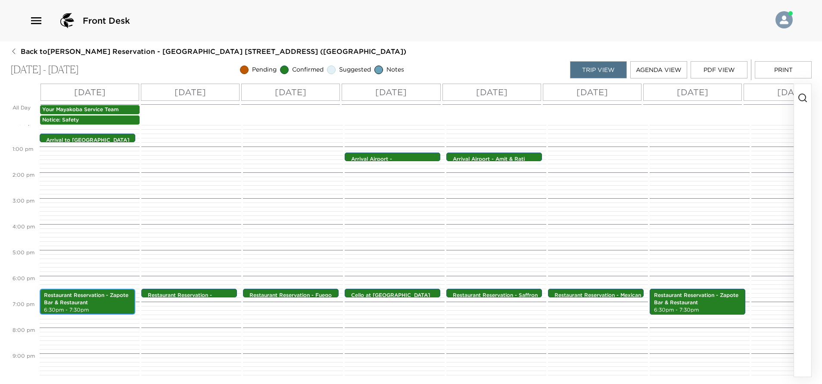
click at [117, 307] on p "6:30pm - 7:30pm" at bounding box center [87, 309] width 87 height 7
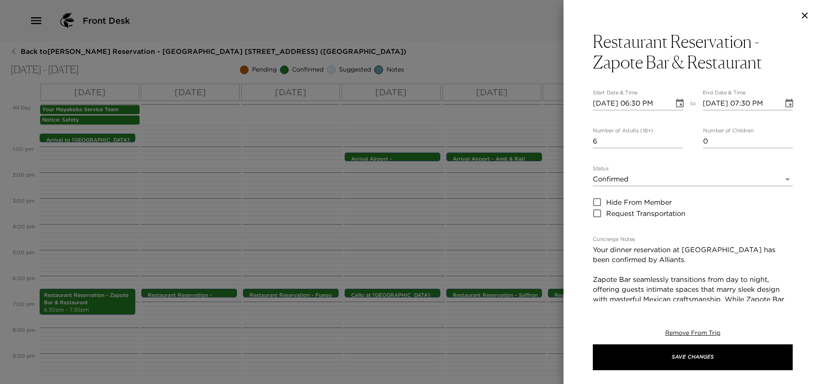
click at [784, 105] on icon "Choose date, selected date is Sep 6, 2025" at bounding box center [789, 103] width 10 height 10
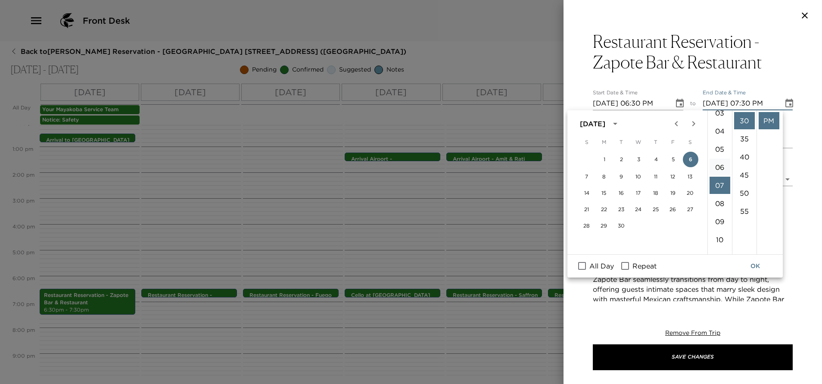
click at [717, 166] on li "06" at bounding box center [719, 166] width 21 height 17
click at [716, 200] on li "07" at bounding box center [719, 203] width 21 height 17
type input "09/06/2025 07:30 PM"
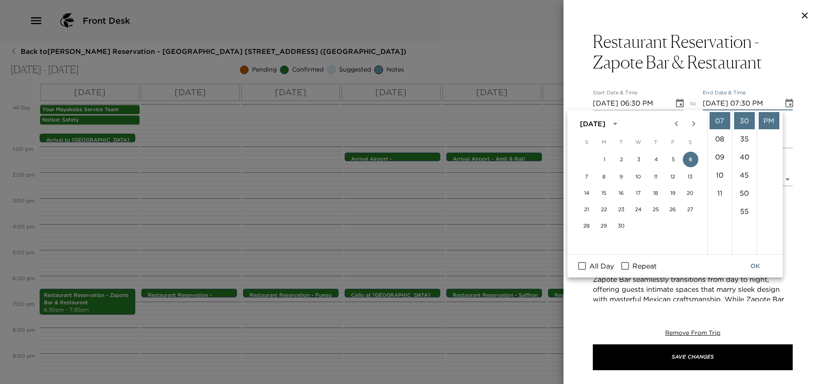
click at [754, 265] on button "OK" at bounding box center [755, 266] width 28 height 16
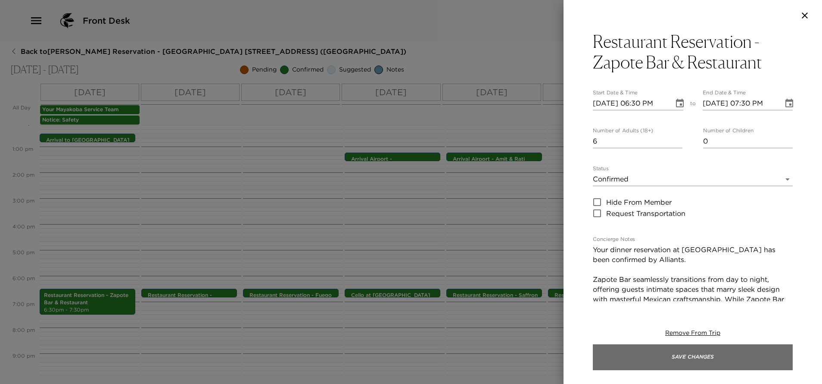
click at [726, 357] on button "Save Changes" at bounding box center [693, 357] width 200 height 26
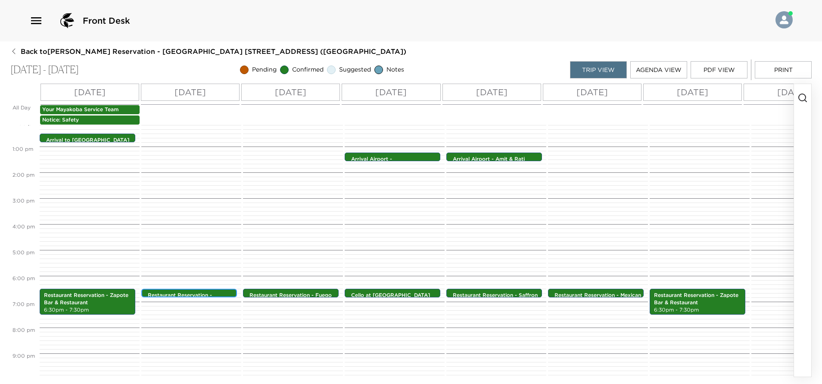
click at [200, 293] on p "Restaurant Reservation - Sands by Banyan Tree Mayakoba" at bounding box center [191, 303] width 87 height 22
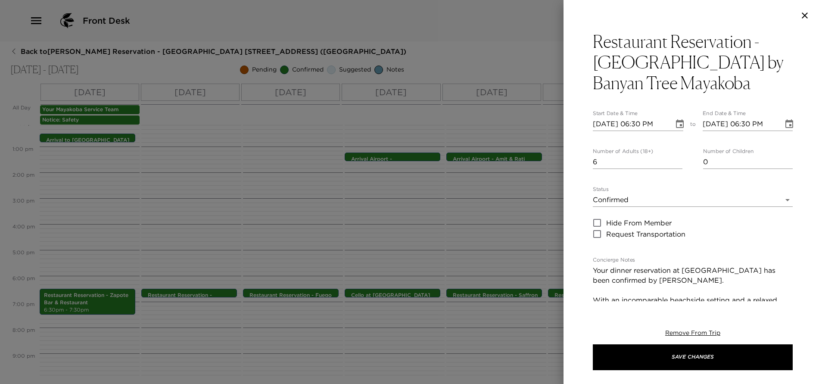
click at [100, 304] on div at bounding box center [411, 192] width 822 height 384
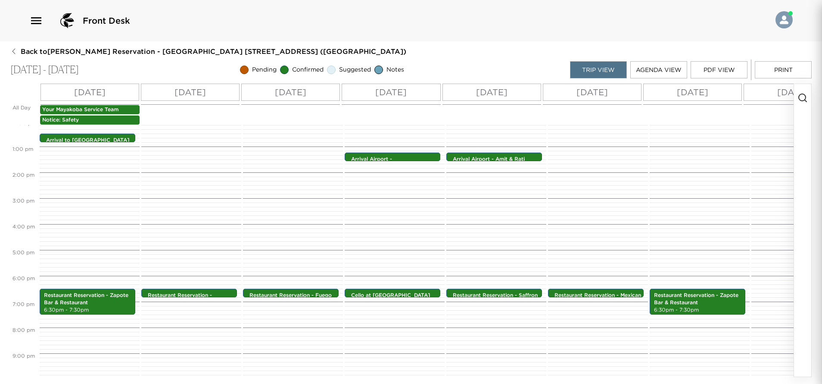
click at [100, 304] on div at bounding box center [411, 192] width 822 height 384
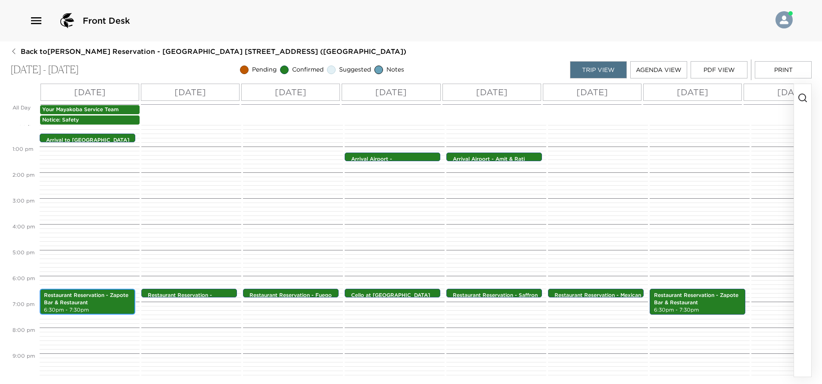
drag, startPoint x: 100, startPoint y: 304, endPoint x: 115, endPoint y: 306, distance: 14.7
click at [115, 306] on div "Arrival to Cancun and Transportation - Rental Car 12:30pm - 12:30pm Restaurant …" at bounding box center [88, 121] width 97 height 620
click at [115, 306] on p "6:30pm - 7:30pm" at bounding box center [87, 309] width 87 height 7
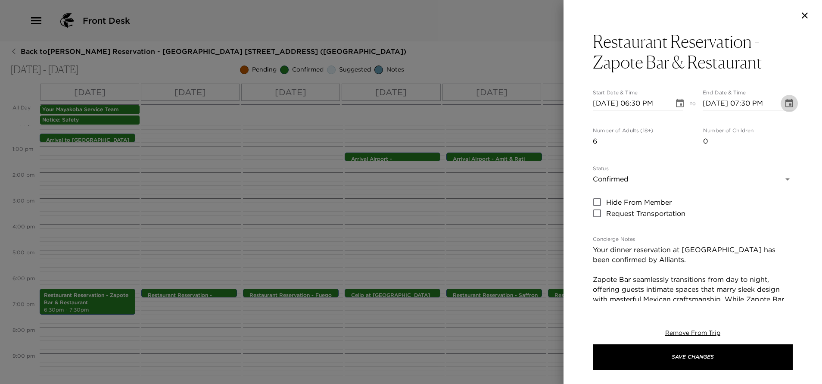
click at [785, 100] on icon "Choose date, selected date is Sep 6, 2025" at bounding box center [789, 103] width 8 height 9
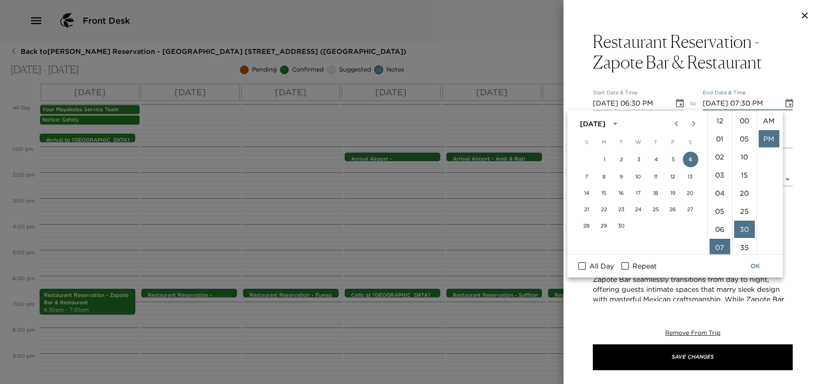
scroll to position [18, 0]
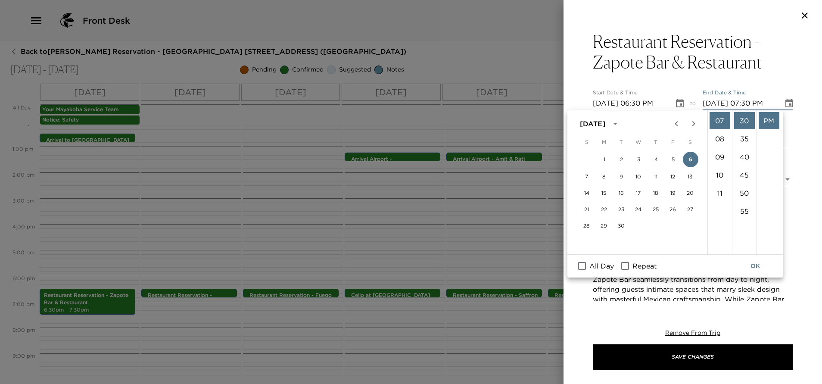
click at [759, 270] on button "OK" at bounding box center [755, 266] width 28 height 16
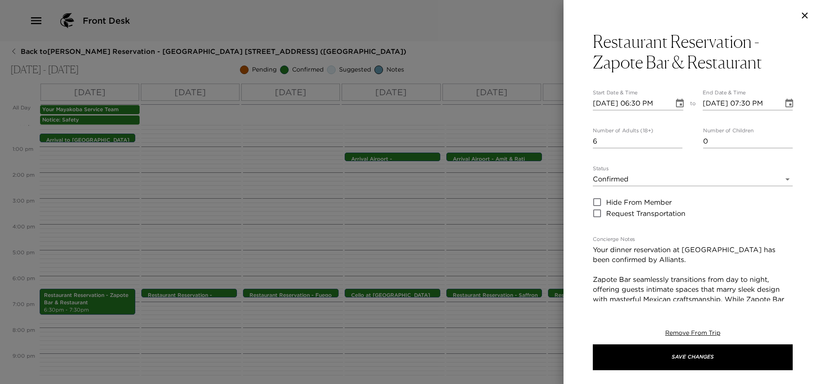
click at [367, 318] on div at bounding box center [411, 192] width 822 height 384
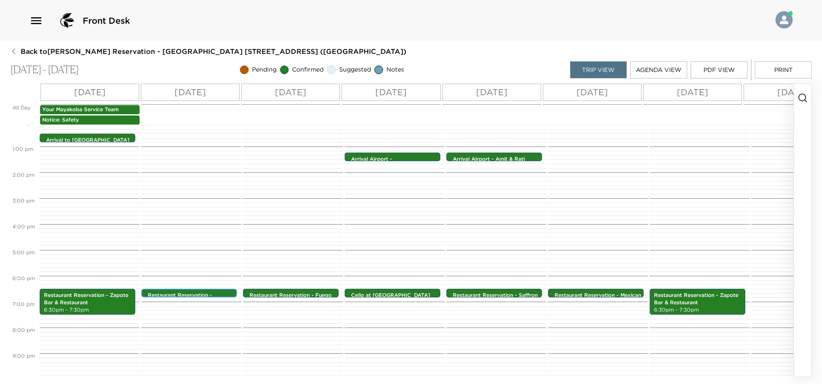
click at [197, 289] on div "Restaurant Reservation - Sands by Banyan Tree Mayakoba 6:30pm - 6:30pm" at bounding box center [189, 293] width 96 height 9
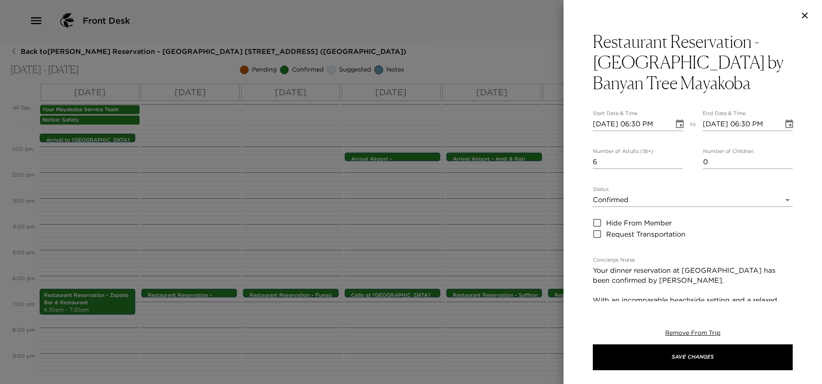
click at [780, 124] on button "Choose date, selected date is Sep 7, 2025" at bounding box center [788, 123] width 17 height 17
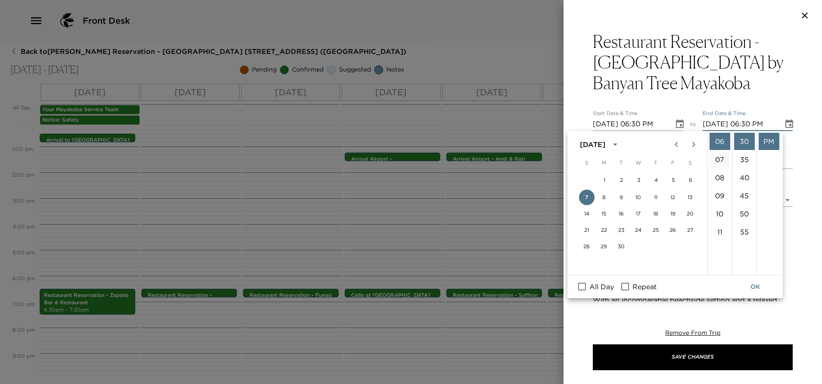
click at [717, 159] on li "07" at bounding box center [719, 159] width 21 height 17
type input "09/07/2025 07:30 PM"
click at [755, 286] on button "OK" at bounding box center [755, 287] width 28 height 16
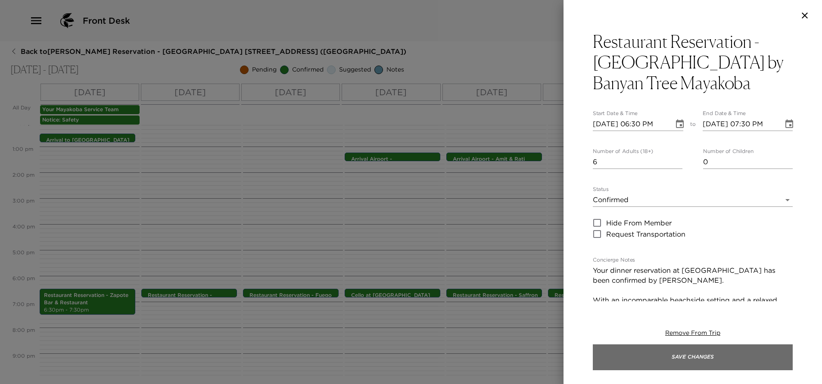
click at [632, 352] on button "Save Changes" at bounding box center [693, 357] width 200 height 26
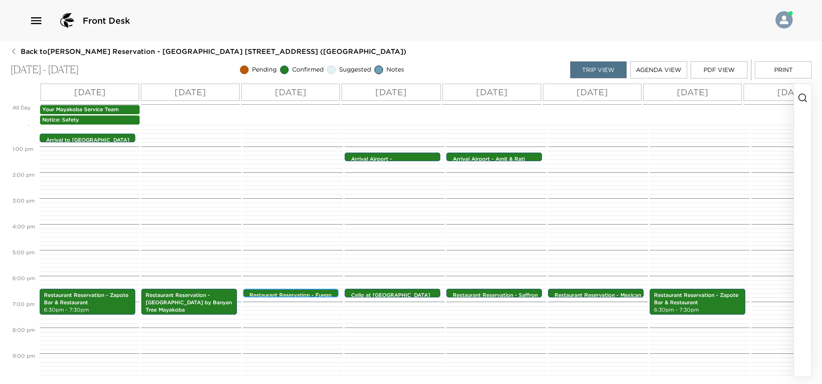
click at [307, 293] on p "Restaurant Reservation - Fuego at Maykana Fairmont" at bounding box center [292, 299] width 87 height 15
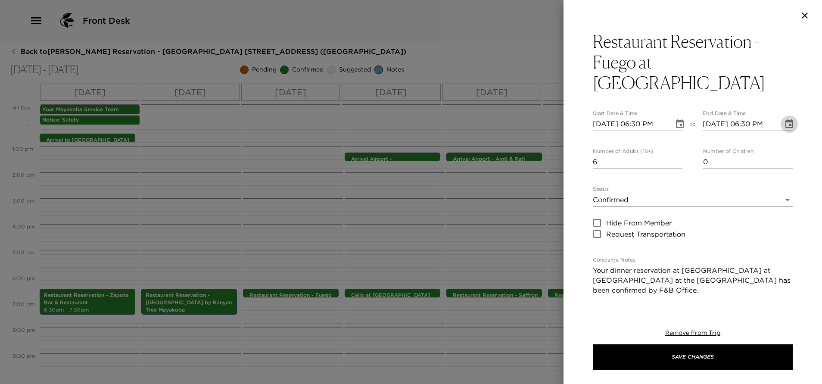
click at [784, 119] on icon "Choose date, selected date is Sep 8, 2025" at bounding box center [789, 124] width 10 height 10
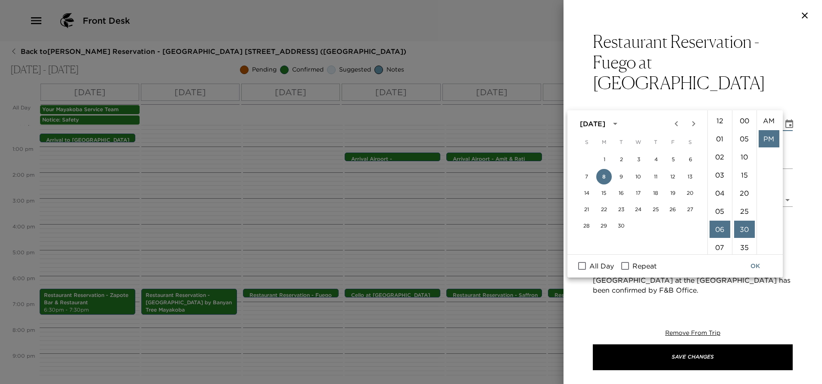
scroll to position [18, 0]
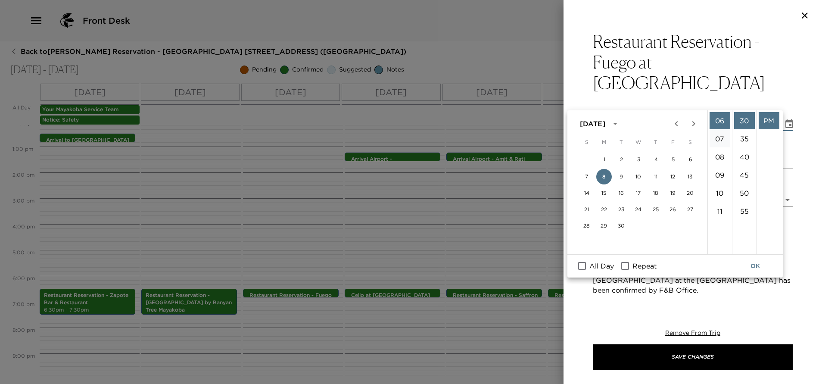
click at [719, 140] on li "07" at bounding box center [719, 138] width 21 height 17
type input "09/08/2025 07:30 PM"
click at [759, 270] on button "OK" at bounding box center [755, 266] width 28 height 16
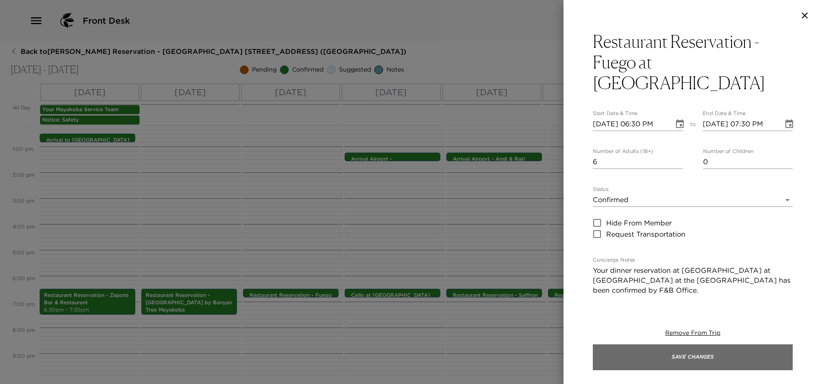
click at [634, 355] on button "Save Changes" at bounding box center [693, 357] width 200 height 26
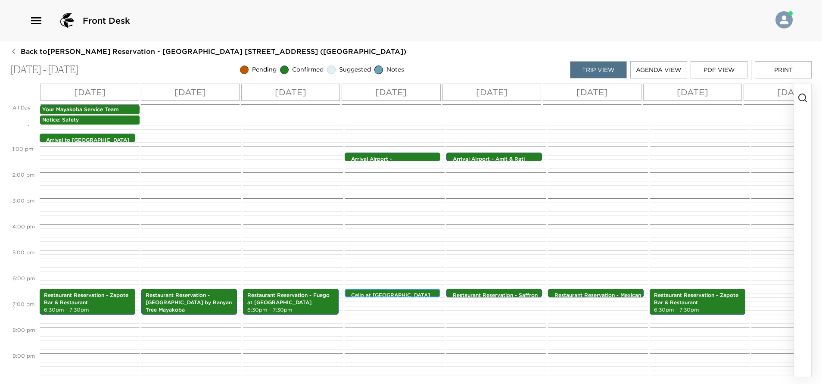
click at [410, 295] on p "Cello at Banyan Tree" at bounding box center [394, 295] width 87 height 7
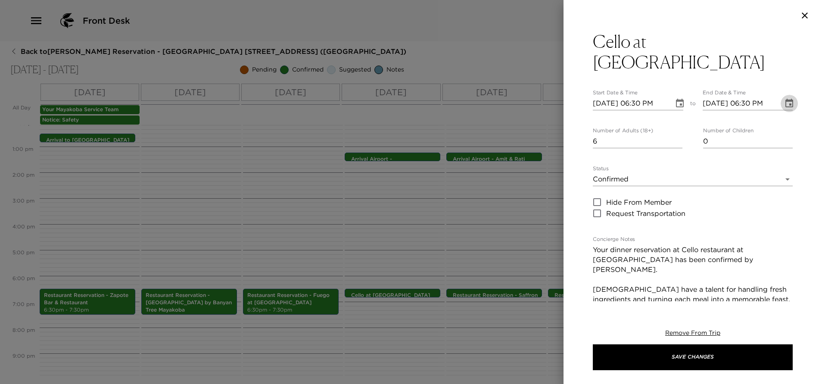
click at [784, 98] on icon "Choose date, selected date is Sep 9, 2025" at bounding box center [789, 103] width 10 height 10
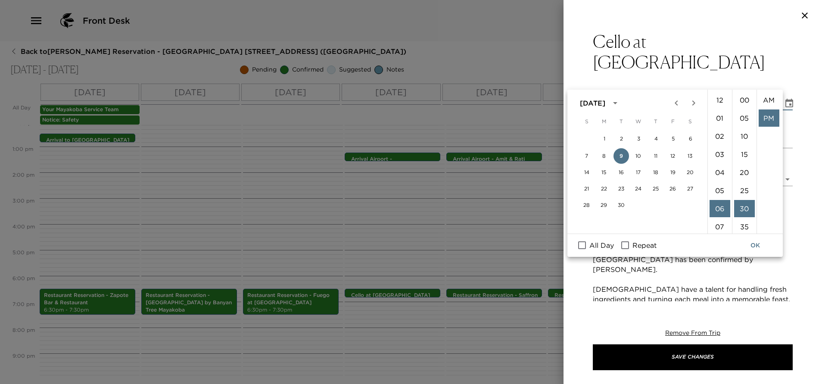
scroll to position [18, 0]
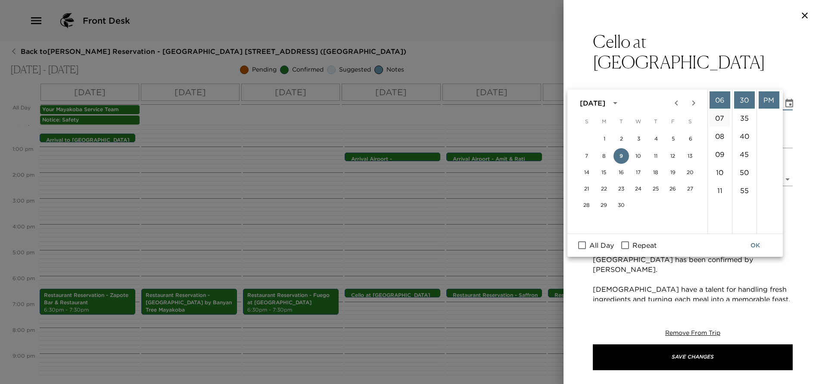
click at [716, 119] on li "07" at bounding box center [719, 117] width 21 height 17
type input "09/09/2025 07:30 PM"
click at [754, 249] on button "OK" at bounding box center [755, 245] width 28 height 16
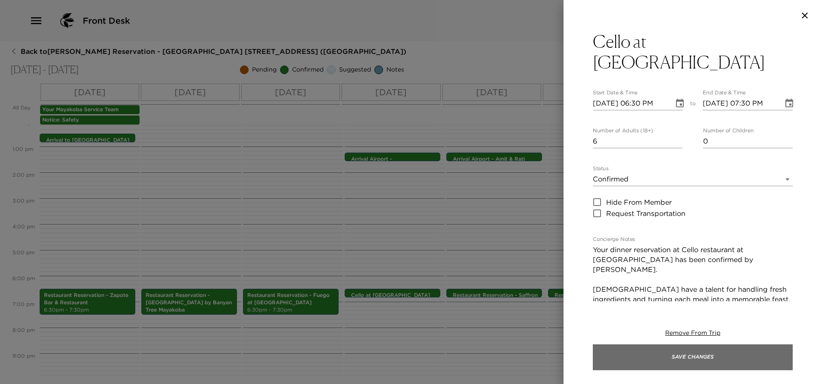
click at [708, 358] on button "Save Changes" at bounding box center [693, 357] width 200 height 26
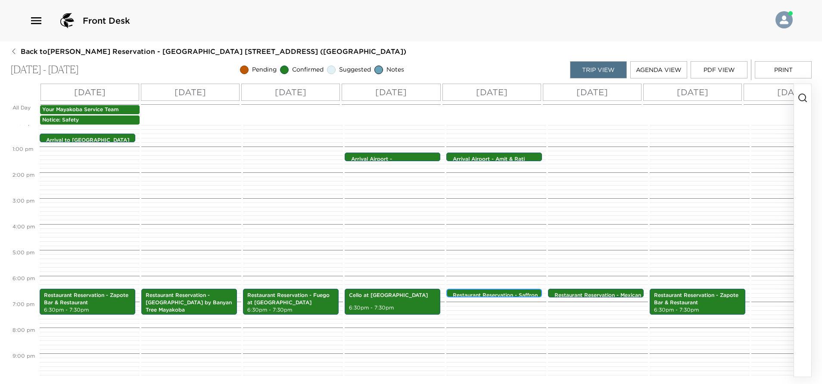
click at [483, 291] on div "Restaurant Reservation - Saffron at Banyan Tree 6:30pm - 6:30pm" at bounding box center [496, 293] width 90 height 7
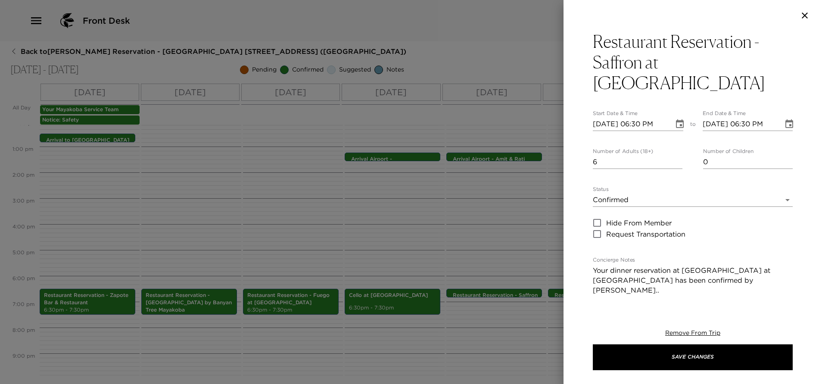
click at [784, 119] on icon "Choose date, selected date is Sep 10, 2025" at bounding box center [789, 124] width 10 height 10
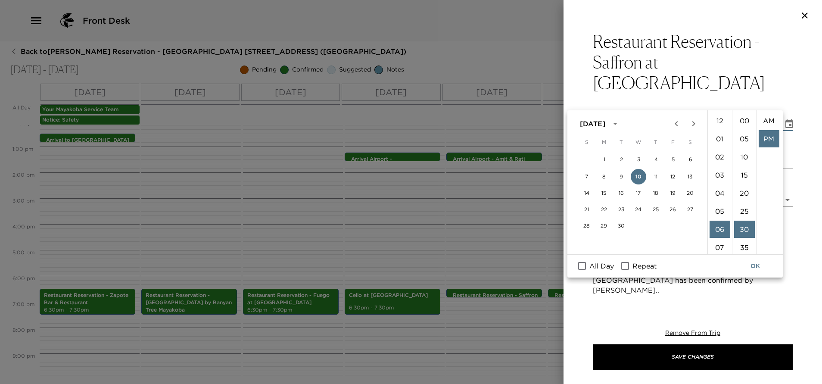
scroll to position [18, 0]
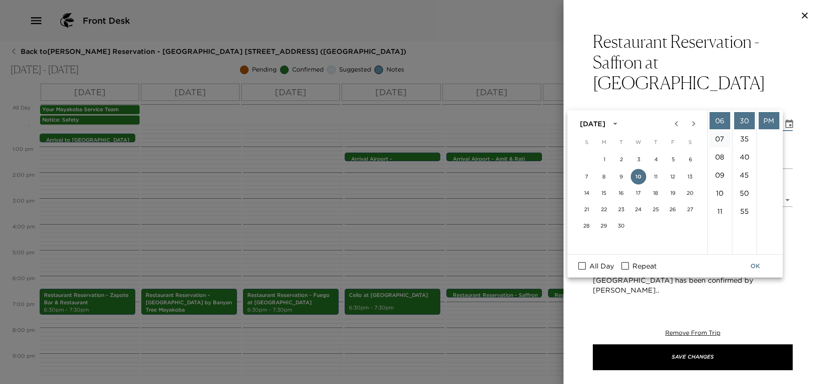
click at [720, 136] on li "07" at bounding box center [719, 138] width 21 height 17
type input "09/10/2025 07:30 PM"
click at [756, 267] on button "OK" at bounding box center [755, 266] width 28 height 16
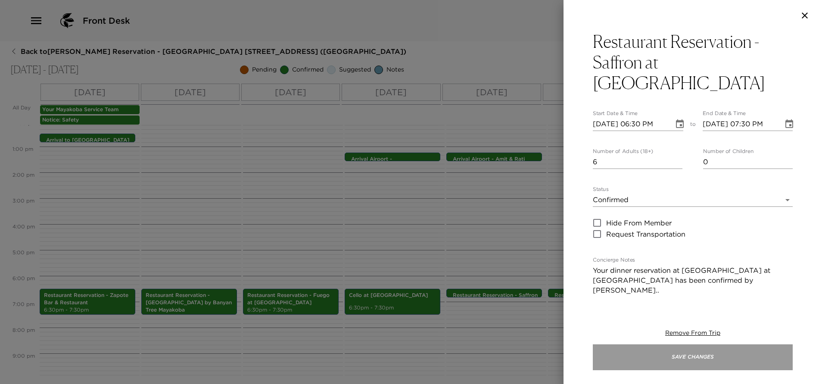
click at [664, 359] on button "Save Changes" at bounding box center [693, 357] width 200 height 26
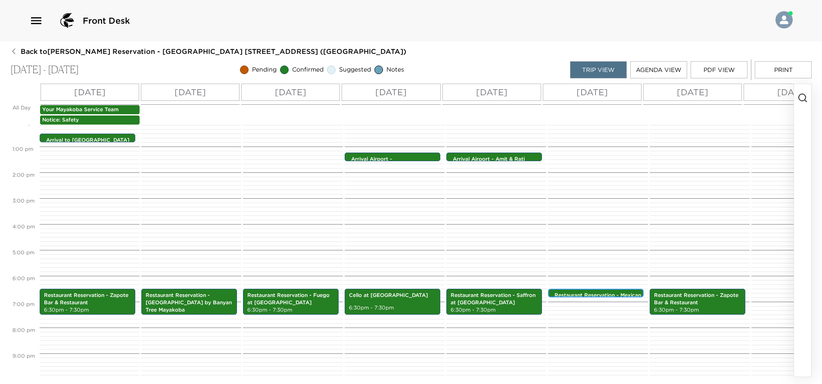
click at [588, 293] on p "Restaurant Reservation - Mexican Grill at Aqui Me Quedo" at bounding box center [597, 299] width 87 height 15
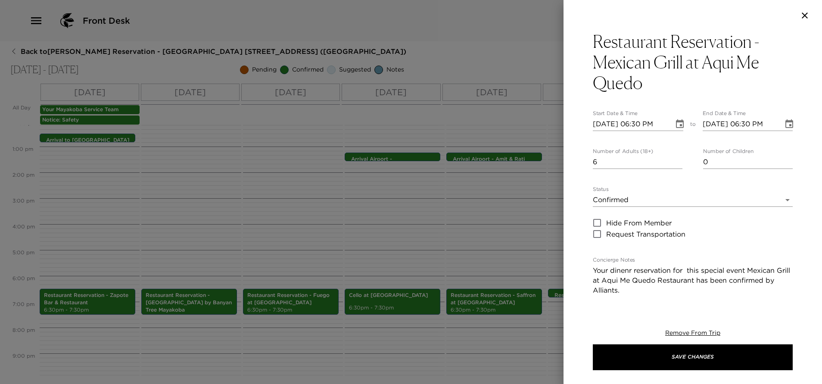
click at [784, 126] on icon "Choose date, selected date is Sep 11, 2025" at bounding box center [789, 124] width 10 height 10
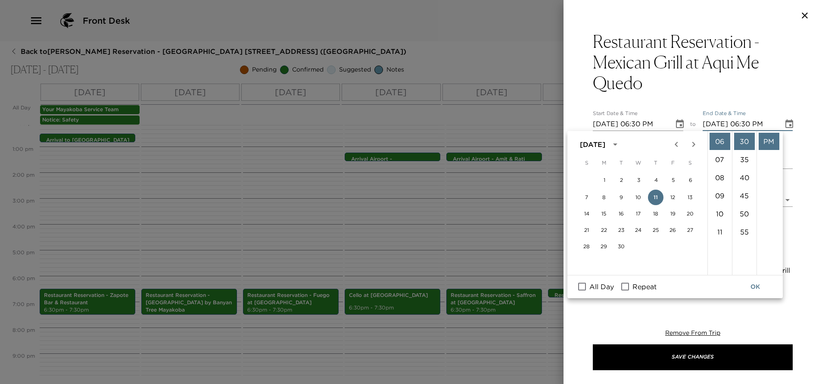
scroll to position [0, 0]
click at [718, 265] on li "07" at bounding box center [719, 267] width 21 height 17
type input "09/11/2025 07:30 PM"
click at [755, 285] on button "OK" at bounding box center [755, 287] width 28 height 16
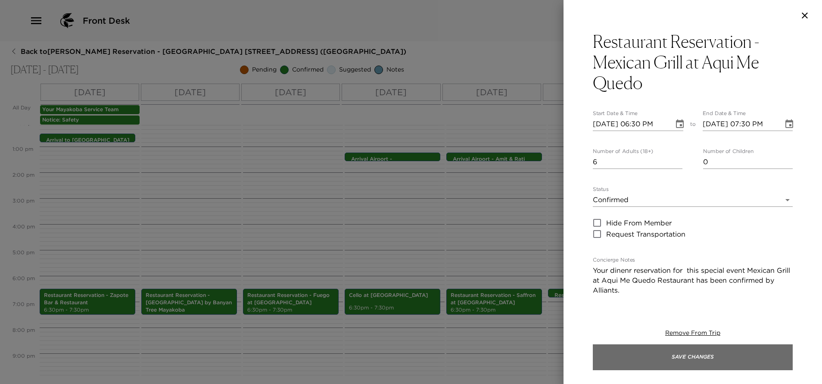
click at [672, 356] on button "Save Changes" at bounding box center [693, 357] width 200 height 26
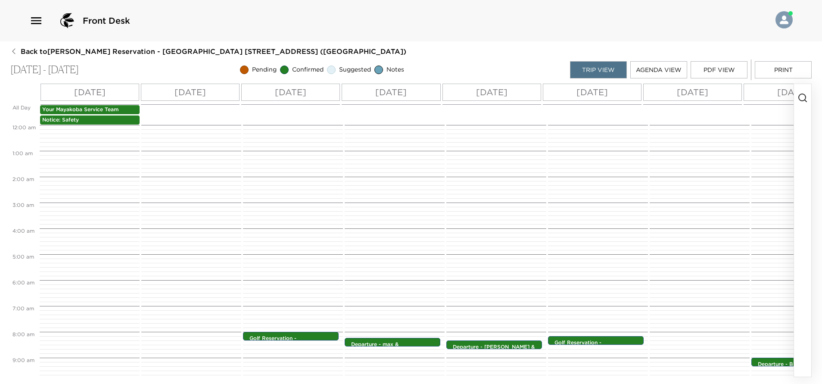
scroll to position [129, 0]
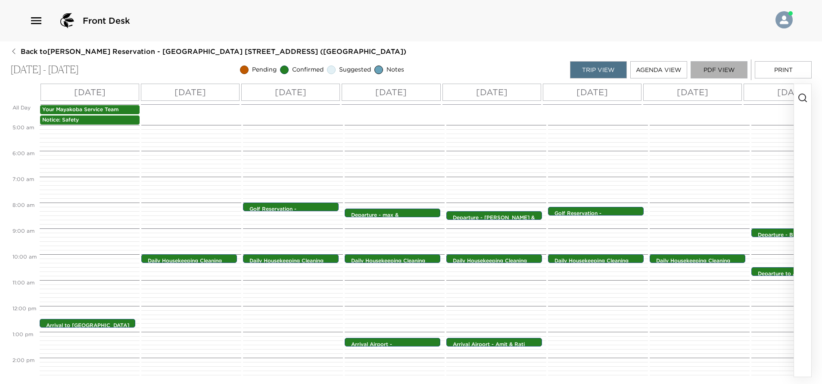
click at [719, 73] on button "PDF View" at bounding box center [718, 69] width 57 height 17
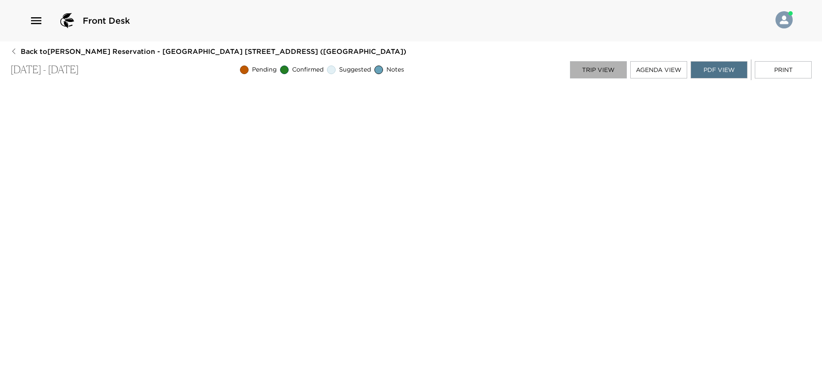
click at [613, 70] on button "Trip View" at bounding box center [598, 69] width 57 height 17
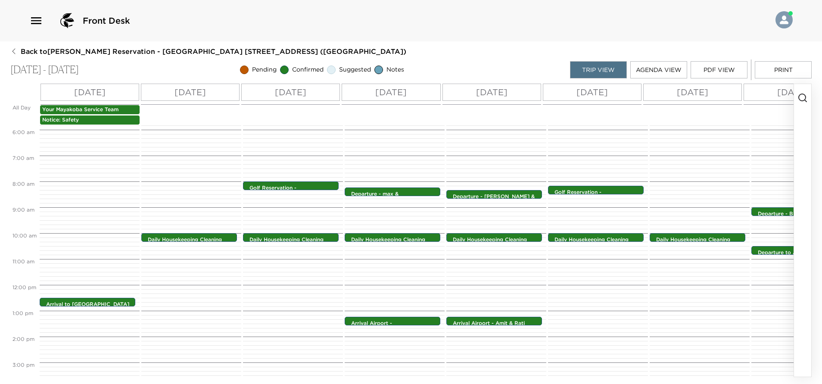
scroll to position [194, 0]
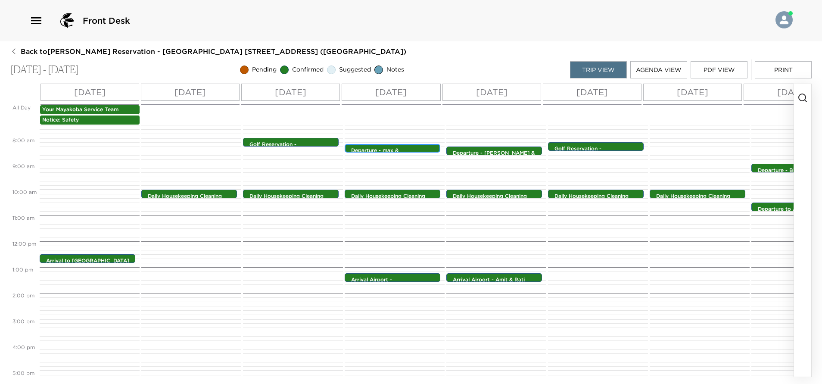
click at [410, 149] on p "Departure - max & Mindy Unknown Transportation" at bounding box center [394, 158] width 87 height 22
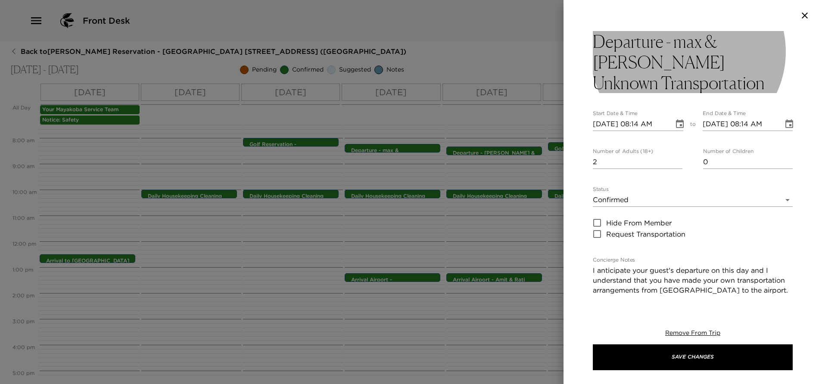
click at [698, 43] on h3 "Departure - max & Mindy Unknown Transportation" at bounding box center [693, 62] width 200 height 62
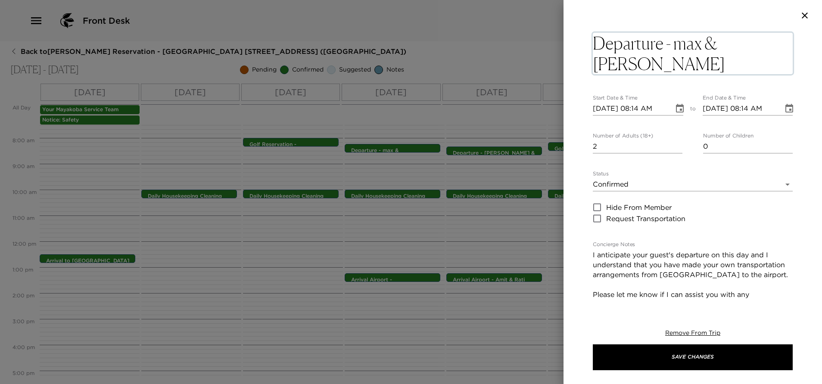
click at [684, 44] on textarea "Departure - max & Mindy Unknown Transportation" at bounding box center [693, 53] width 200 height 41
type textarea "Departure - Max & Mindy Unknown Transportation"
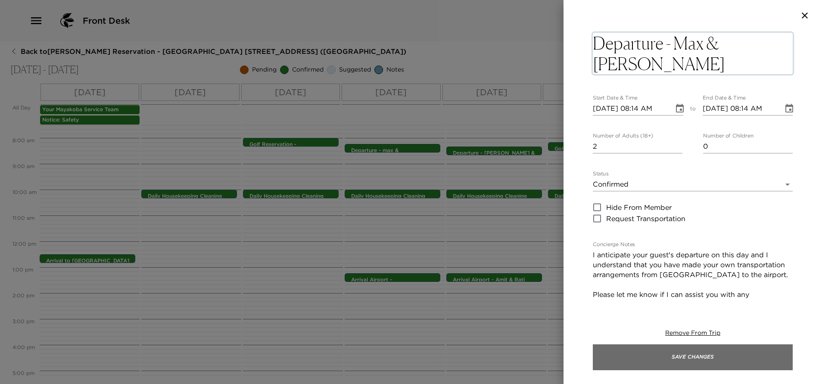
click at [732, 357] on button "Save Changes" at bounding box center [693, 357] width 200 height 26
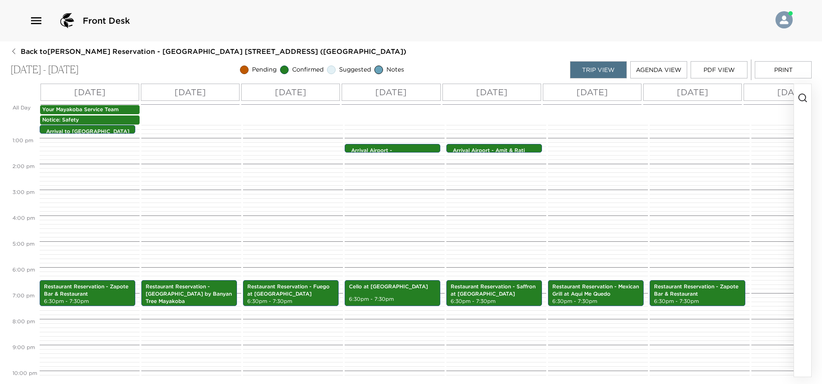
scroll to position [258, 0]
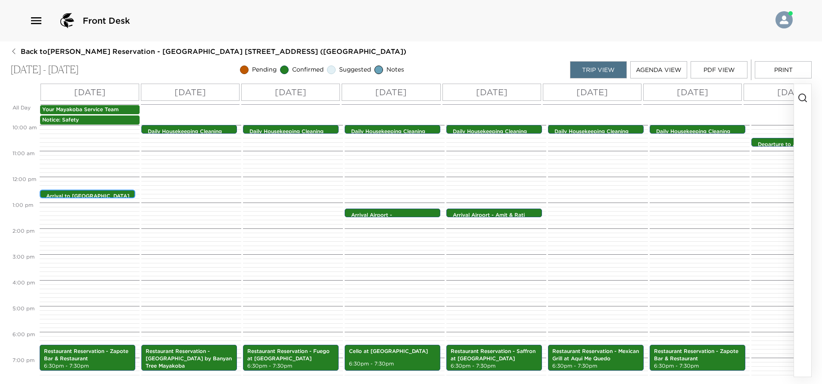
click at [103, 194] on p "Arrival to Cancun and Transportation - Rental Car" at bounding box center [89, 199] width 87 height 15
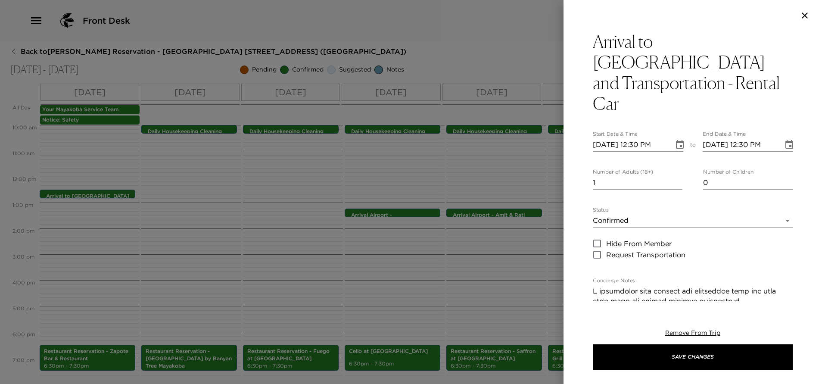
click at [807, 14] on icon "button" at bounding box center [804, 15] width 6 height 6
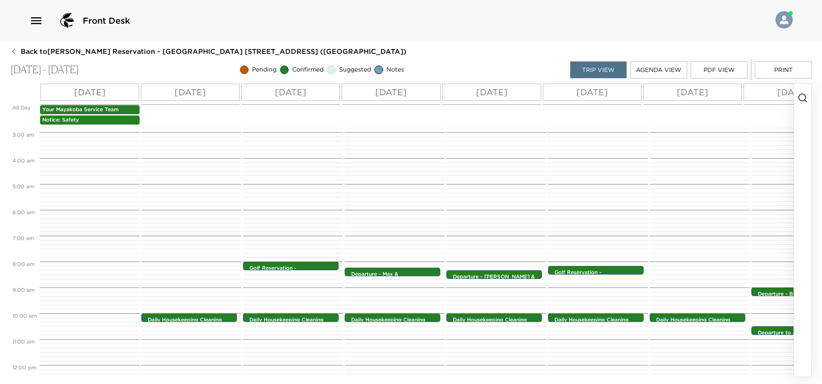
scroll to position [65, 0]
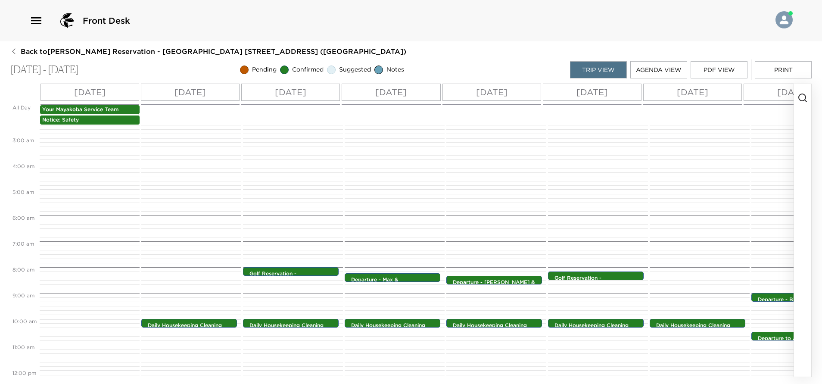
drag, startPoint x: 627, startPoint y: 376, endPoint x: 672, endPoint y: 370, distance: 45.6
click at [672, 370] on div "All Day Sat 09/06 Sun 09/07 Mon 09/08 Tue 09/09 Wed 09/10 Thu 09/11 Fri 09/12 S…" at bounding box center [401, 230] width 783 height 292
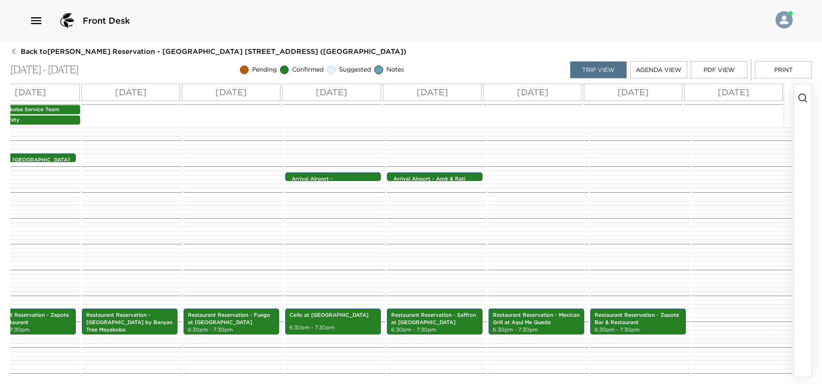
scroll to position [314, 0]
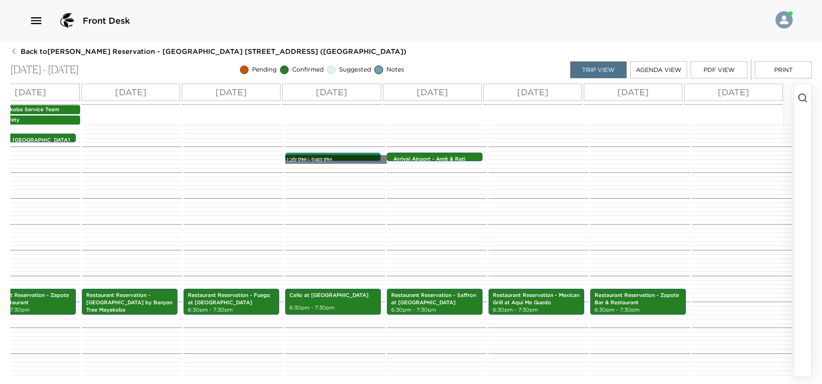
drag, startPoint x: 326, startPoint y: 157, endPoint x: 267, endPoint y: 161, distance: 59.1
click at [267, 161] on div "12:00 AM 1:00 AM 2:00 AM 3:00 AM 4:00 AM 5:00 AM 6:00 AM 7:00 AM 8:00 AM 9:00 A…" at bounding box center [372, 250] width 842 height 251
click at [295, 156] on p "Arrival Airport - Brian & Kristine Unknown Transportation" at bounding box center [335, 169] width 87 height 29
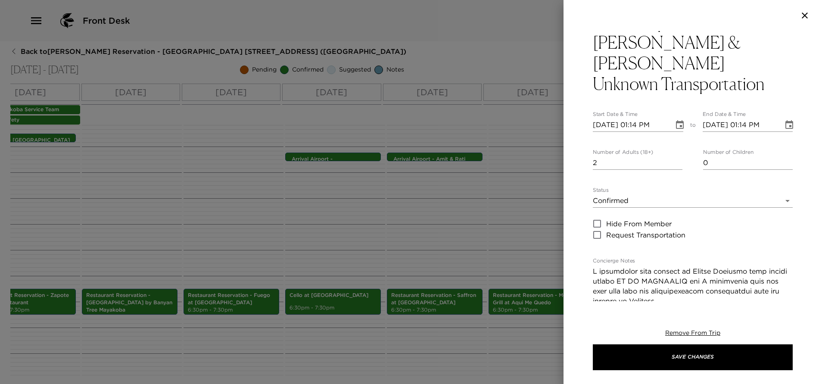
scroll to position [0, 0]
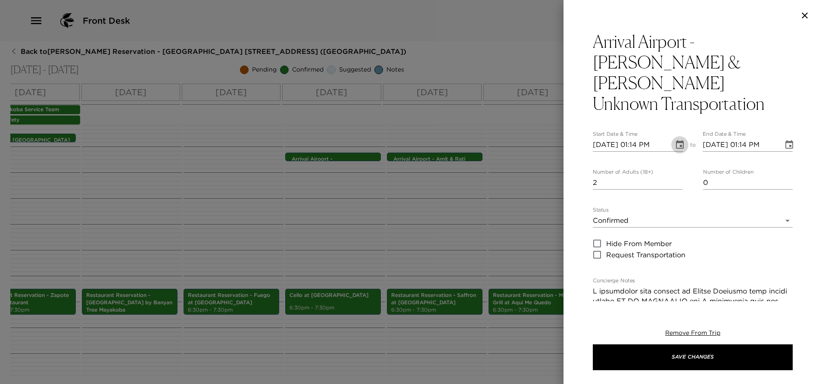
click at [676, 140] on icon "Choose date, selected date is Sep 9, 2025" at bounding box center [680, 144] width 8 height 9
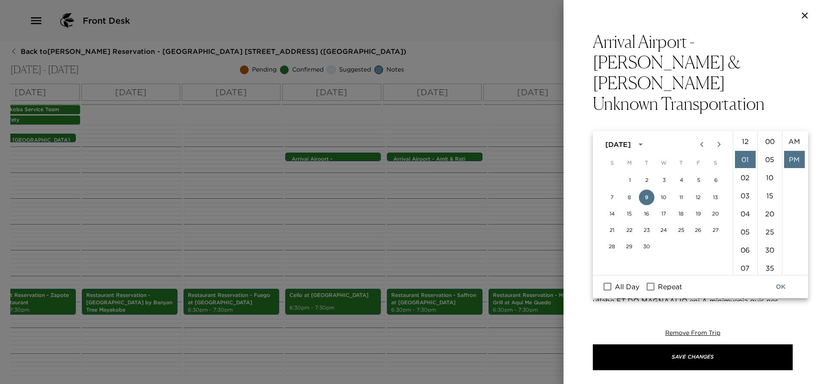
scroll to position [18, 0]
click at [631, 199] on button "8" at bounding box center [629, 197] width 16 height 16
type input "09/08/2025 01:14 PM"
click at [780, 287] on button "OK" at bounding box center [780, 287] width 28 height 16
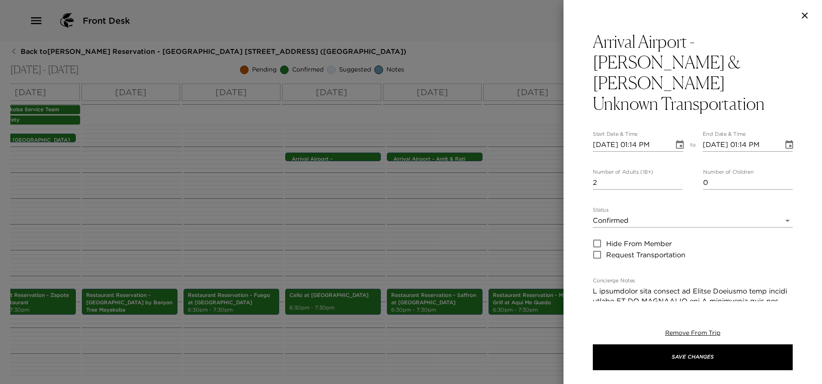
click at [784, 140] on icon "Choose date, selected date is Sep 9, 2025" at bounding box center [789, 145] width 10 height 10
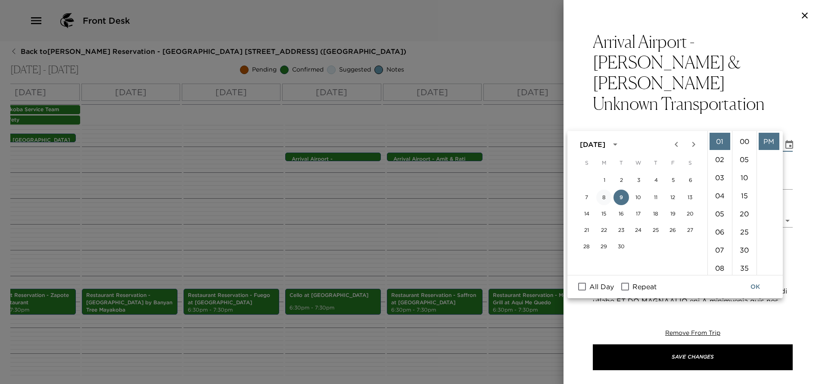
click at [608, 198] on button "8" at bounding box center [604, 197] width 16 height 16
type input "09/08/2025 01:14 PM"
click at [758, 288] on button "OK" at bounding box center [755, 287] width 28 height 16
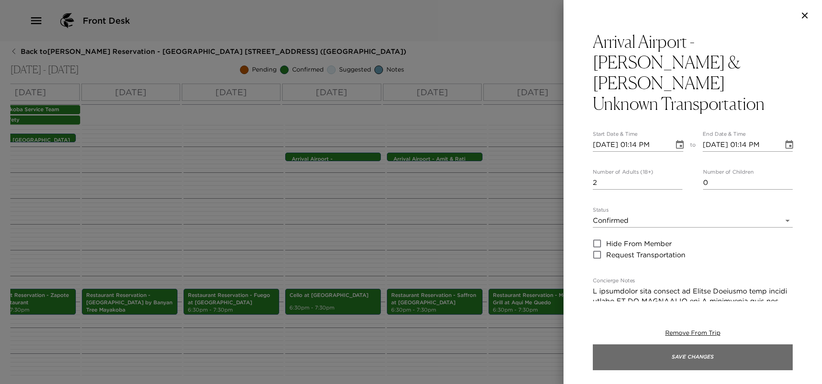
click at [705, 357] on button "Save Changes" at bounding box center [693, 357] width 200 height 26
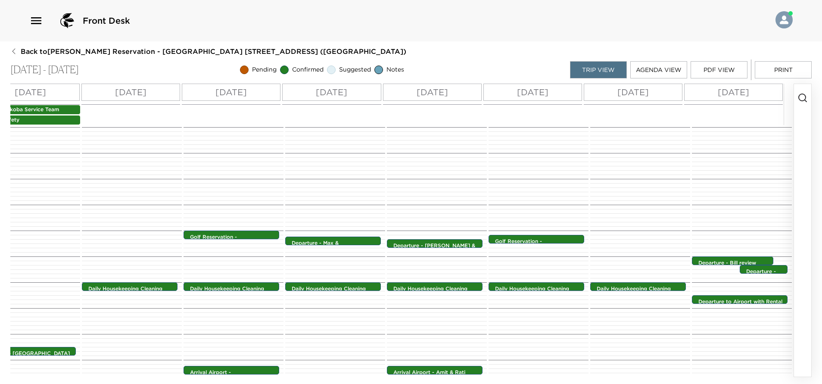
scroll to position [185, 0]
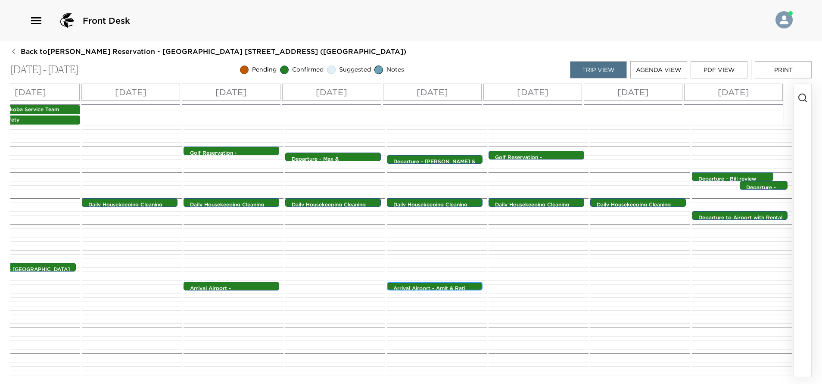
click at [433, 287] on p "Arrival Airport - Amit & Rati Unknown Transportation" at bounding box center [436, 292] width 87 height 15
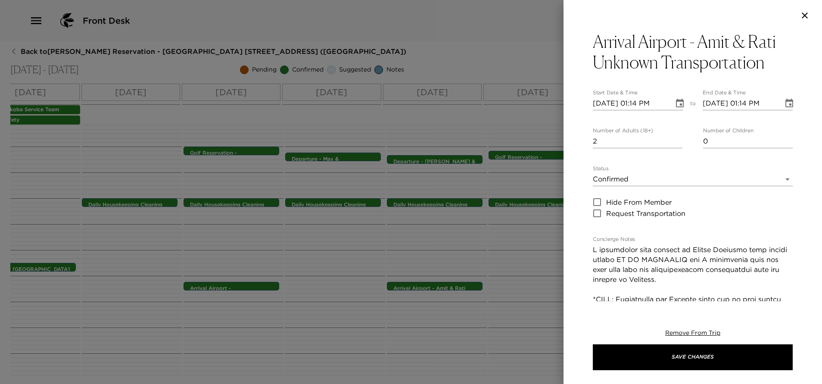
click at [328, 287] on div at bounding box center [411, 192] width 822 height 384
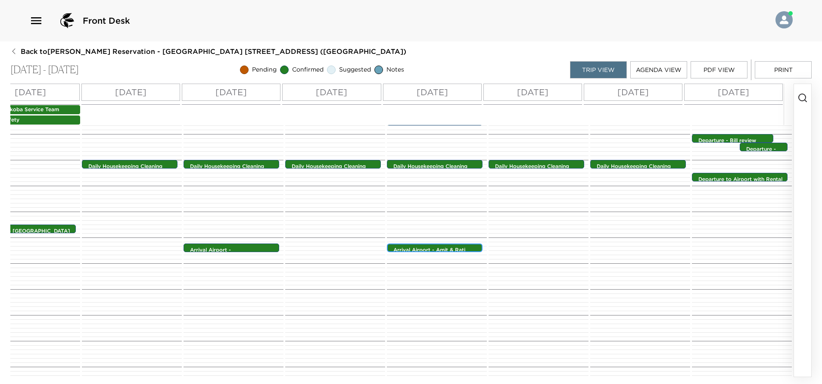
scroll to position [258, 0]
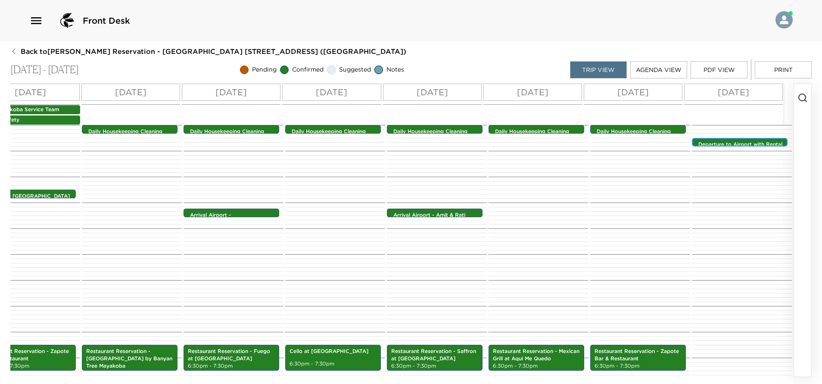
click at [722, 142] on p "Departure to Airport with Rental Car - Jennifer & Alexander" at bounding box center [741, 152] width 87 height 22
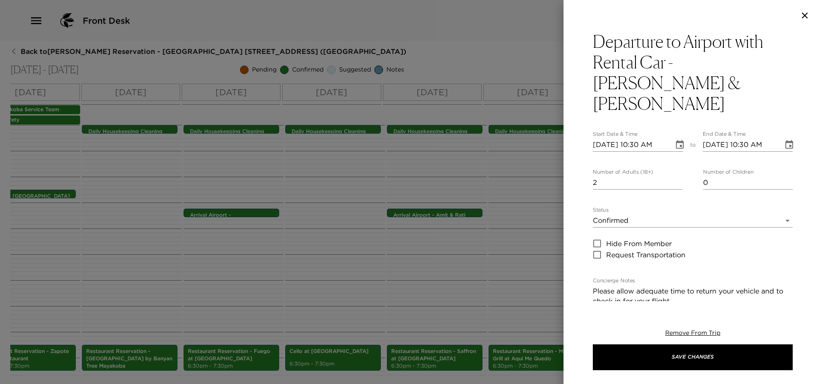
click at [804, 13] on icon "button" at bounding box center [804, 15] width 10 height 10
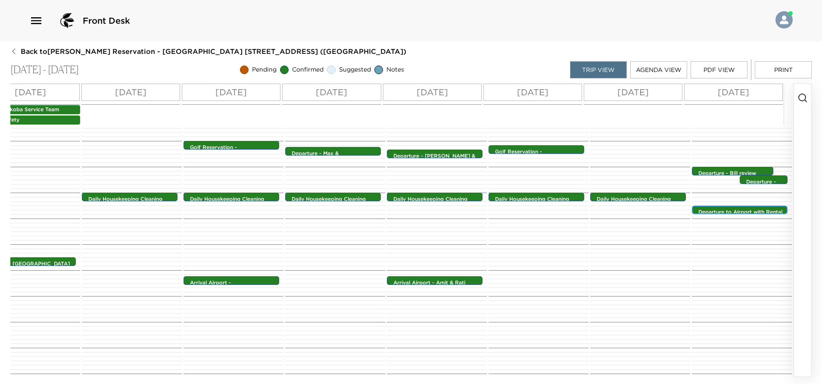
scroll to position [194, 0]
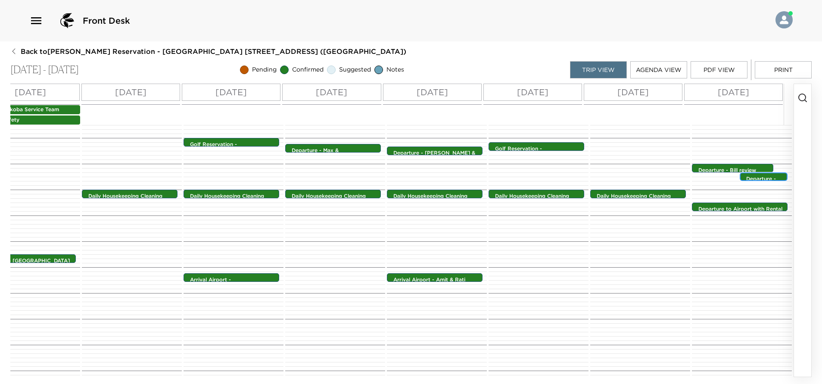
click at [752, 179] on p "Departure - Brian, Kristine, Amit & Rati Unknown Transportation" at bounding box center [765, 207] width 39 height 65
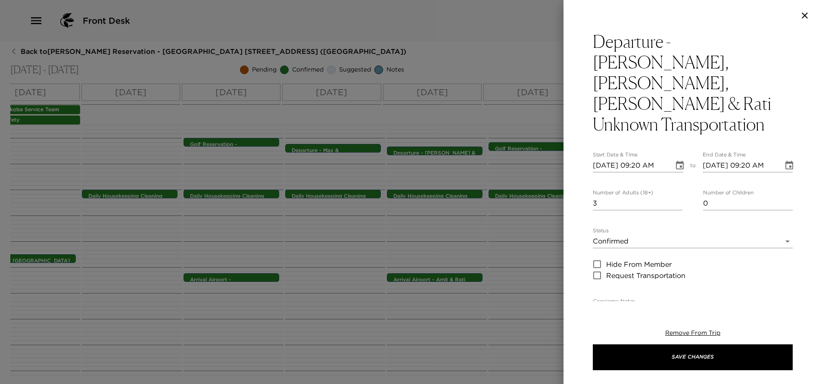
click at [674, 196] on input "3" at bounding box center [638, 203] width 90 height 14
type input "2"
click at [674, 196] on input "2" at bounding box center [638, 203] width 90 height 14
click at [674, 160] on icon "Choose date, selected date is Sep 13, 2025" at bounding box center [679, 165] width 10 height 10
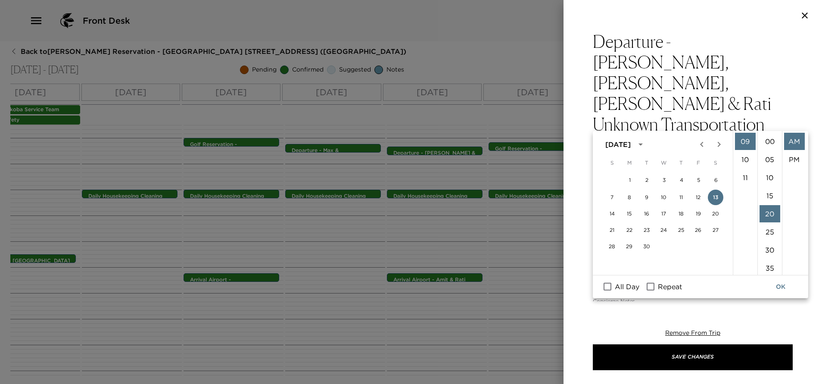
scroll to position [72, 0]
click at [653, 285] on input "Repeat" at bounding box center [650, 286] width 18 height 11
checkbox input "true"
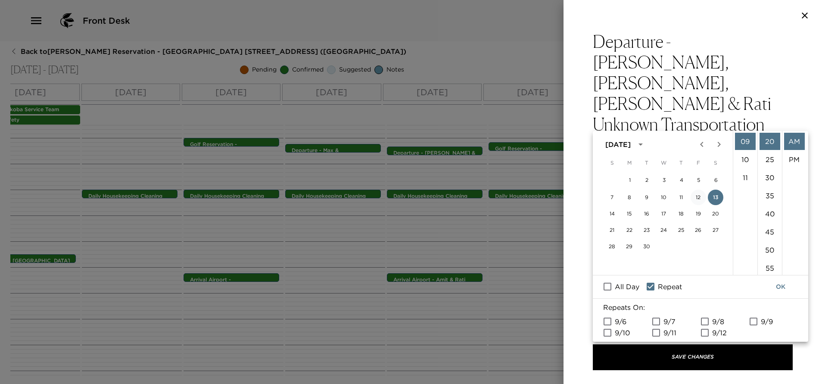
click at [698, 196] on button "12" at bounding box center [698, 197] width 16 height 16
click at [715, 194] on button "13" at bounding box center [715, 197] width 16 height 16
type input "09/13/2025 09:20 AM"
click at [704, 334] on input "9/12" at bounding box center [704, 332] width 18 height 11
checkbox input "true"
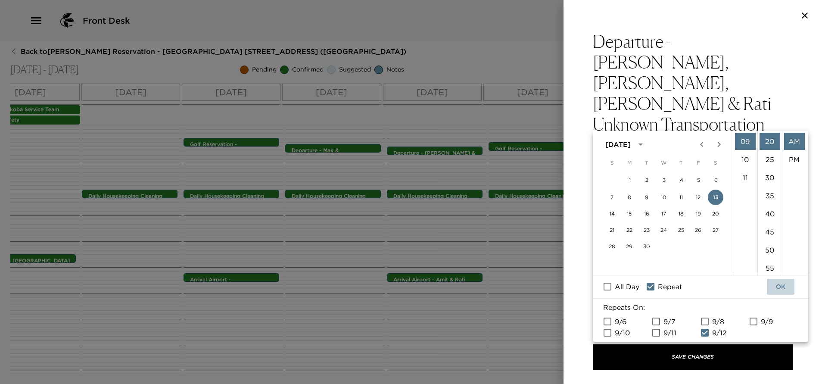
click at [780, 284] on button "OK" at bounding box center [780, 287] width 28 height 16
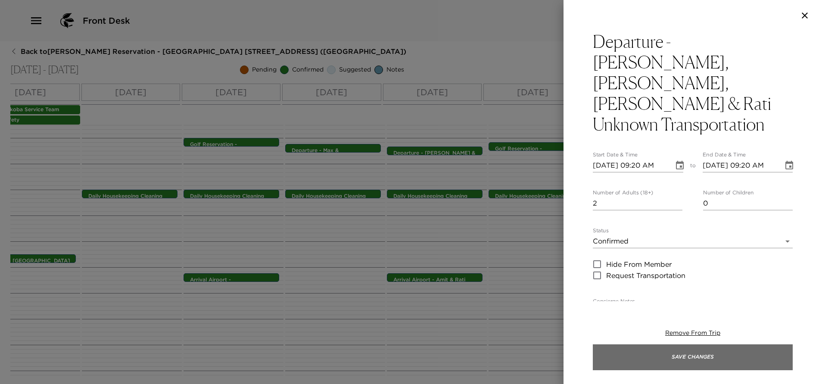
click at [706, 354] on button "Save Changes" at bounding box center [693, 357] width 200 height 26
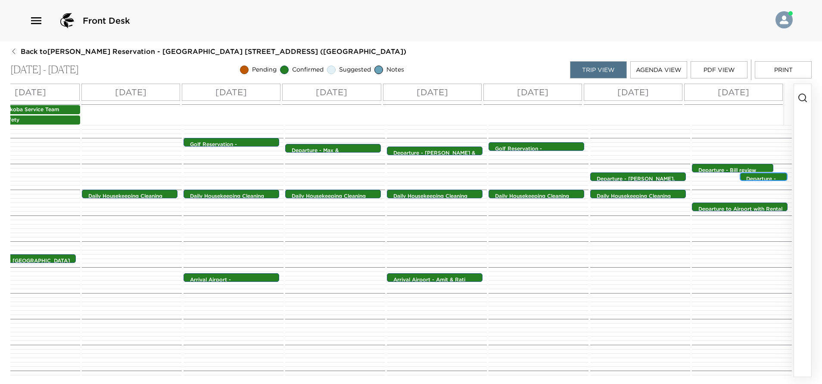
click at [752, 176] on p "Departure - Brian, Kristine, Amit & Rati Unknown Transportation" at bounding box center [765, 207] width 39 height 65
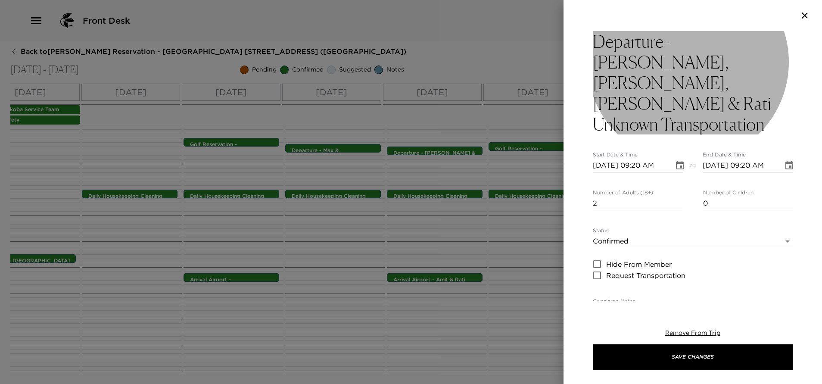
click at [716, 49] on h3 "Departure - Brian, Kristine, Amit & Rati Unknown Transportation" at bounding box center [693, 82] width 200 height 103
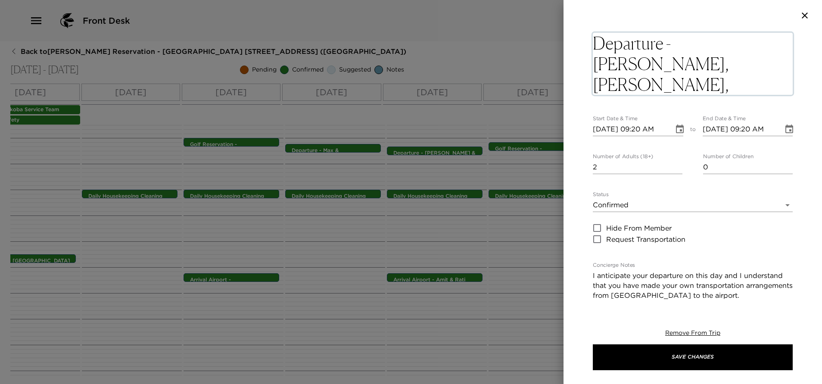
click at [769, 46] on textarea "Departure - Brian, Kristine, Amit & Rati Unknown Transportation" at bounding box center [693, 64] width 200 height 62
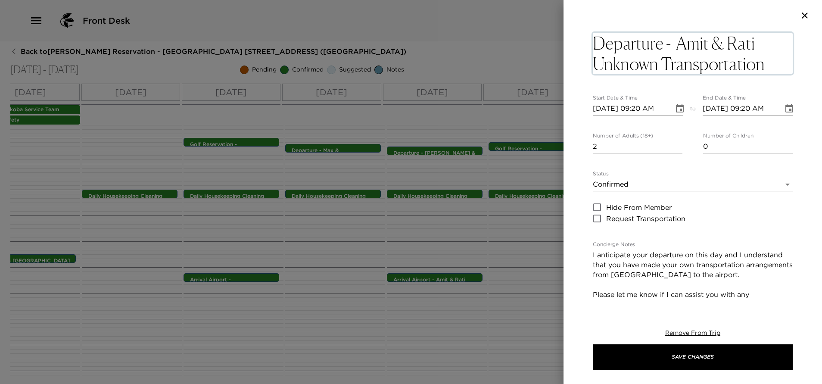
type textarea "Departure - Amit & Rati Unknown Transportation"
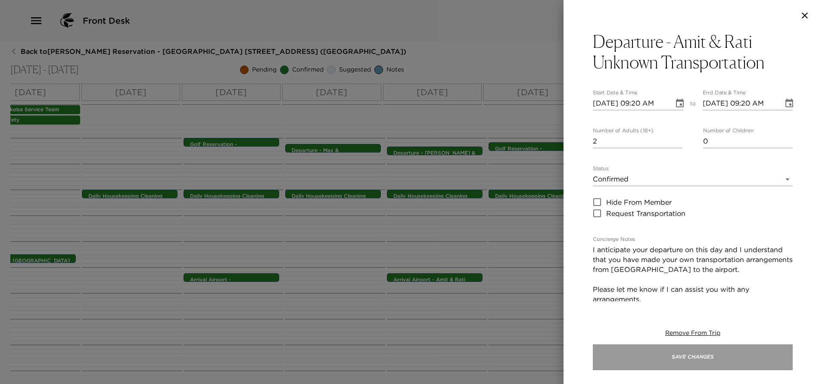
click at [714, 354] on button "Save Changes" at bounding box center [693, 357] width 200 height 26
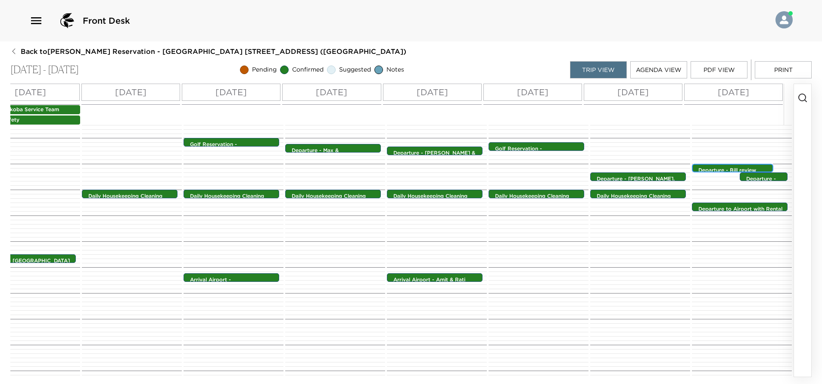
click at [729, 166] on div "Departure - Bill review 9:00am - 9:00am" at bounding box center [734, 168] width 76 height 7
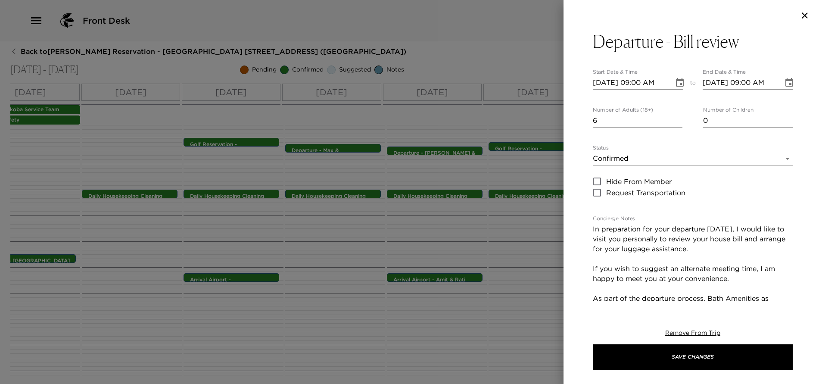
click at [805, 12] on icon "button" at bounding box center [804, 15] width 10 height 10
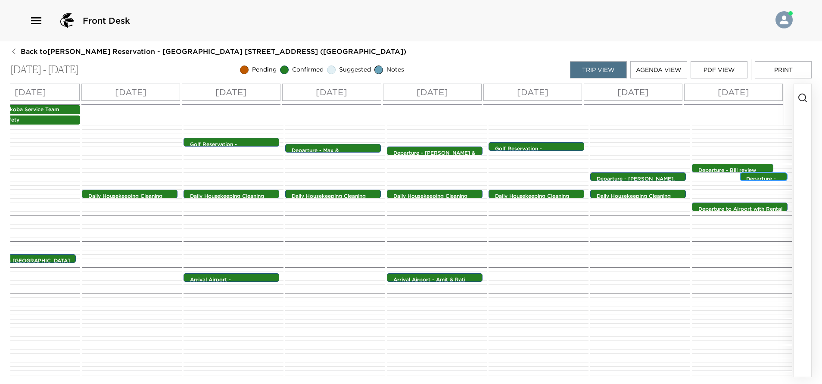
click at [762, 175] on div "Departure - Amit & Rati Unknown Transportation 9:20am - 9:20am" at bounding box center [765, 177] width 43 height 7
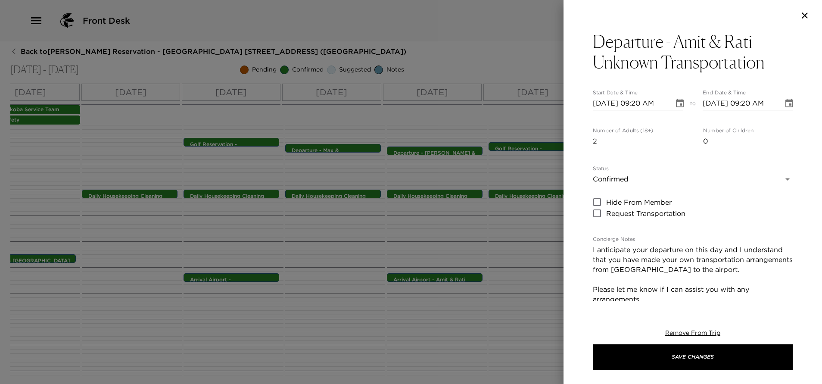
click at [527, 36] on div at bounding box center [411, 192] width 822 height 384
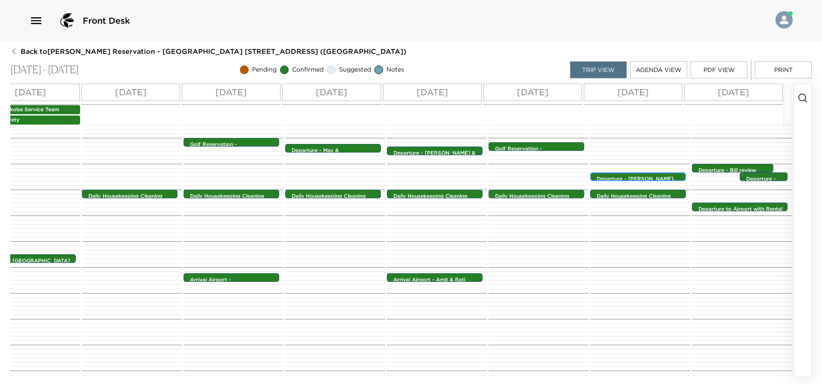
click at [645, 177] on p "Departure - Brian, Kristine, Amit & Rati Unknown Transportation" at bounding box center [639, 189] width 87 height 29
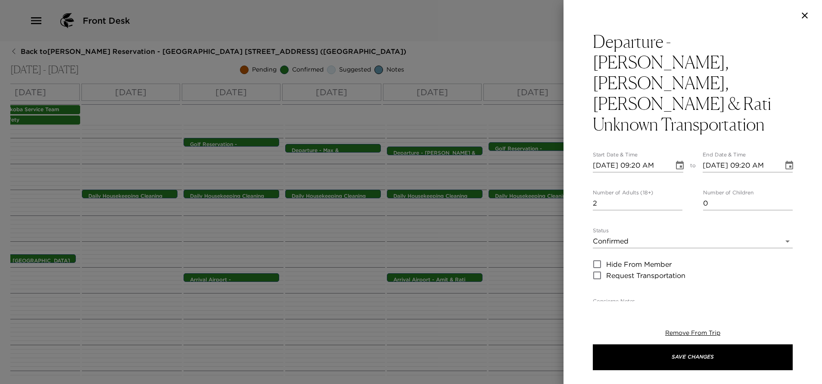
click at [676, 161] on icon "Choose date, selected date is Sep 12, 2025" at bounding box center [680, 165] width 8 height 9
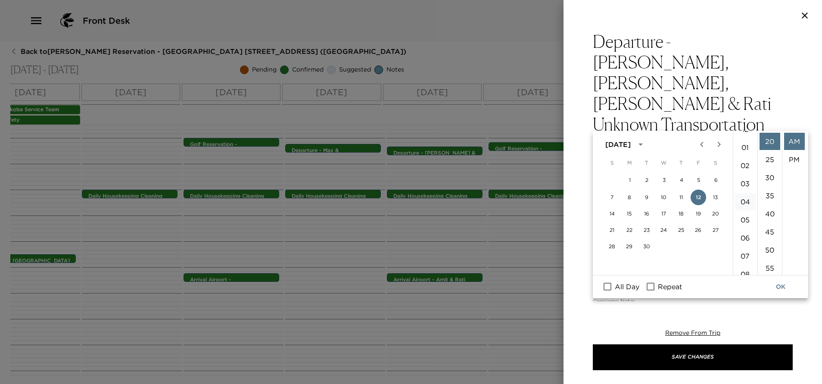
scroll to position [0, 0]
click at [744, 138] on li "12" at bounding box center [745, 141] width 21 height 17
click at [795, 158] on li "PM" at bounding box center [794, 159] width 21 height 17
type input "09/12/2025 12:20 PM"
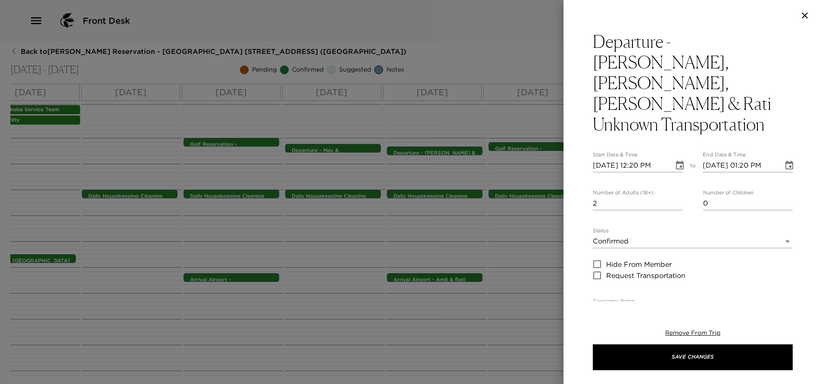
scroll to position [18, 0]
click at [784, 160] on icon "Choose date, selected date is Sep 12, 2025" at bounding box center [789, 165] width 10 height 10
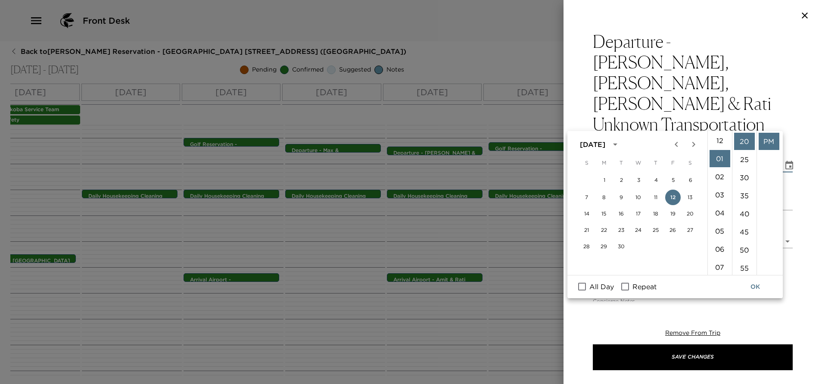
scroll to position [0, 0]
click at [718, 141] on li "12" at bounding box center [719, 141] width 21 height 17
type input "09/12/2025 12:20 PM"
click at [752, 283] on button "OK" at bounding box center [755, 287] width 28 height 16
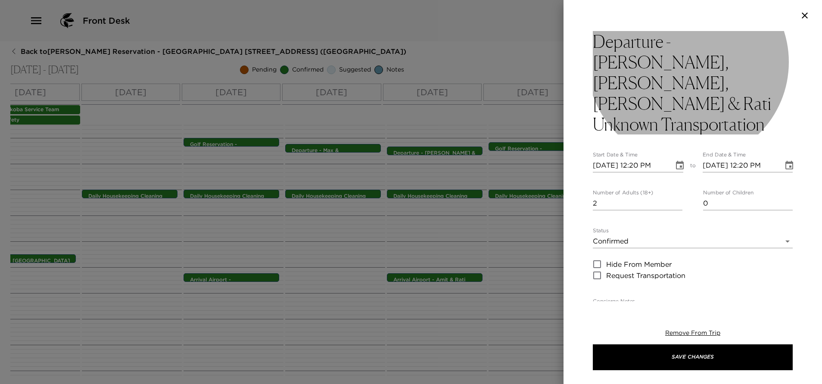
click at [640, 63] on h3 "Departure - Brian, Kristine, Amit & Rati Unknown Transportation" at bounding box center [693, 82] width 200 height 103
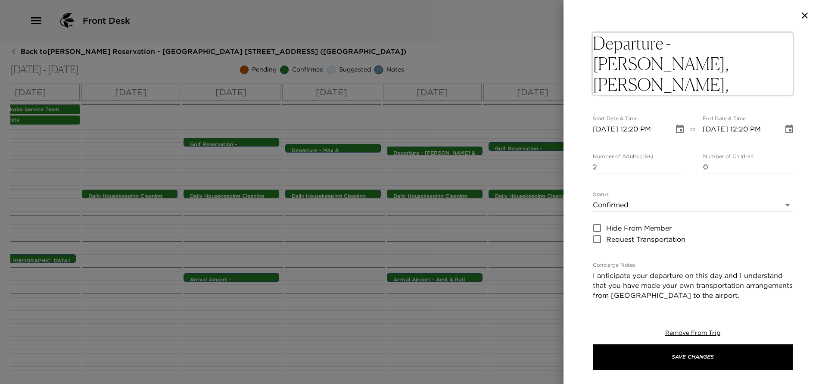
click at [669, 66] on textarea "Departure - Brian, Kristine, Amit & Rati Unknown Transportation" at bounding box center [693, 64] width 200 height 62
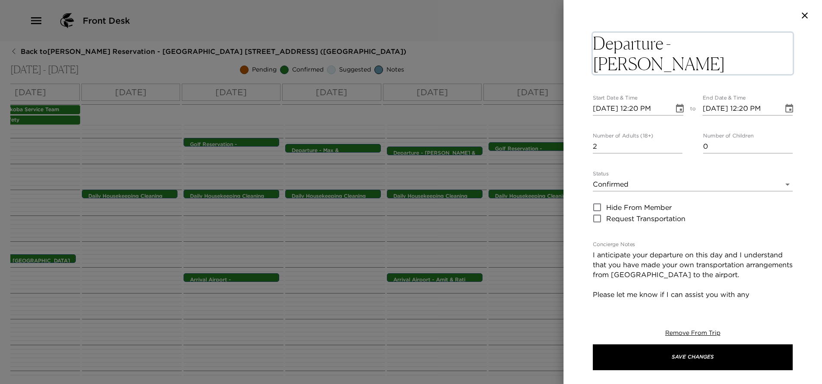
type textarea "Departure - Brian & Kristine Unknown Transportation"
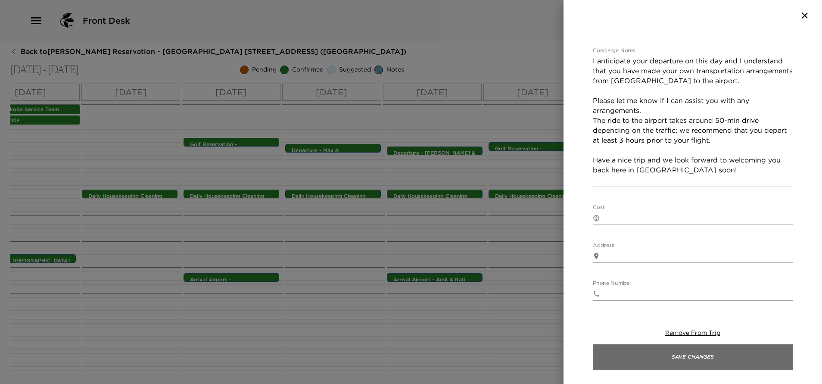
scroll to position [189, 0]
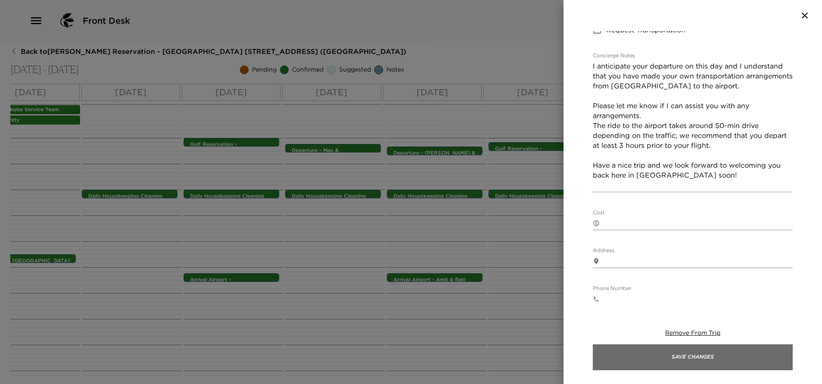
click at [694, 369] on button "Save Changes" at bounding box center [693, 357] width 200 height 26
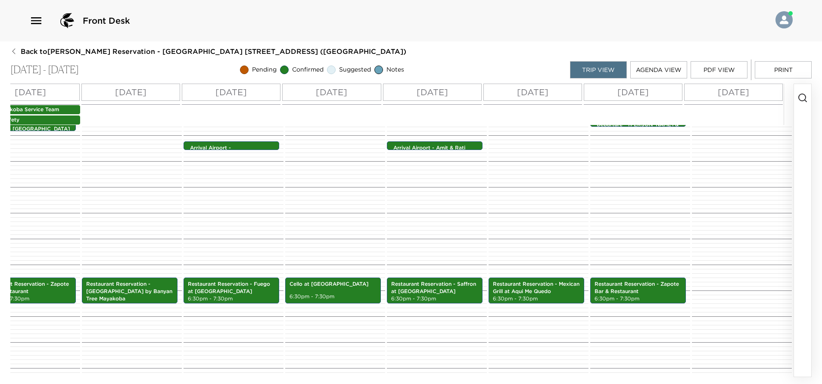
scroll to position [379, 0]
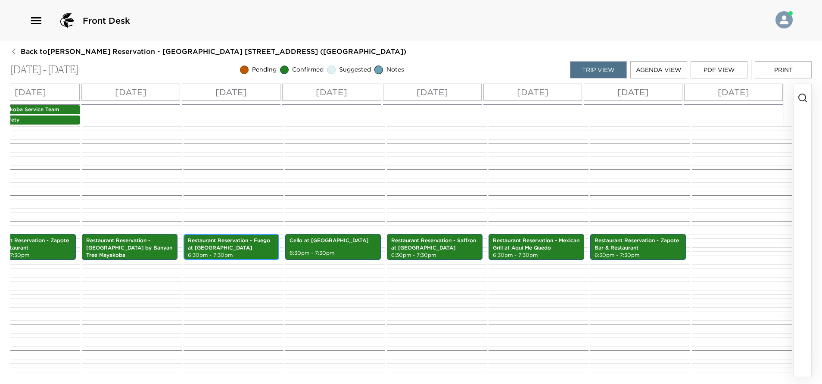
click at [257, 237] on p "Restaurant Reservation - Fuego at Maykana Fairmont" at bounding box center [231, 244] width 87 height 15
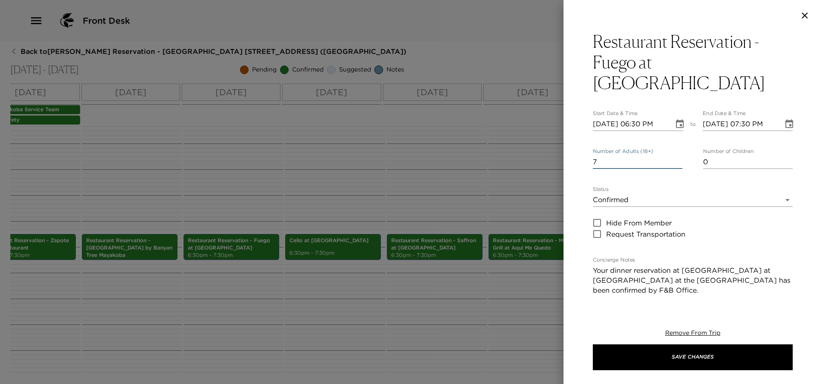
click at [674, 155] on input "7" at bounding box center [638, 162] width 90 height 14
type input "8"
click at [674, 155] on input "8" at bounding box center [638, 162] width 90 height 14
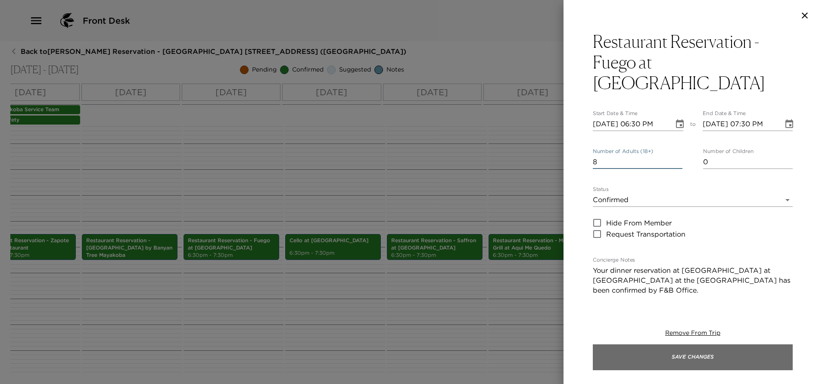
click at [697, 363] on button "Save Changes" at bounding box center [693, 357] width 200 height 26
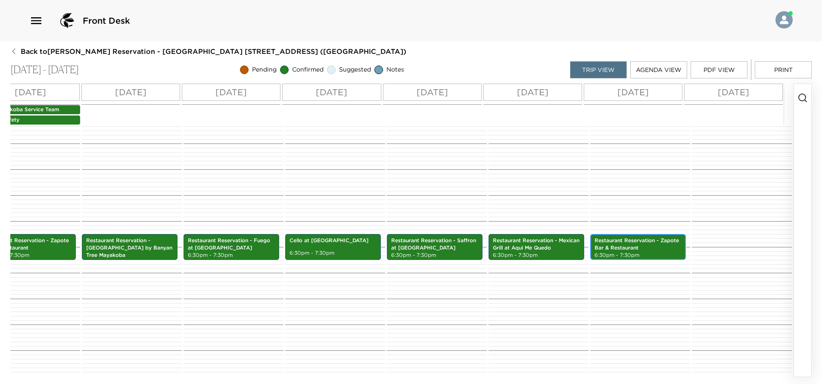
click at [639, 251] on p "6:30pm - 7:30pm" at bounding box center [637, 254] width 87 height 7
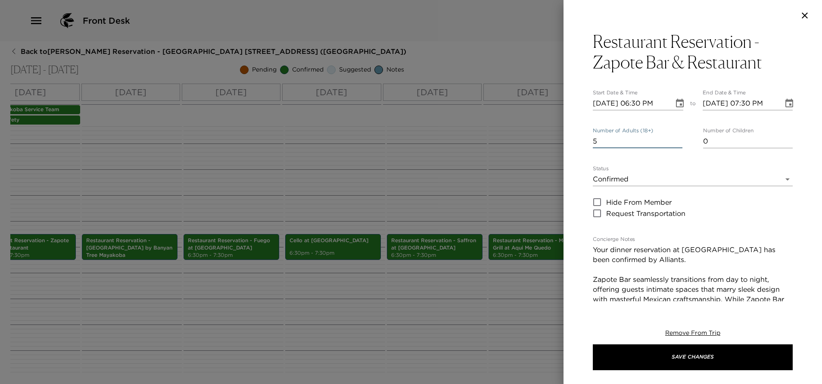
click at [675, 145] on input "5" at bounding box center [638, 141] width 90 height 14
type input "4"
click at [673, 144] on input "4" at bounding box center [638, 141] width 90 height 14
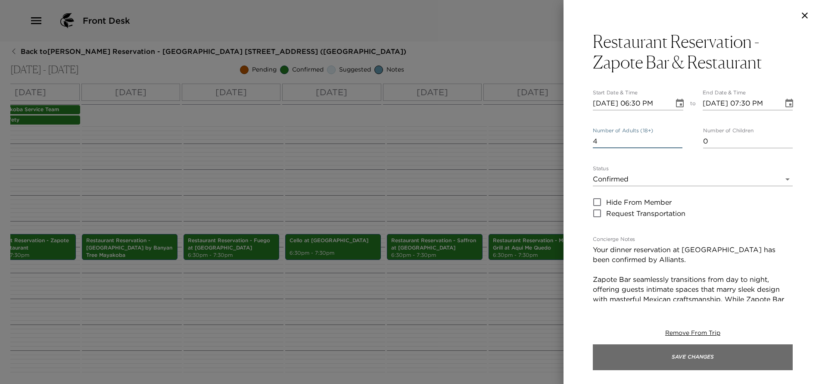
click at [698, 360] on button "Save Changes" at bounding box center [693, 357] width 200 height 26
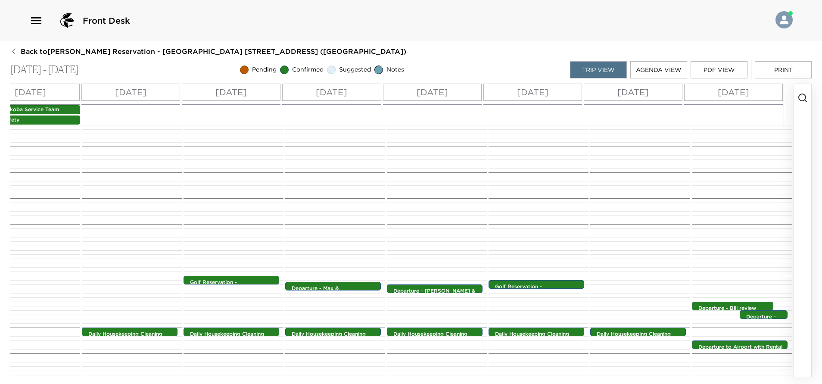
scroll to position [0, 0]
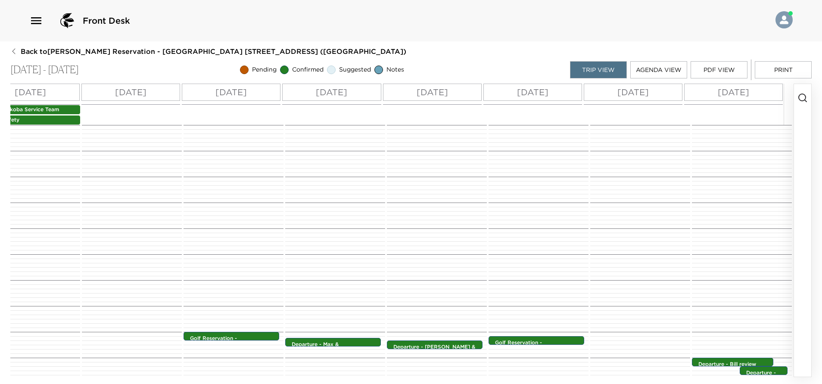
click at [718, 72] on button "PDF View" at bounding box center [718, 69] width 57 height 17
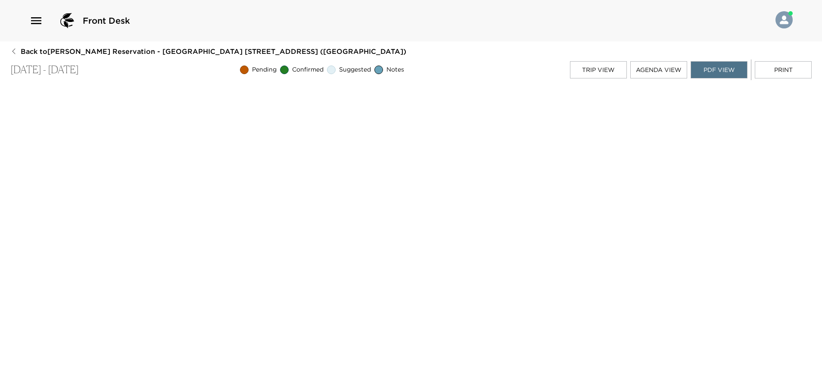
click at [603, 72] on button "Trip View" at bounding box center [598, 69] width 57 height 17
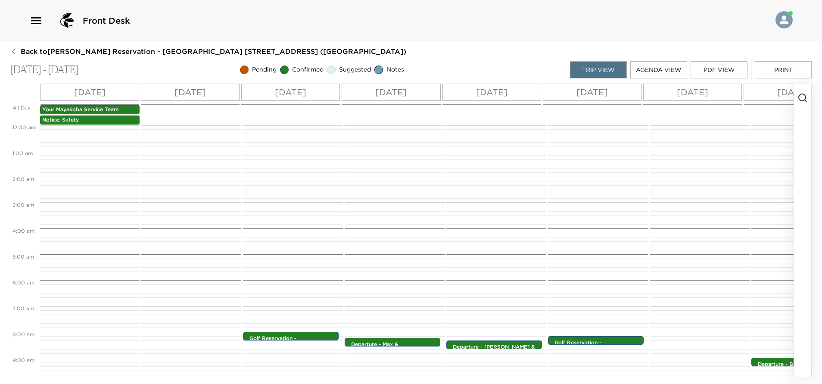
scroll to position [207, 0]
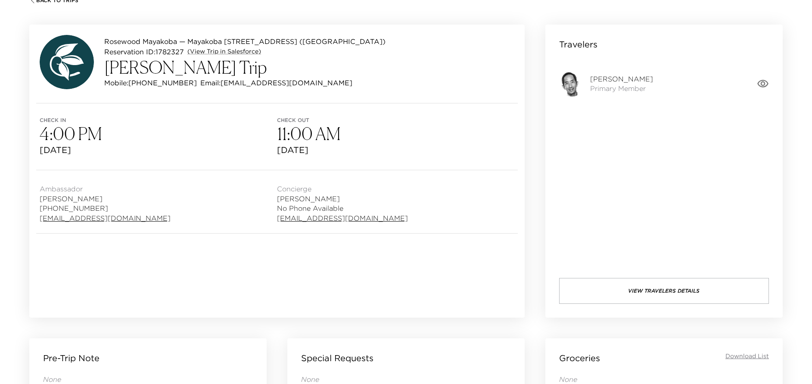
scroll to position [65, 0]
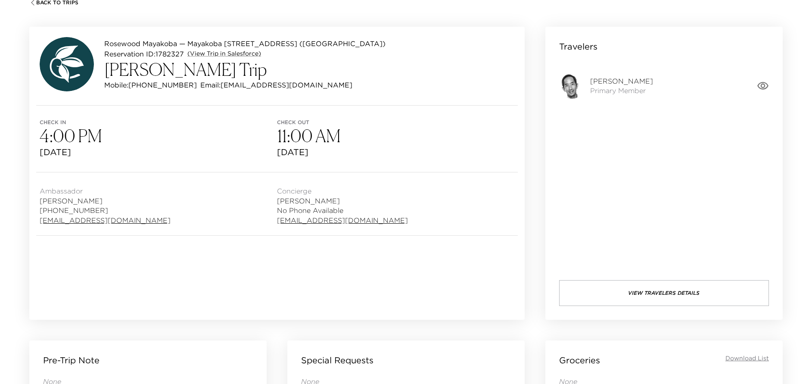
click at [570, 87] on img at bounding box center [572, 86] width 26 height 26
click at [760, 85] on icon "button" at bounding box center [763, 86] width 12 height 12
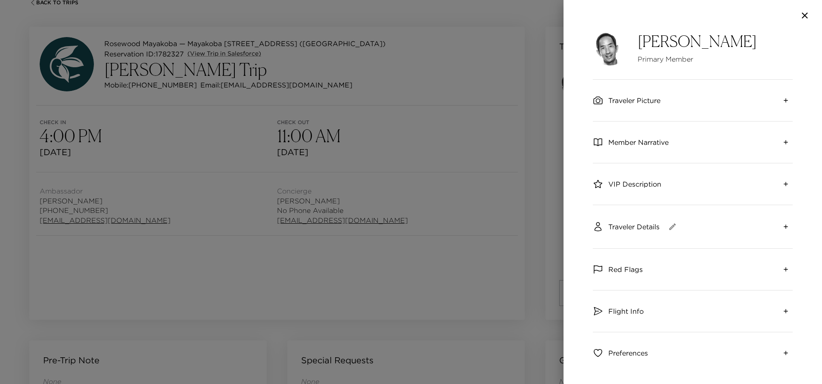
click at [605, 53] on img at bounding box center [610, 48] width 34 height 34
click at [804, 16] on icon "button" at bounding box center [804, 15] width 6 height 6
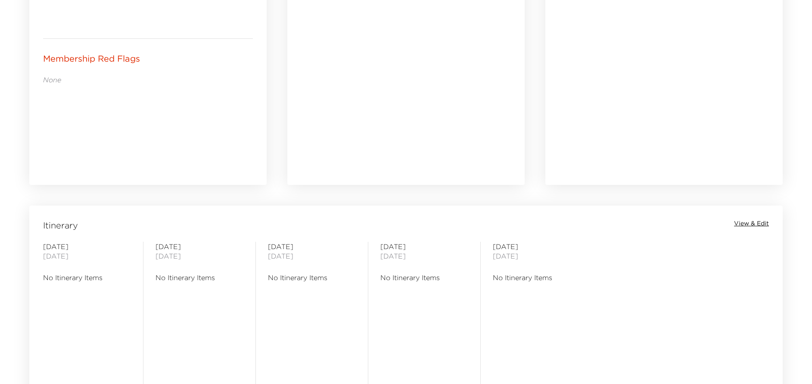
scroll to position [388, 0]
